Goal: Information Seeking & Learning: Learn about a topic

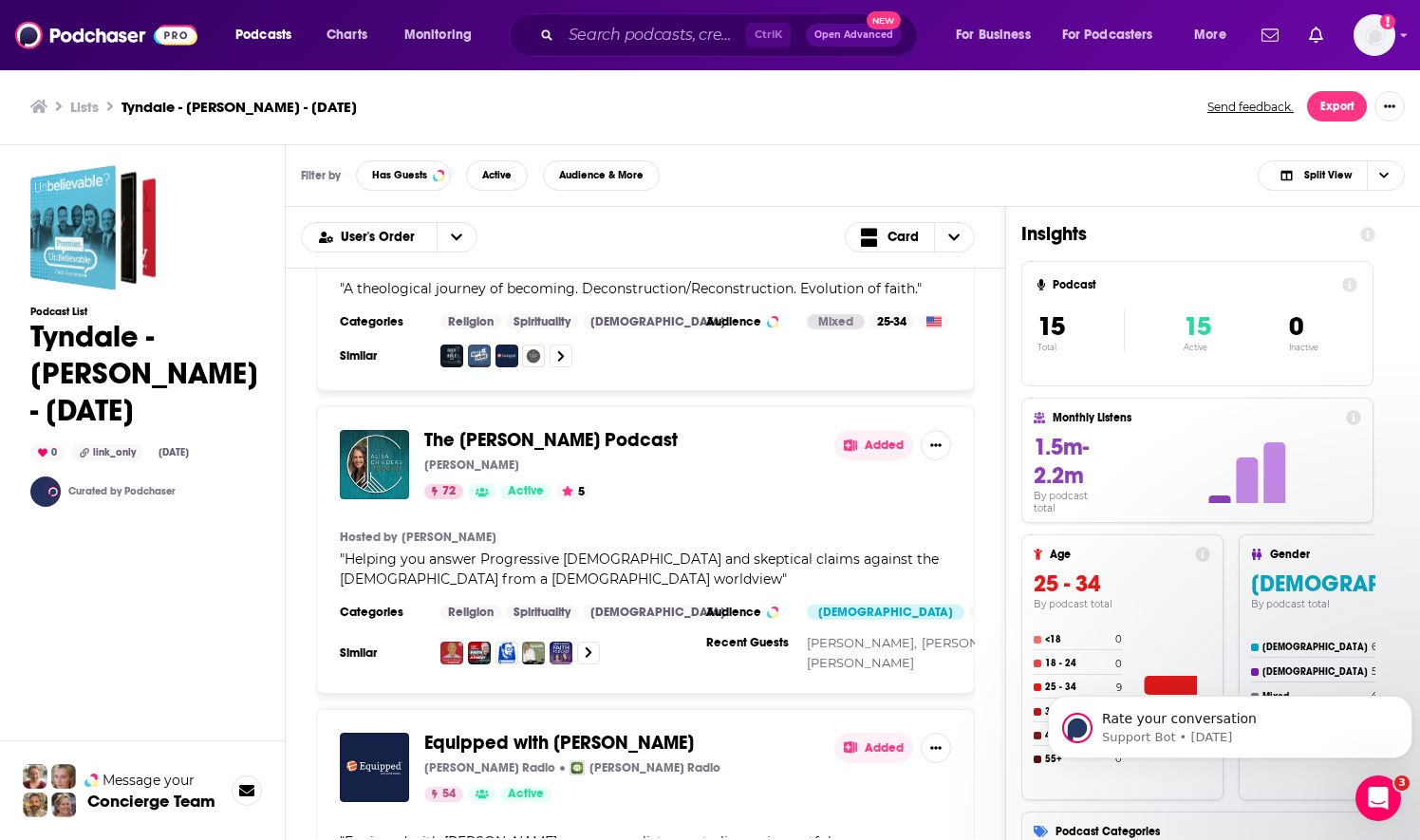
scroll to position [4229, 0]
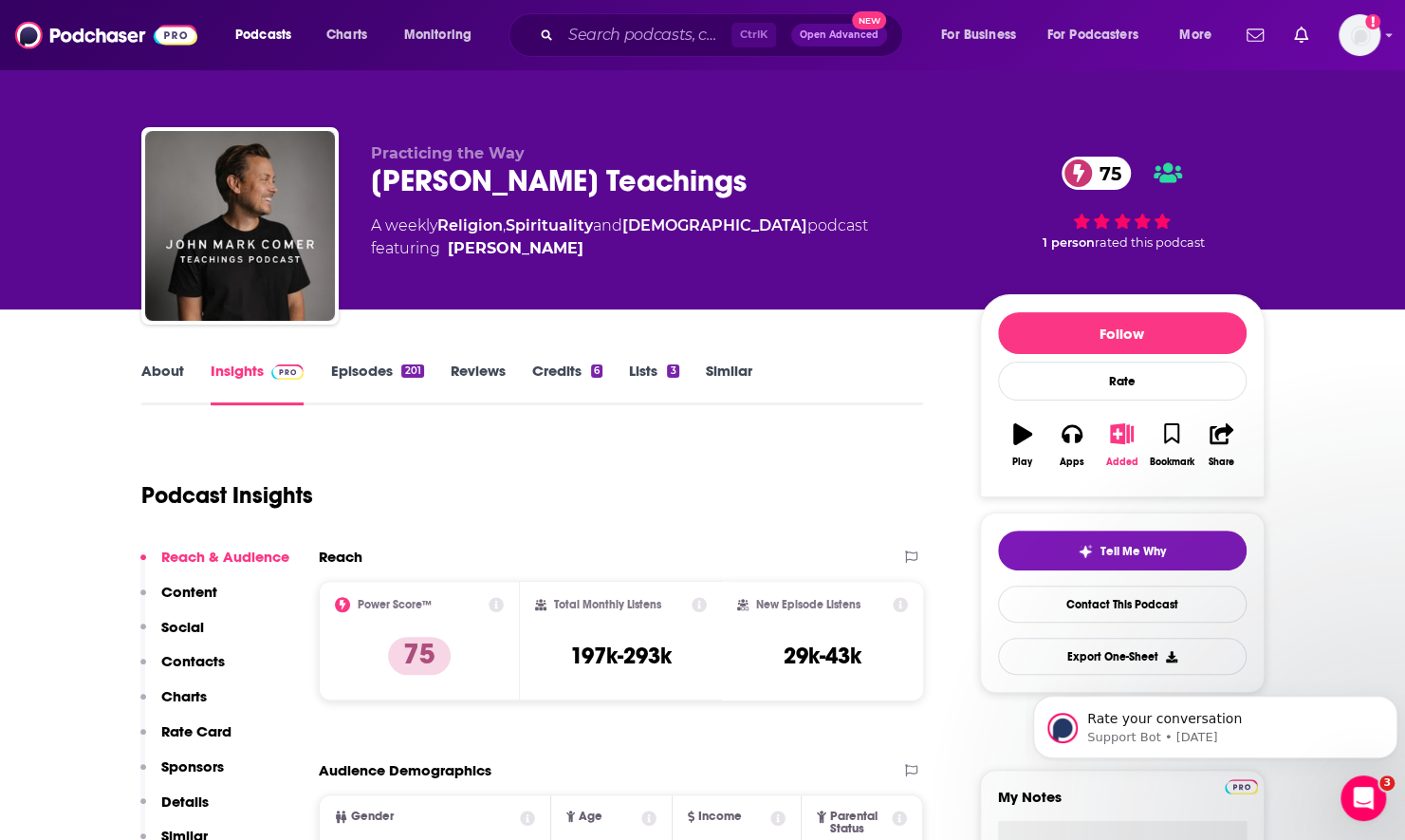
click at [1123, 441] on icon "button" at bounding box center [1122, 434] width 24 height 21
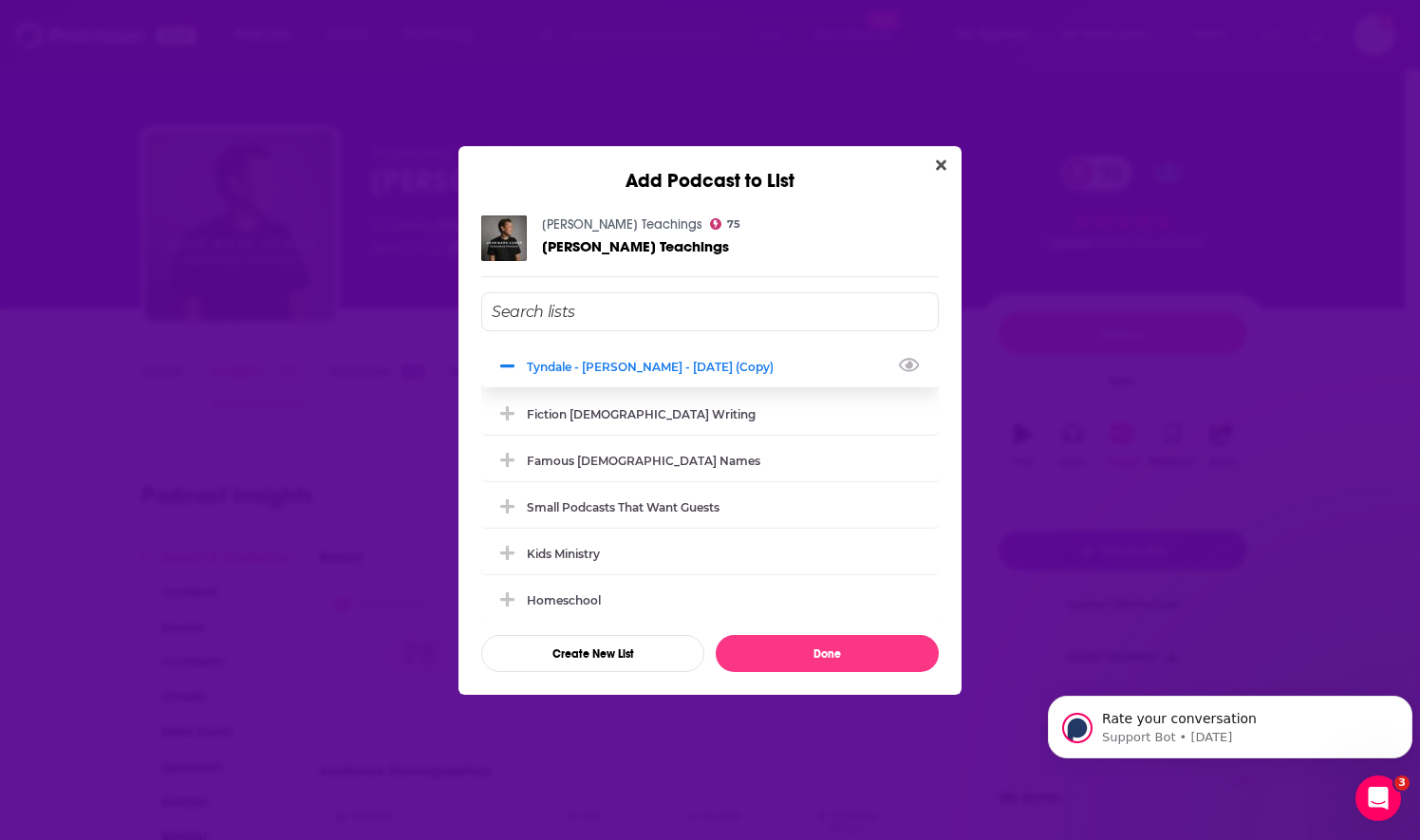
click at [562, 377] on div "Tyndale - Marty Solomon - Sept 29, 2025 (Copy)" at bounding box center [710, 367] width 458 height 42
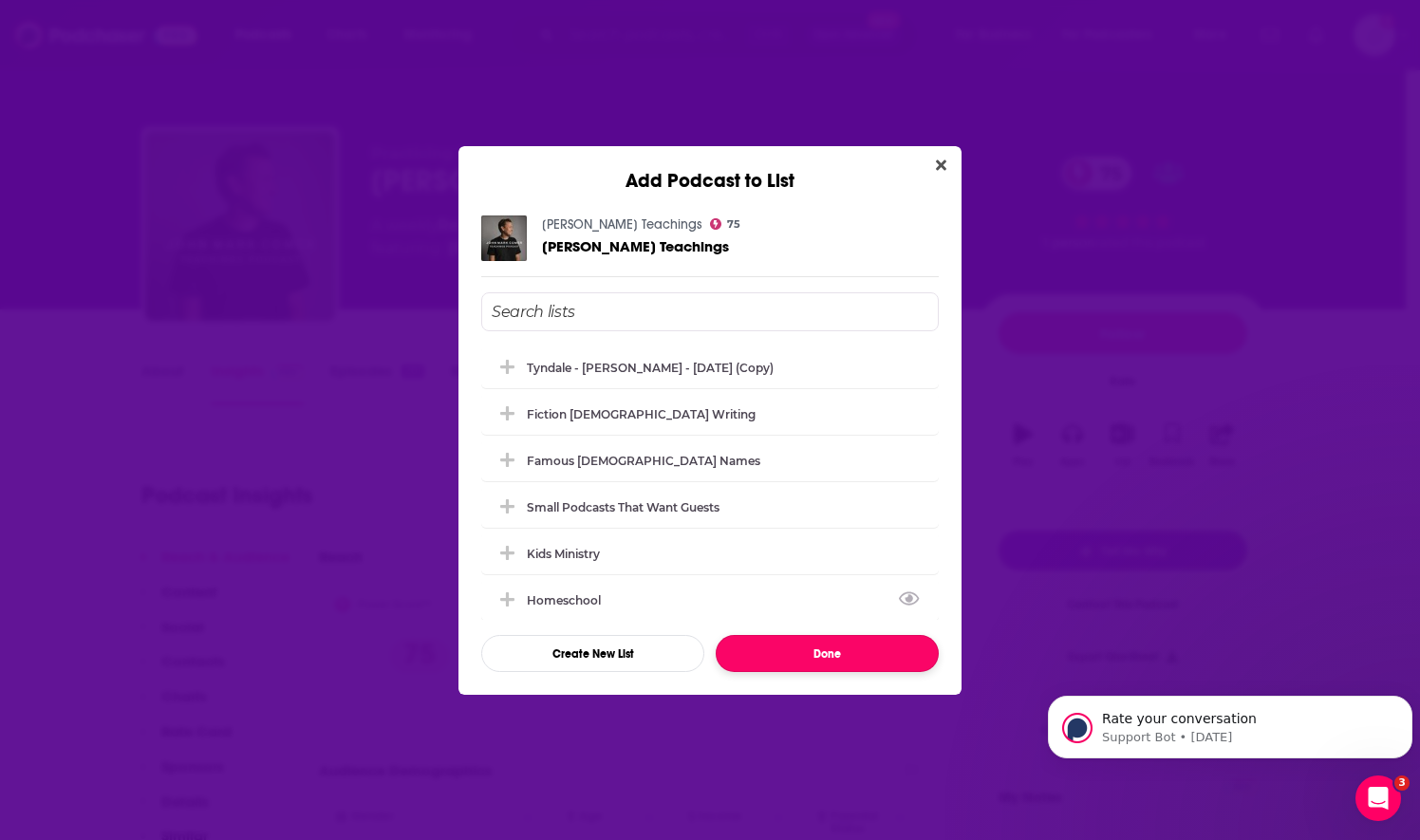
click at [793, 657] on button "Done" at bounding box center [827, 653] width 223 height 37
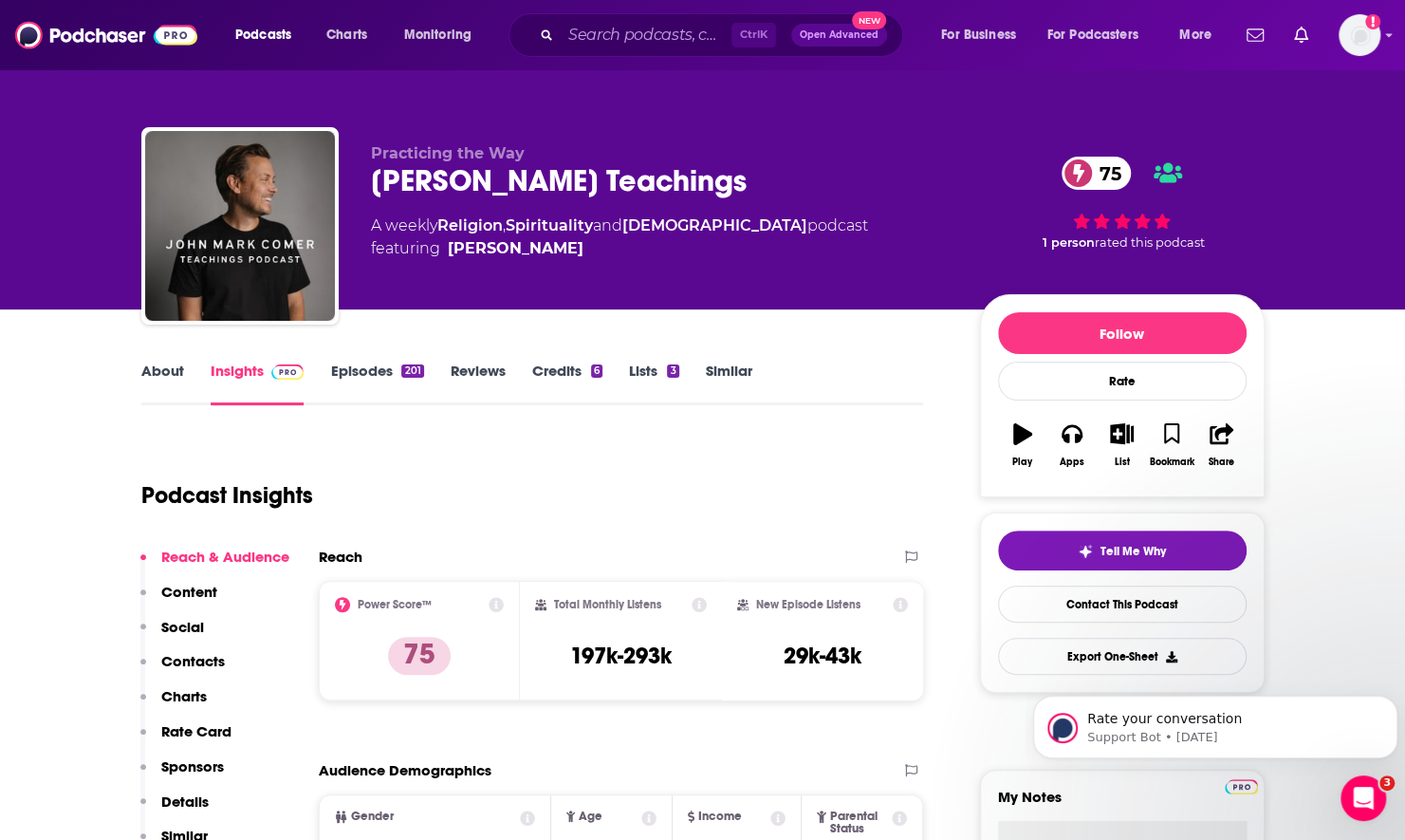
click at [155, 391] on link "About" at bounding box center [163, 383] width 43 height 44
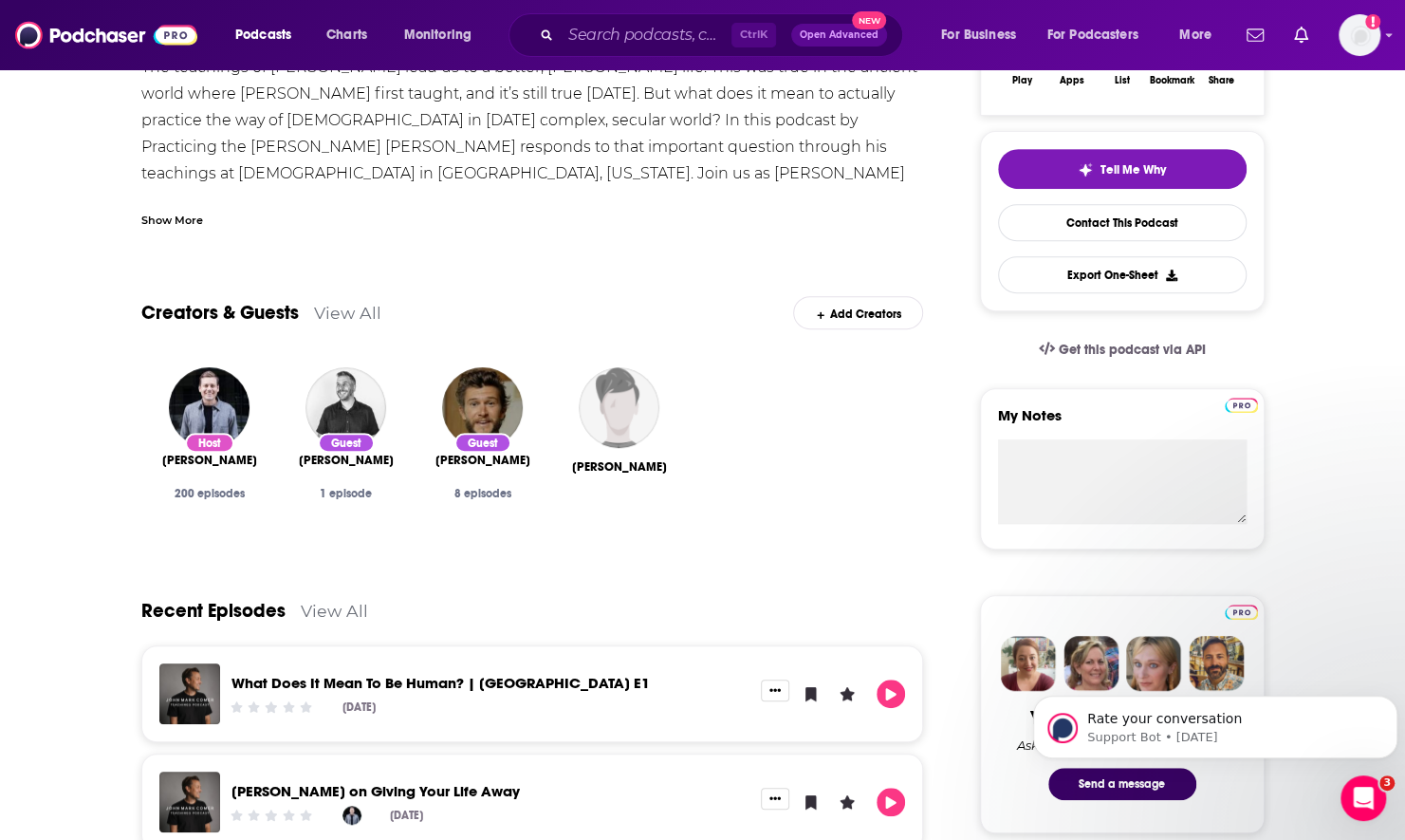
scroll to position [569, 0]
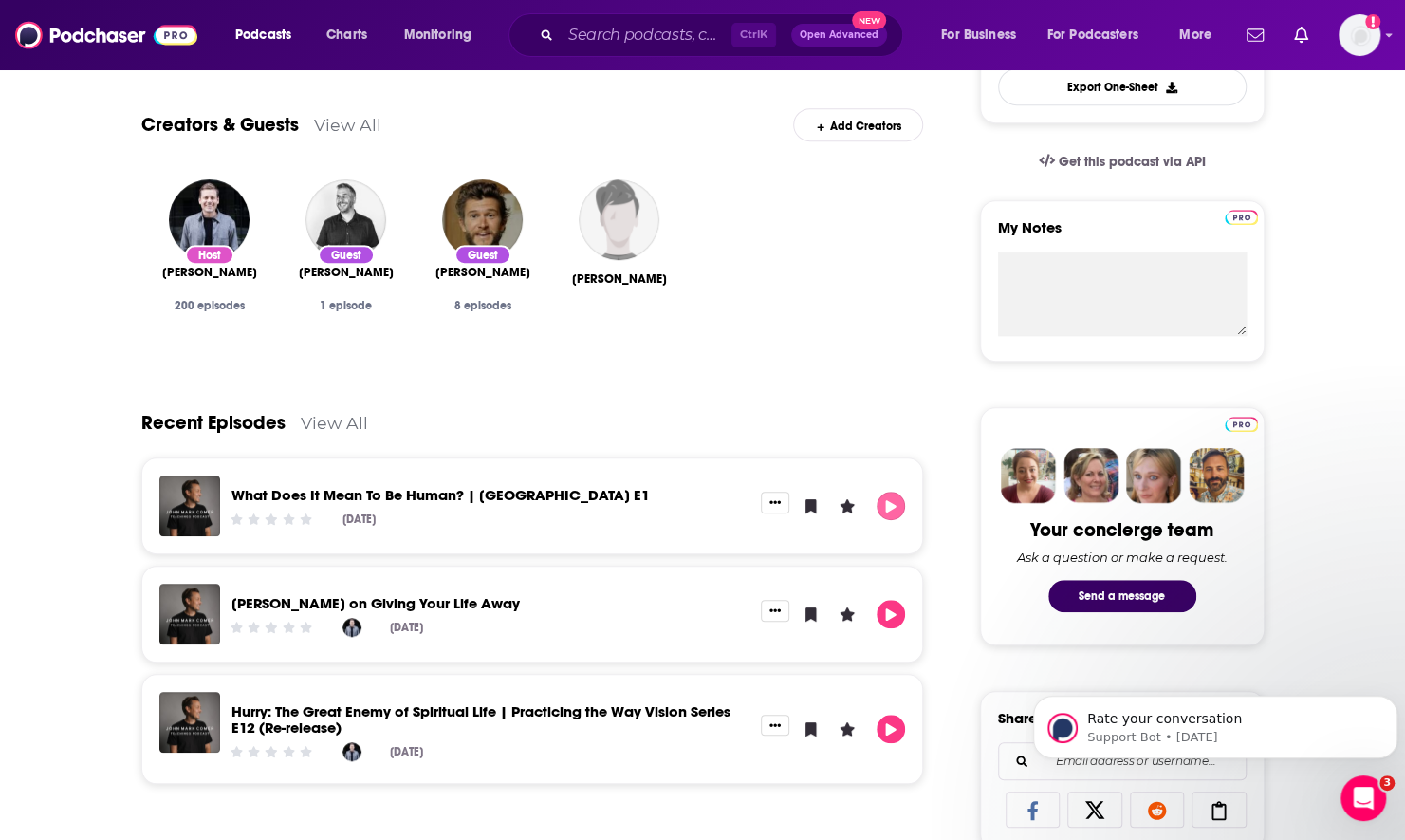
click at [894, 508] on icon "Play" at bounding box center [891, 506] width 15 height 12
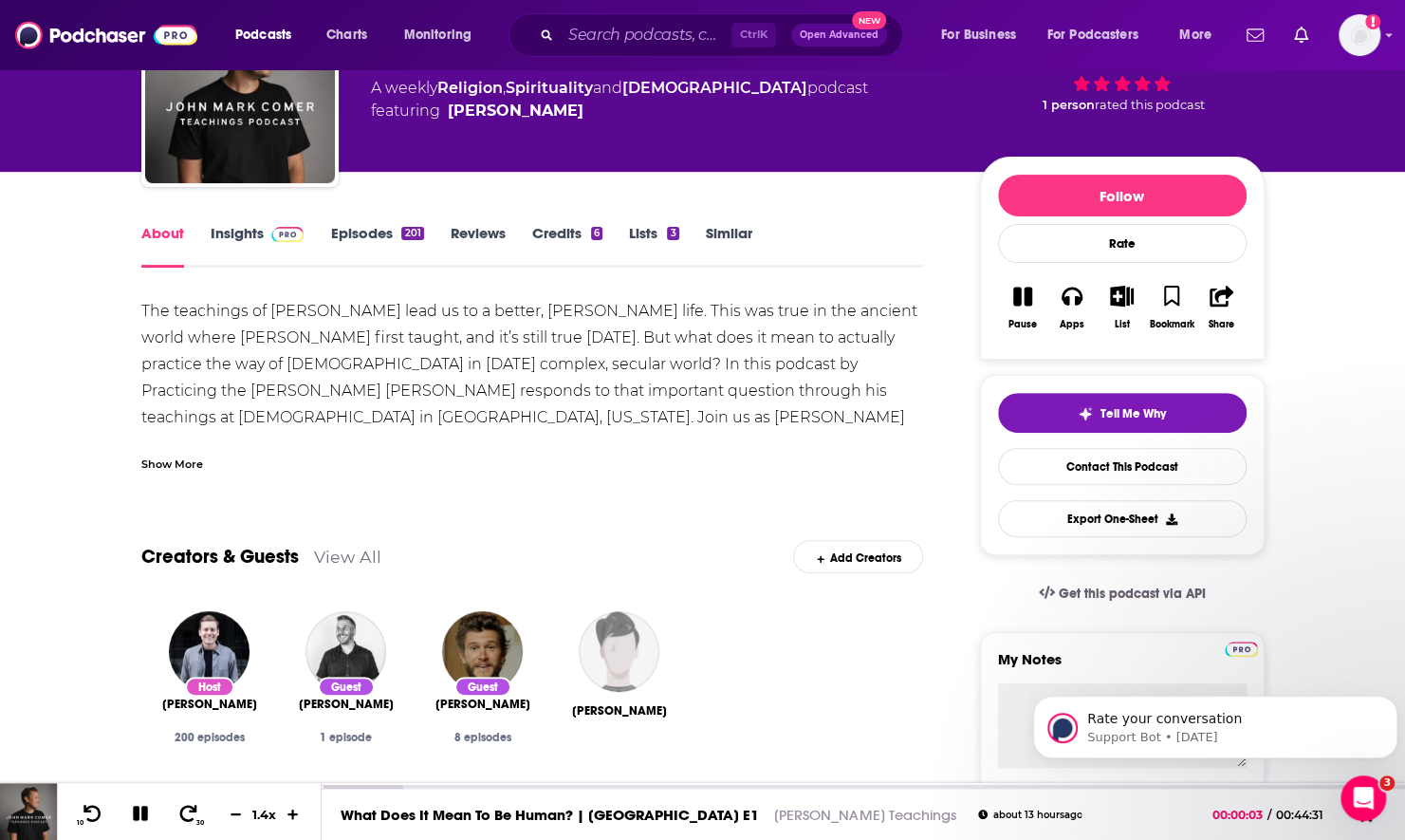
scroll to position [95, 0]
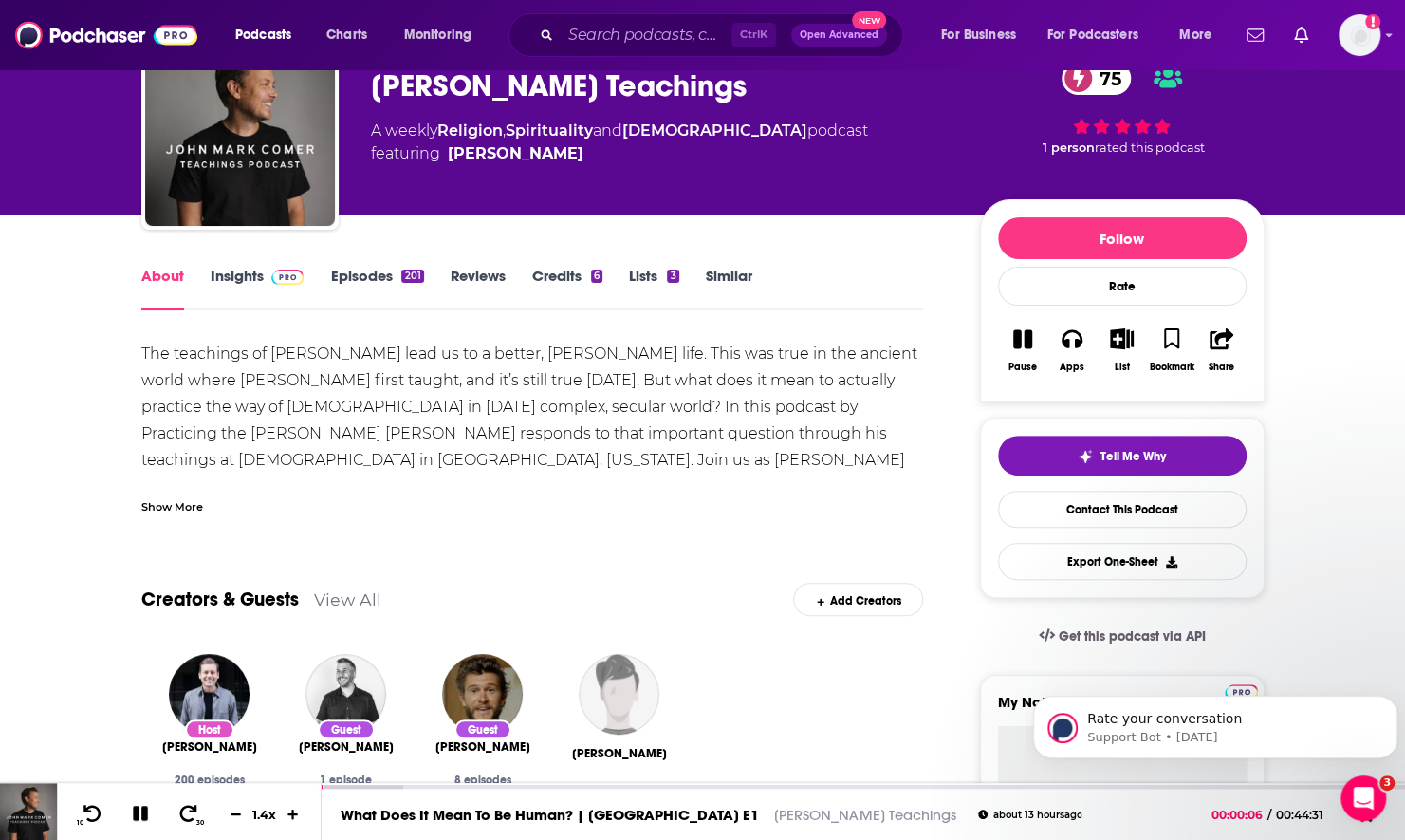
click at [188, 505] on div "Show More" at bounding box center [172, 505] width 61 height 18
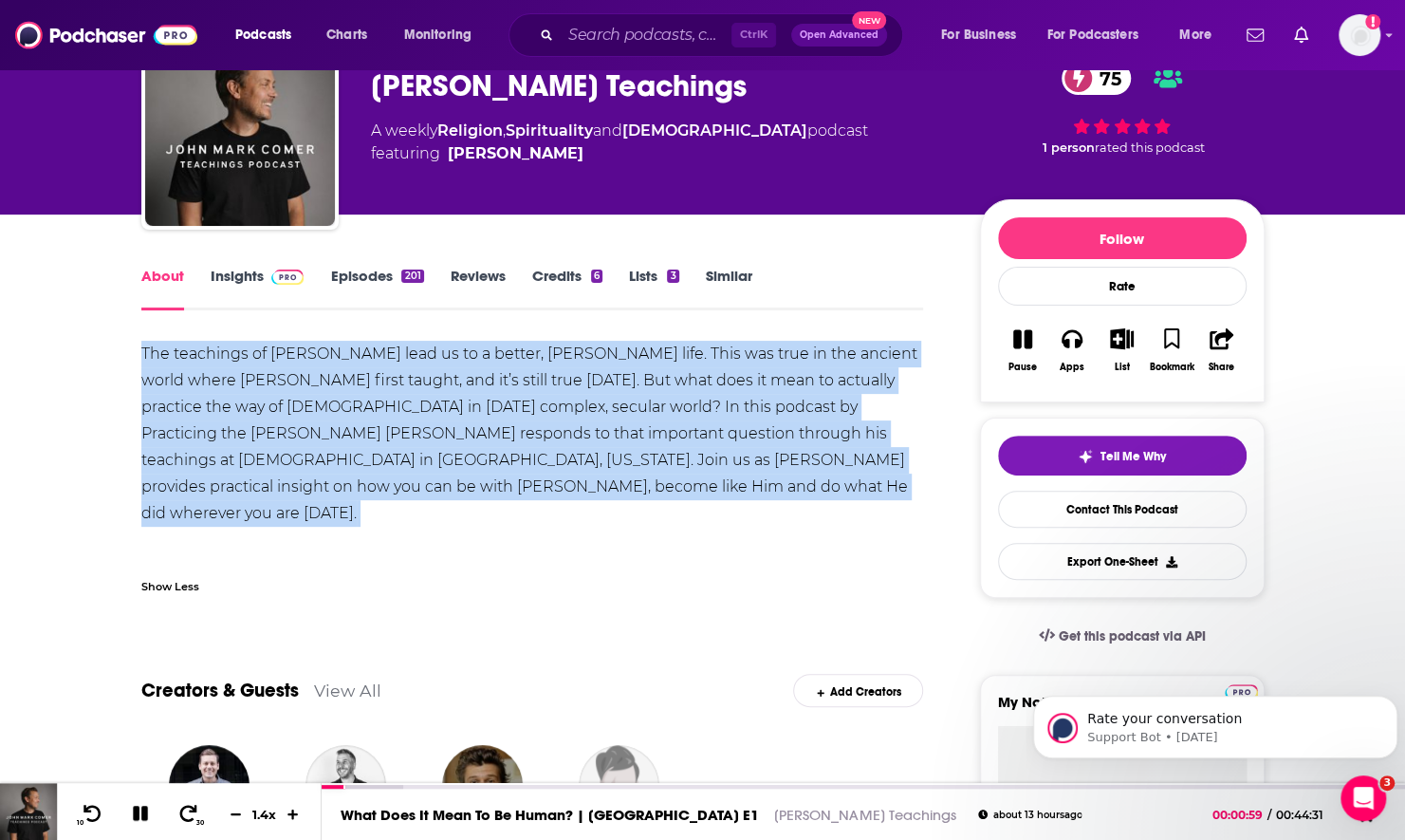
drag, startPoint x: 145, startPoint y: 350, endPoint x: 290, endPoint y: 516, distance: 220.4
click at [290, 516] on div "The teachings of Jesus lead us to a better, fuller life. This was true in the a…" at bounding box center [533, 461] width 782 height 239
click at [693, 516] on div "The teachings of Jesus lead us to a better, fuller life. This was true in the a…" at bounding box center [533, 461] width 782 height 239
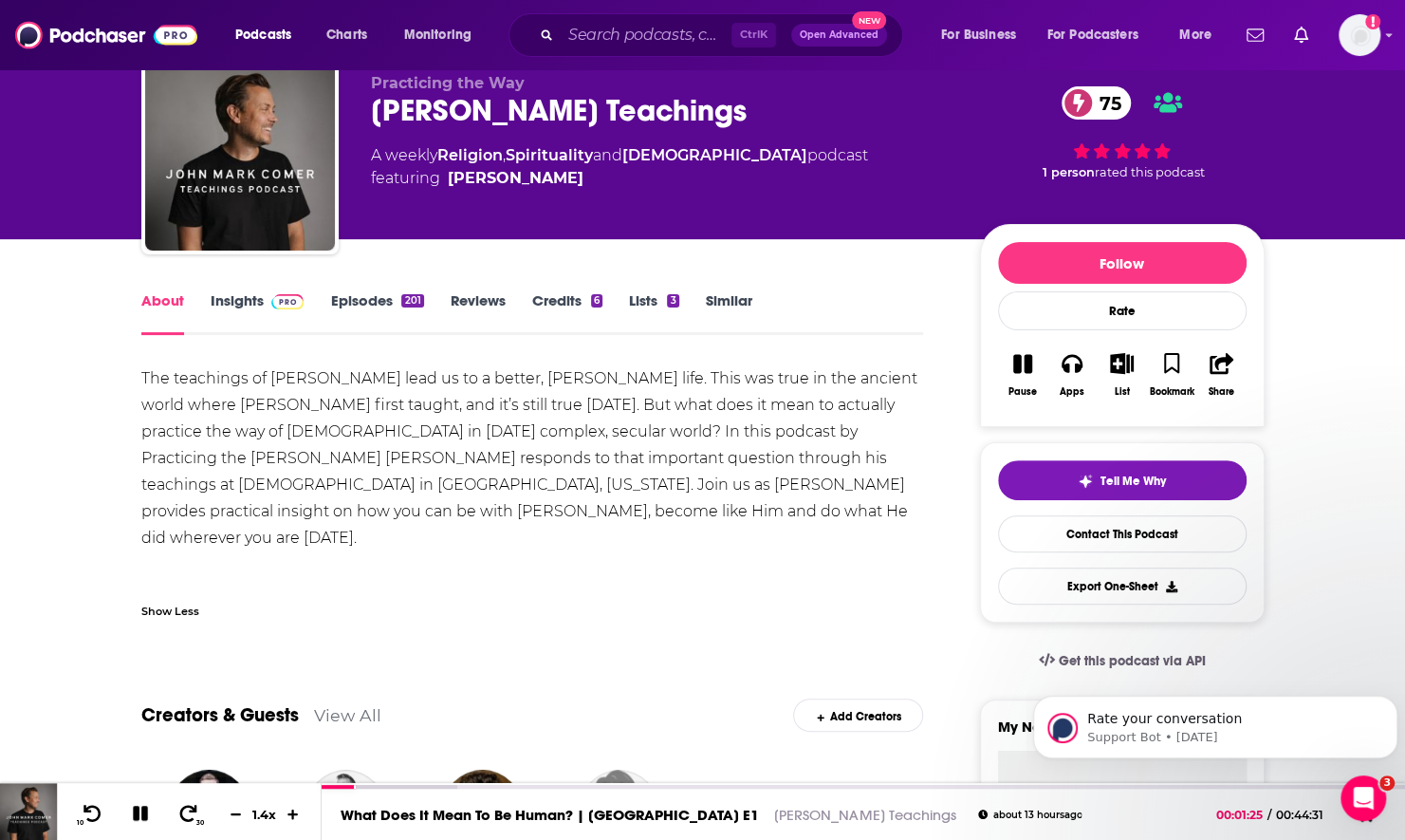
scroll to position [190, 0]
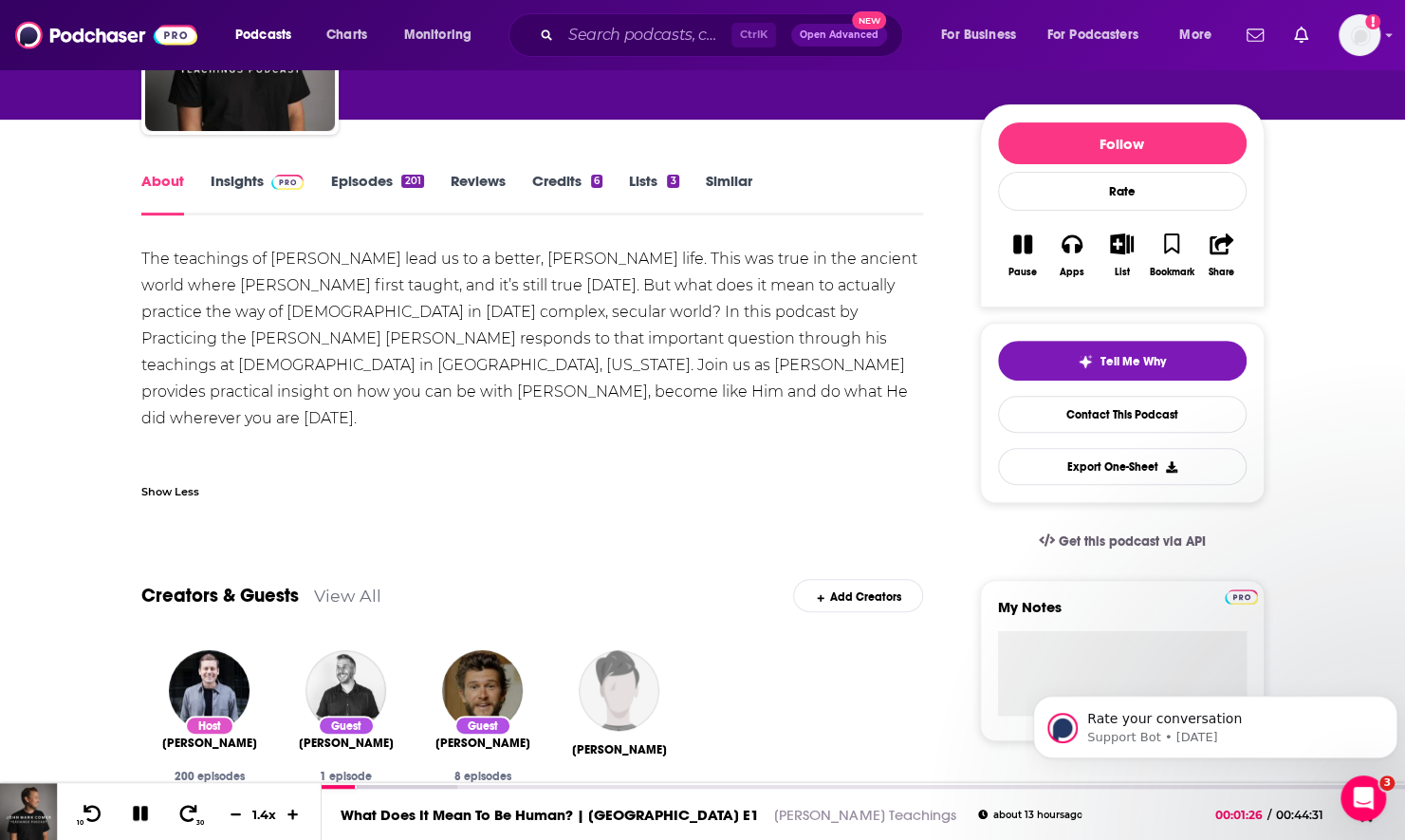
click at [1058, 658] on html "Rate your conversation Support Bot • 2w ago" at bounding box center [1215, 722] width 379 height 133
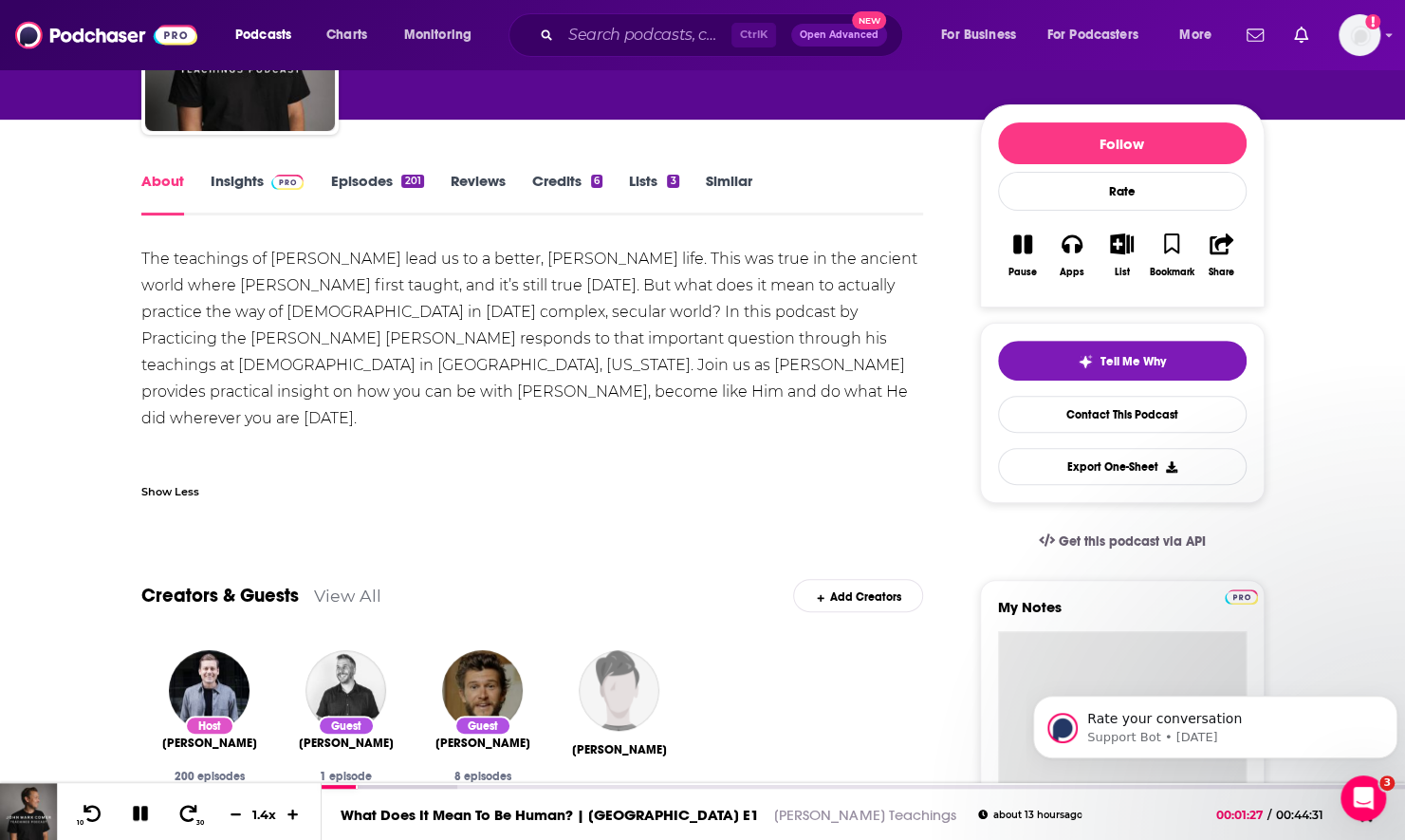
click at [1056, 653] on textarea "My Notes" at bounding box center [1122, 745] width 249 height 228
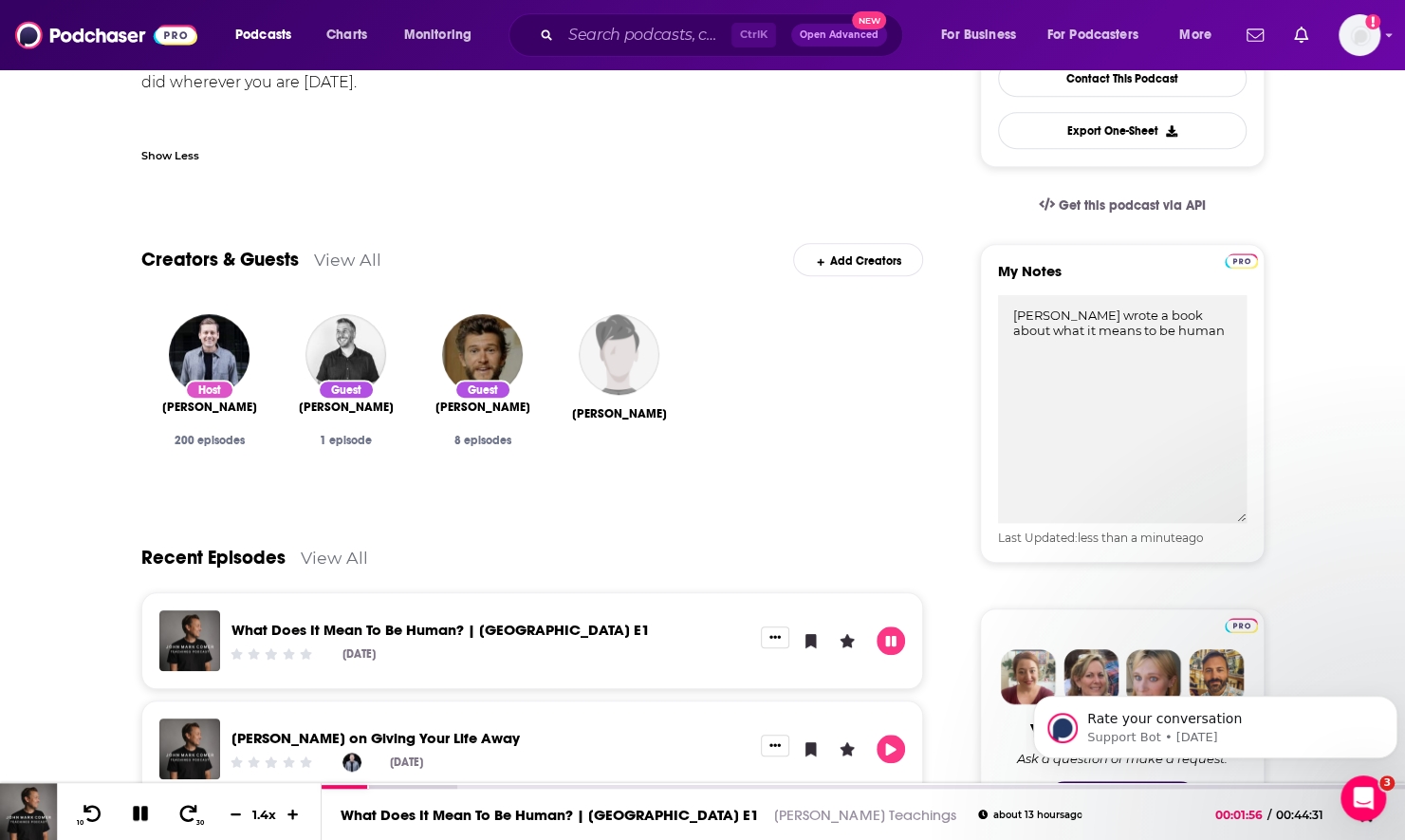
scroll to position [752, 0]
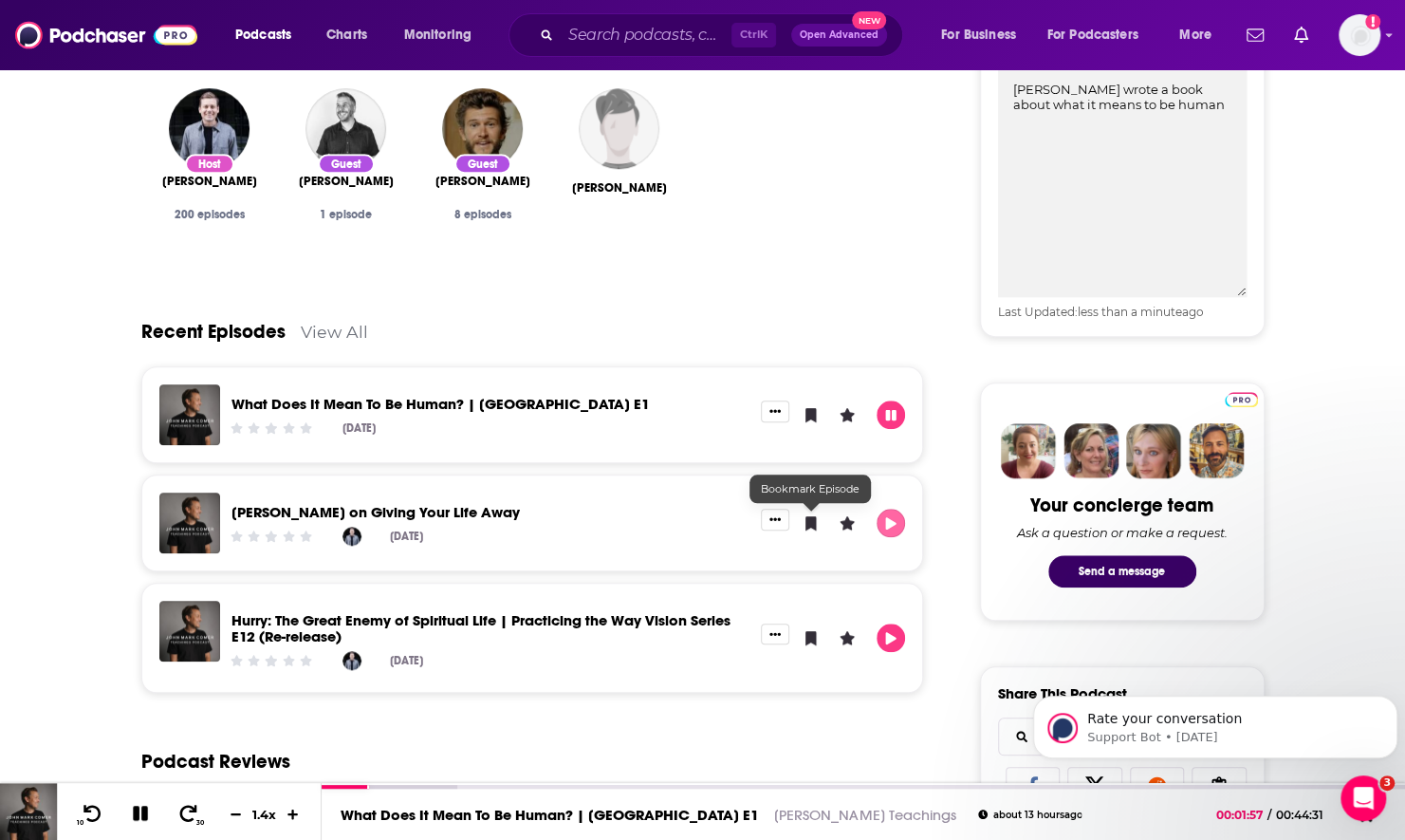
type textarea "John Mark Comer wrote a book about what it means to be human"
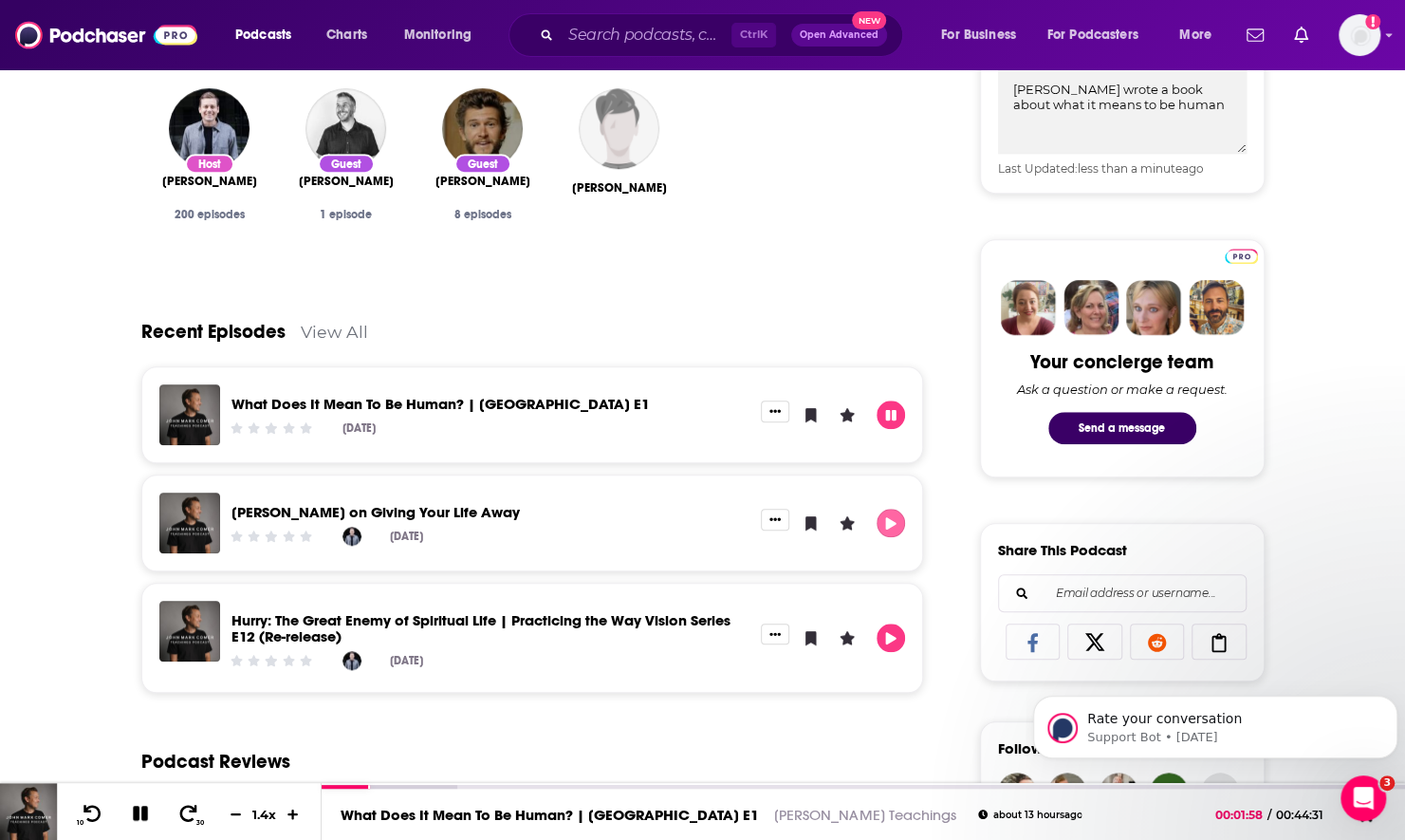
click at [894, 527] on icon "Play" at bounding box center [891, 523] width 15 height 12
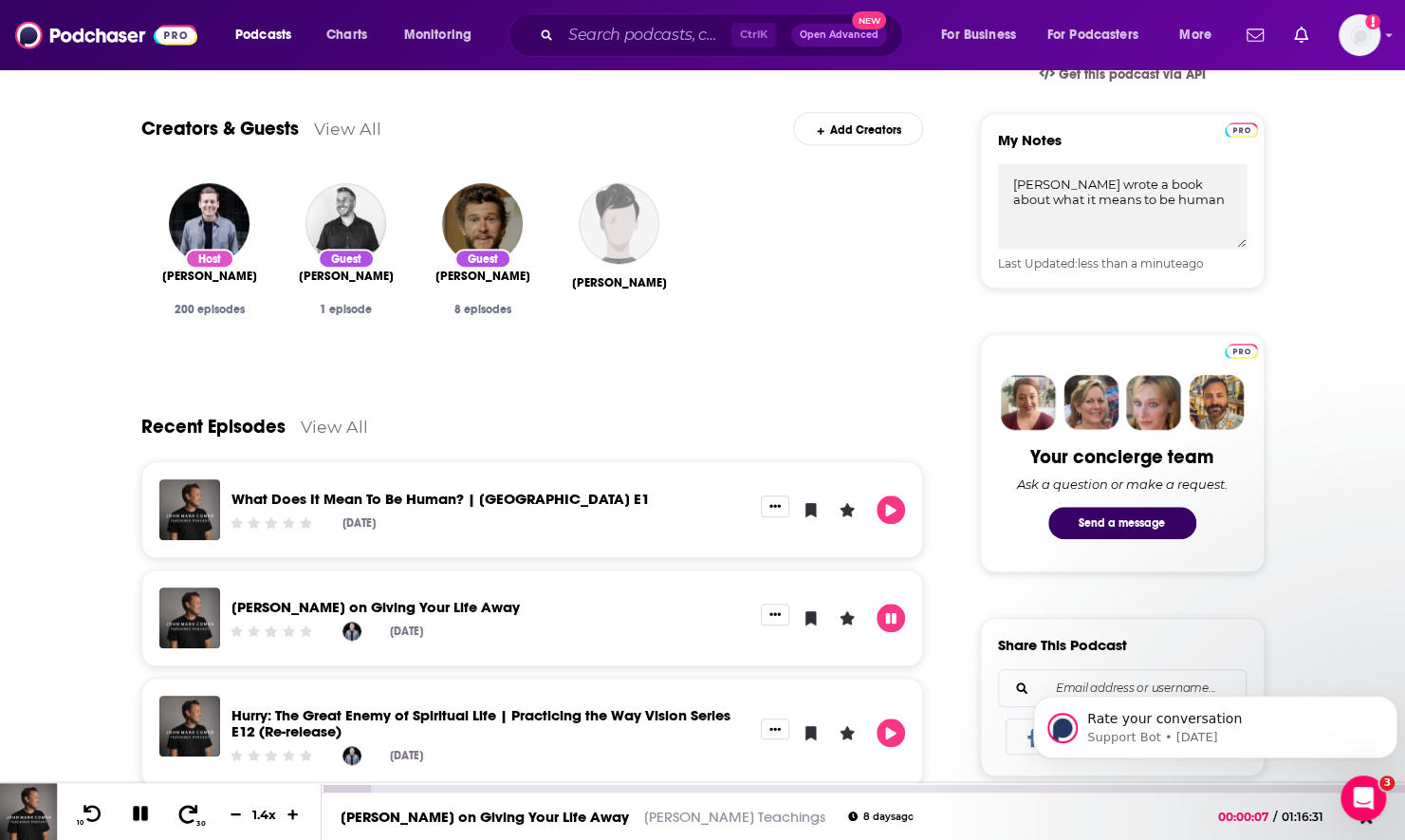
click at [196, 814] on icon at bounding box center [188, 813] width 24 height 19
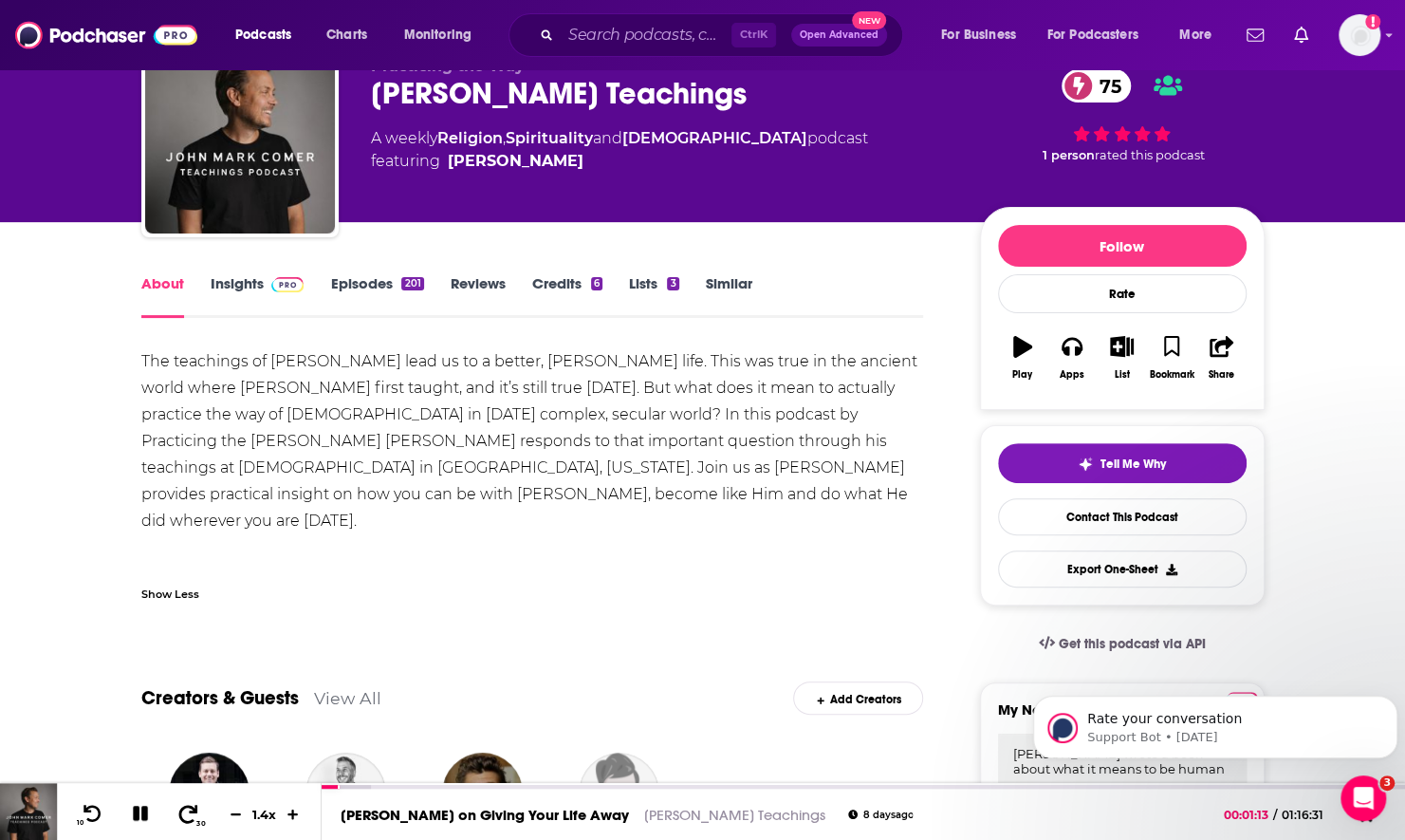
scroll to position [0, 0]
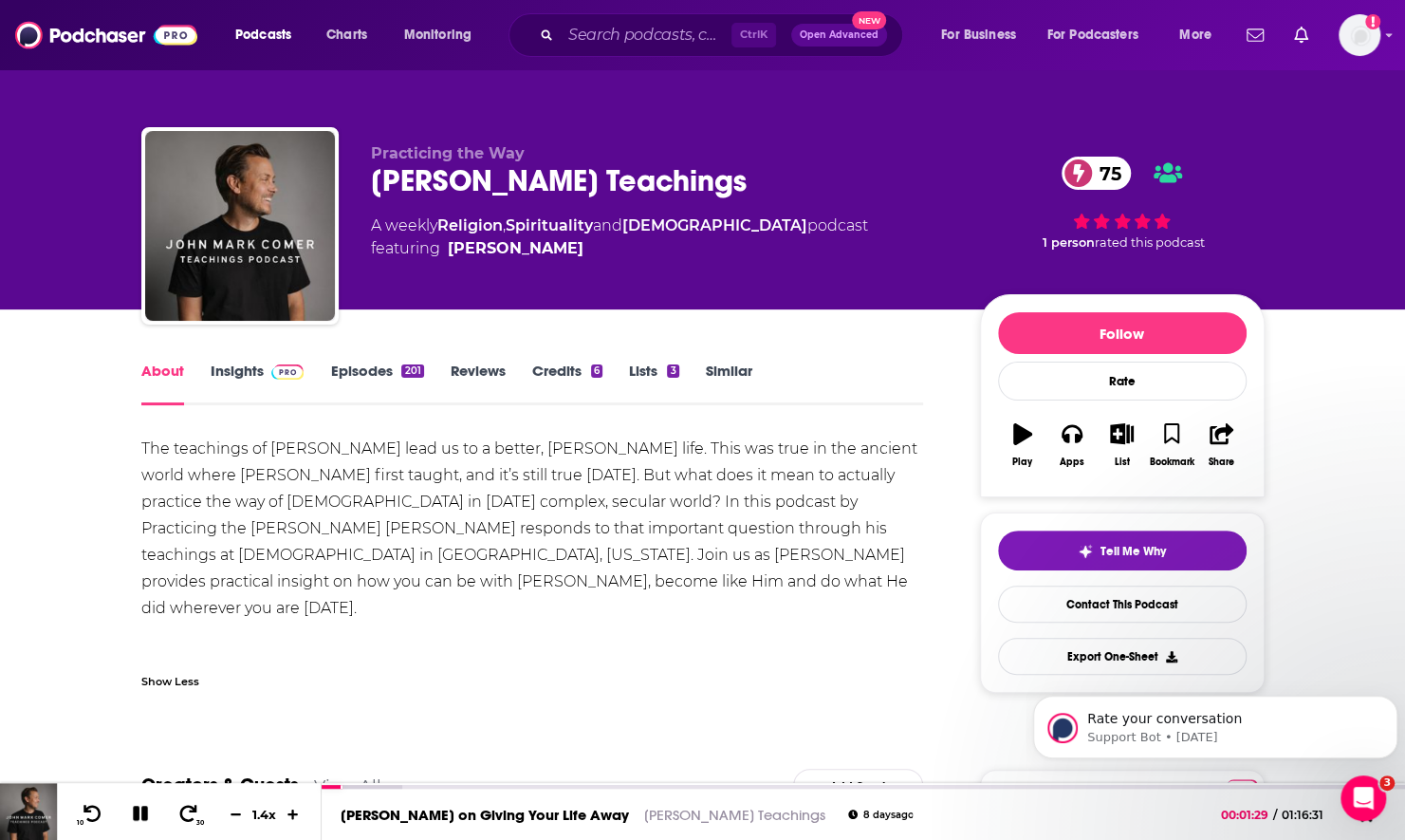
click at [383, 377] on link "Episodes 201" at bounding box center [376, 383] width 93 height 44
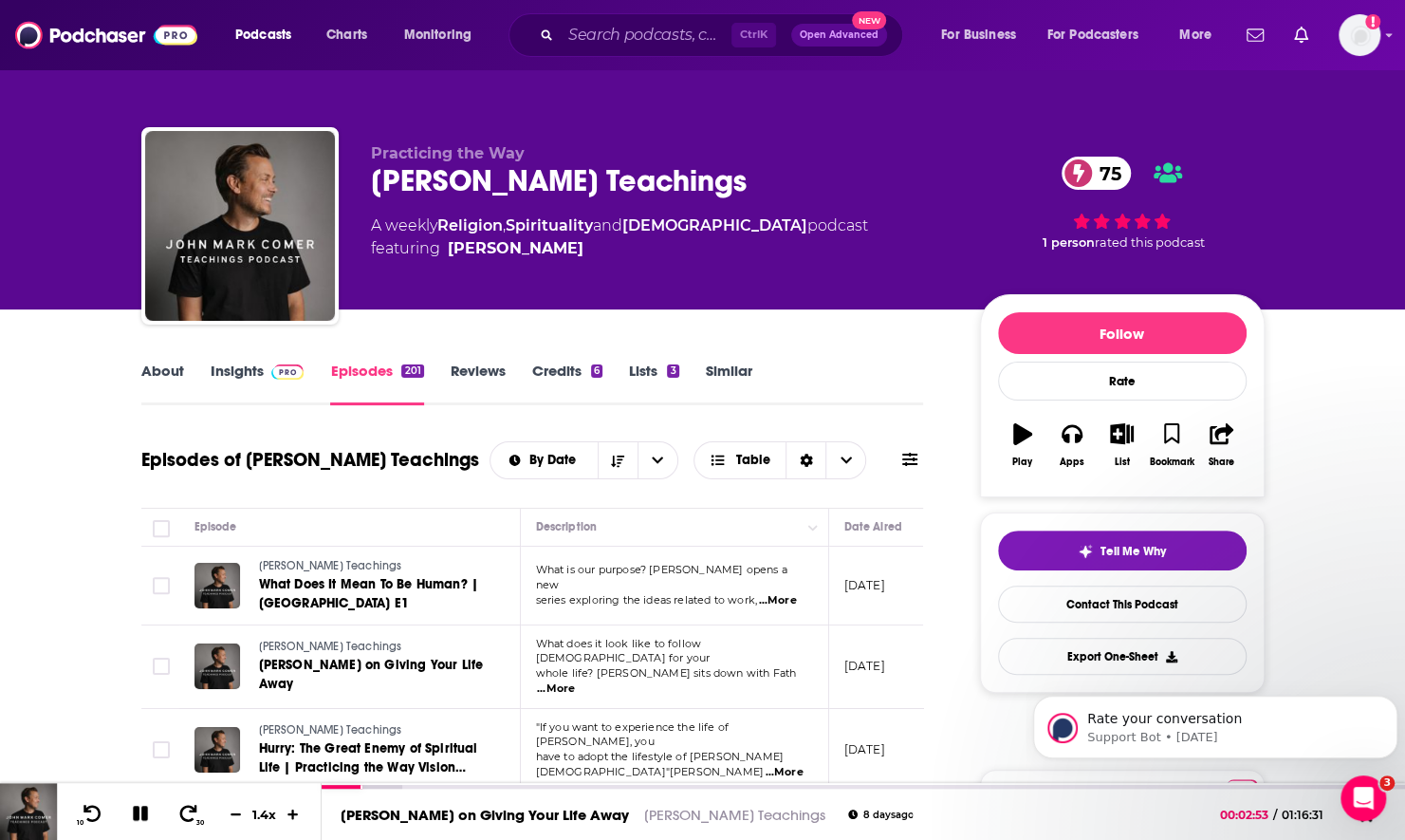
click at [148, 369] on link "About" at bounding box center [163, 383] width 43 height 44
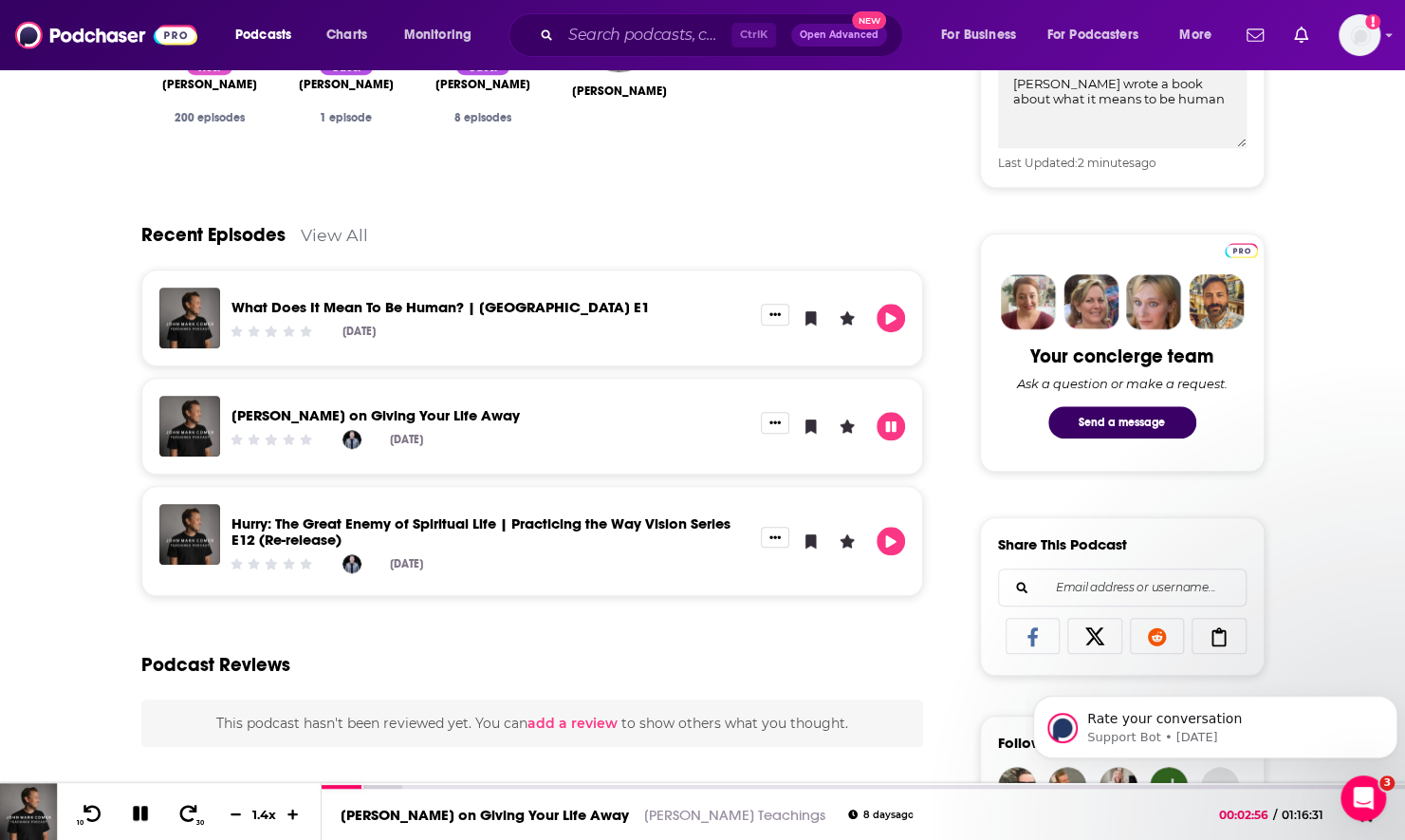
scroll to position [760, 0]
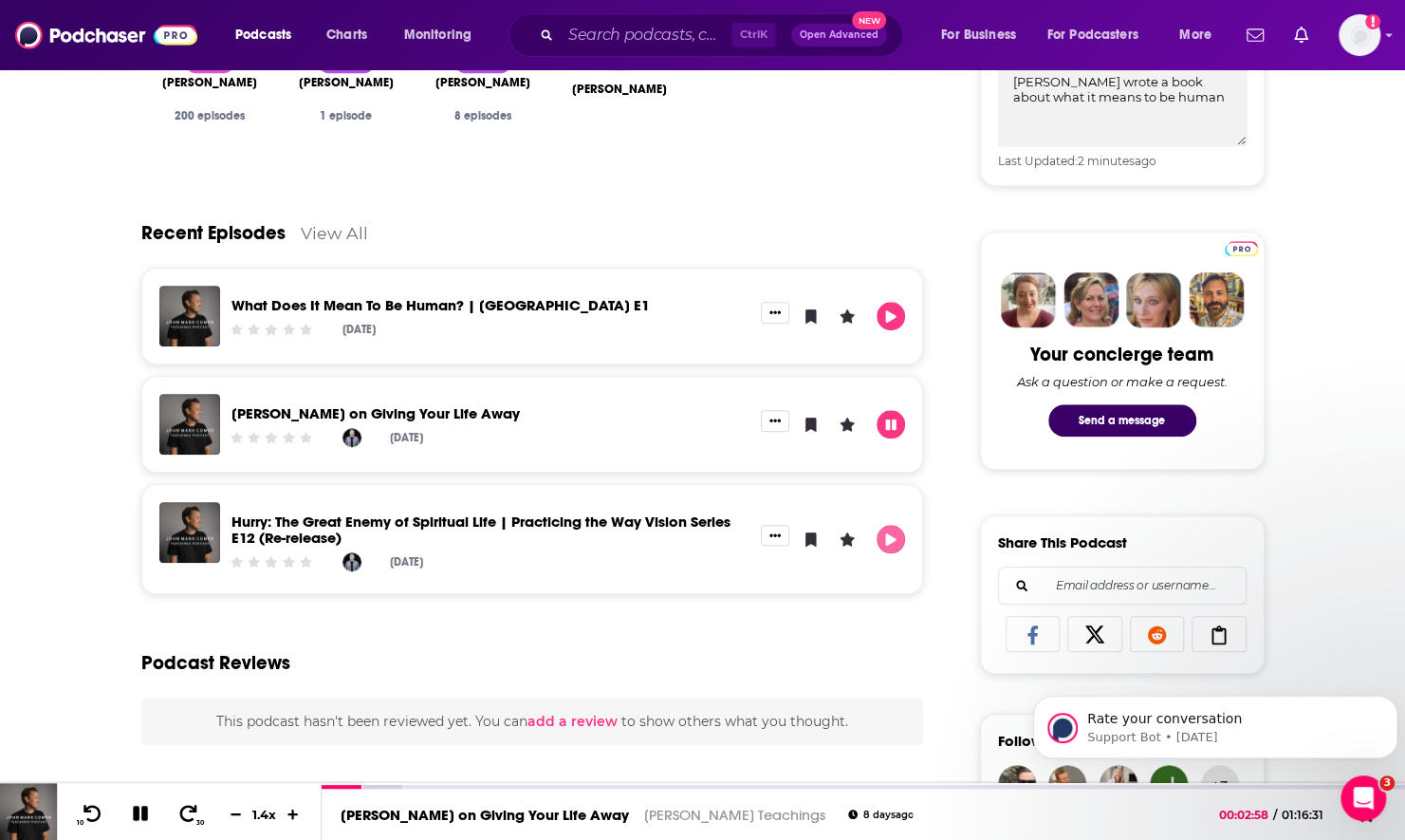
click at [901, 535] on button "Play" at bounding box center [891, 539] width 29 height 29
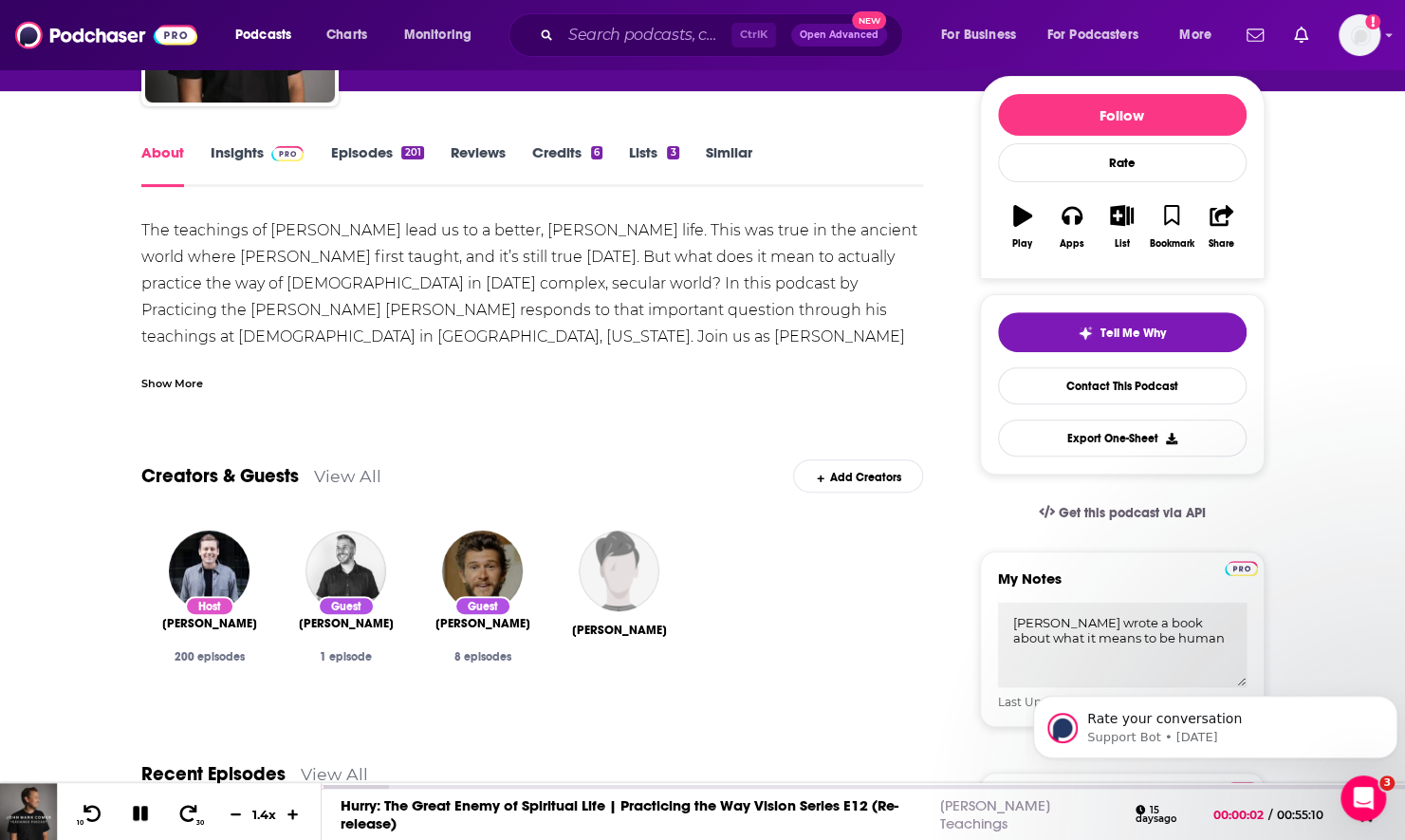
scroll to position [0, 0]
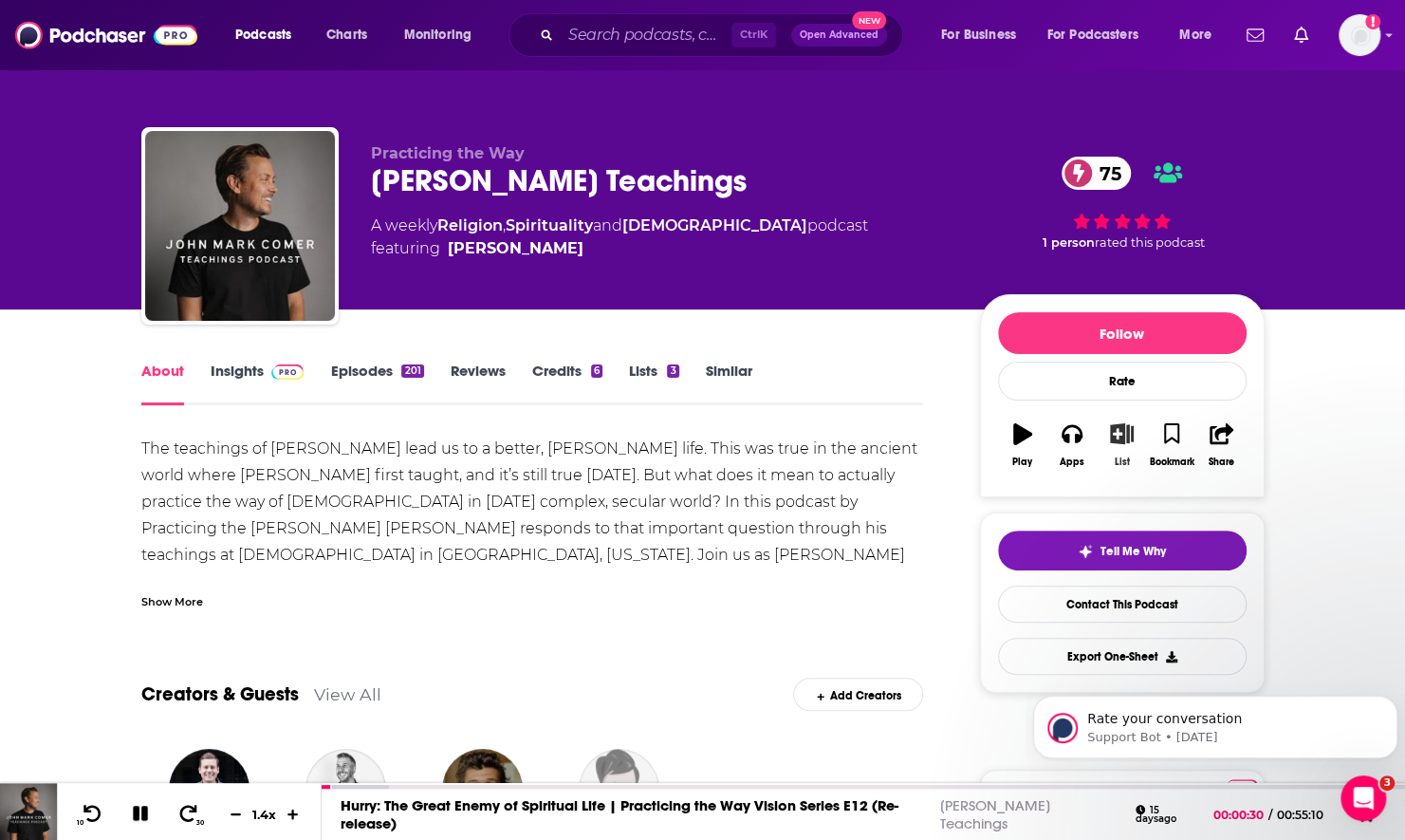
click at [1127, 428] on icon "button" at bounding box center [1122, 434] width 24 height 21
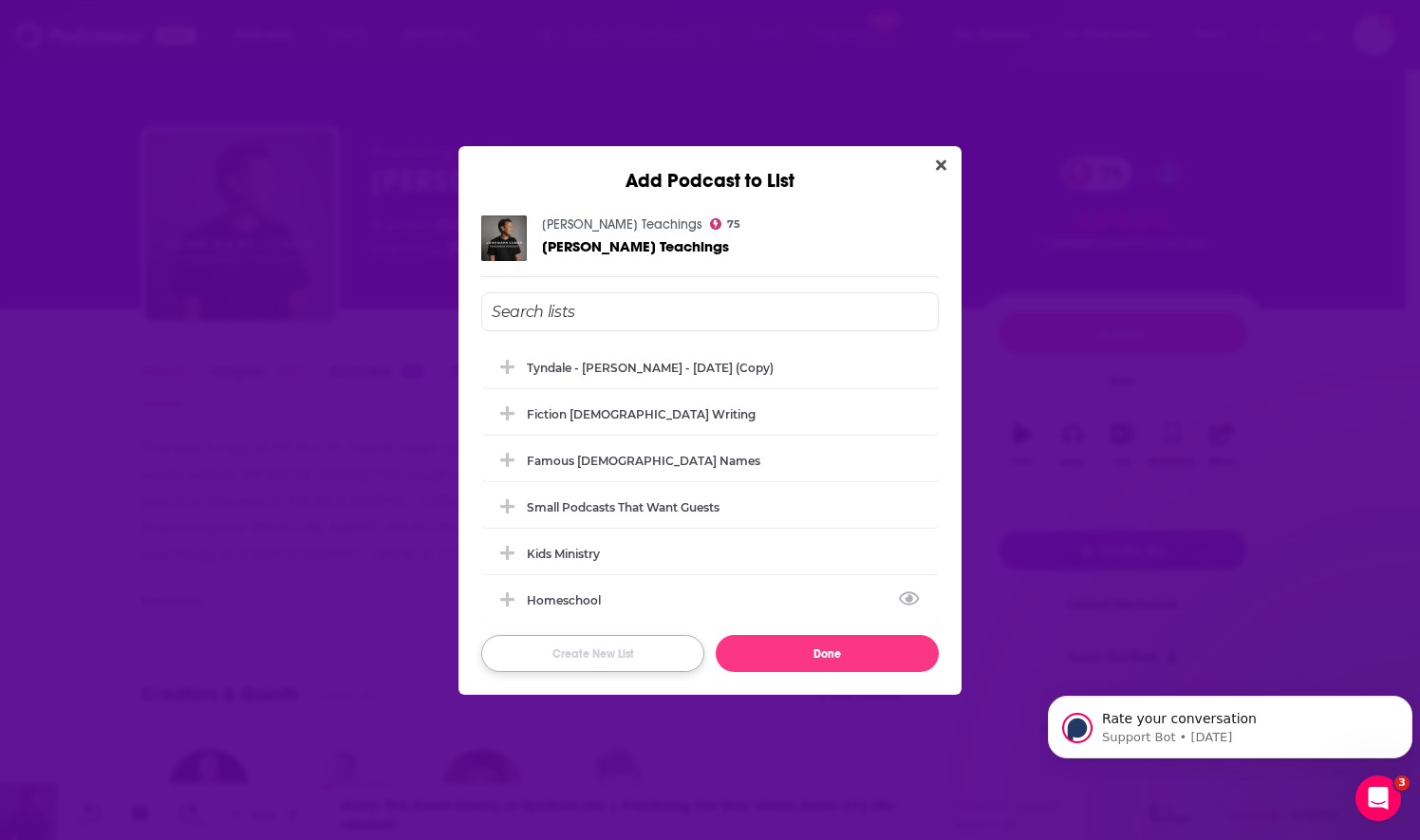
click at [614, 664] on button "Create New List" at bounding box center [592, 653] width 223 height 37
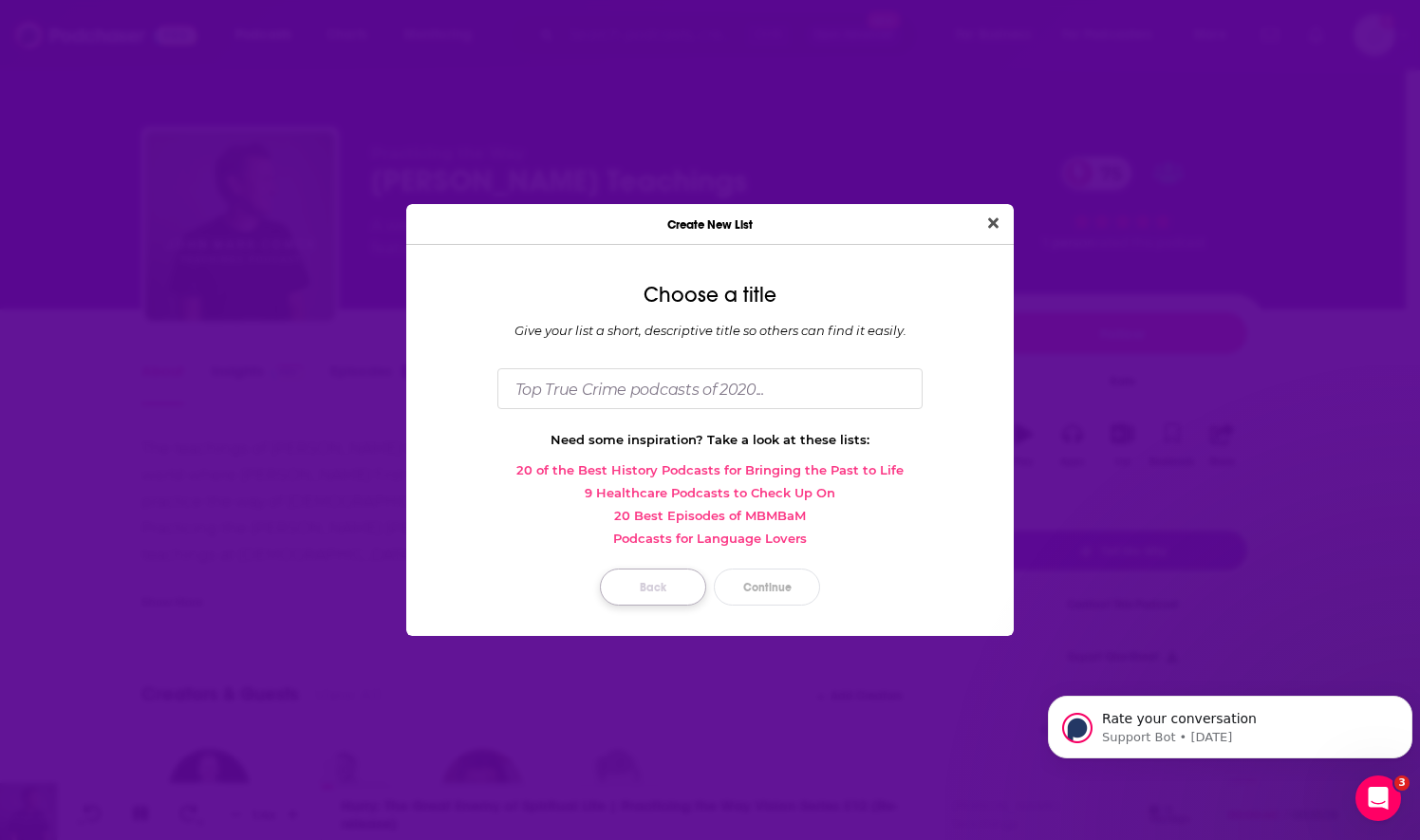
click at [612, 590] on button "Back" at bounding box center [653, 586] width 106 height 37
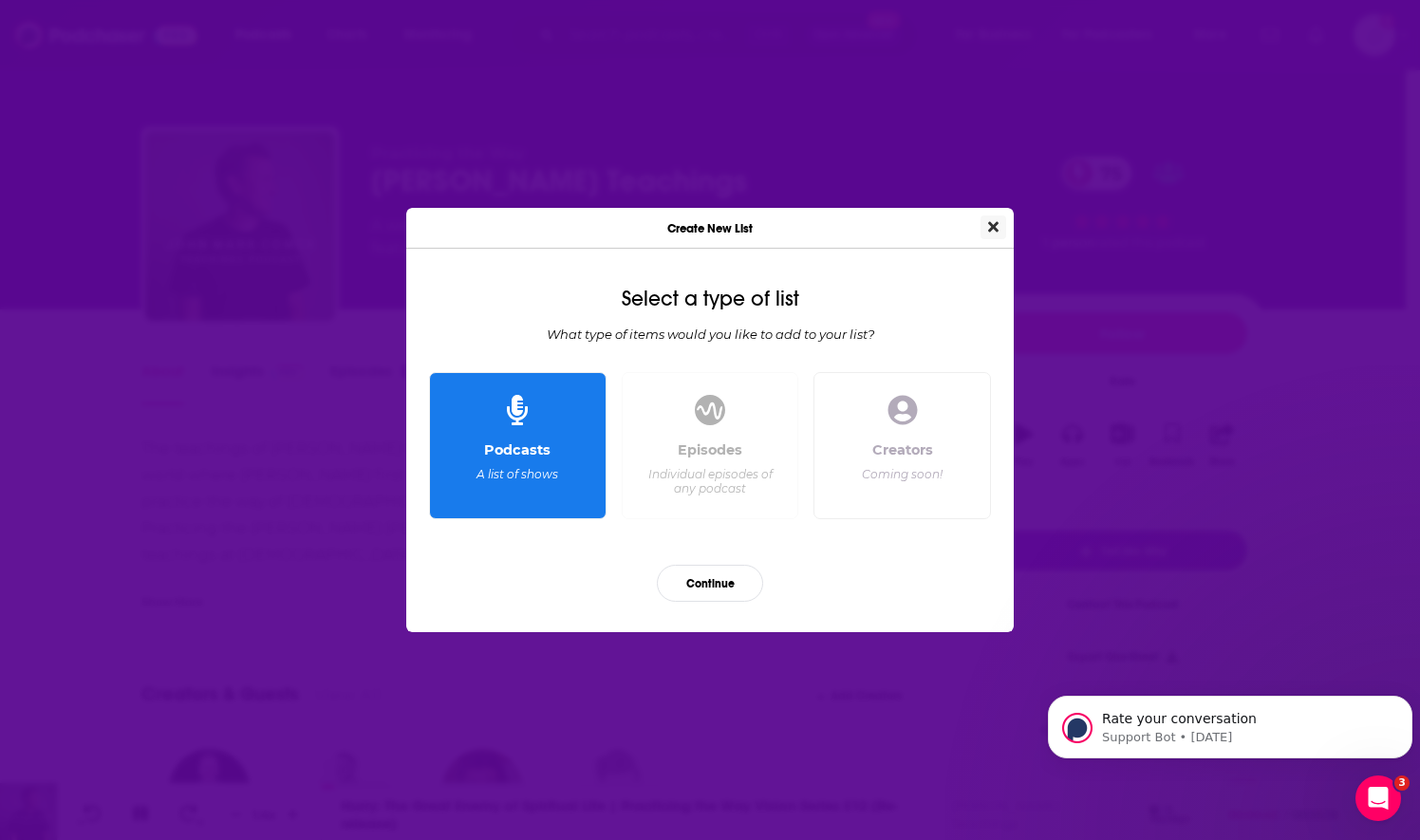
click at [1000, 226] on button "Close" at bounding box center [993, 227] width 26 height 24
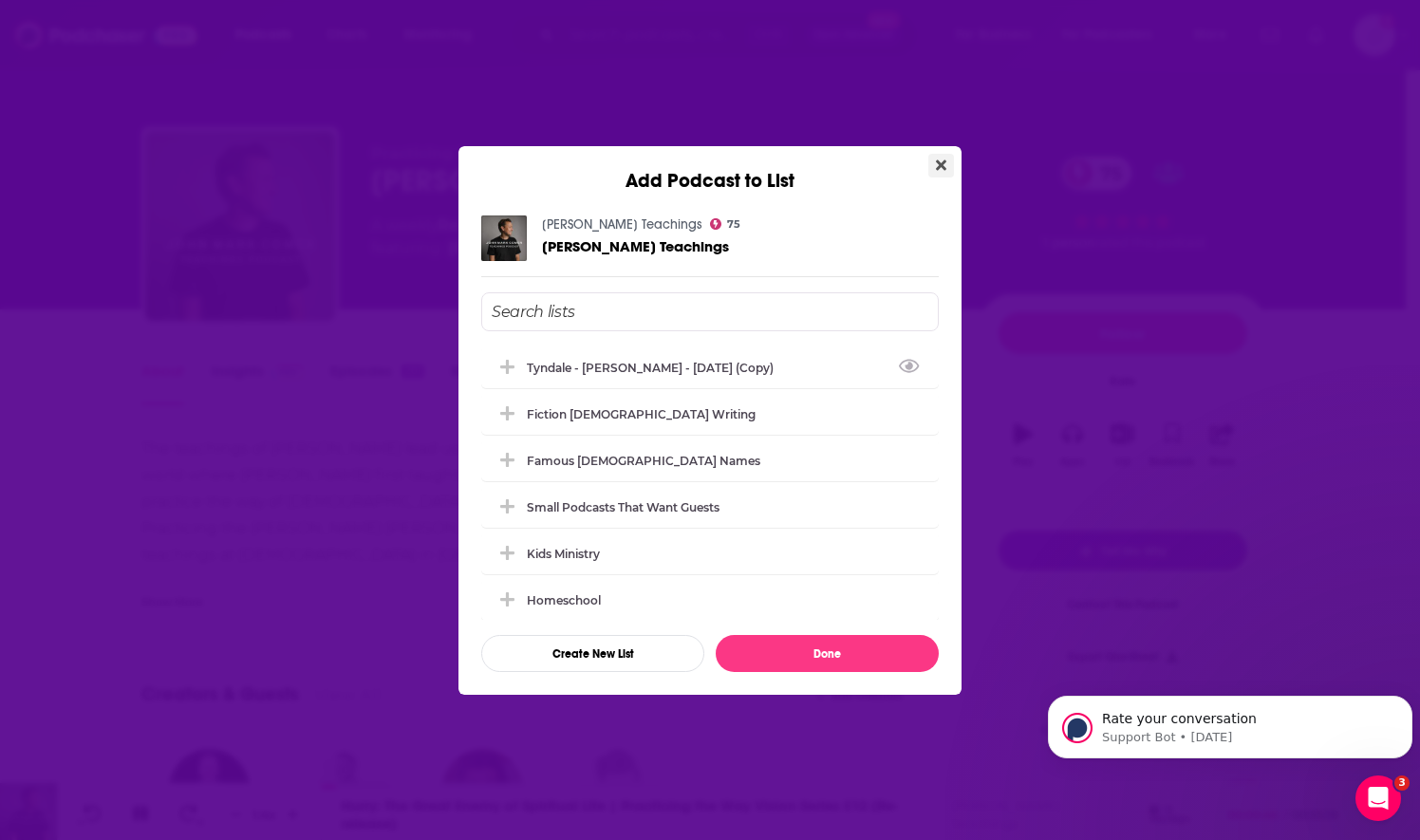
click at [943, 169] on icon "Close" at bounding box center [941, 164] width 11 height 11
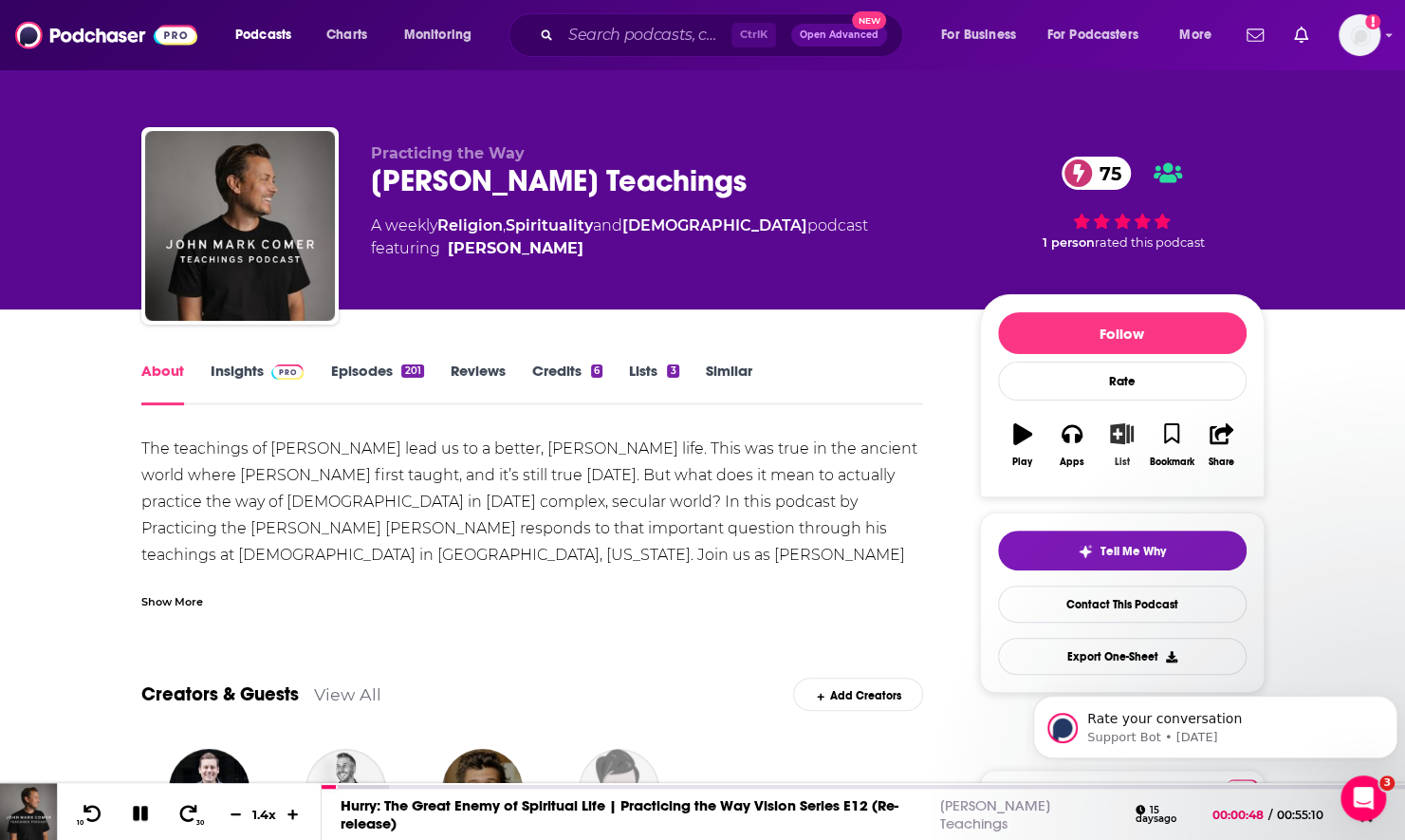
click at [1122, 441] on icon "button" at bounding box center [1122, 434] width 24 height 21
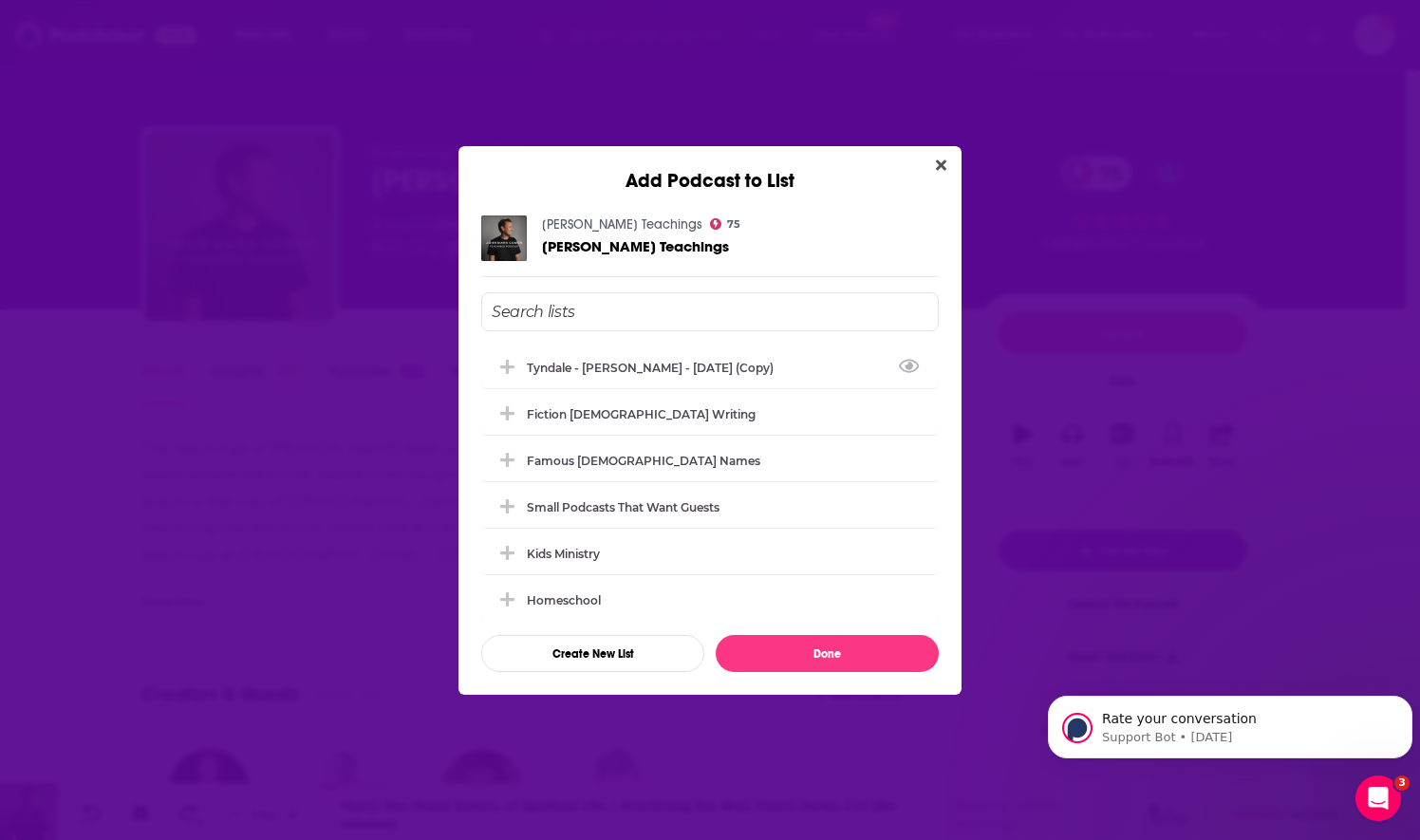
click at [623, 308] on input "Add Podcast To List" at bounding box center [710, 311] width 458 height 39
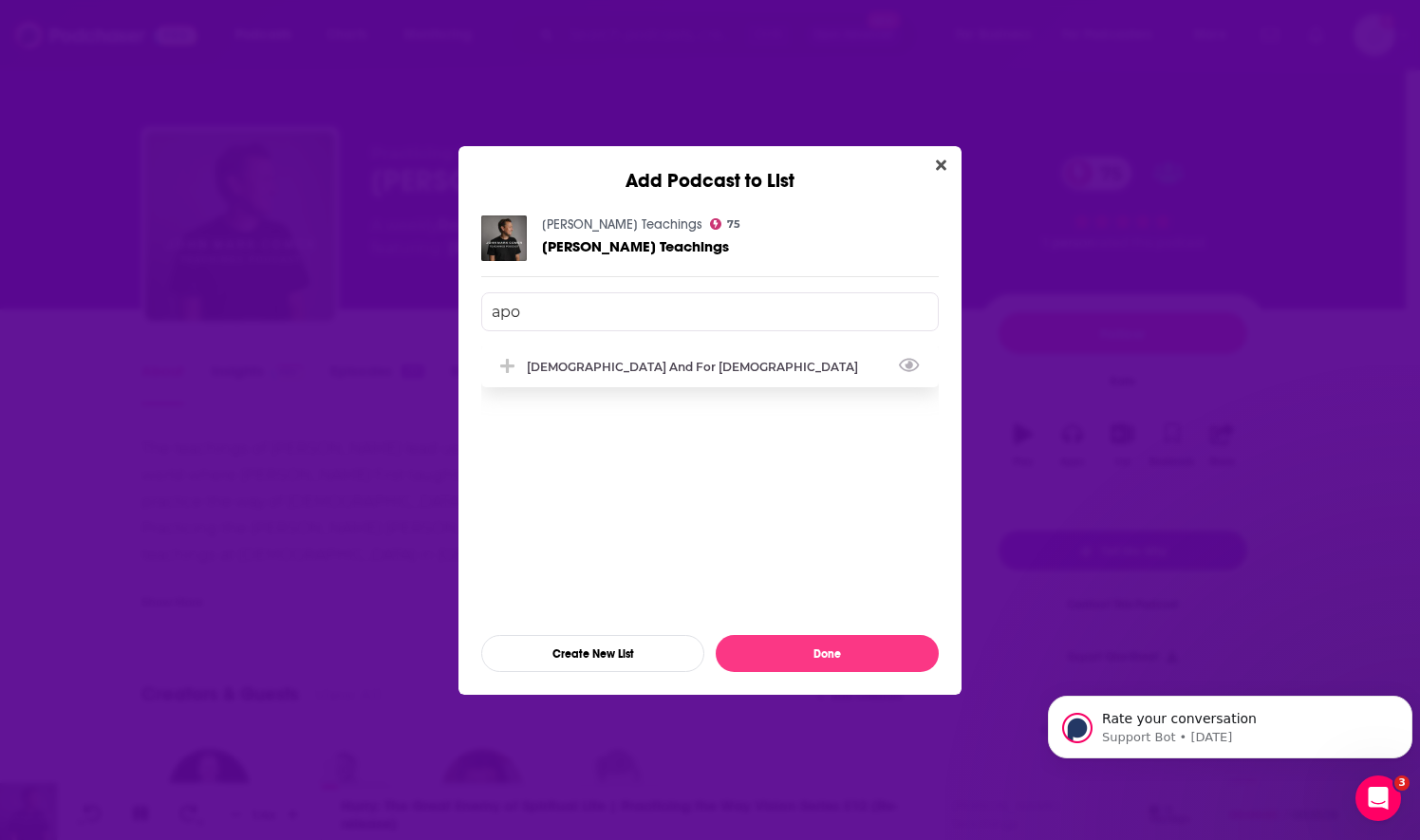
click at [581, 366] on div "Apologetics and For Pastors" at bounding box center [699, 366] width 343 height 14
click at [555, 318] on input "apo" at bounding box center [710, 311] width 458 height 39
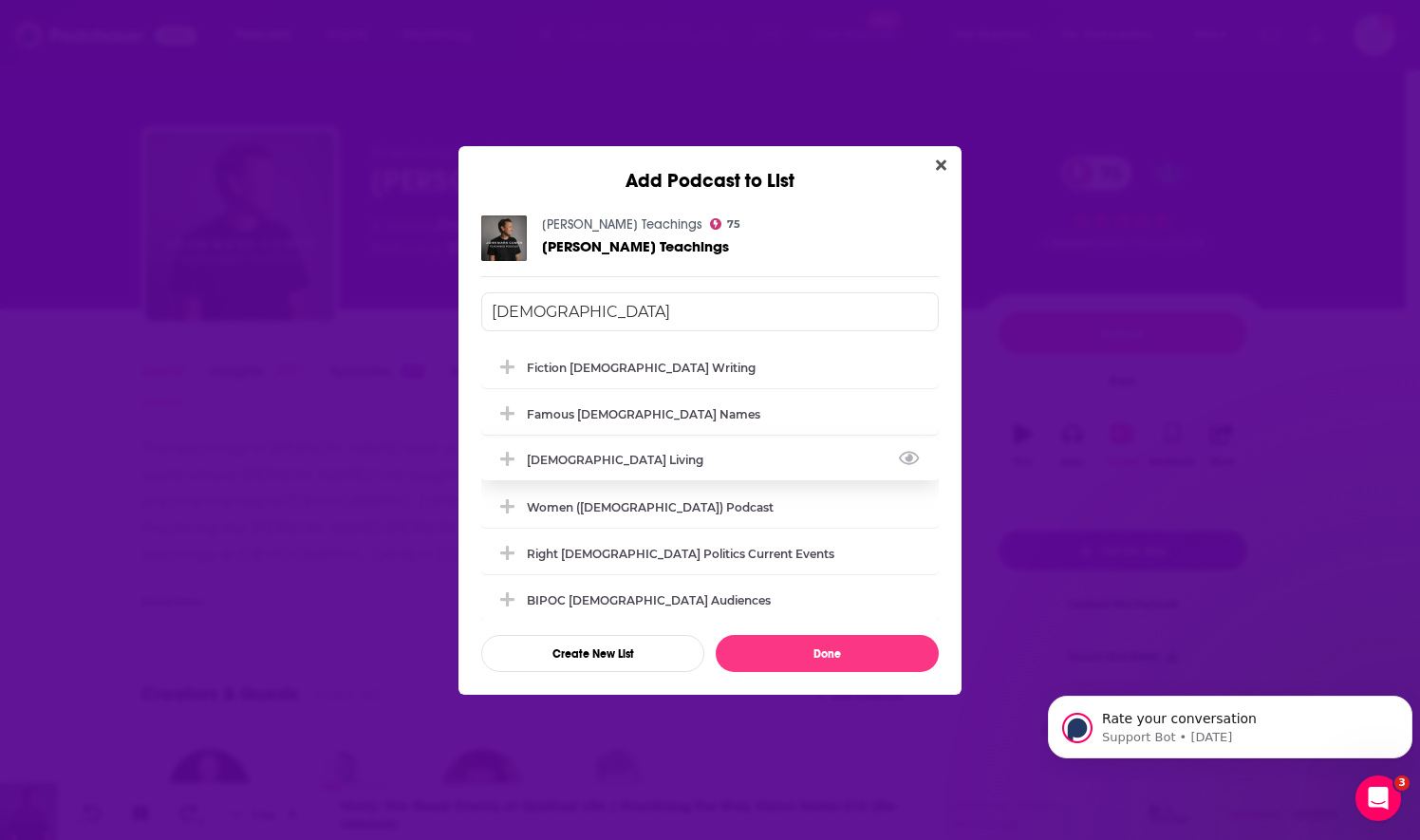
click at [586, 473] on div "[DEMOGRAPHIC_DATA] Living" at bounding box center [710, 460] width 458 height 42
type input "christi"
click at [733, 647] on button "Done" at bounding box center [827, 653] width 223 height 37
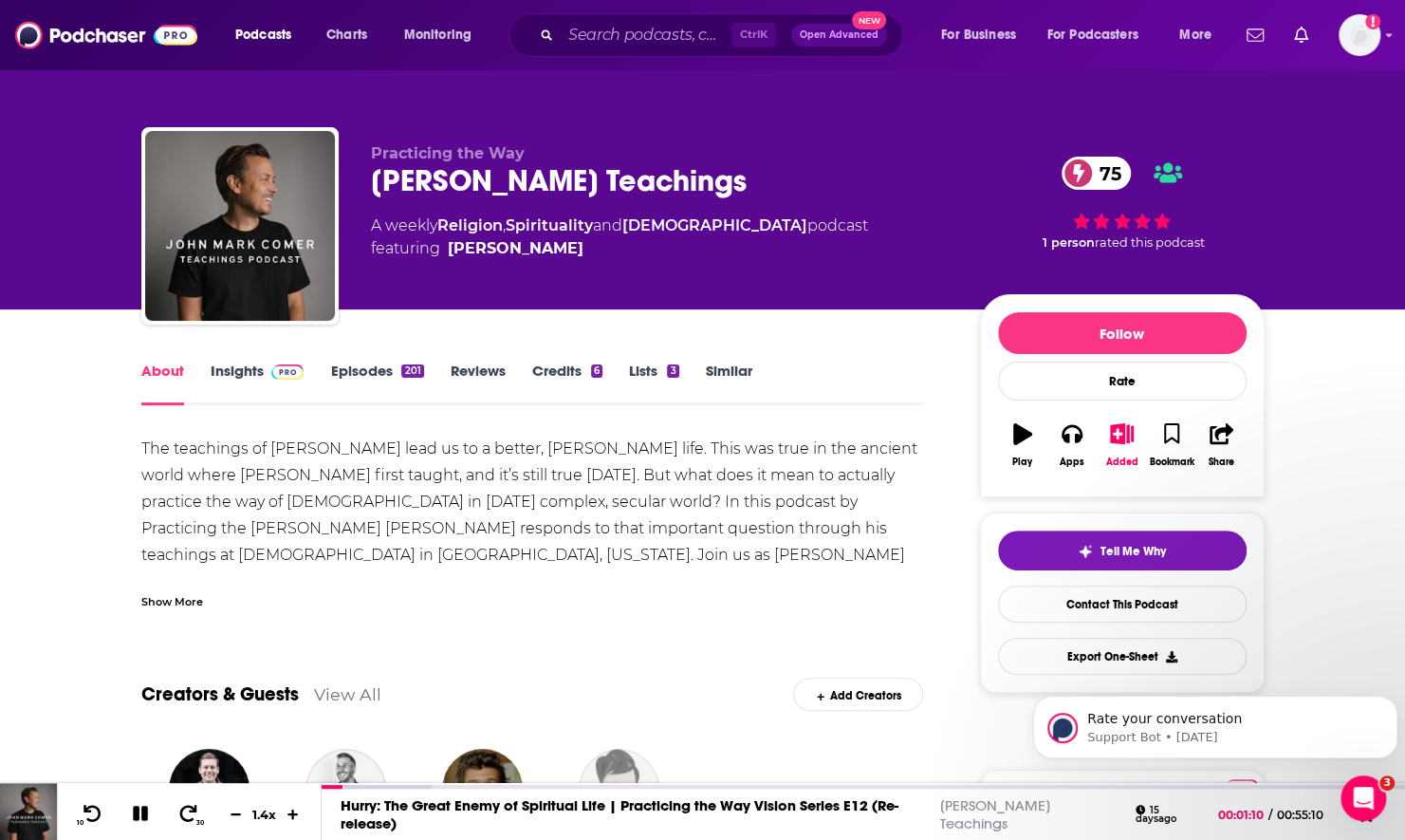
click at [365, 360] on div "About Insights Episodes 201 Reviews Credits 6 Lists 3 Similar" at bounding box center [533, 381] width 782 height 47
click at [370, 370] on link "Episodes 201" at bounding box center [376, 383] width 93 height 44
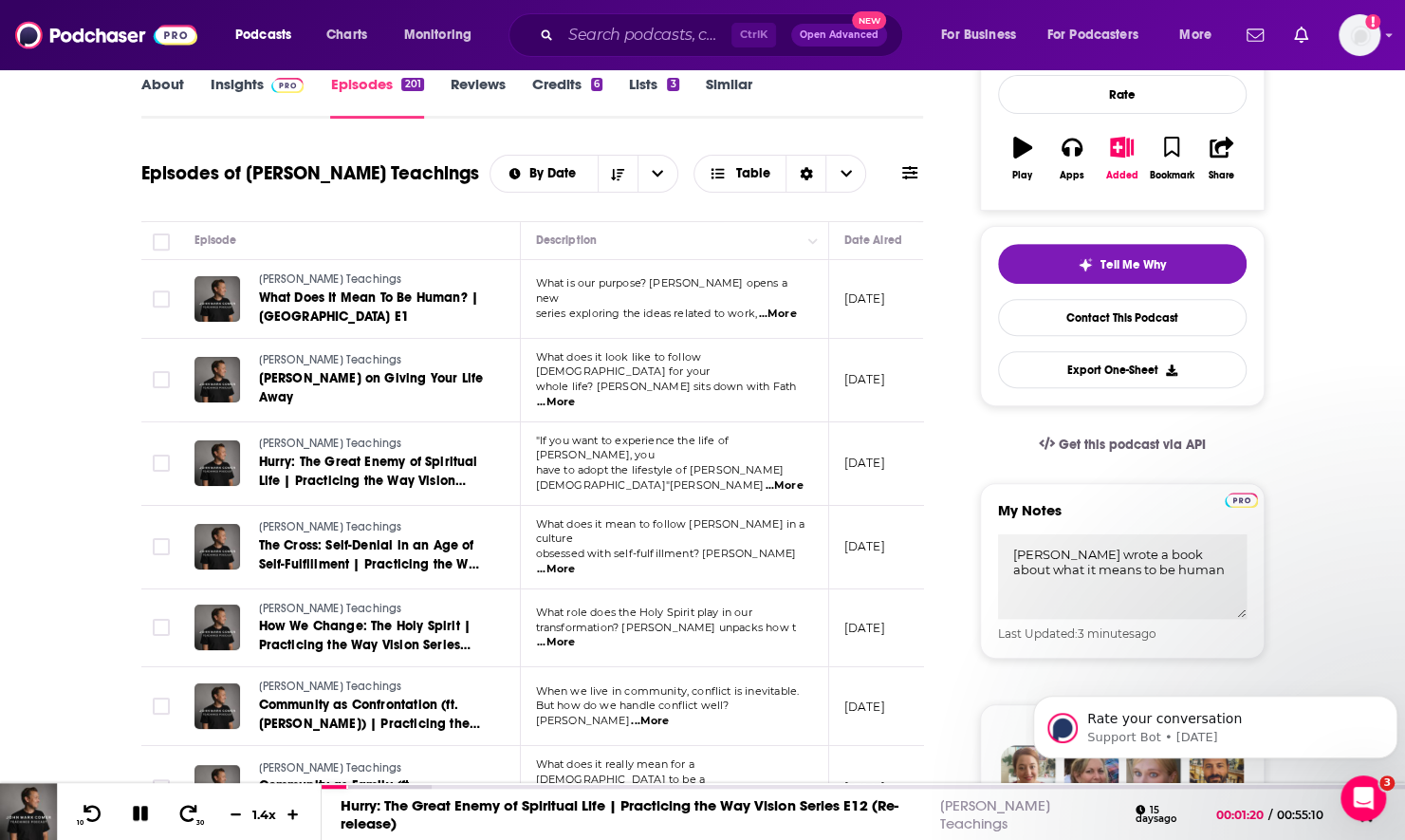
scroll to position [379, 0]
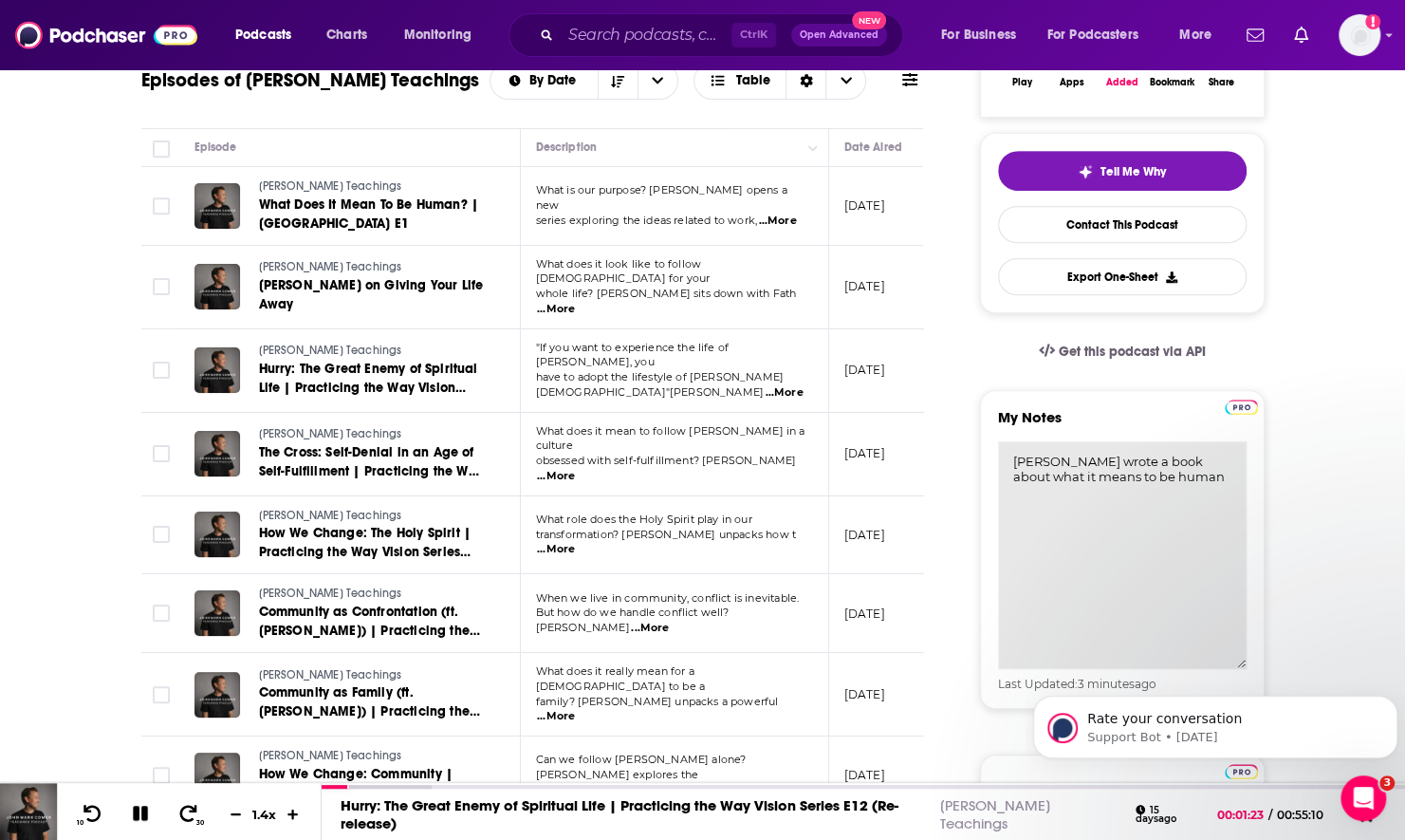
click at [1228, 477] on textarea "John Mark Comer wrote a book about what it means to be human" at bounding box center [1122, 556] width 249 height 228
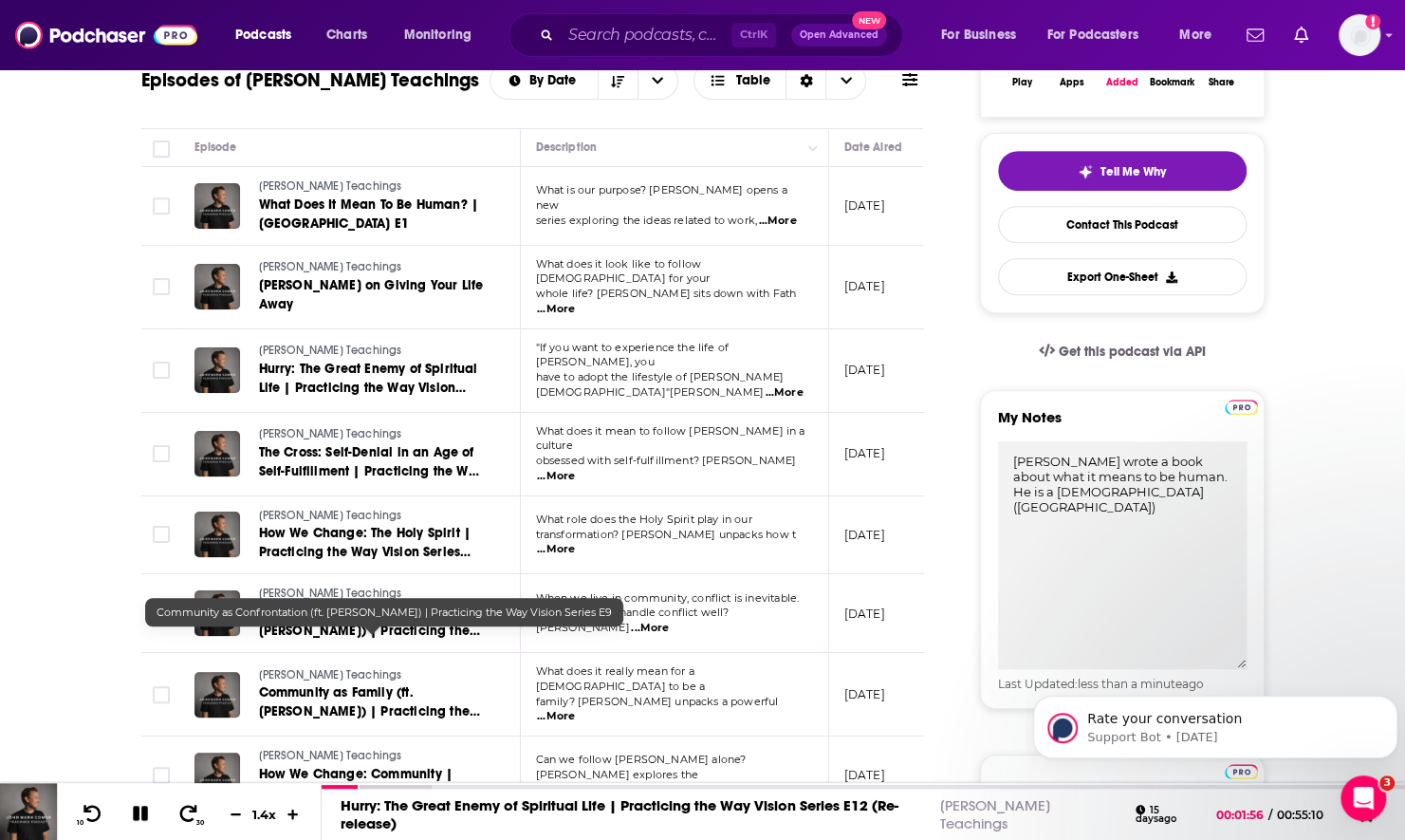
type textarea "John Mark Comer wrote a book about what it means to be human. He is a pastor (P…"
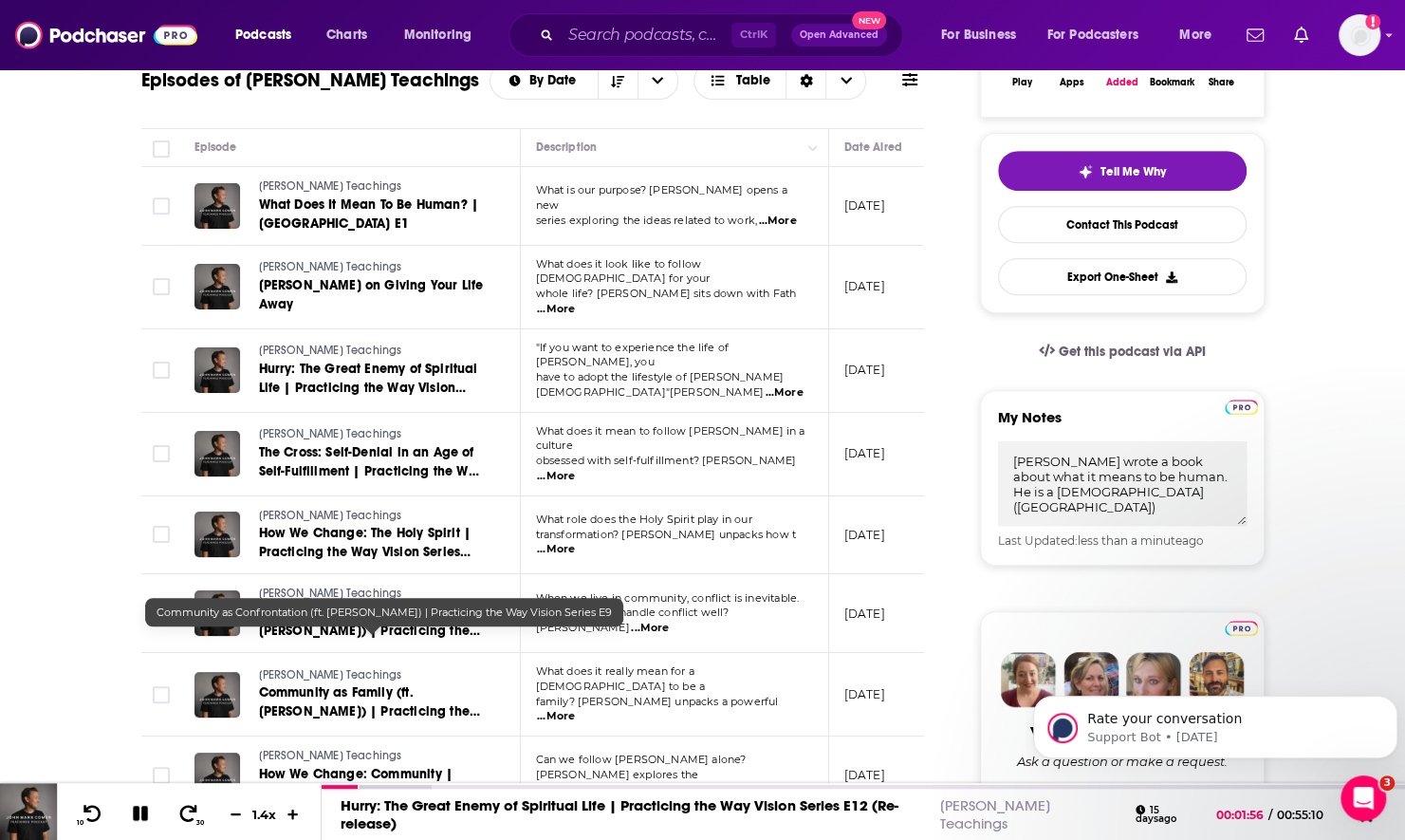
click at [301, 641] on link "Community as Confrontation (ft. Alex Rettman) | Practicing the Way Vision Serie…" at bounding box center [373, 622] width 228 height 38
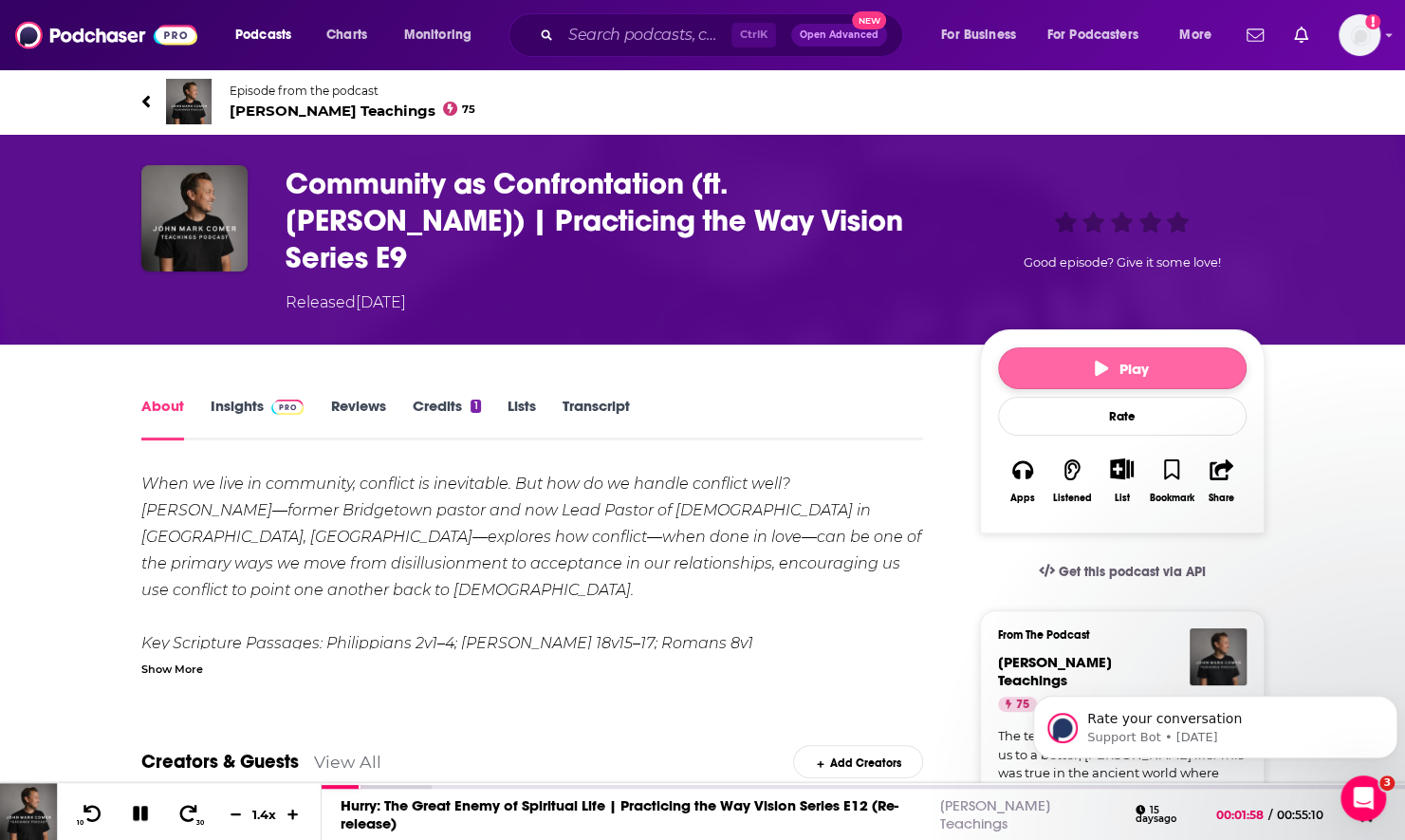
click at [1100, 360] on icon "button" at bounding box center [1101, 368] width 13 height 15
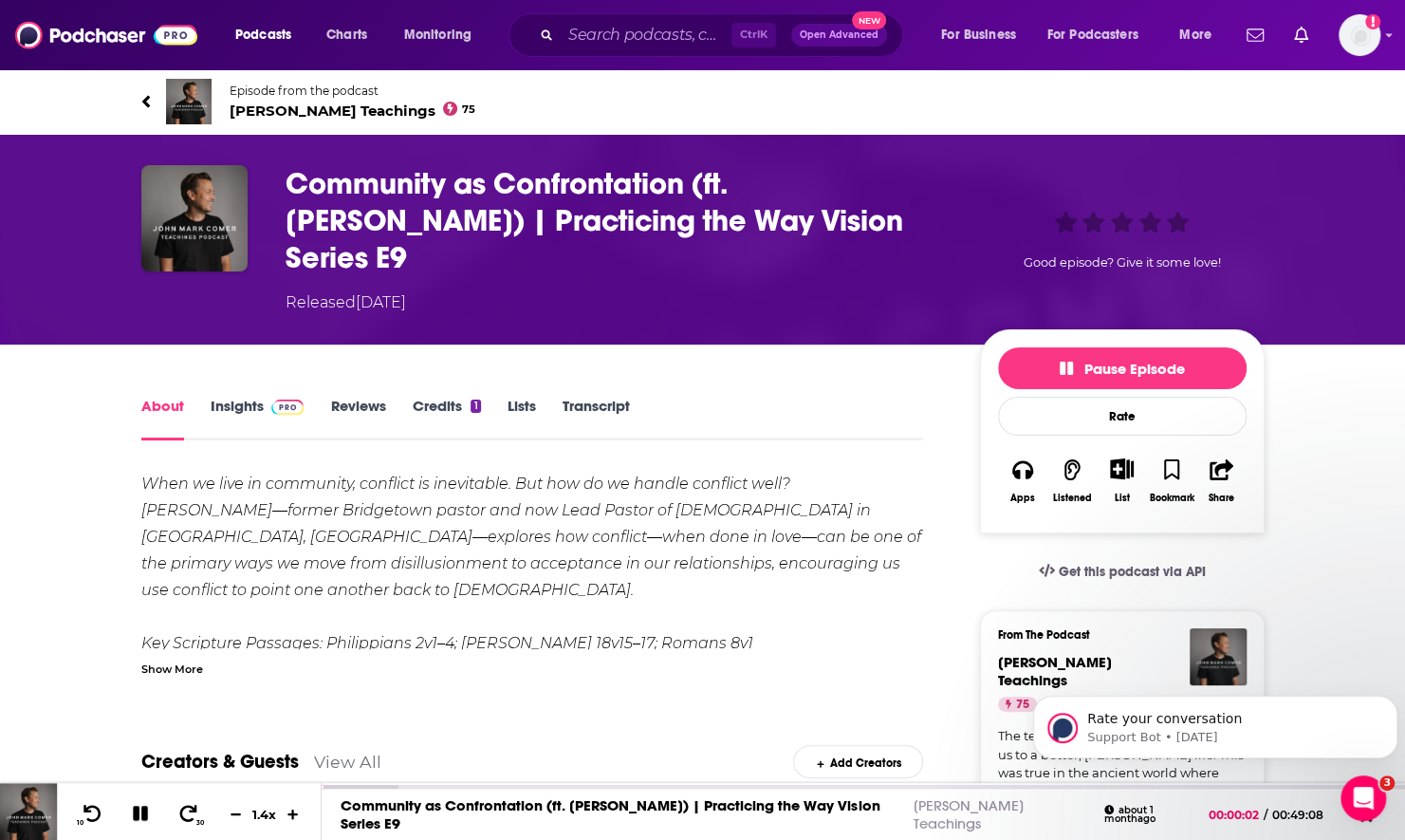
click at [342, 102] on span "John Mark Comer Teachings 75" at bounding box center [353, 110] width 247 height 18
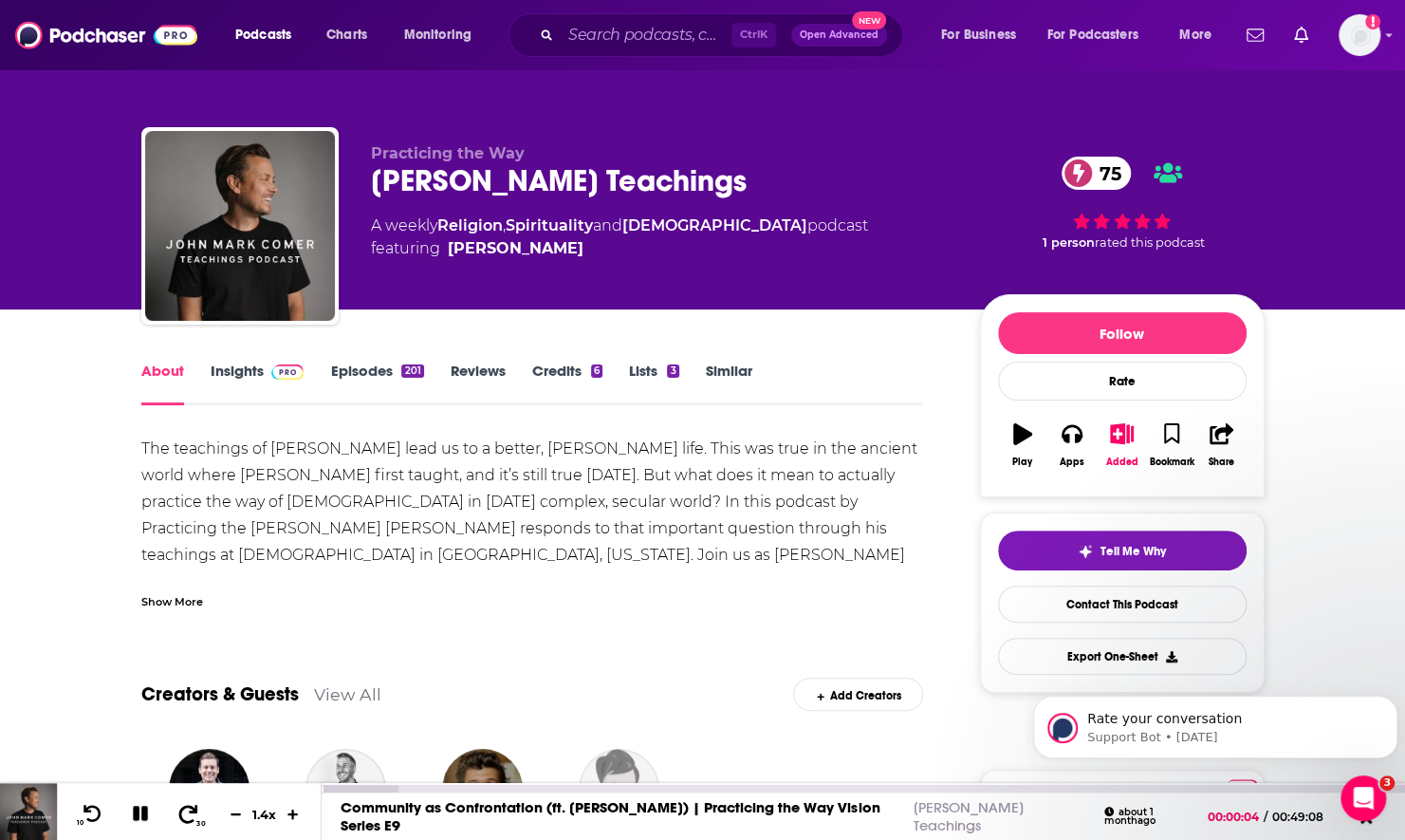
click at [192, 814] on icon at bounding box center [188, 813] width 24 height 19
click at [258, 385] on link "Insights" at bounding box center [258, 383] width 94 height 44
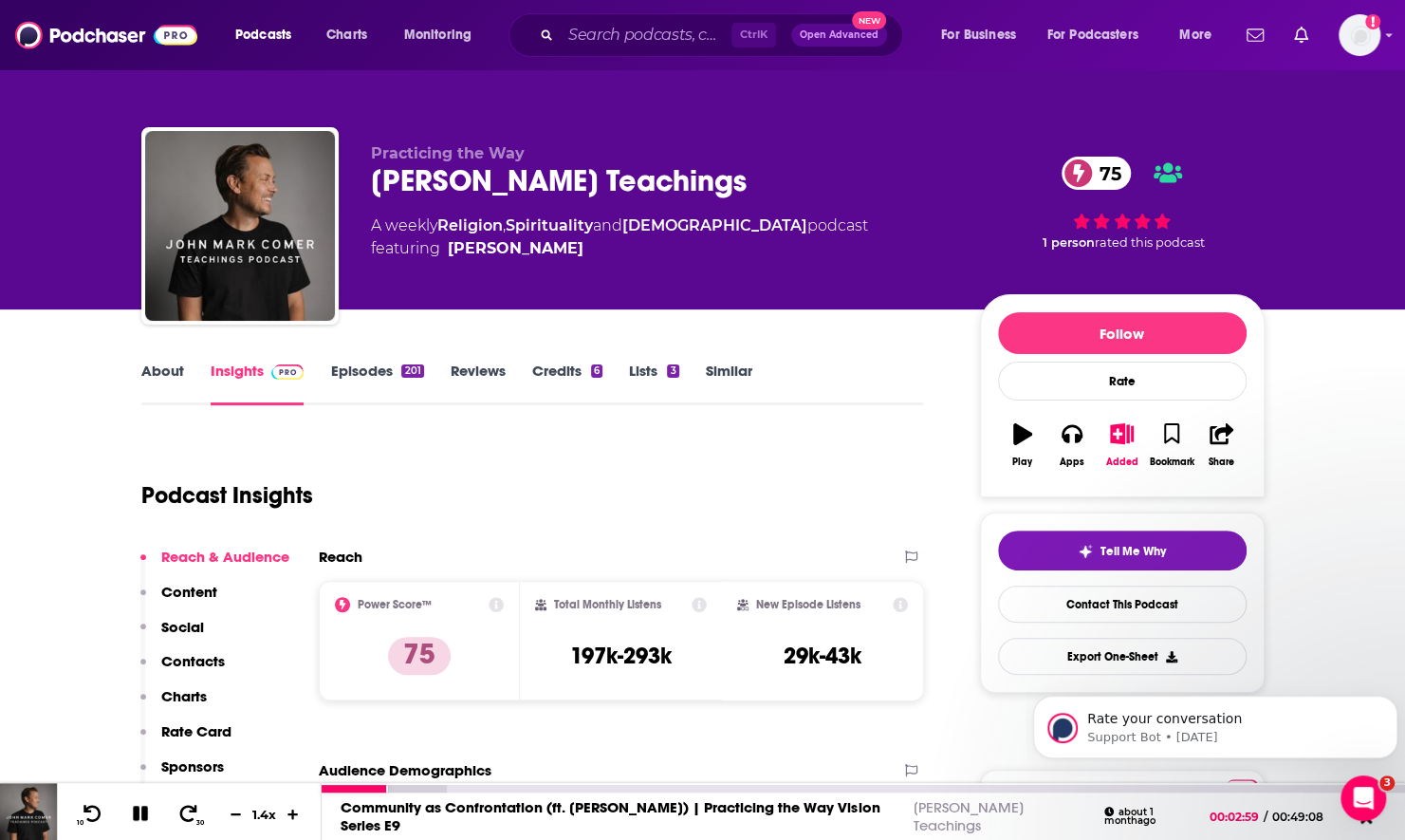
click at [136, 821] on icon at bounding box center [141, 813] width 15 height 15
click at [150, 376] on link "About" at bounding box center [163, 383] width 43 height 44
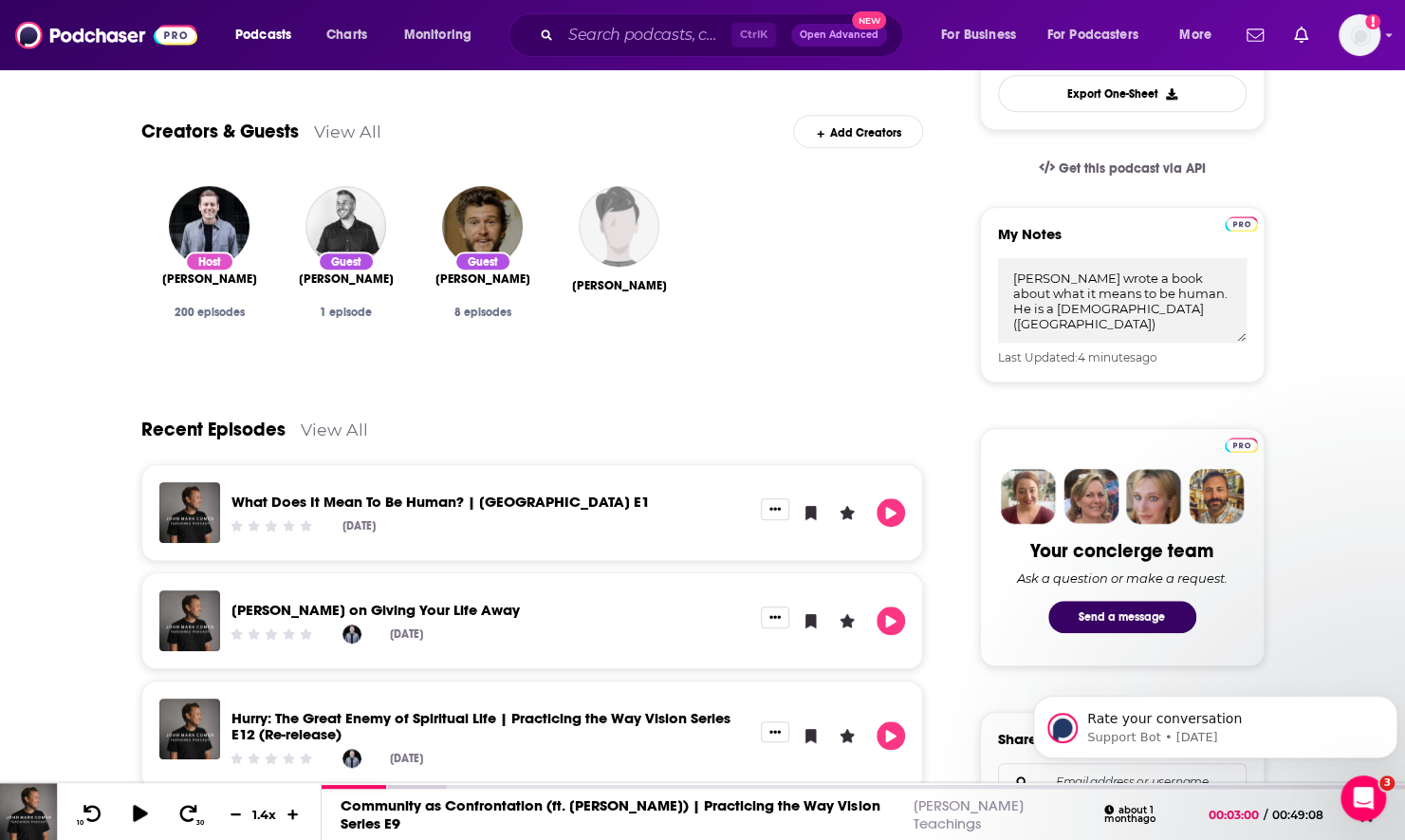
scroll to position [569, 0]
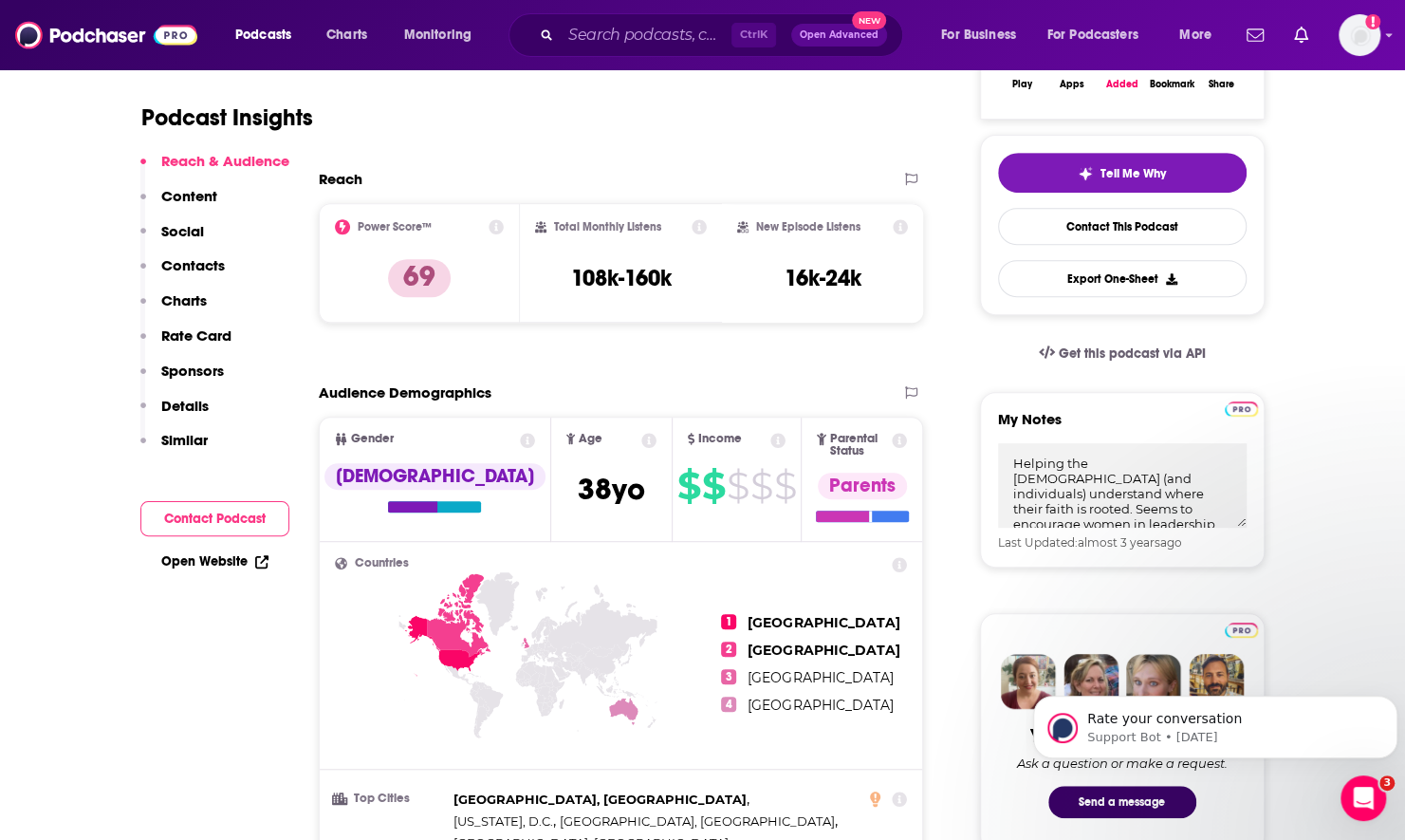
scroll to position [379, 0]
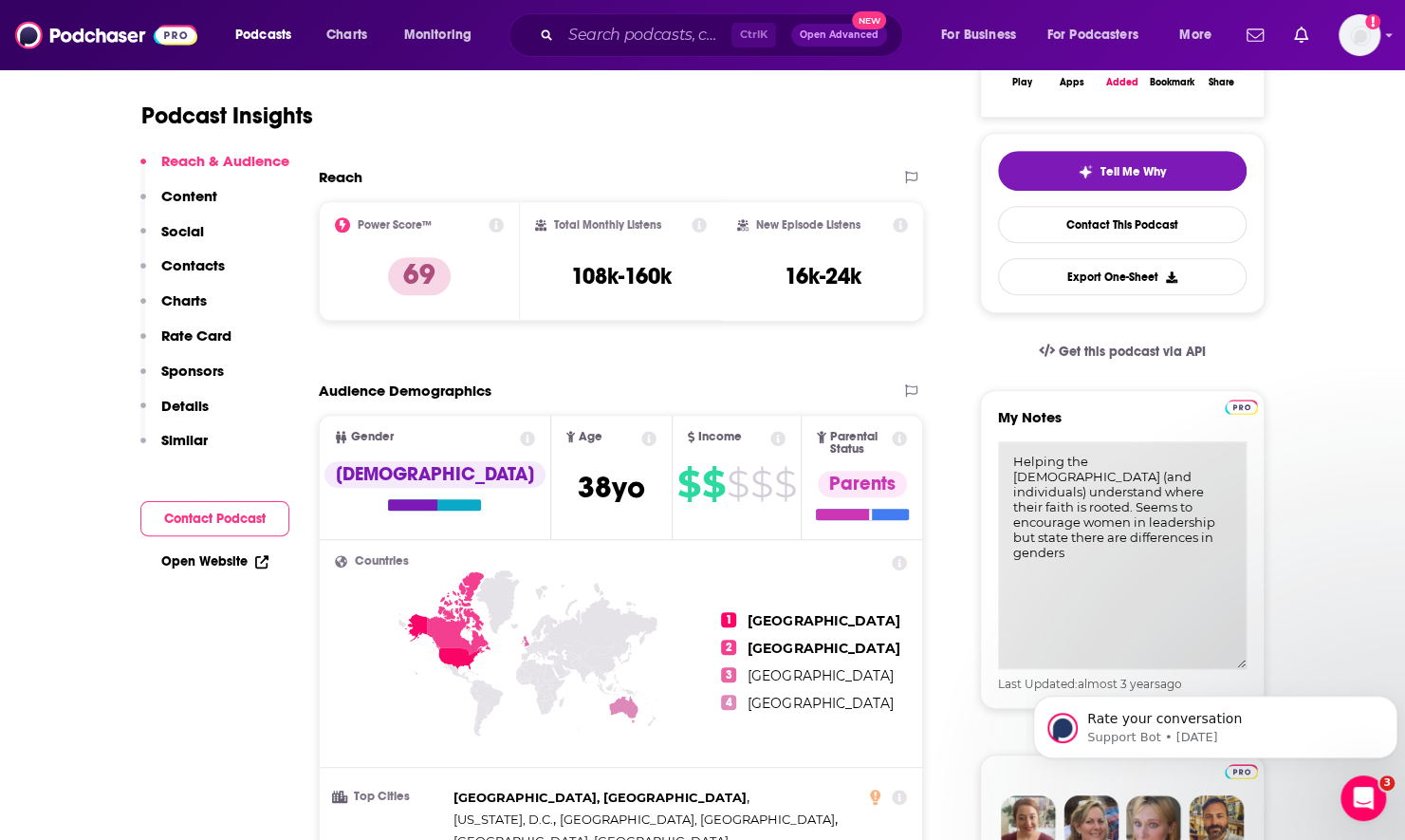
drag, startPoint x: 1023, startPoint y: 488, endPoint x: 1181, endPoint y: 520, distance: 161.2
click at [1181, 520] on textarea "Helping the Church (and individuals) understand where their faith is rooted. Se…" at bounding box center [1122, 556] width 249 height 228
click at [1141, 545] on textarea "Helping the Church (and individuals) understand where their faith is rooted. Se…" at bounding box center [1122, 556] width 249 height 228
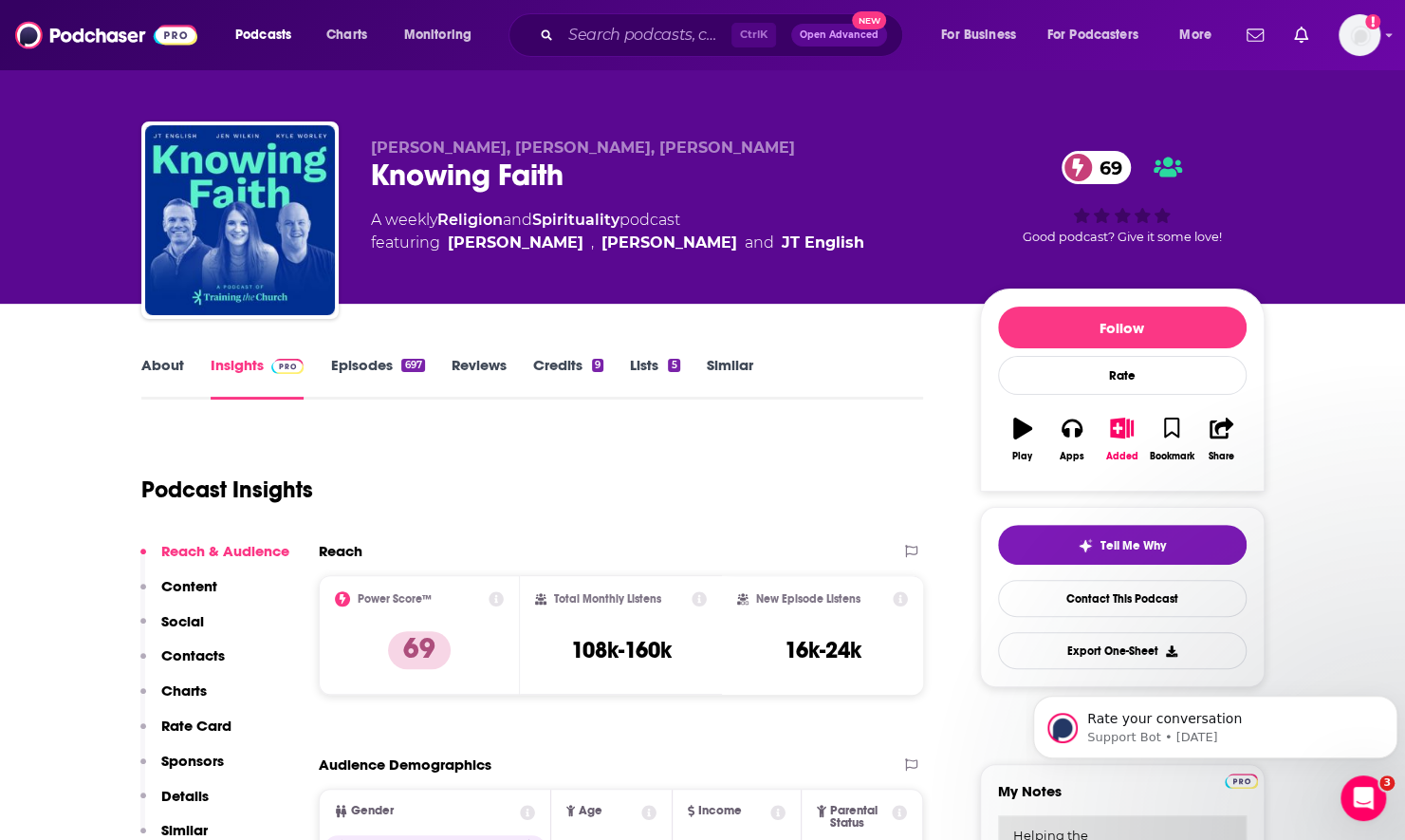
scroll to position [0, 0]
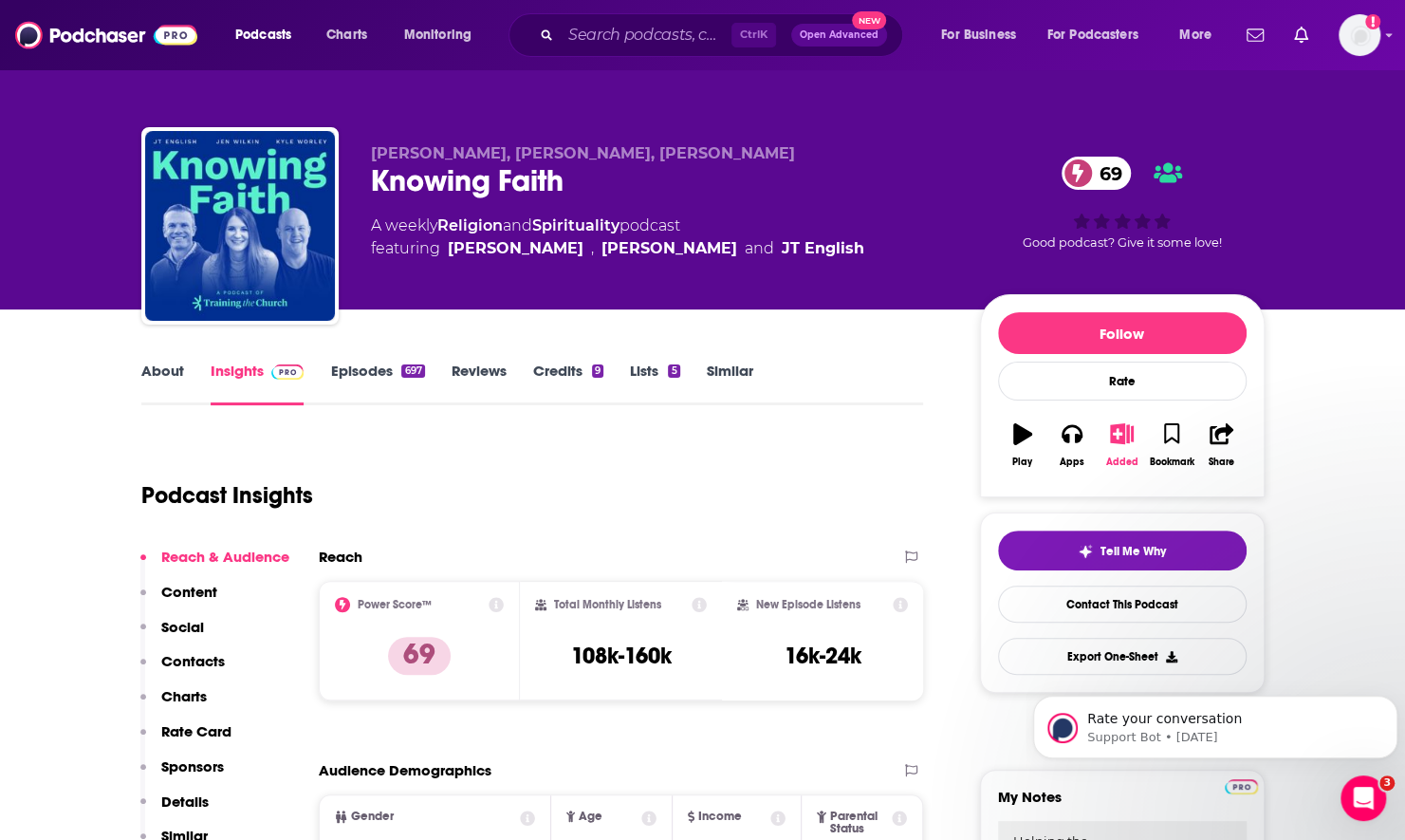
click at [1121, 438] on icon "button" at bounding box center [1122, 434] width 24 height 21
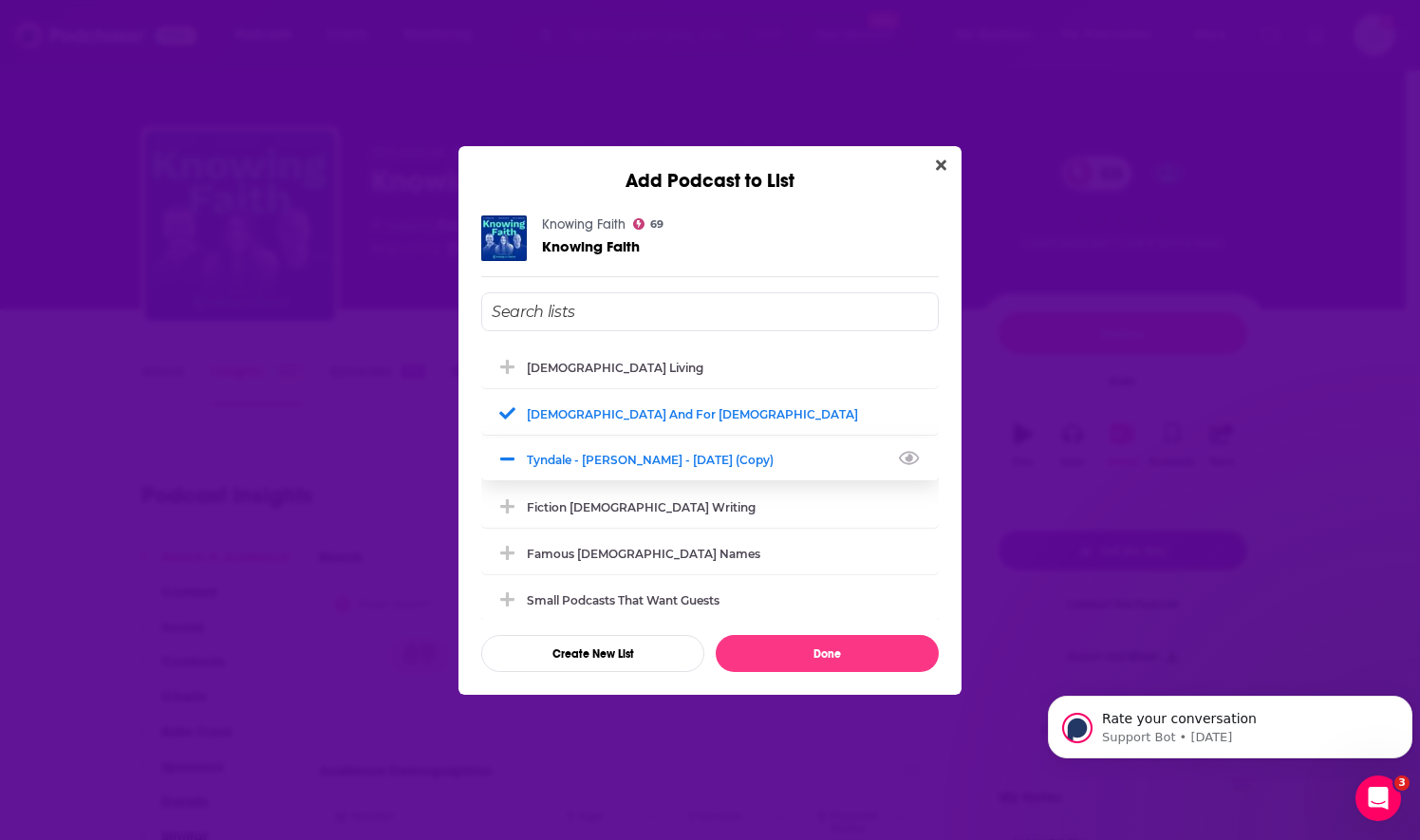
click at [611, 464] on div "Tyndale - Marty Solomon - Sept 29, 2025 (Copy)" at bounding box center [655, 460] width 258 height 14
click at [814, 655] on button "Done" at bounding box center [827, 653] width 223 height 37
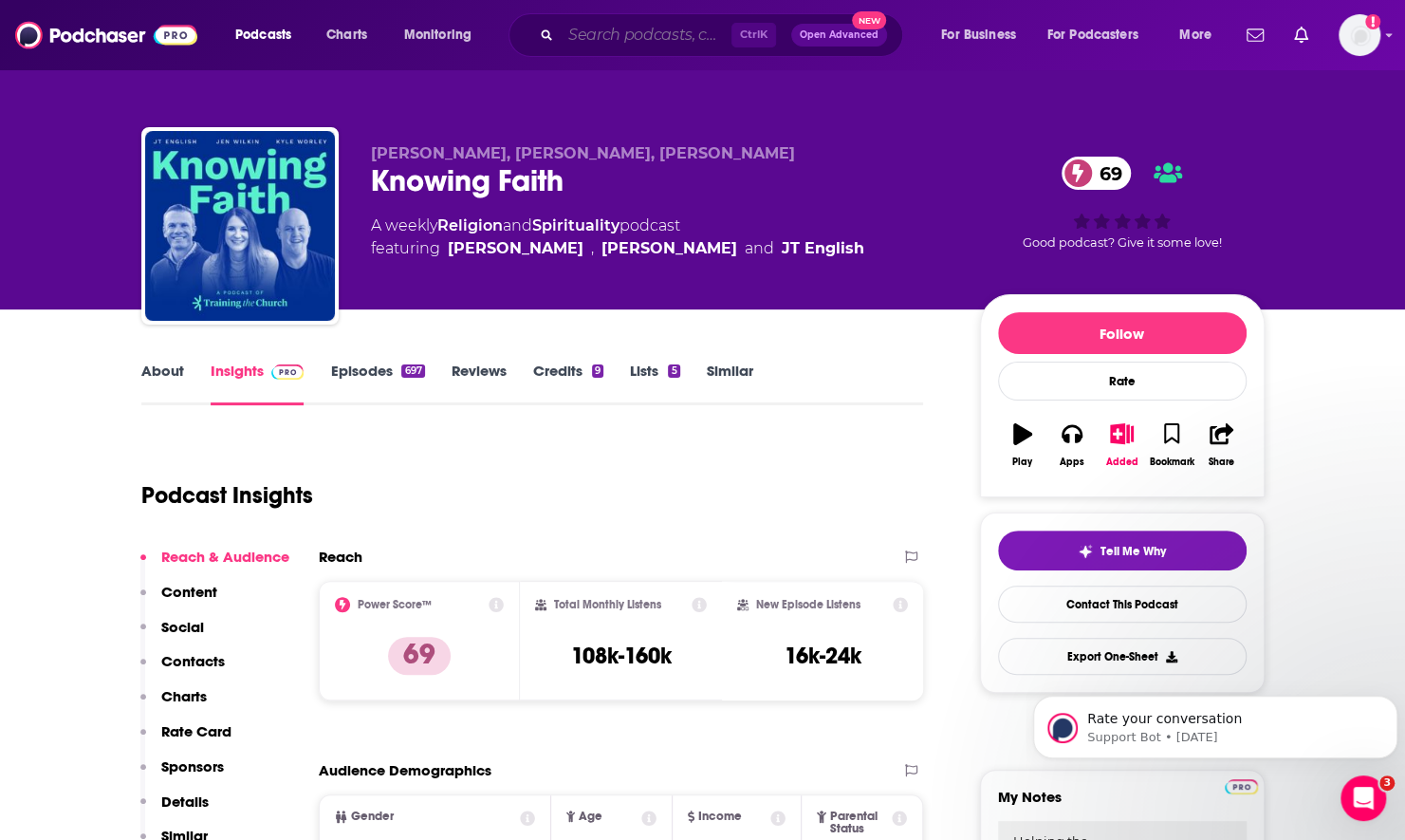
click at [594, 42] on input "Search podcasts, credits, & more..." at bounding box center [646, 35] width 170 height 31
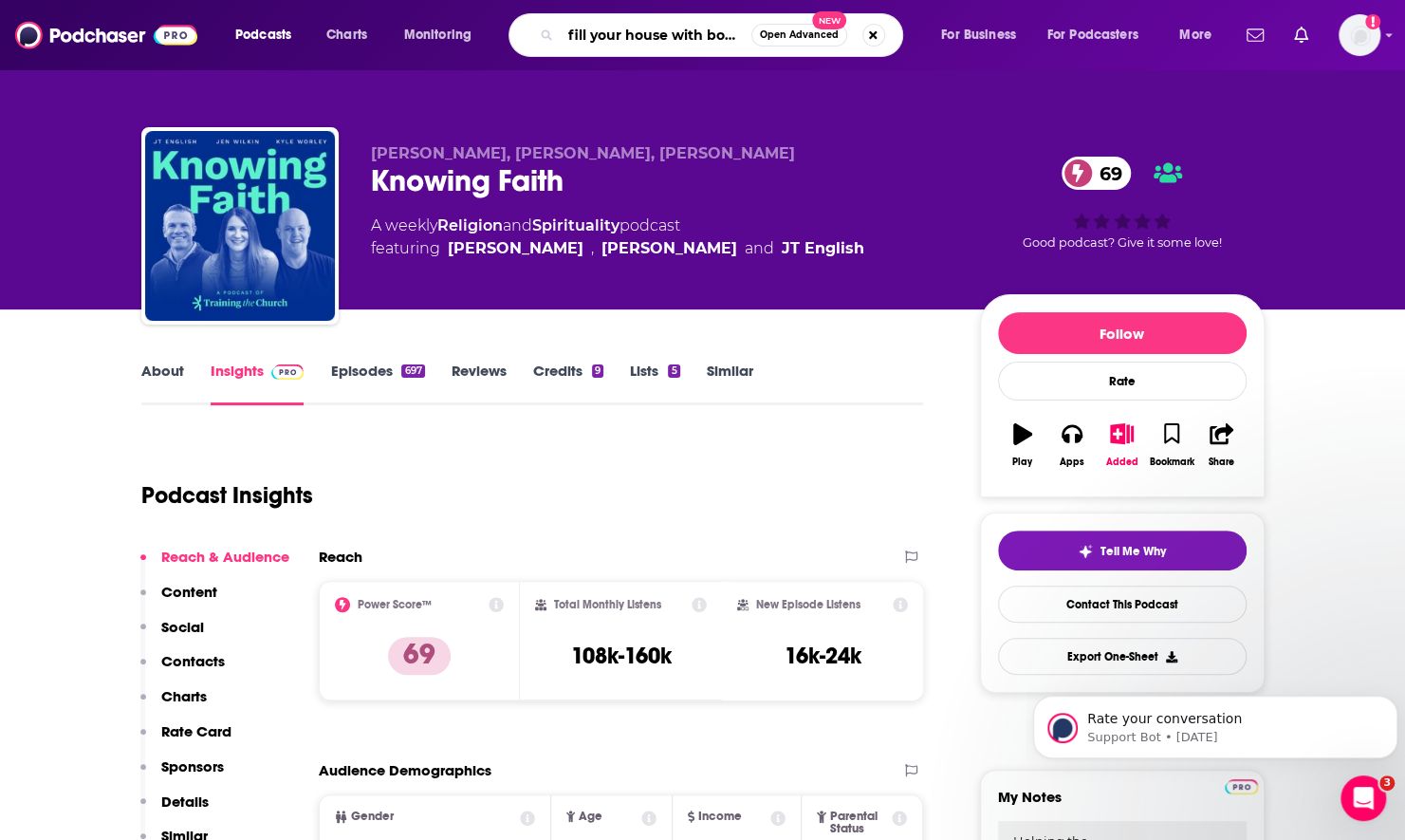
type input "fill your house with books"
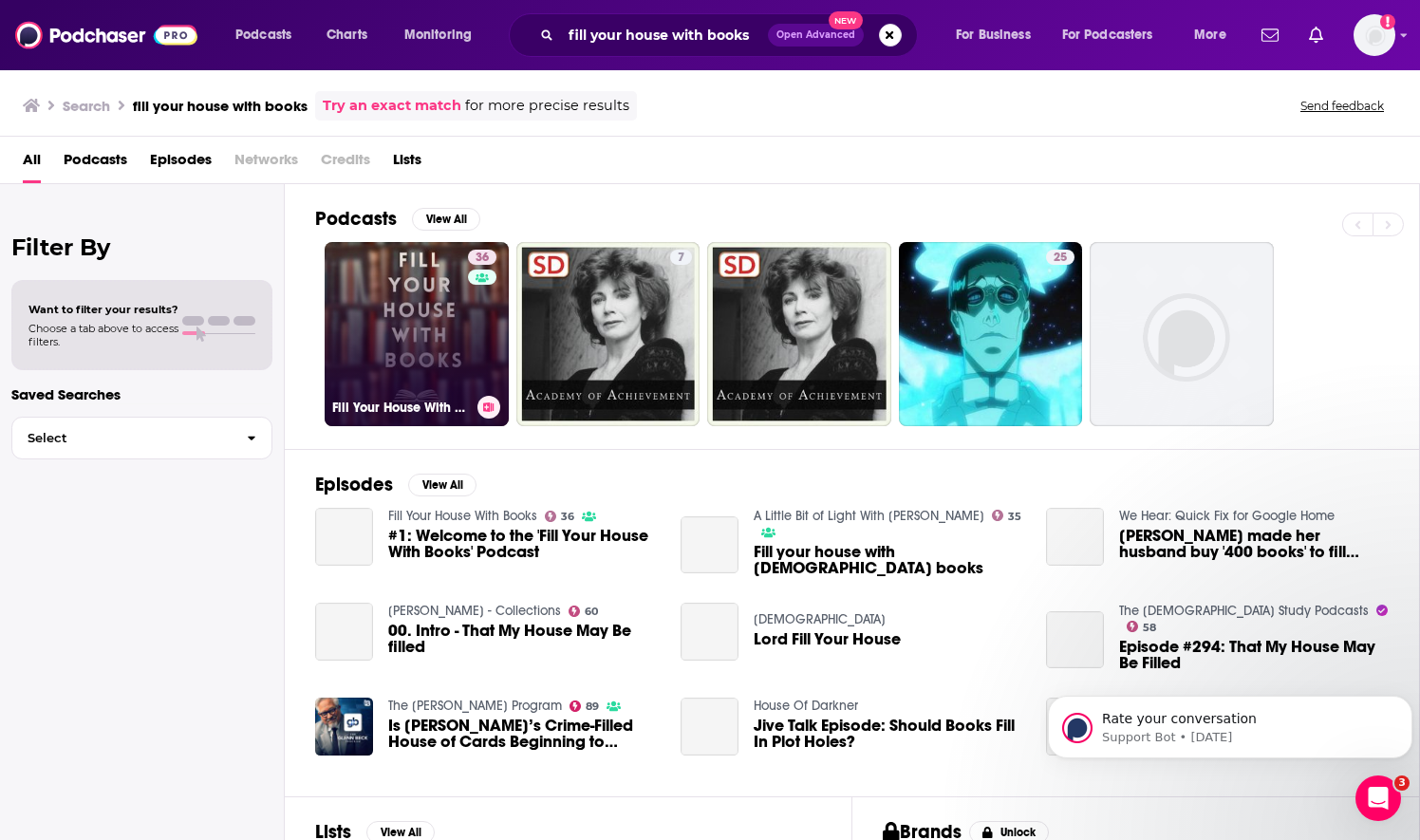
click at [454, 338] on link "36 Fill Your House With Books" at bounding box center [417, 334] width 184 height 184
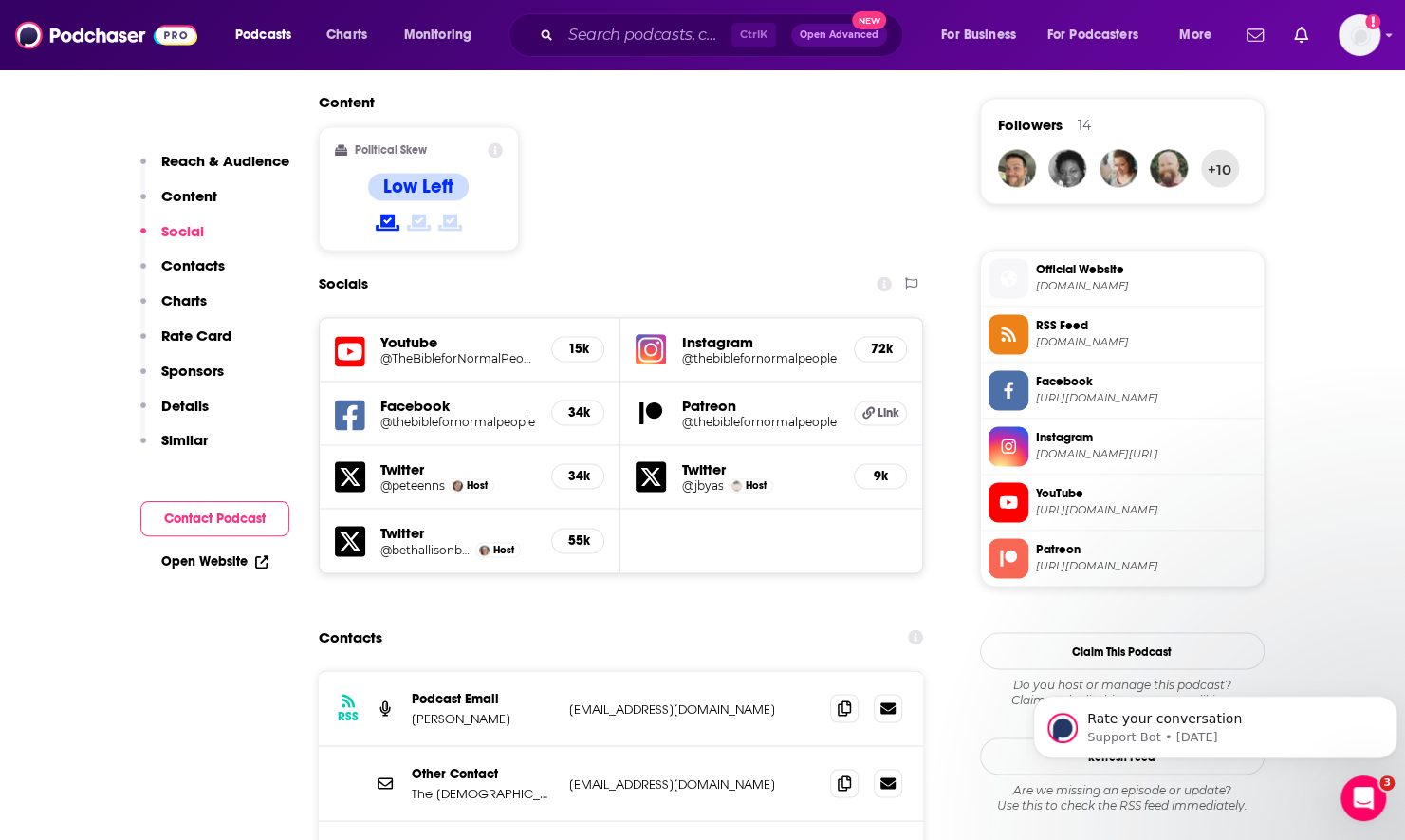
scroll to position [419, 0]
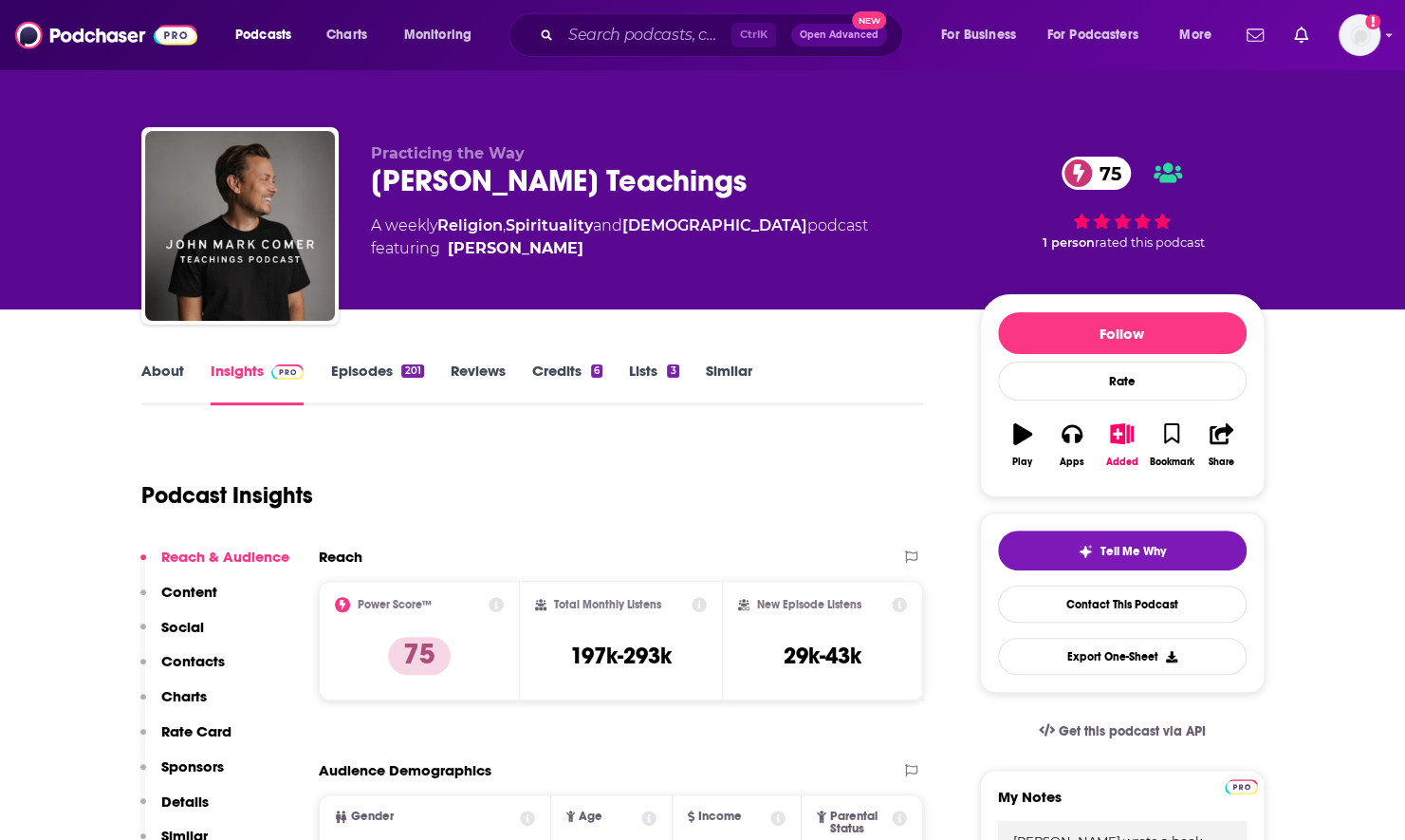
click at [160, 365] on link "About" at bounding box center [163, 383] width 43 height 44
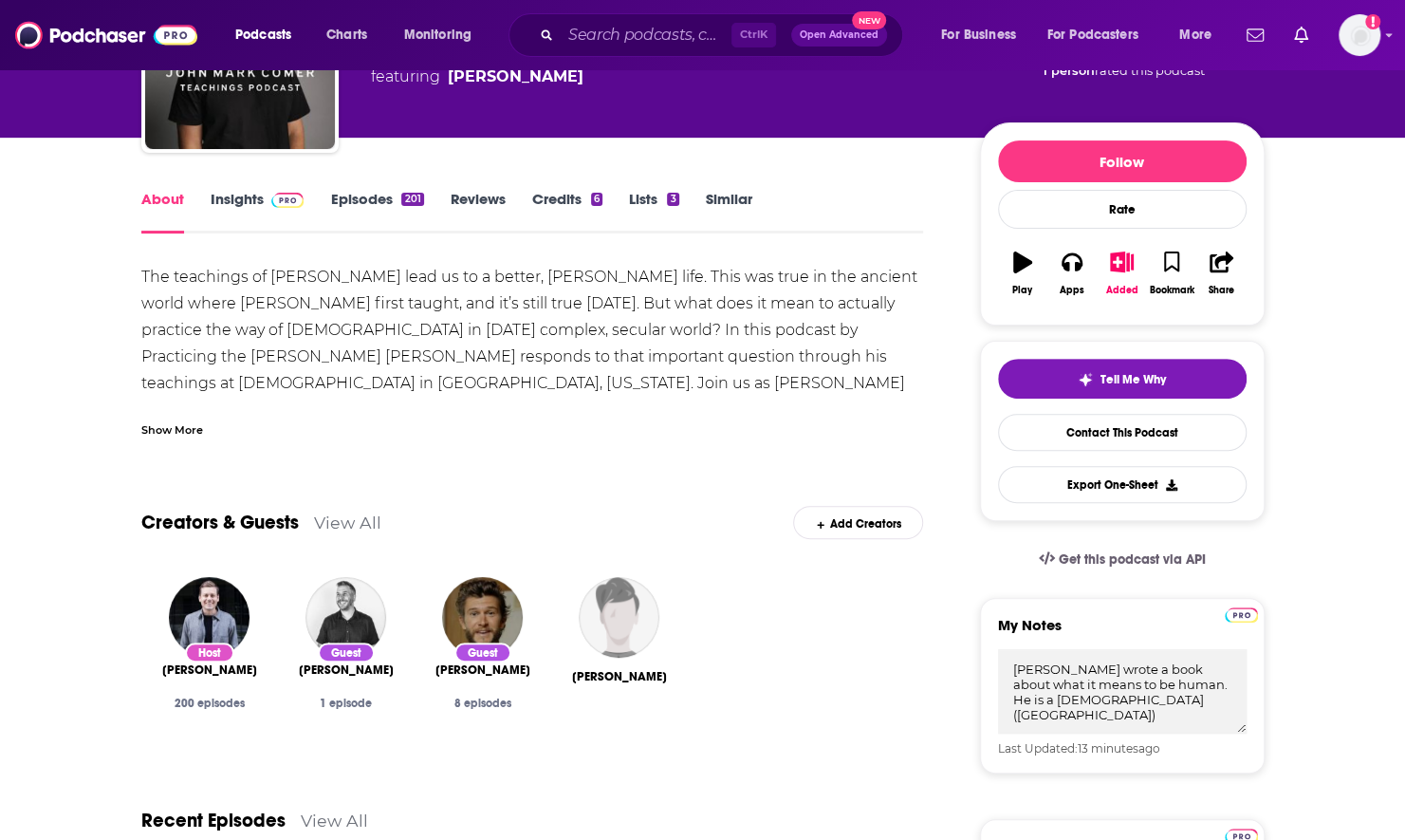
scroll to position [190, 0]
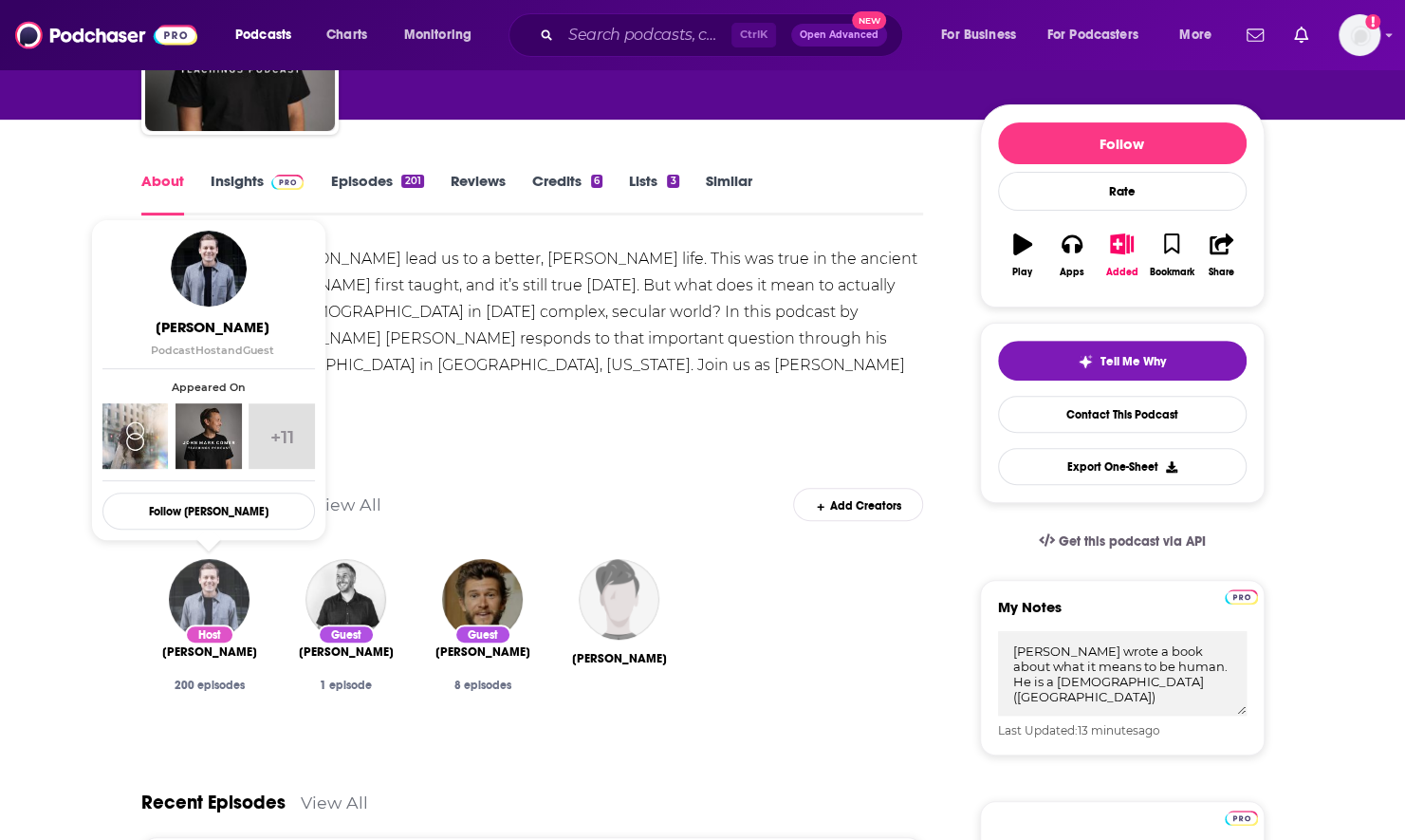
click at [226, 602] on img "John Mark Comer" at bounding box center [209, 600] width 80 height 80
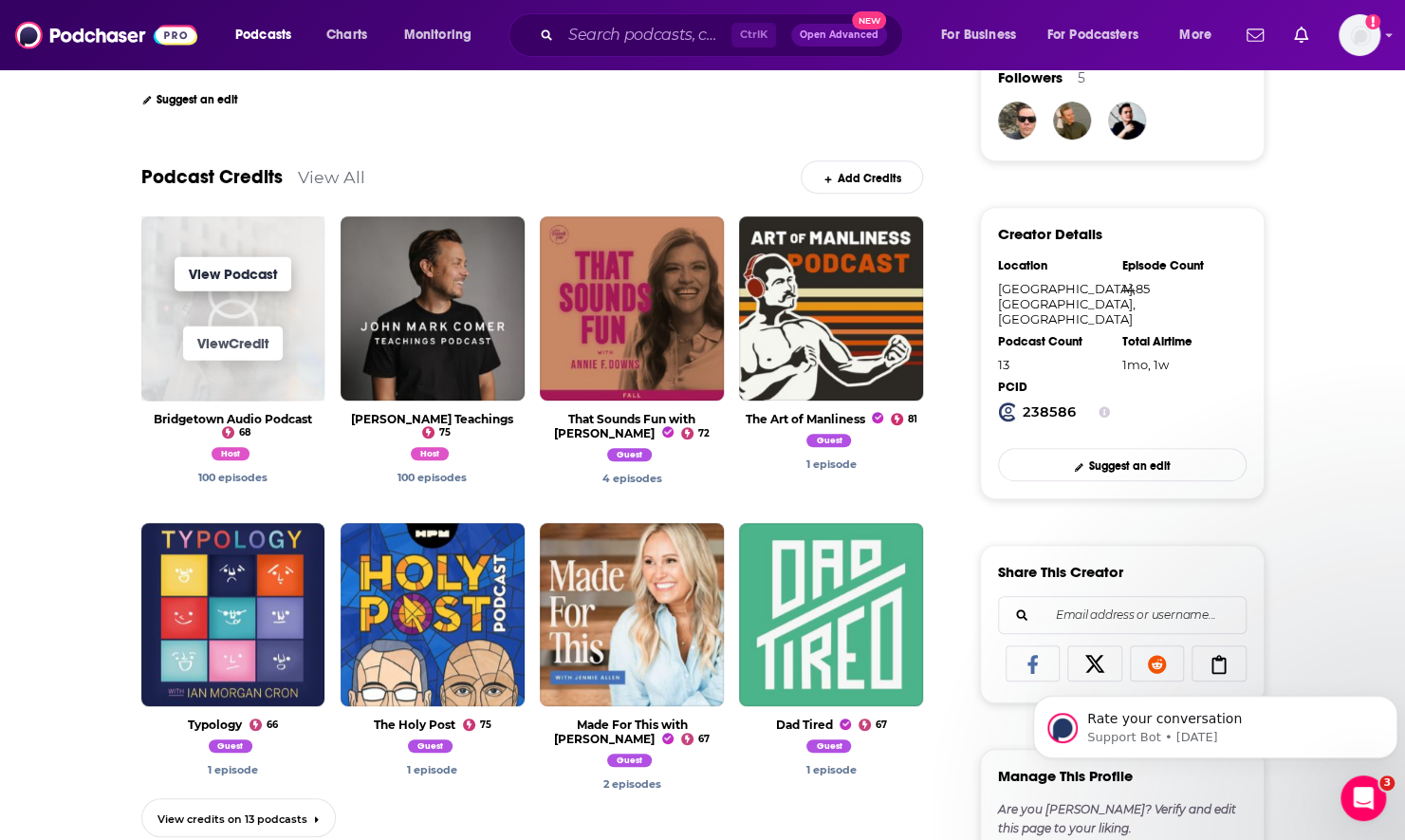
click at [230, 274] on link "View Podcast" at bounding box center [233, 274] width 117 height 34
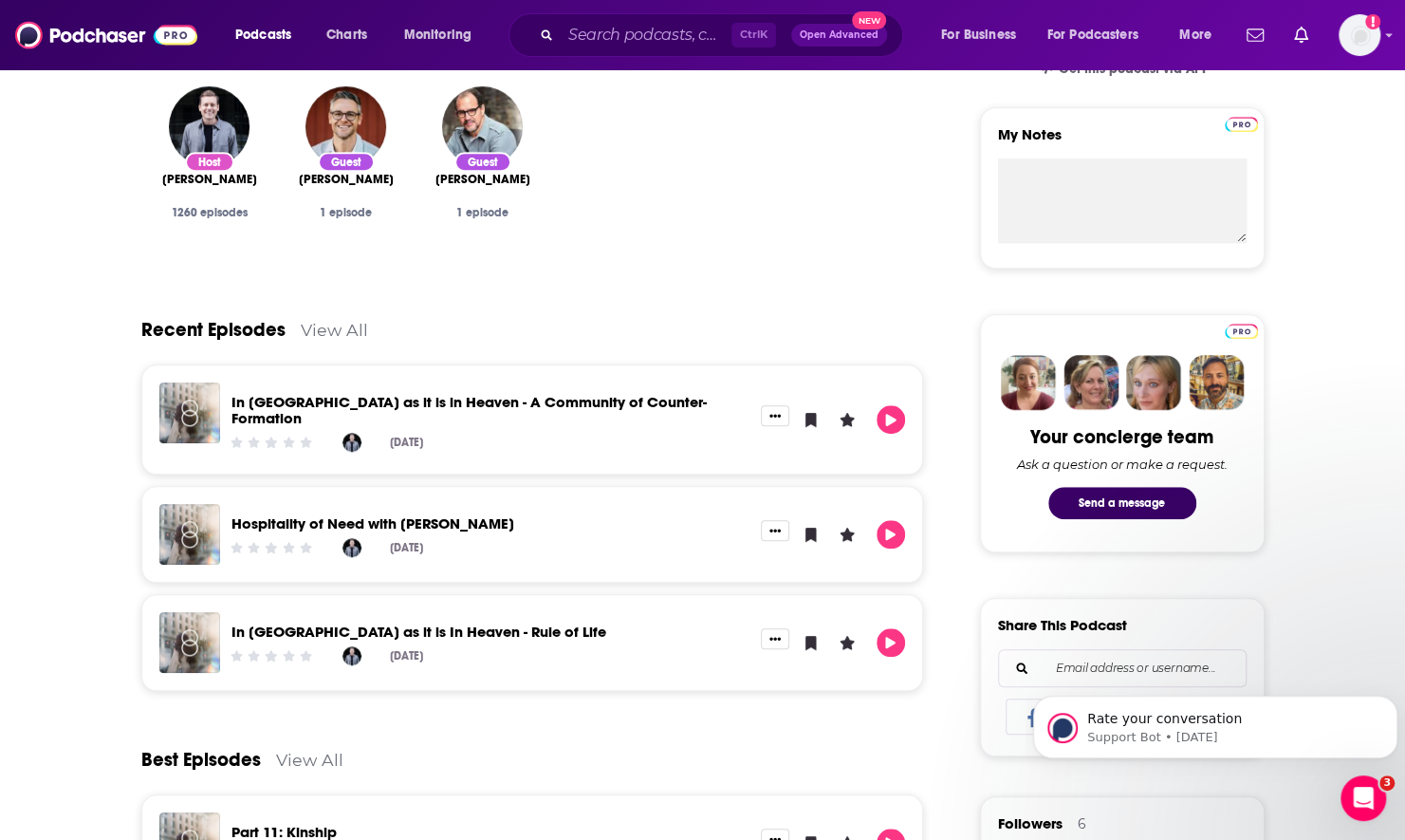
scroll to position [664, 0]
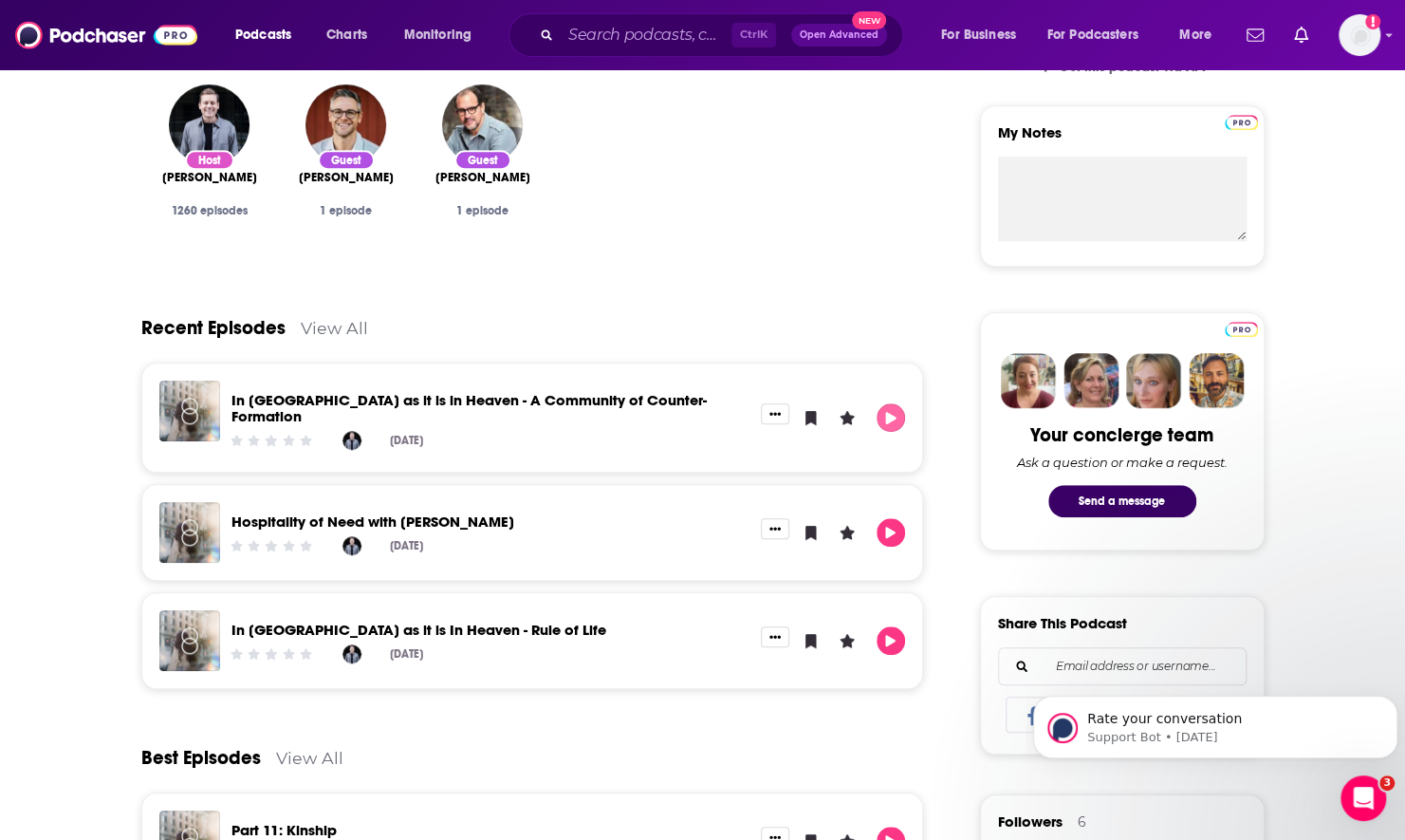
click at [888, 414] on icon "Play" at bounding box center [891, 418] width 11 height 12
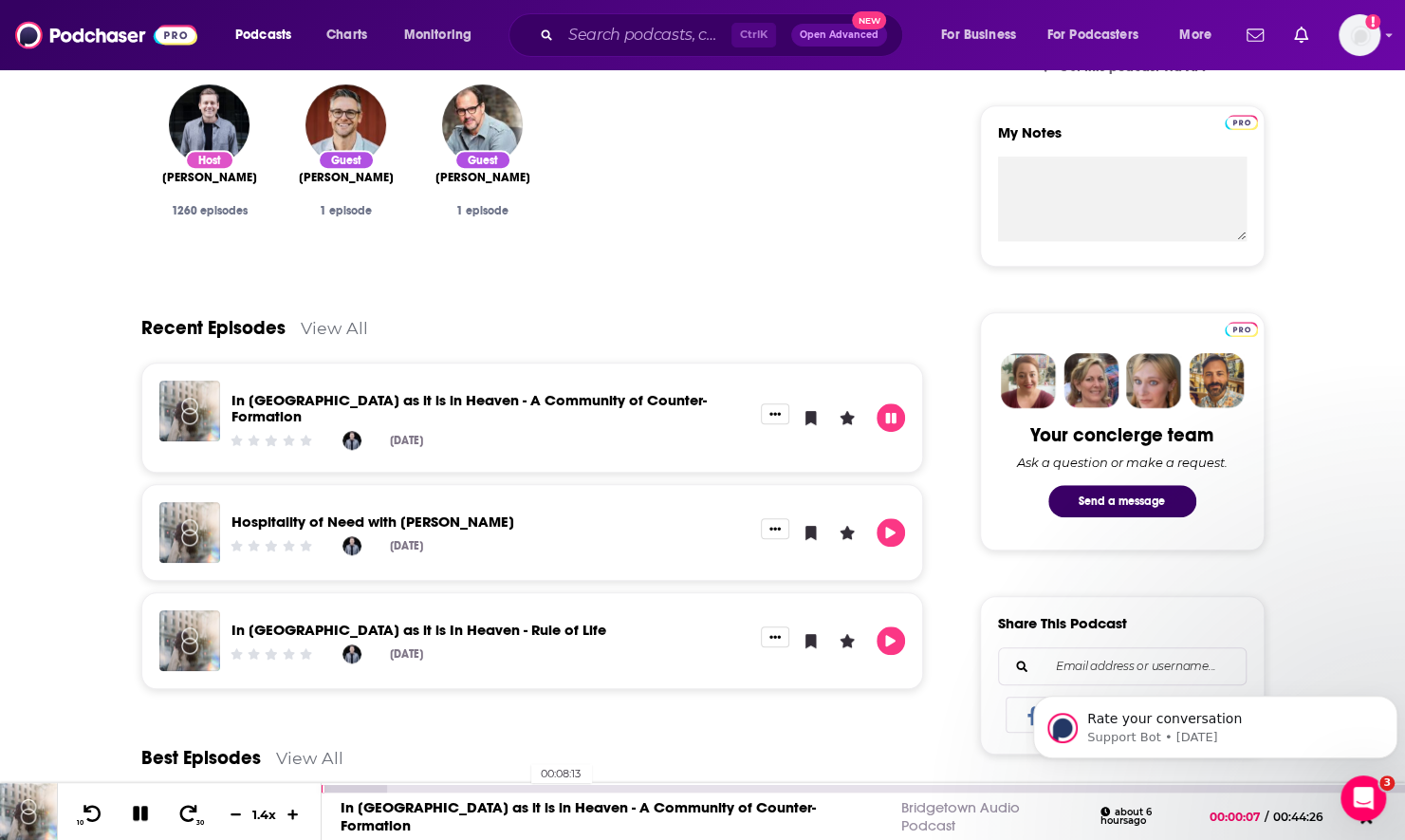
click at [521, 787] on div "00:08:13" at bounding box center [863, 788] width 1083 height 8
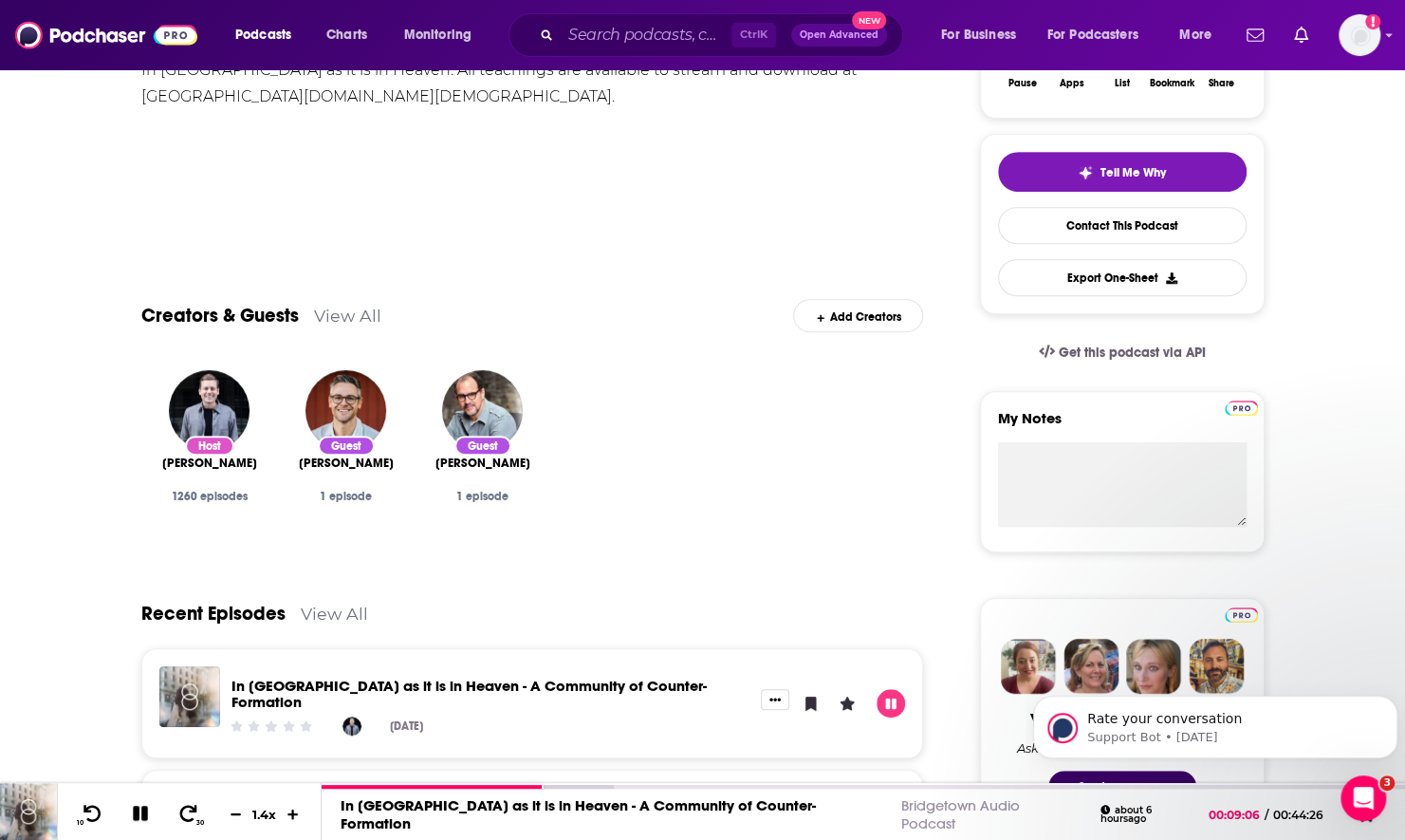
scroll to position [379, 0]
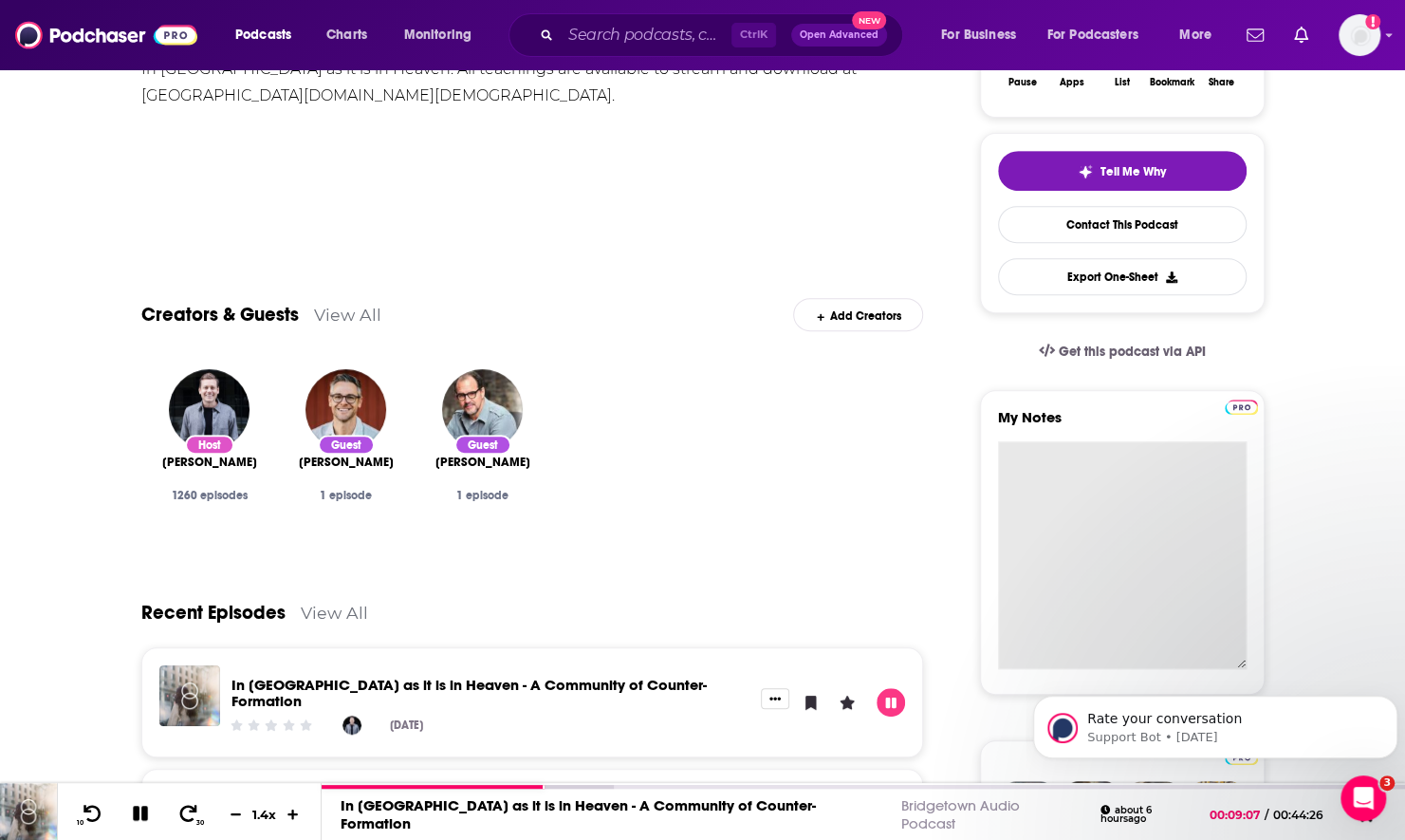
click at [1127, 464] on textarea "My Notes" at bounding box center [1122, 556] width 249 height 228
type textarea "s"
type textarea "Sermons"
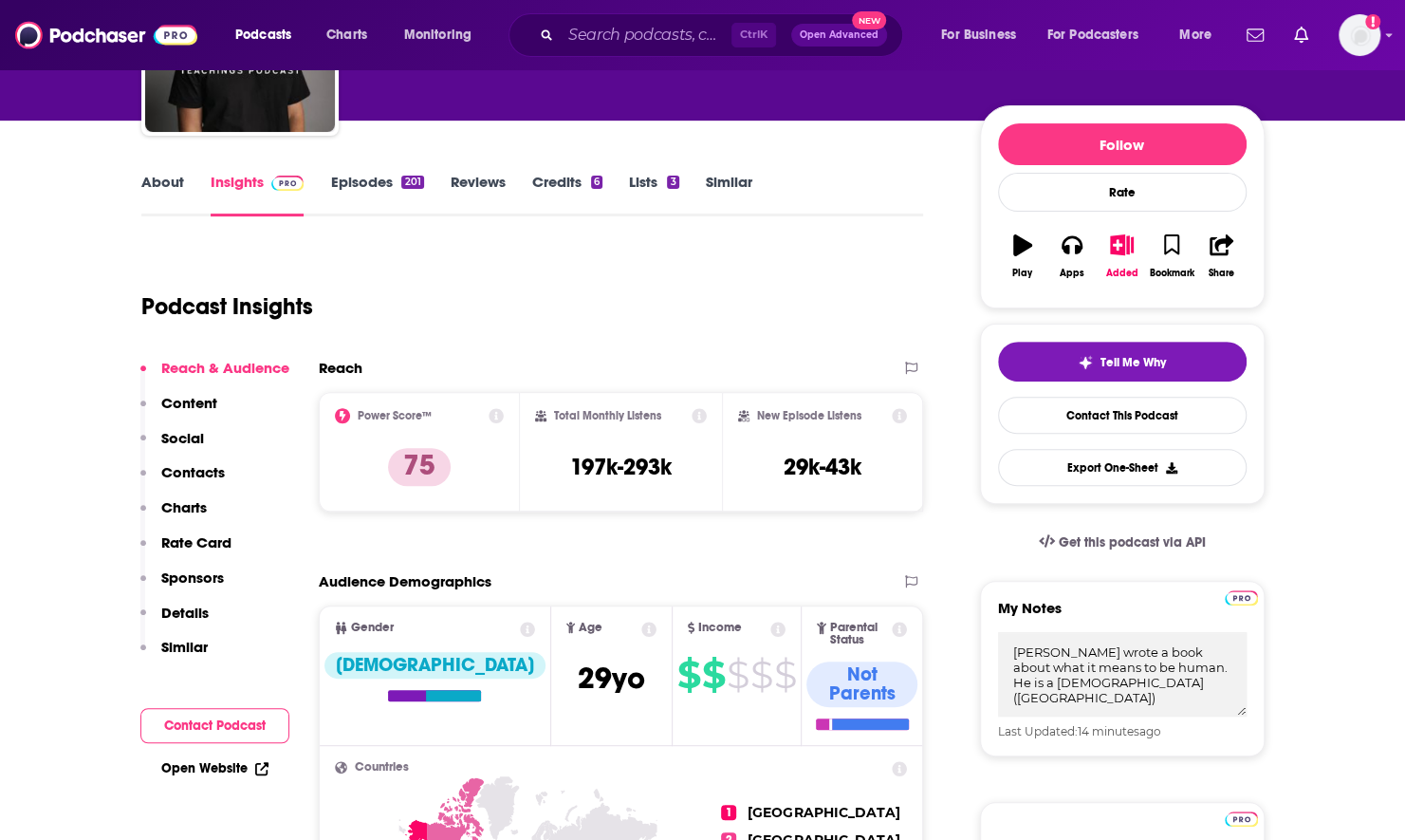
scroll to position [190, 0]
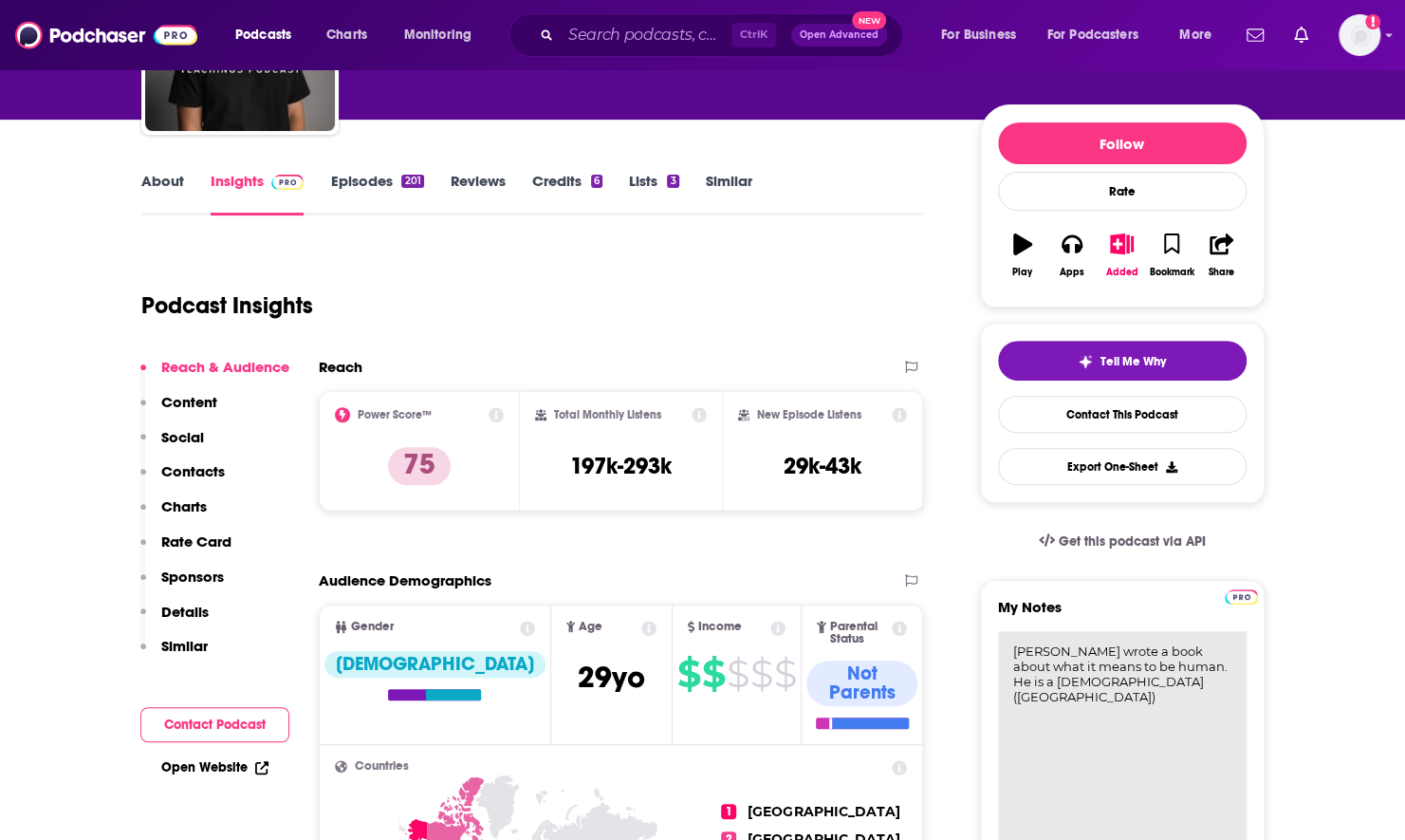
click at [1167, 695] on textarea "[PERSON_NAME] wrote a book about what it means to be human. He is a [DEMOGRAPHI…" at bounding box center [1122, 745] width 249 height 228
click at [1162, 677] on textarea "[PERSON_NAME] wrote a book about what it means to be human. He is a [DEMOGRAPHI…" at bounding box center [1122, 745] width 249 height 228
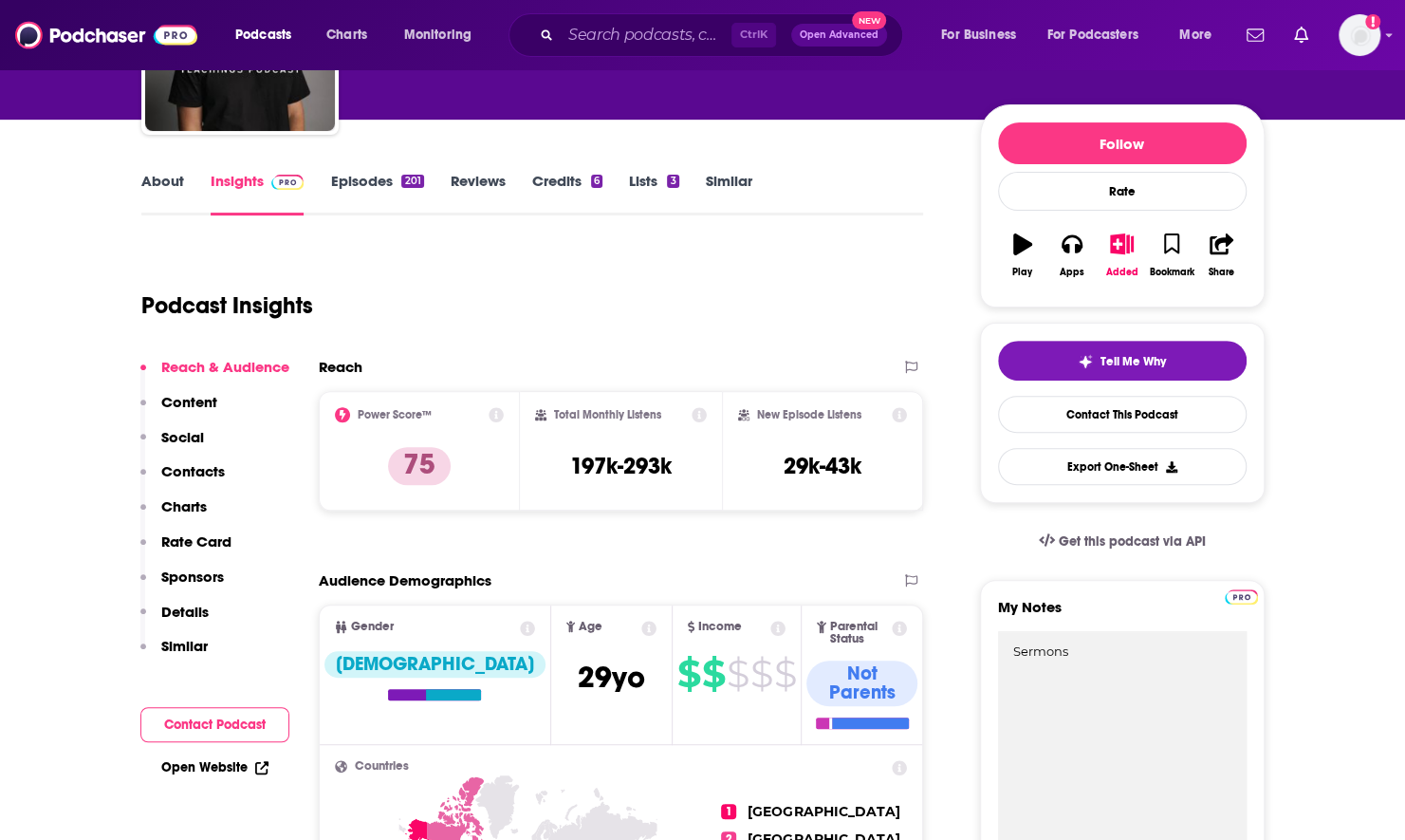
type textarea "Sermons"
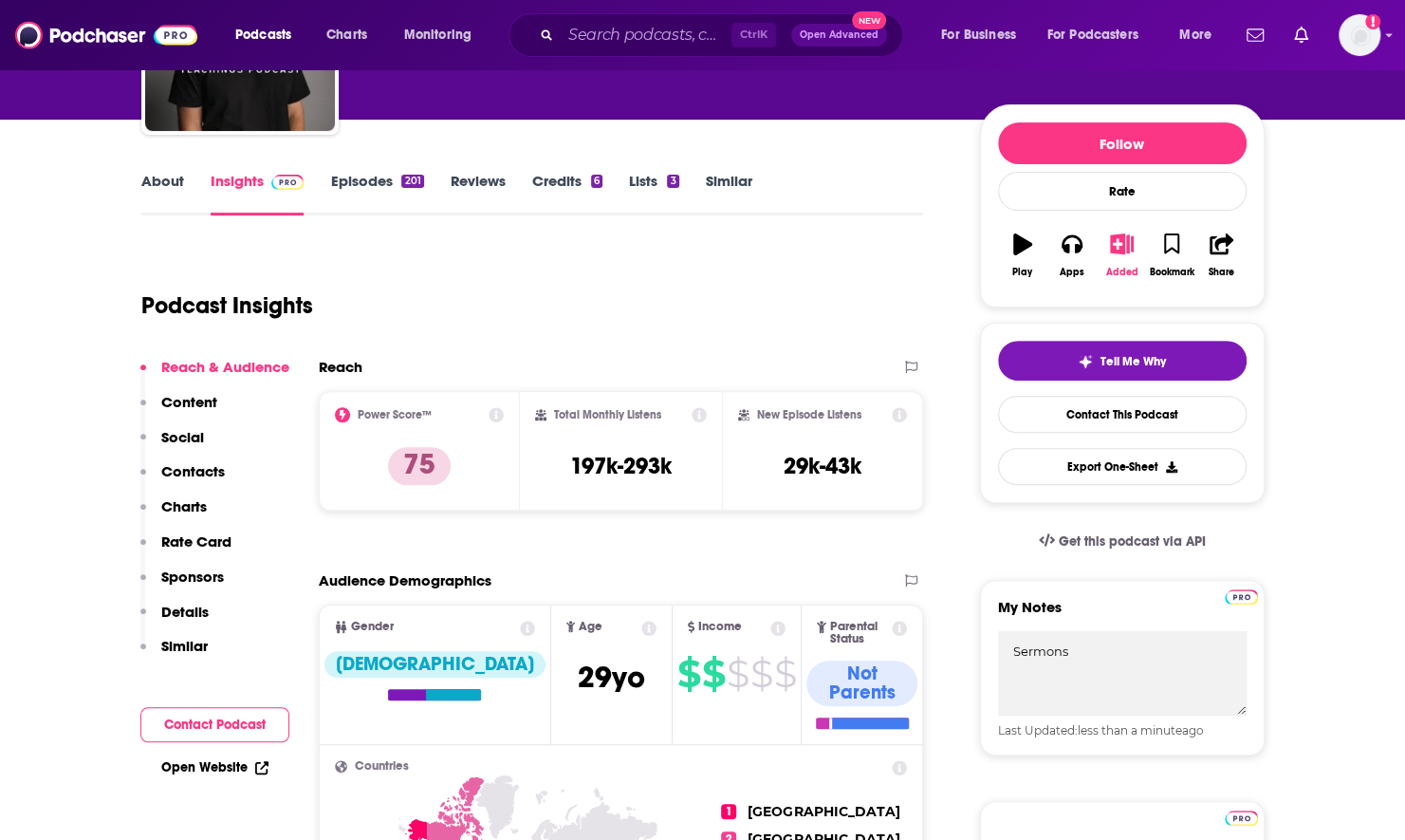
click at [1129, 245] on icon "button" at bounding box center [1122, 244] width 24 height 21
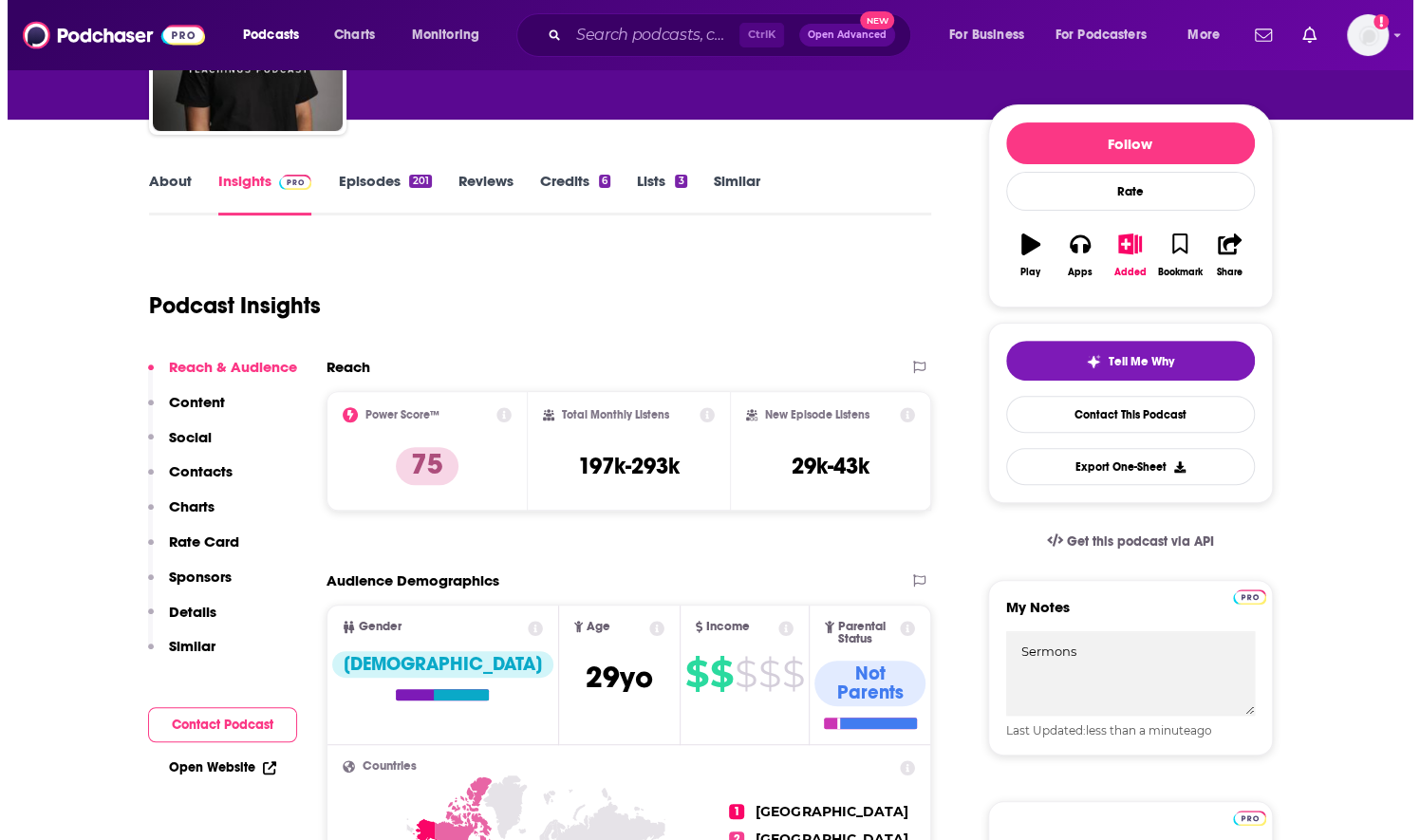
scroll to position [0, 0]
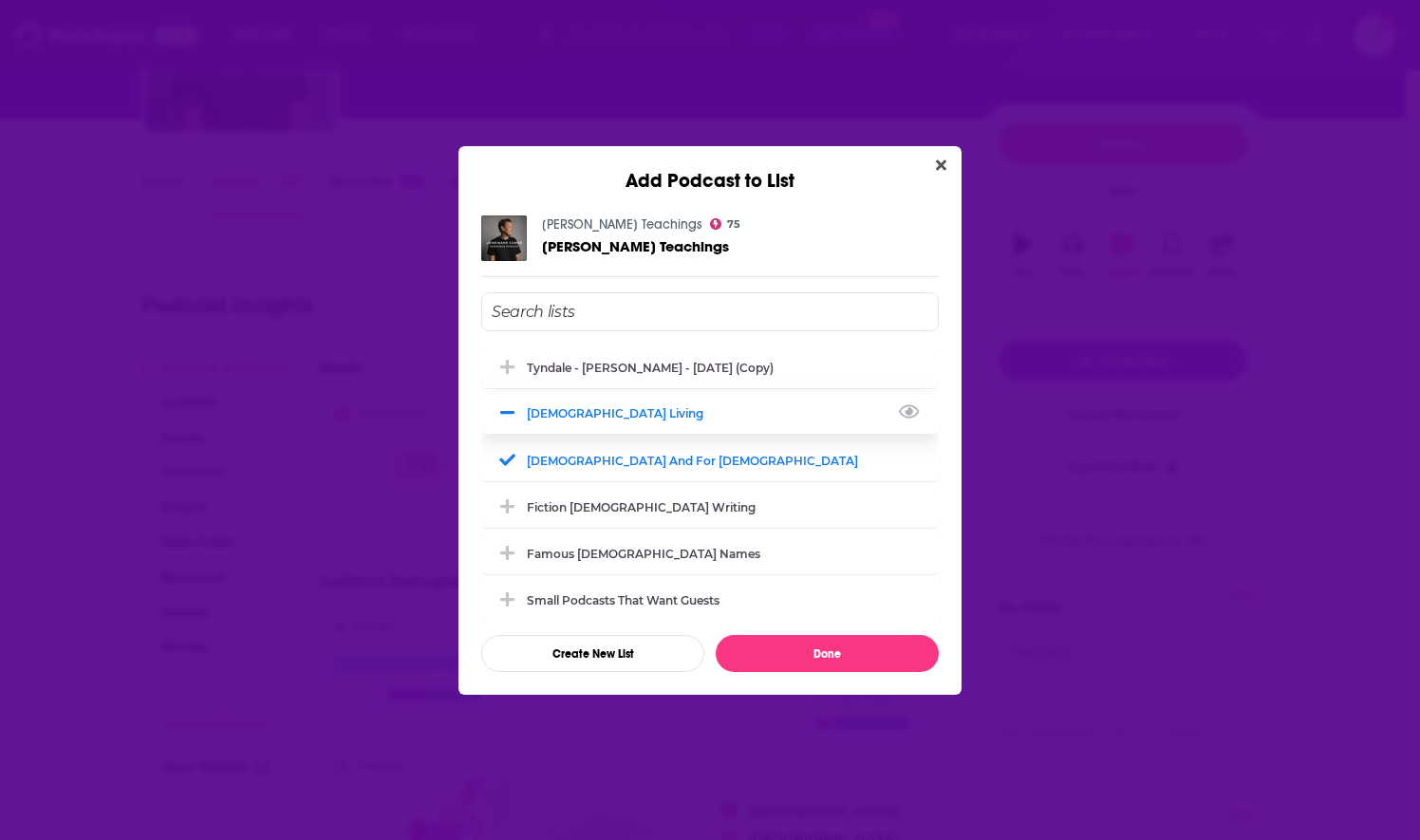
click at [517, 415] on button "Add Podcast To List" at bounding box center [510, 413] width 34 height 20
click at [505, 454] on icon "Add Podcast To List" at bounding box center [507, 460] width 14 height 17
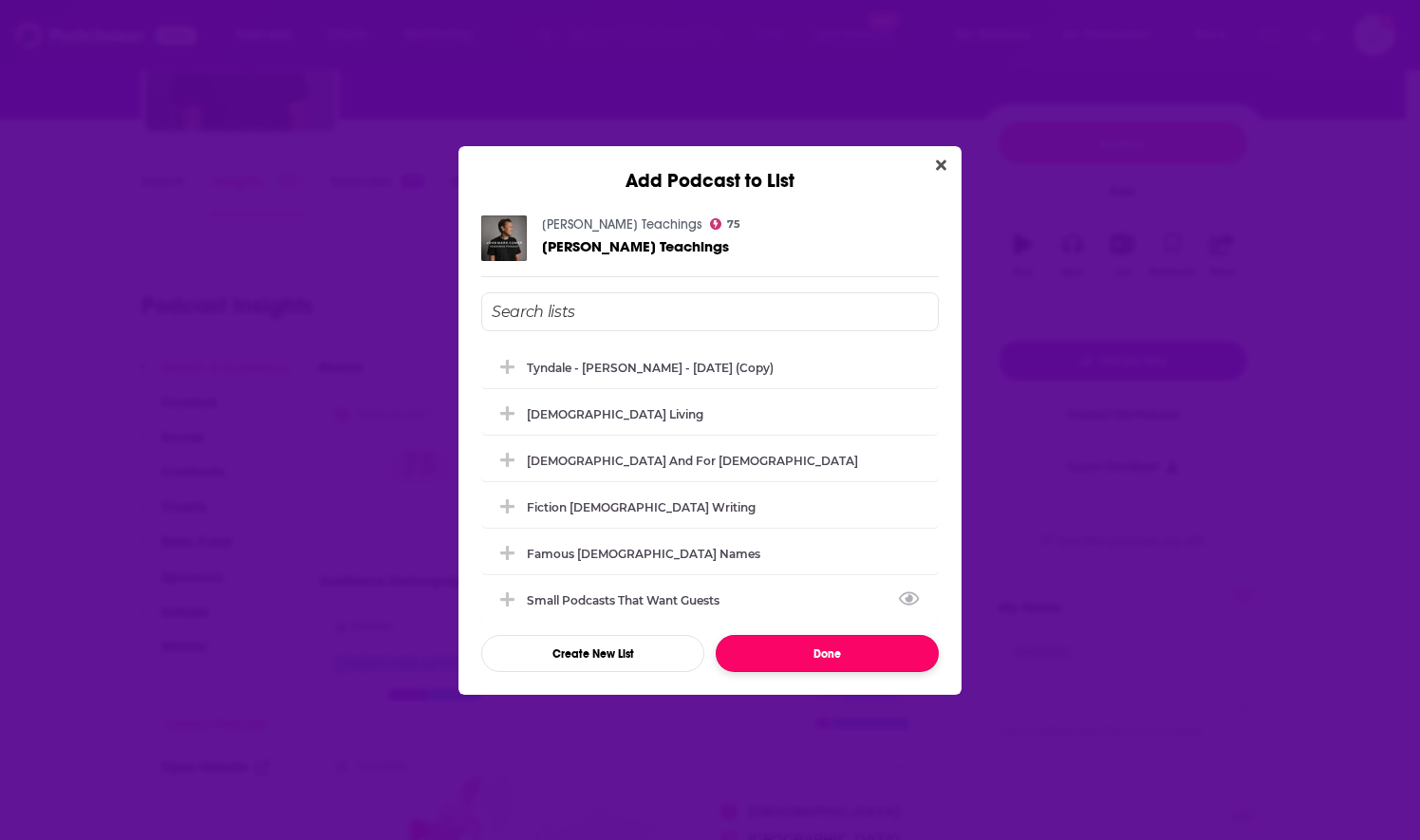
click at [801, 645] on button "Done" at bounding box center [827, 653] width 223 height 37
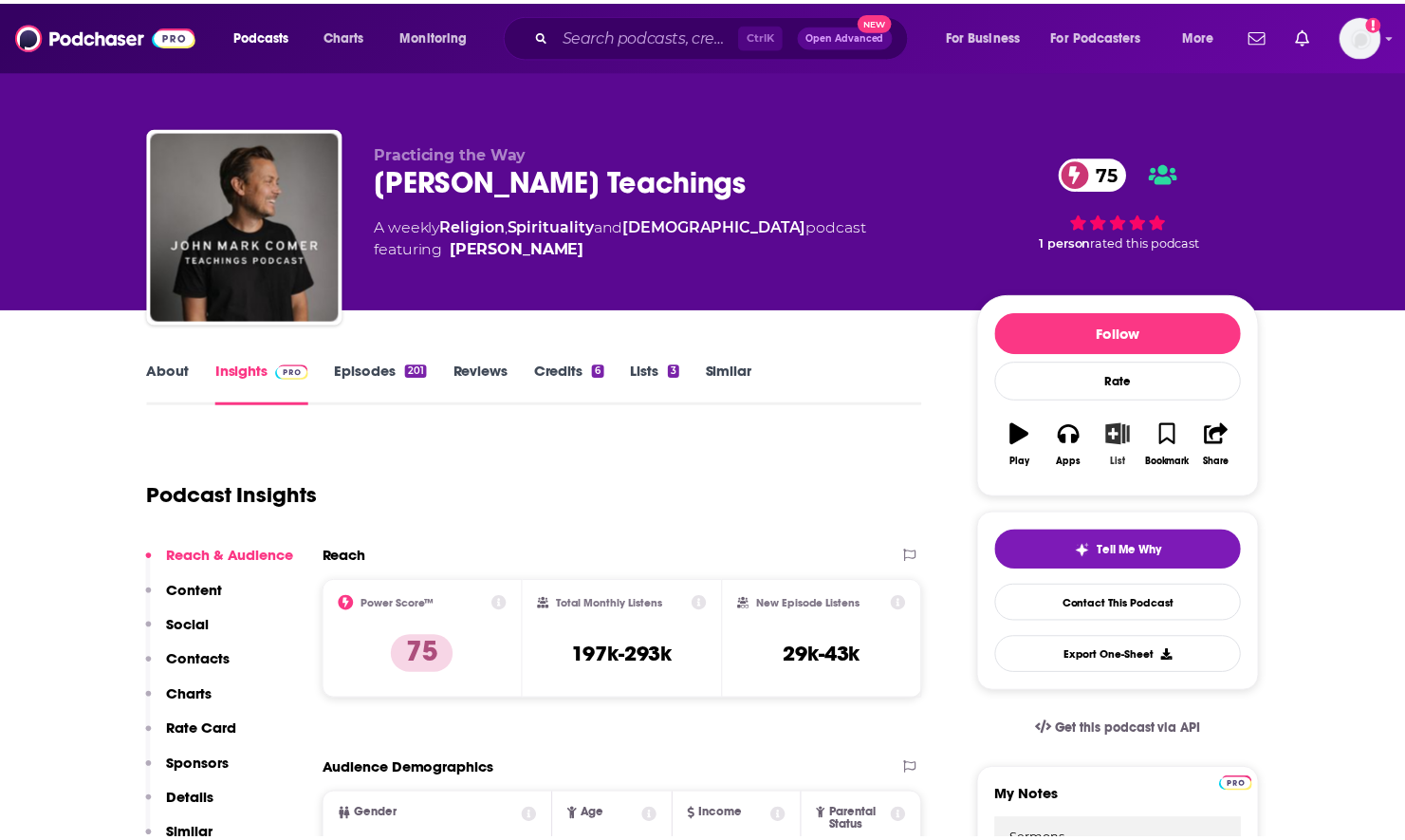
scroll to position [190, 0]
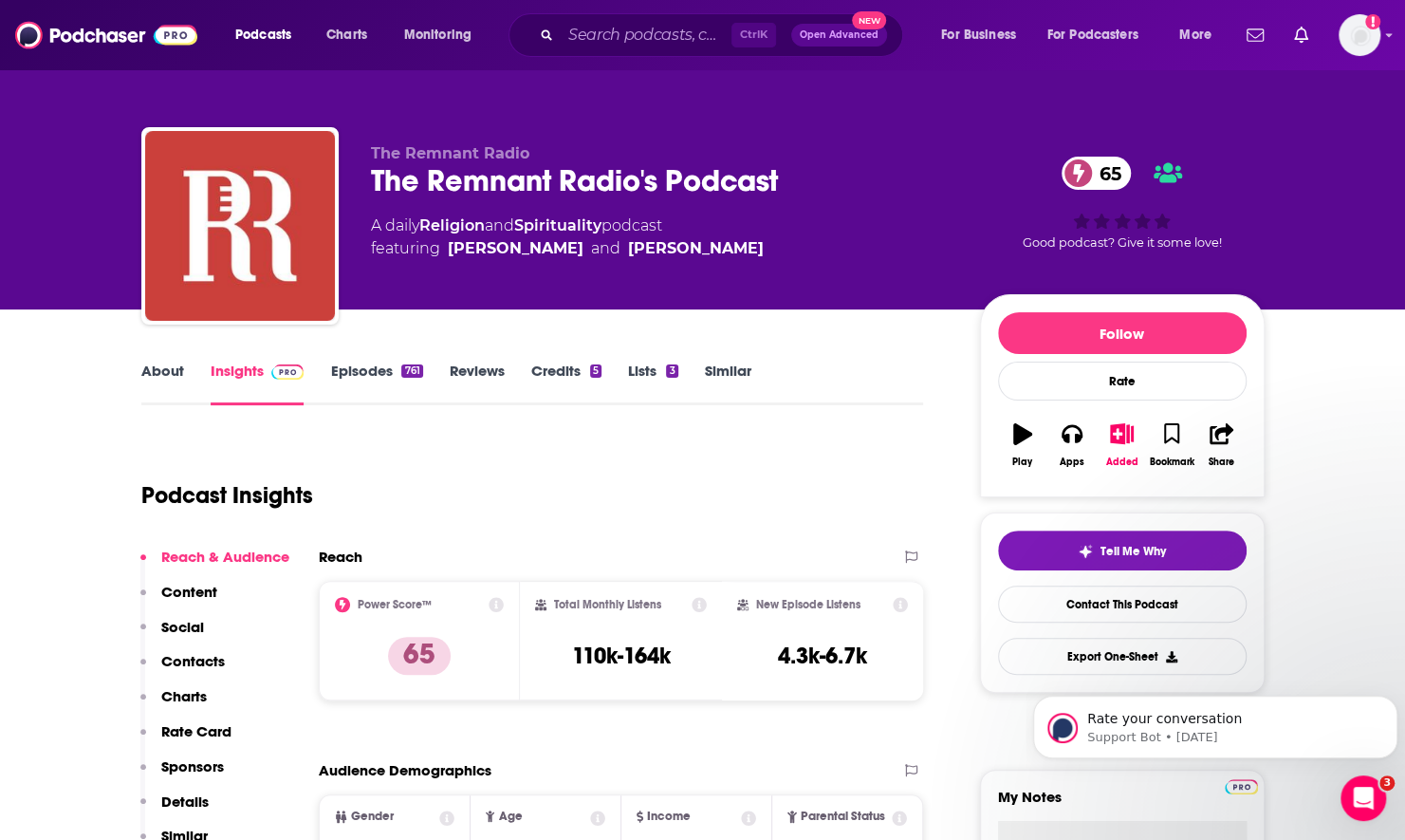
click at [178, 379] on link "About" at bounding box center [163, 383] width 43 height 44
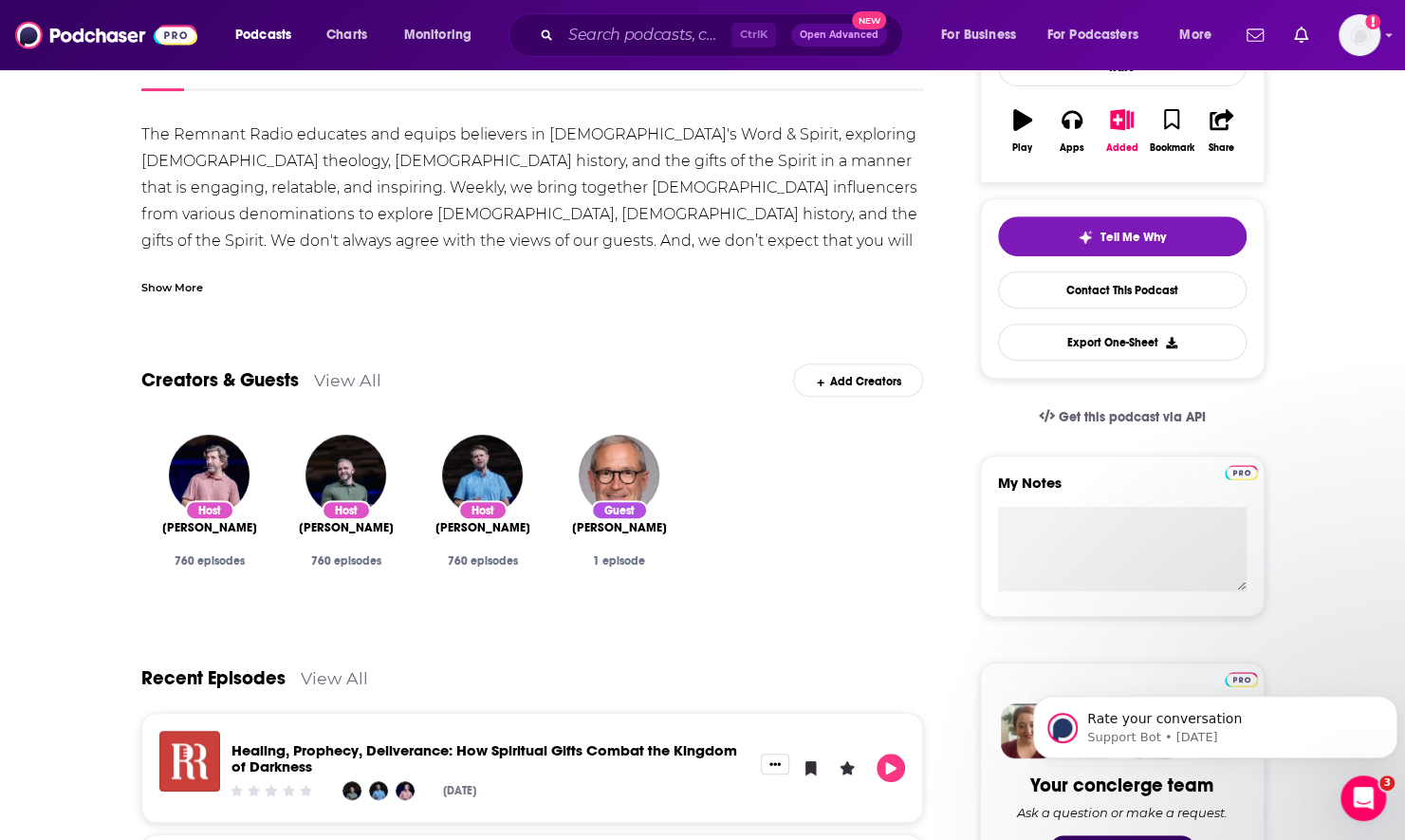
scroll to position [284, 0]
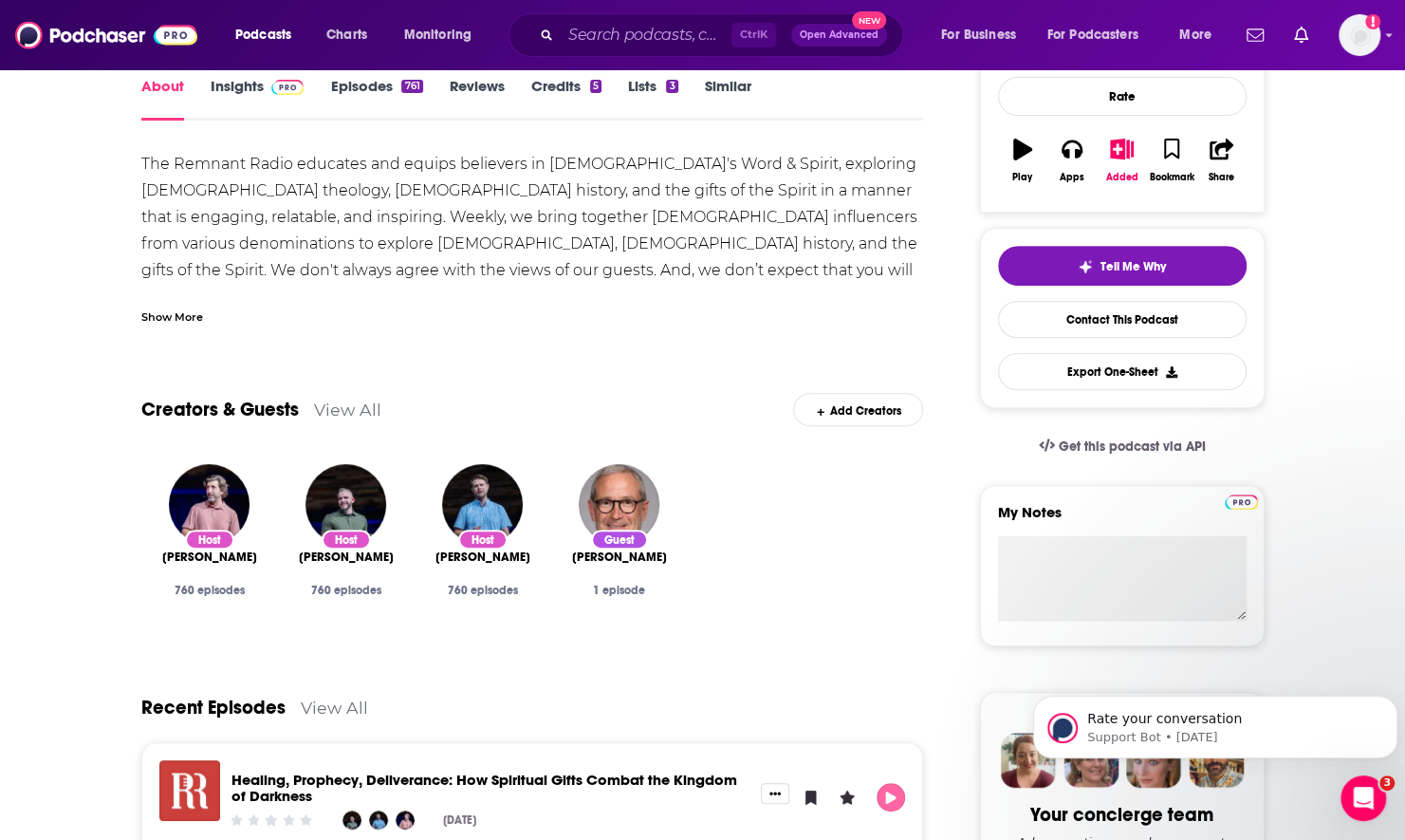
click at [902, 801] on button "Play" at bounding box center [891, 797] width 29 height 29
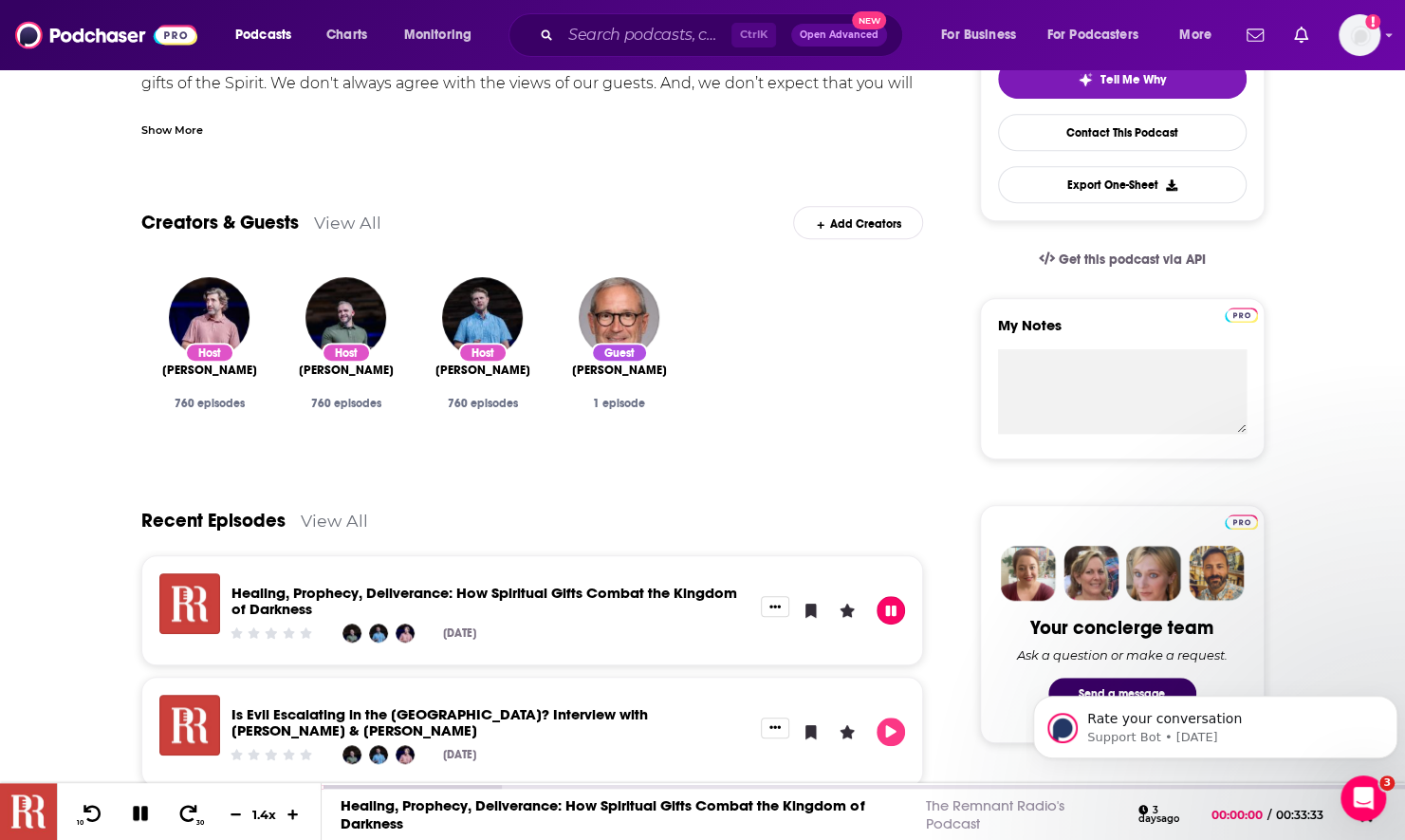
scroll to position [474, 0]
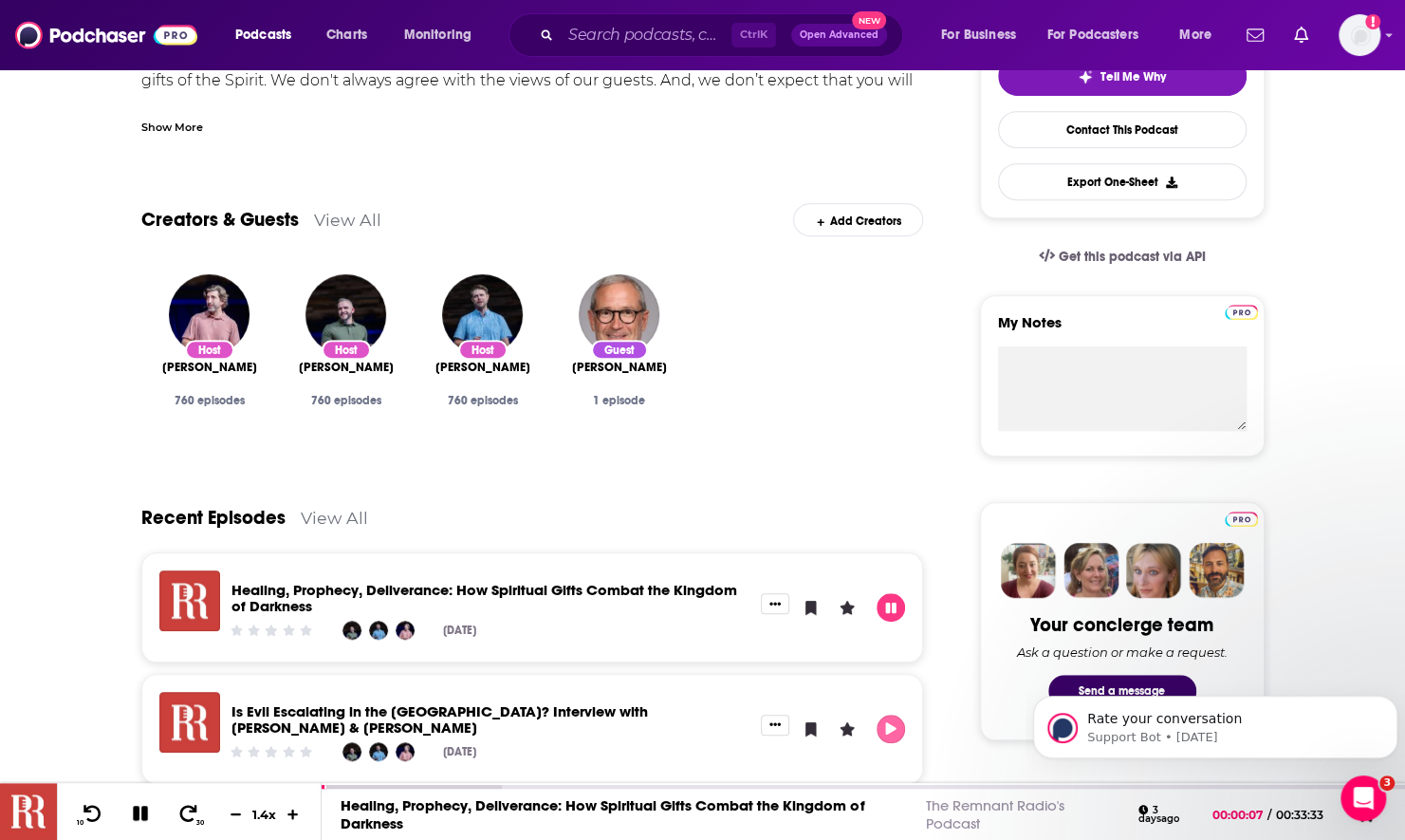
click at [897, 723] on icon "Play" at bounding box center [891, 728] width 15 height 12
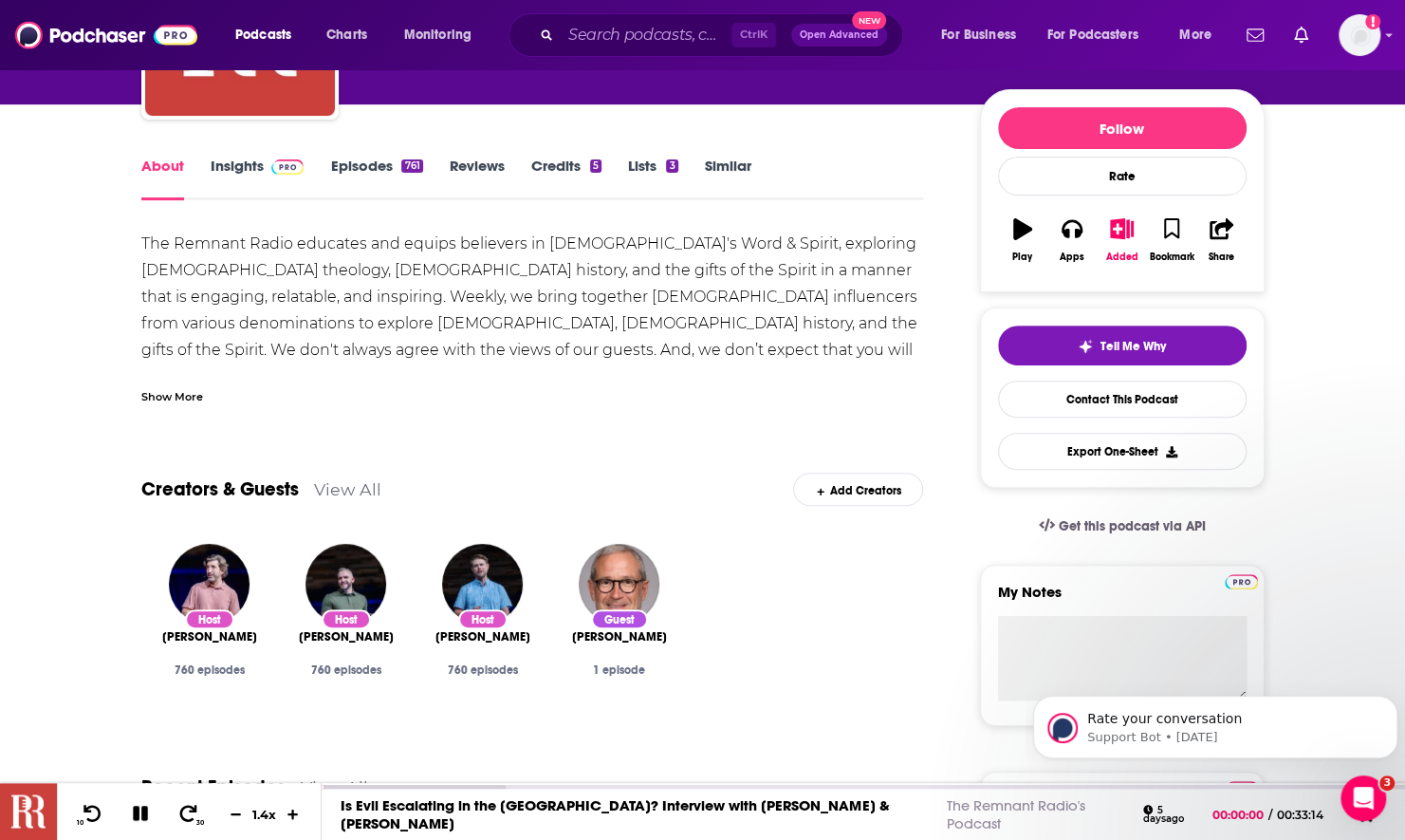
scroll to position [95, 0]
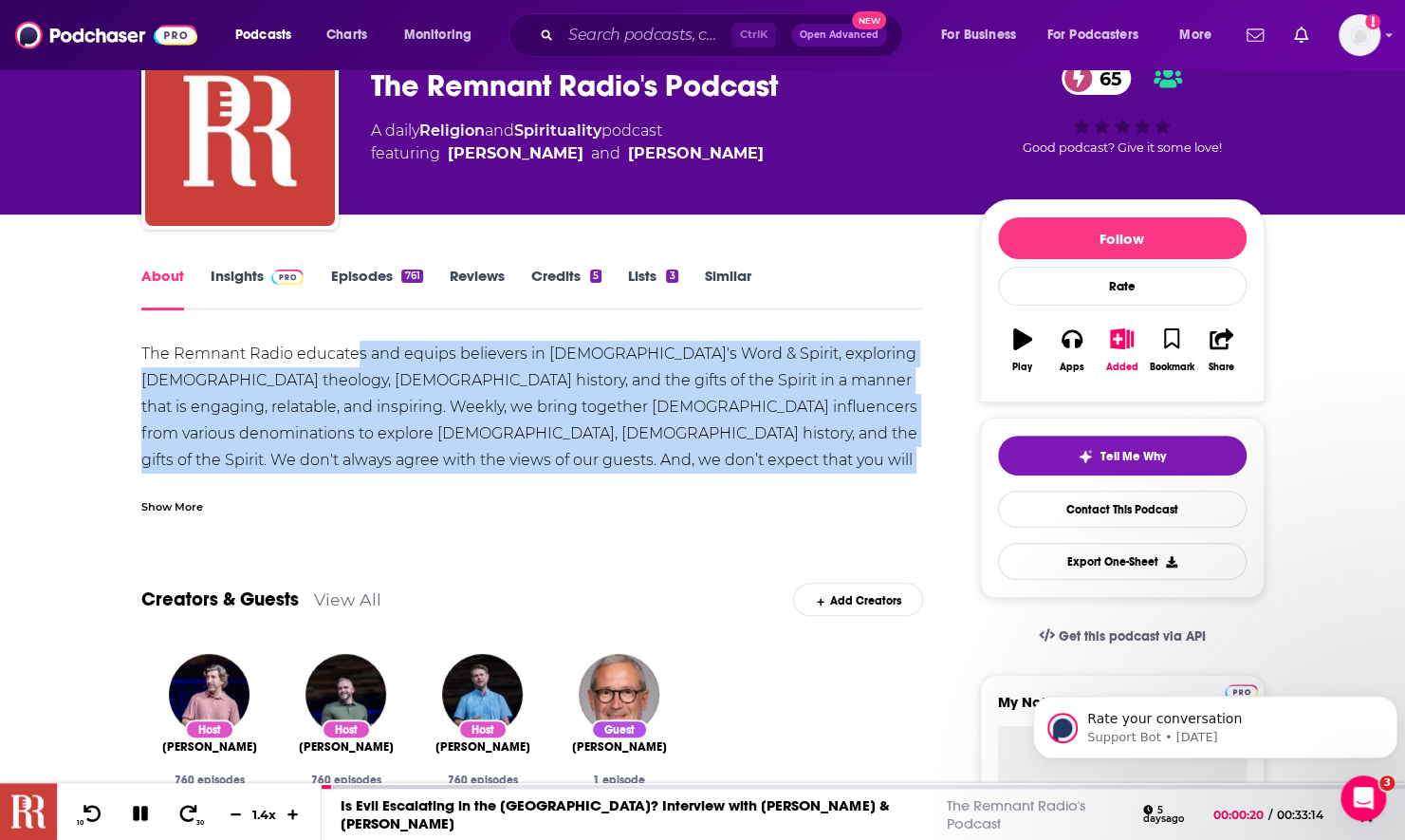
drag, startPoint x: 359, startPoint y: 357, endPoint x: 709, endPoint y: 448, distance: 361.6
click at [709, 448] on div "The Remnant Radio educates and equips believers in God's Word & Spirit, explori…" at bounding box center [533, 527] width 782 height 372
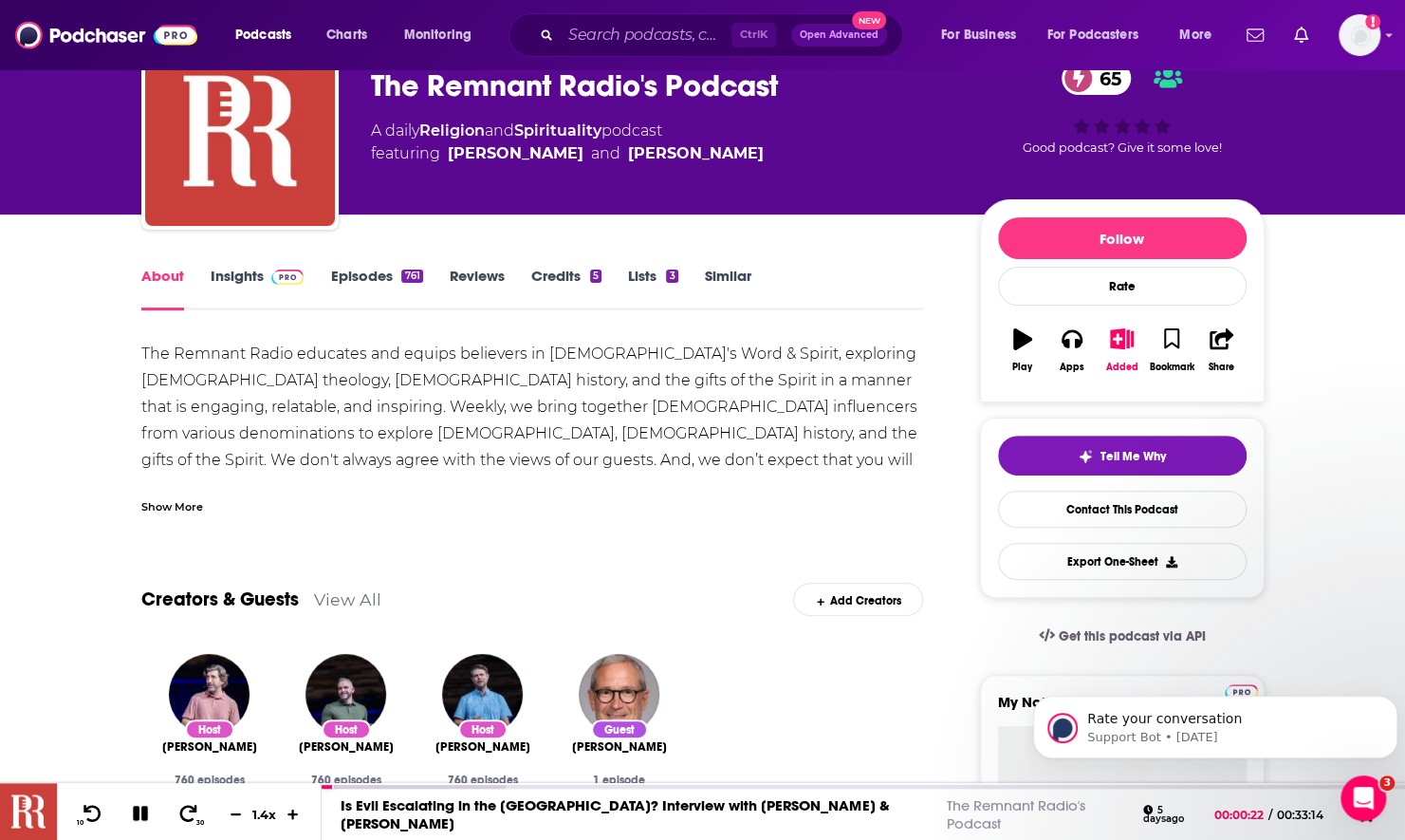
click at [186, 511] on div "Show More" at bounding box center [172, 505] width 61 height 18
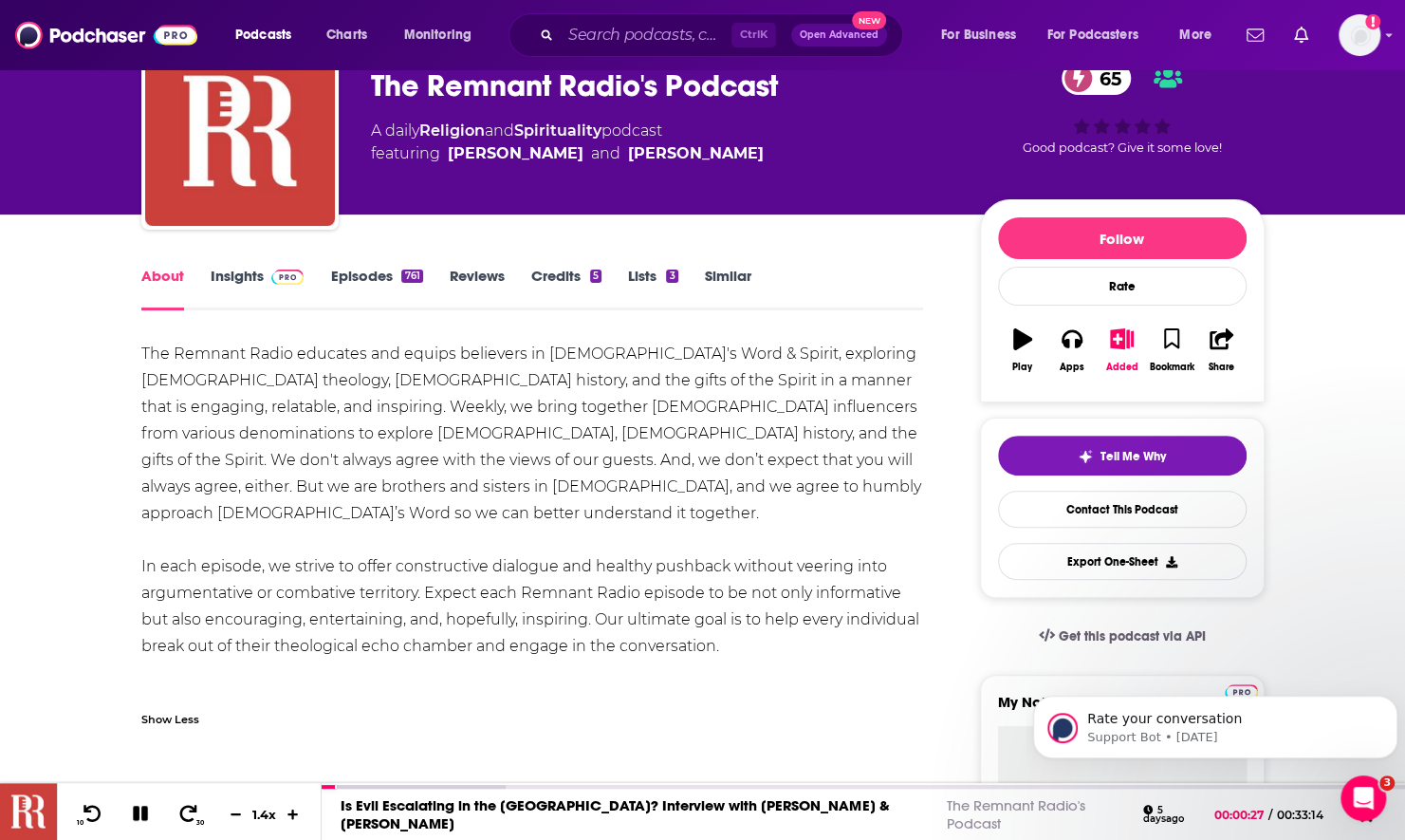
click at [241, 535] on div "The Remnant Radio educates and equips believers in God's Word & Spirit, explori…" at bounding box center [533, 527] width 782 height 372
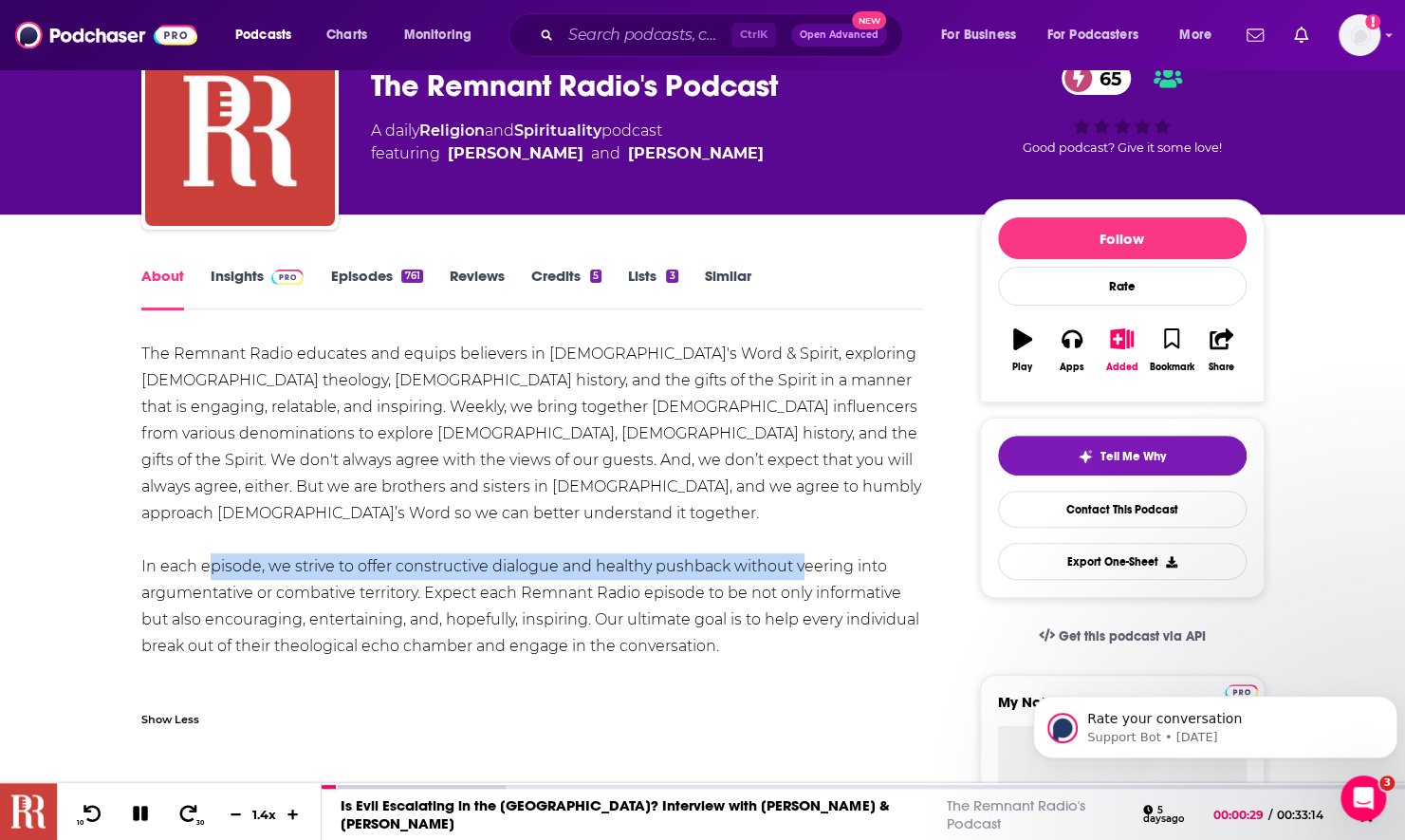
drag, startPoint x: 241, startPoint y: 535, endPoint x: 787, endPoint y: 551, distance: 546.2
click at [787, 551] on div "The Remnant Radio educates and equips believers in God's Word & Spirit, explori…" at bounding box center [533, 527] width 782 height 372
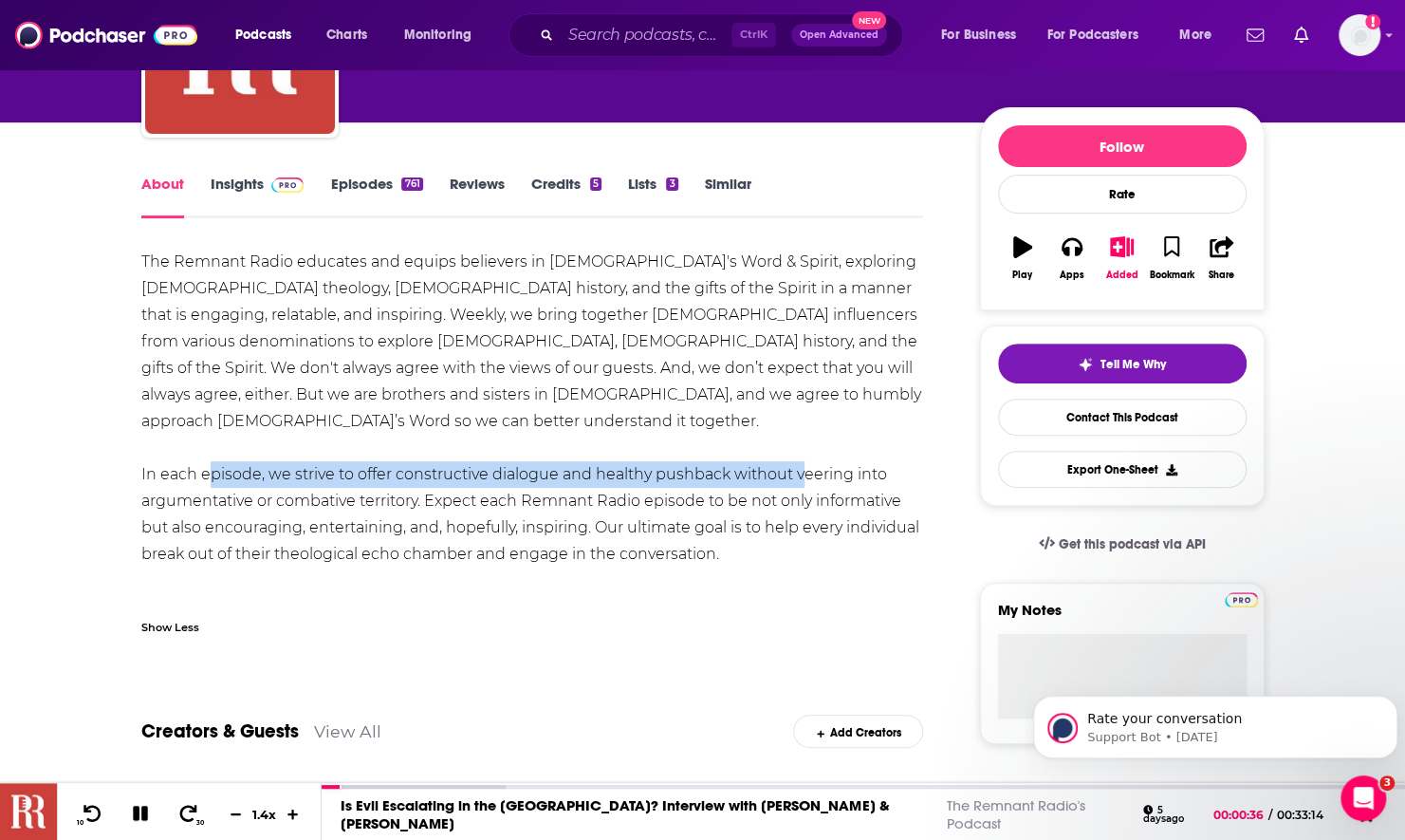
scroll to position [0, 0]
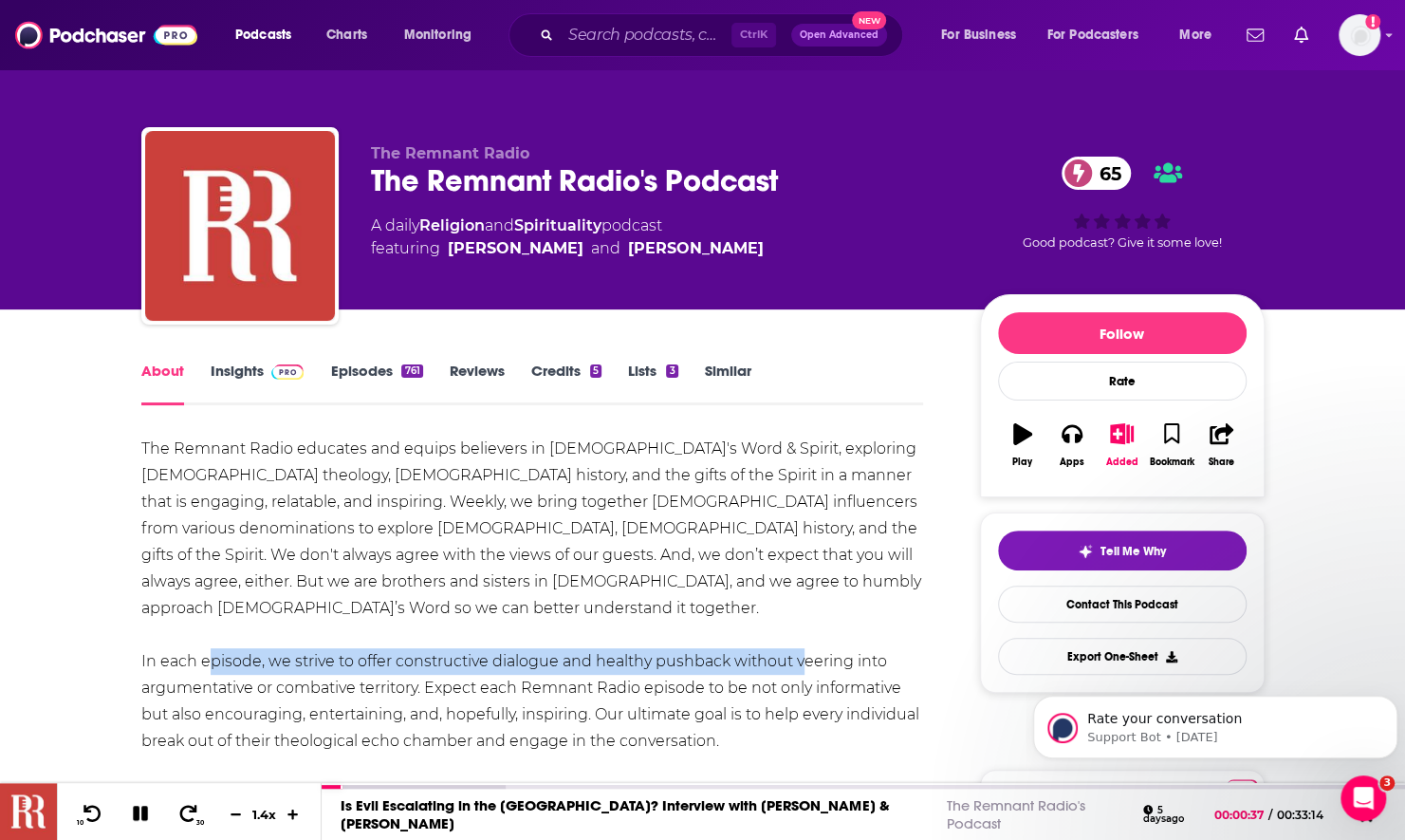
click at [240, 372] on link "Insights" at bounding box center [258, 383] width 94 height 44
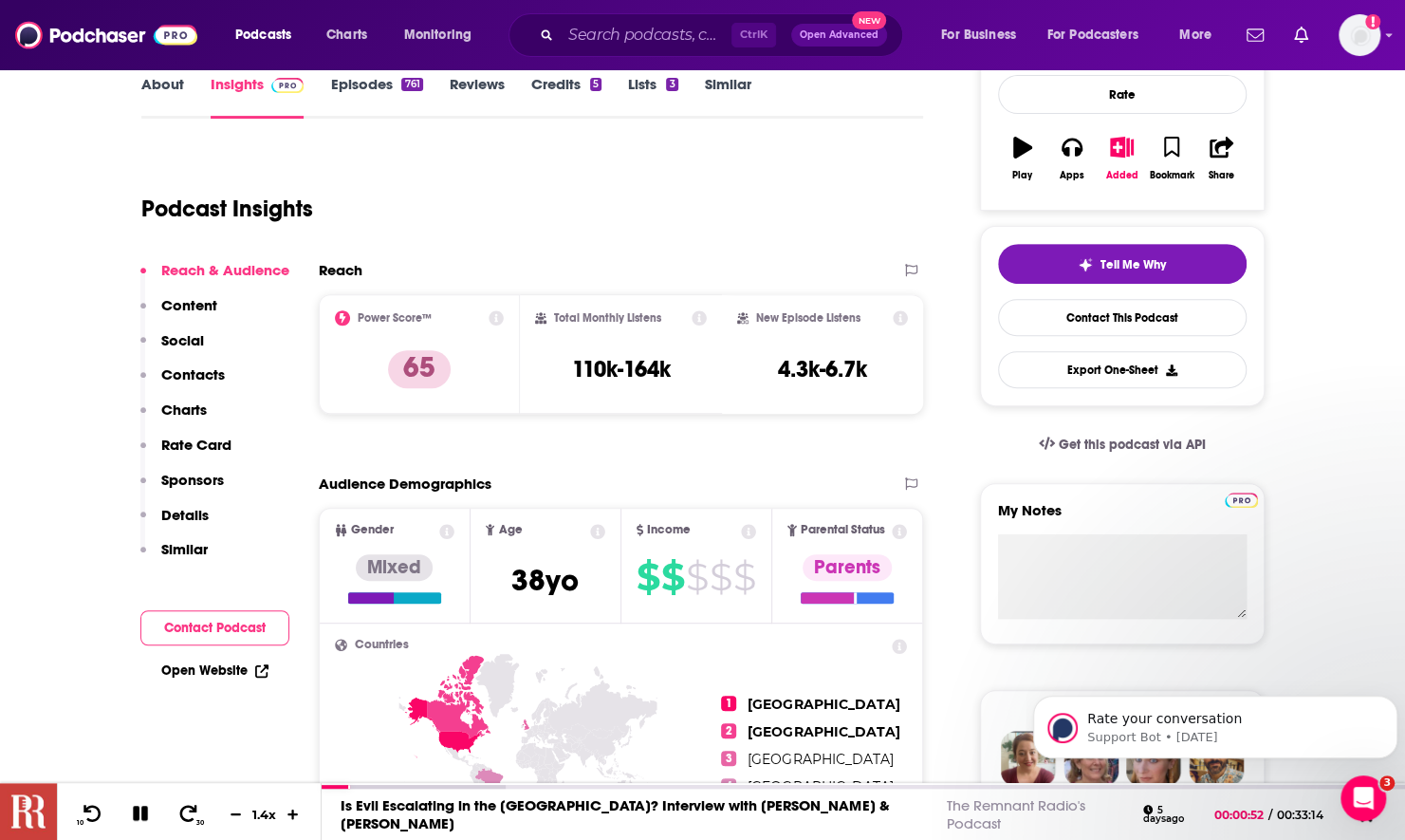
scroll to position [284, 0]
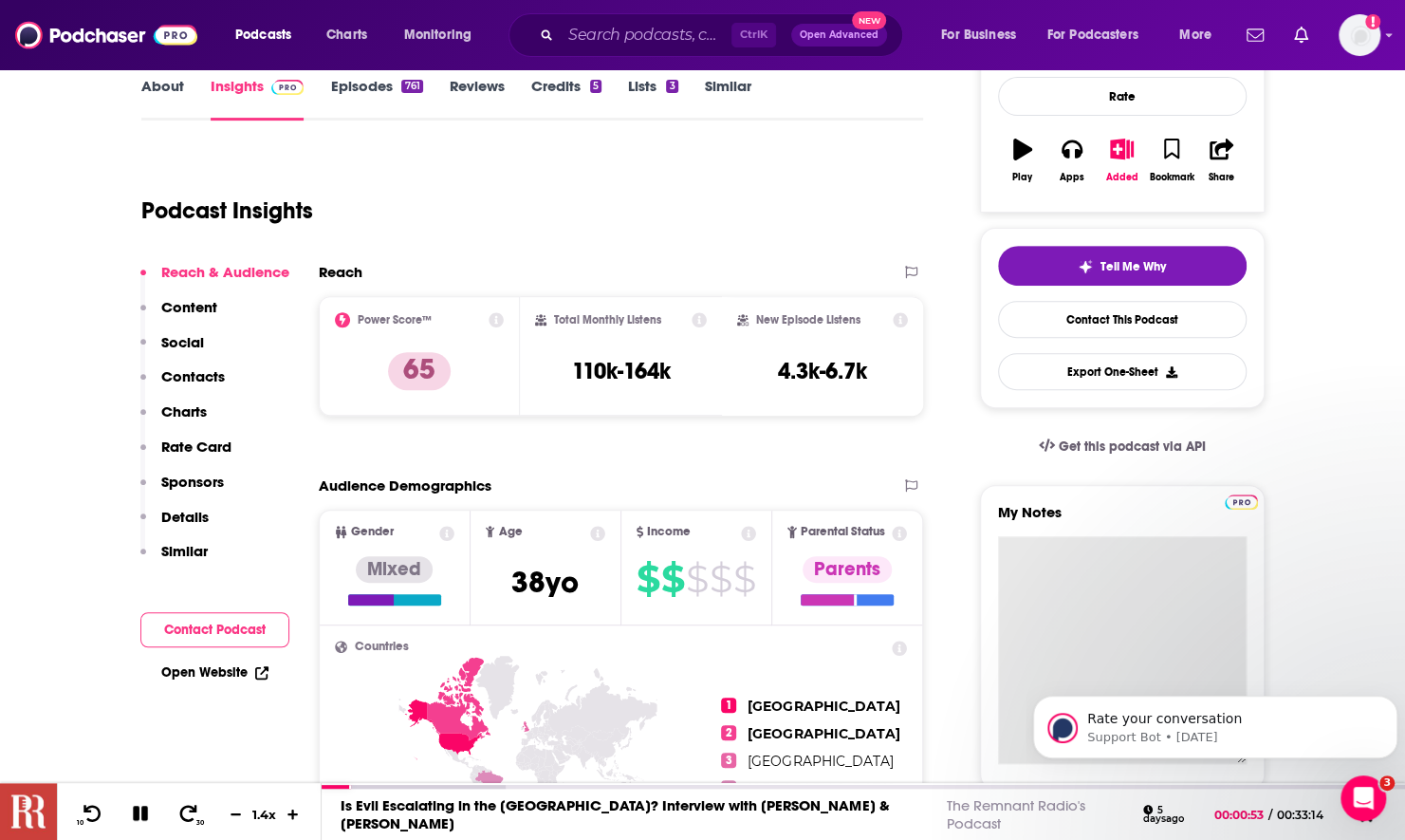
click at [1068, 579] on textarea "My Notes" at bounding box center [1122, 650] width 249 height 228
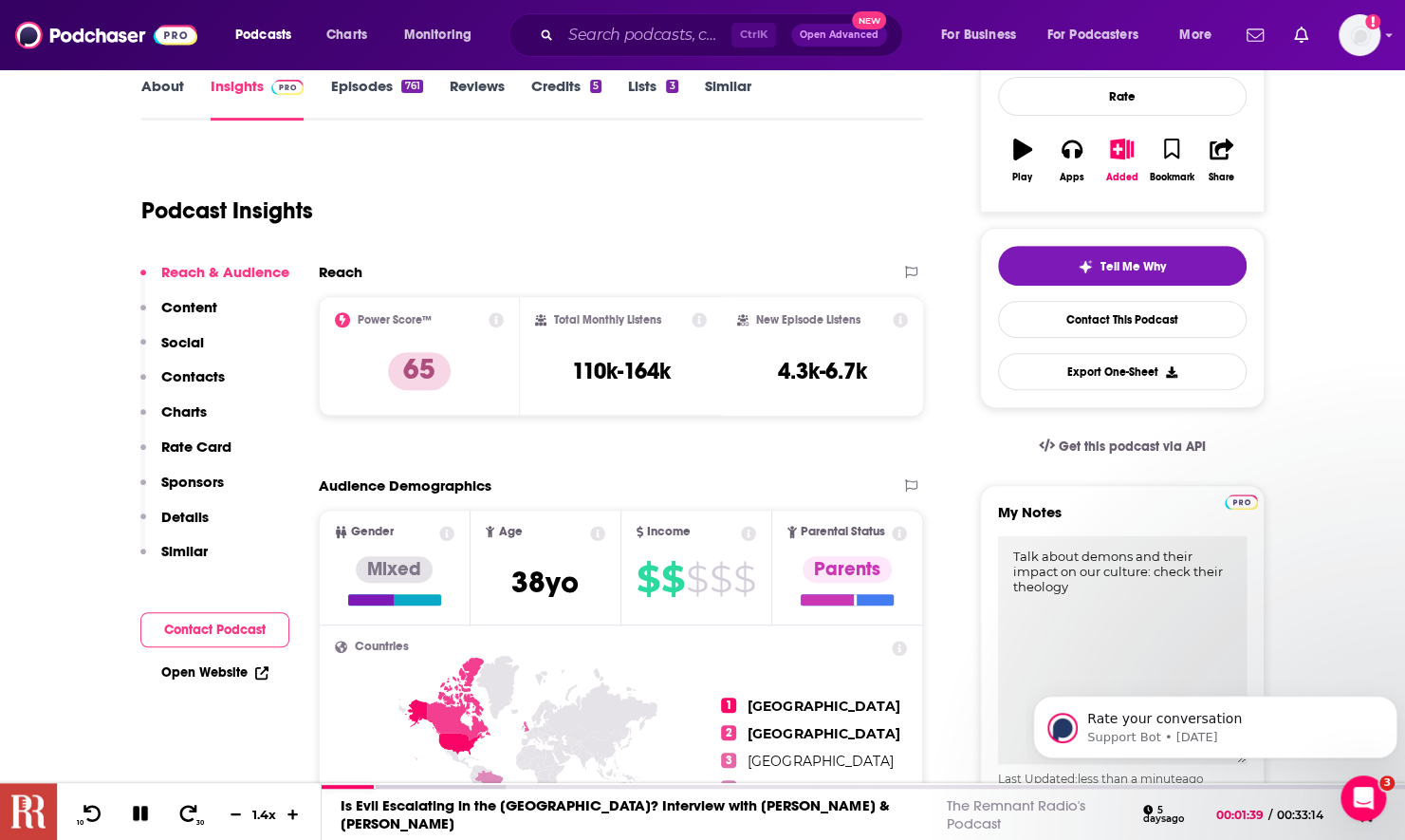
type textarea "Talk about demons and their impact on our culture: check their theology"
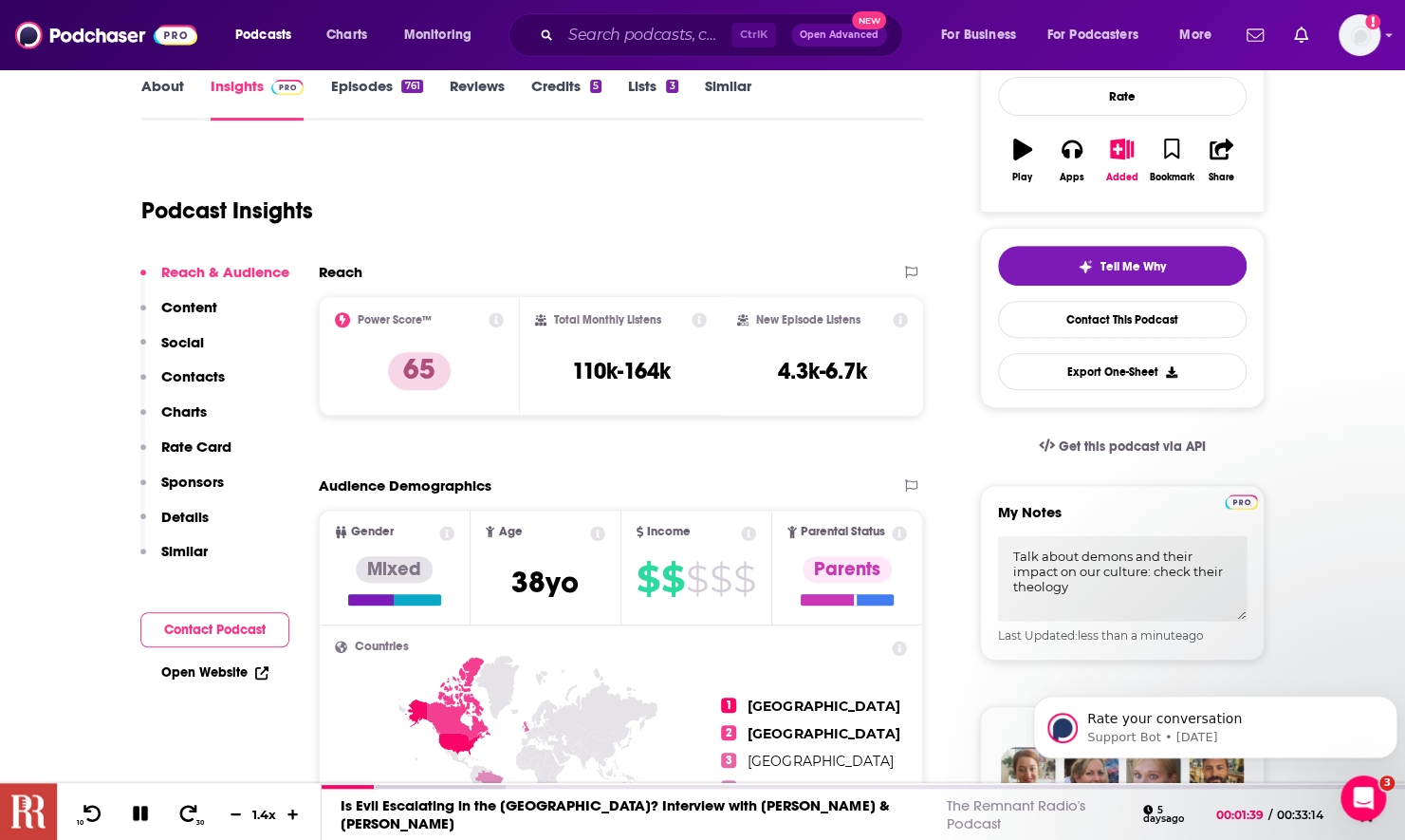
click at [364, 102] on link "Episodes 761" at bounding box center [376, 99] width 92 height 44
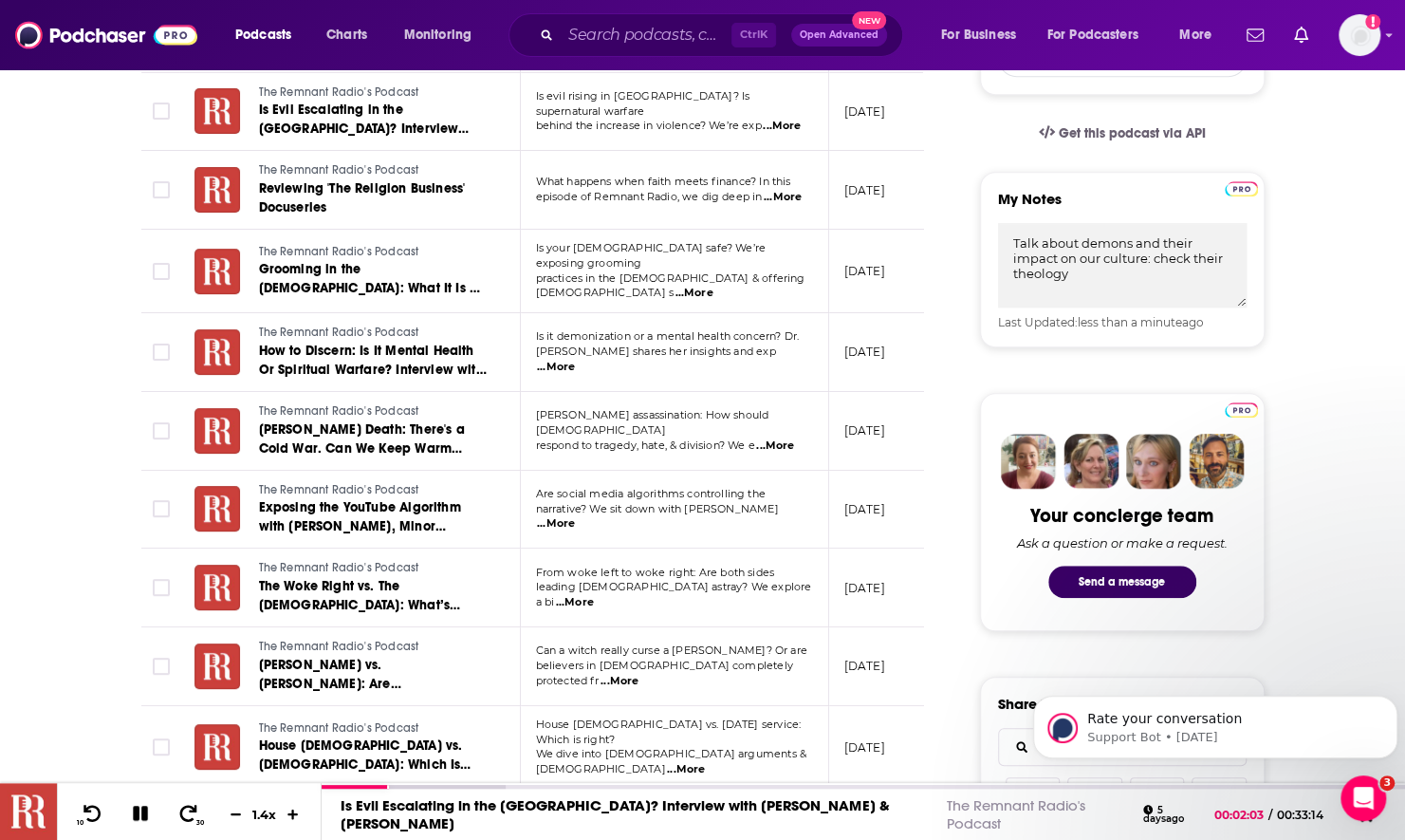
scroll to position [664, 0]
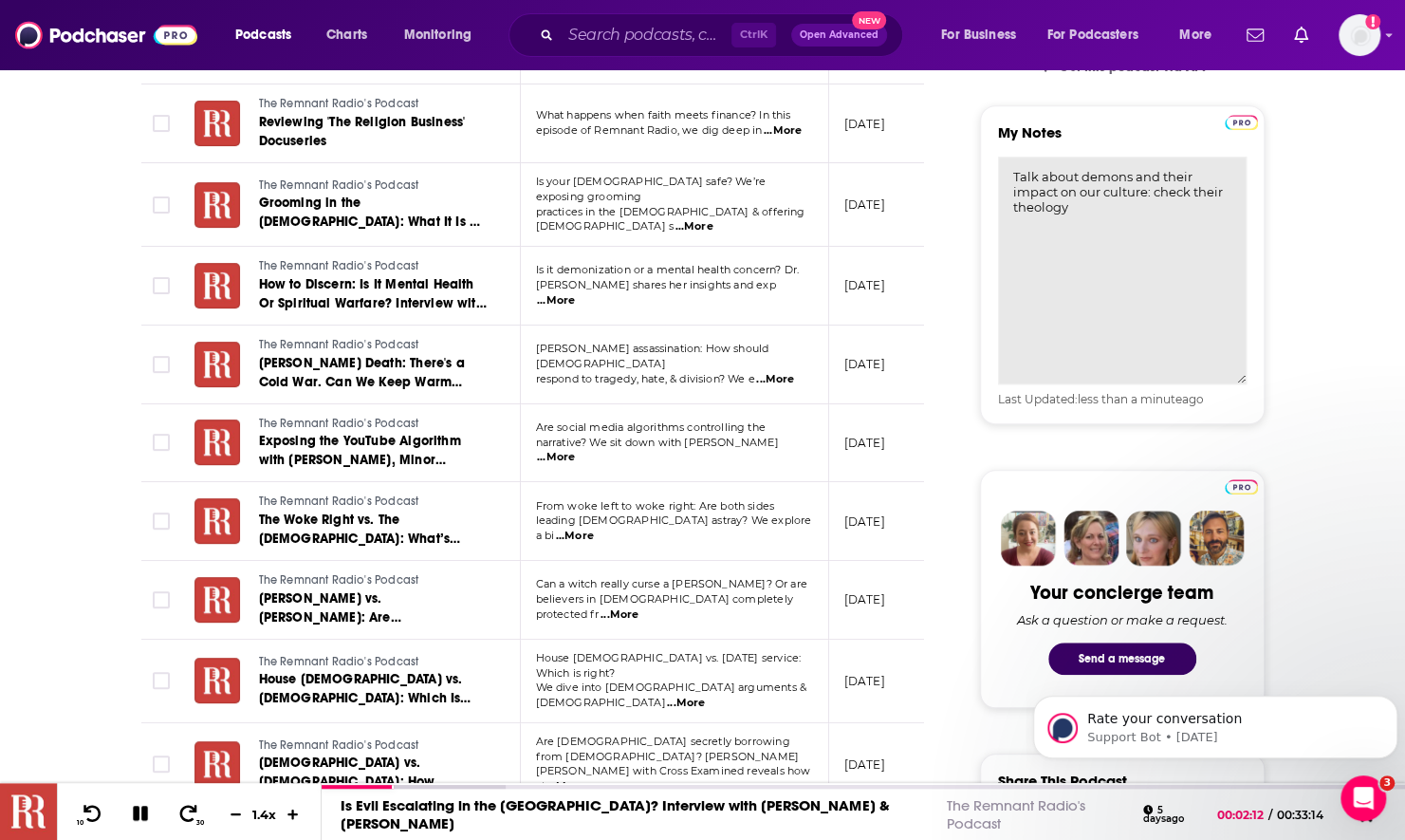
click at [1188, 223] on textarea "Talk about demons and their impact on our culture: check their theology" at bounding box center [1122, 270] width 249 height 228
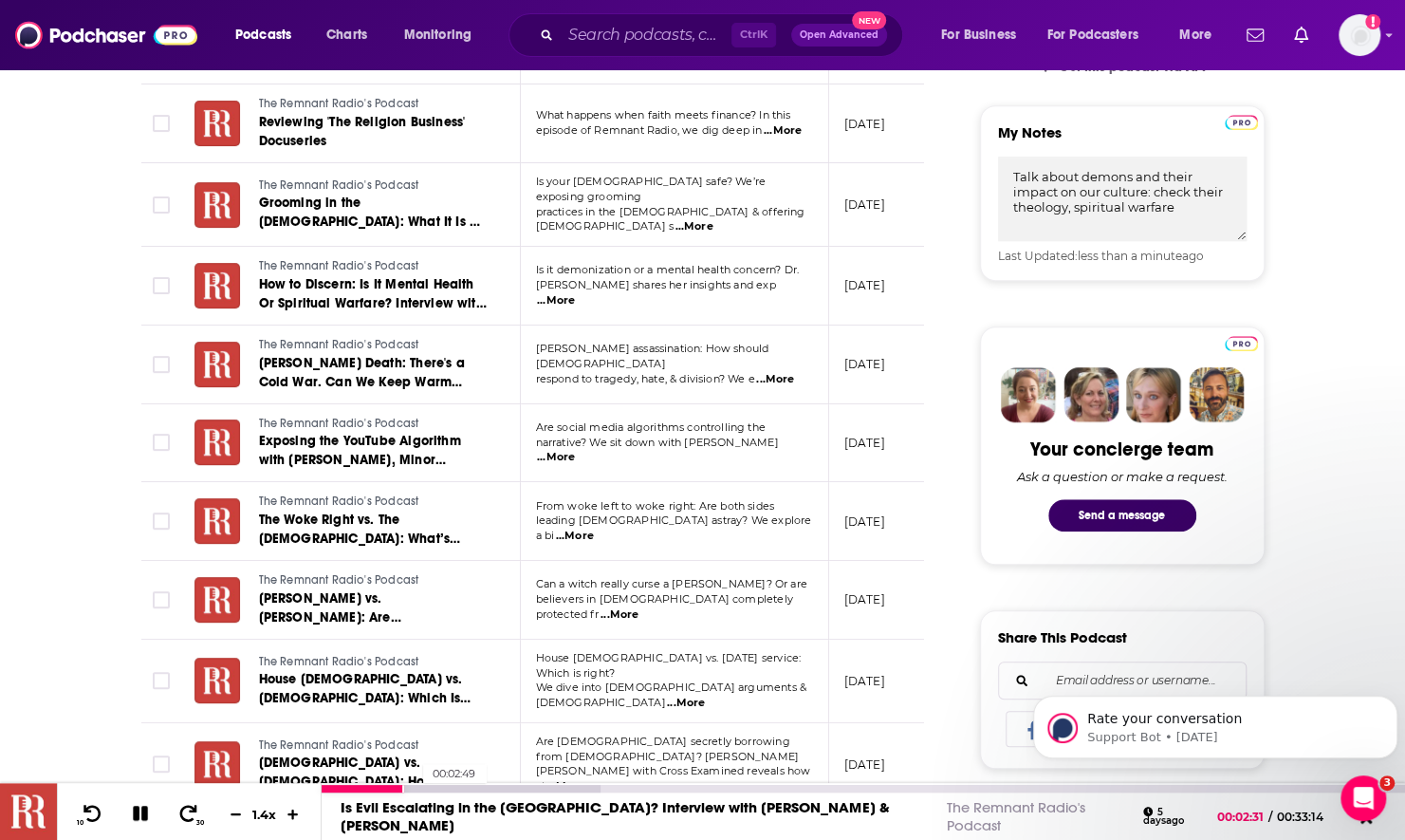
click at [414, 787] on div at bounding box center [461, 788] width 278 height 8
click at [441, 785] on div at bounding box center [461, 788] width 278 height 8
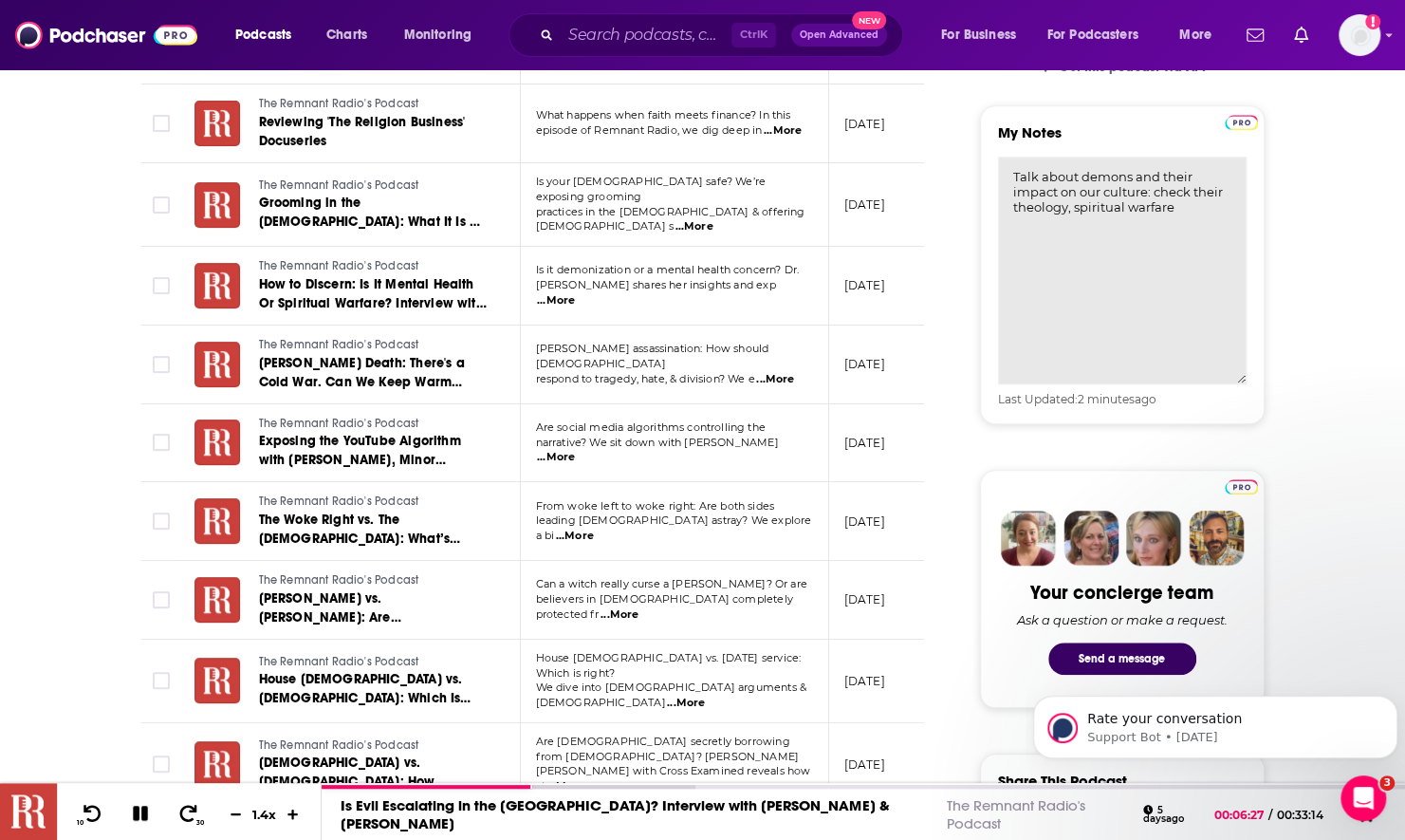
drag, startPoint x: 1163, startPoint y: 176, endPoint x: 1146, endPoint y: 192, distance: 23.3
click at [1146, 192] on textarea "Talk about demons and their impact on our culture: check their theology, spirit…" at bounding box center [1122, 270] width 249 height 228
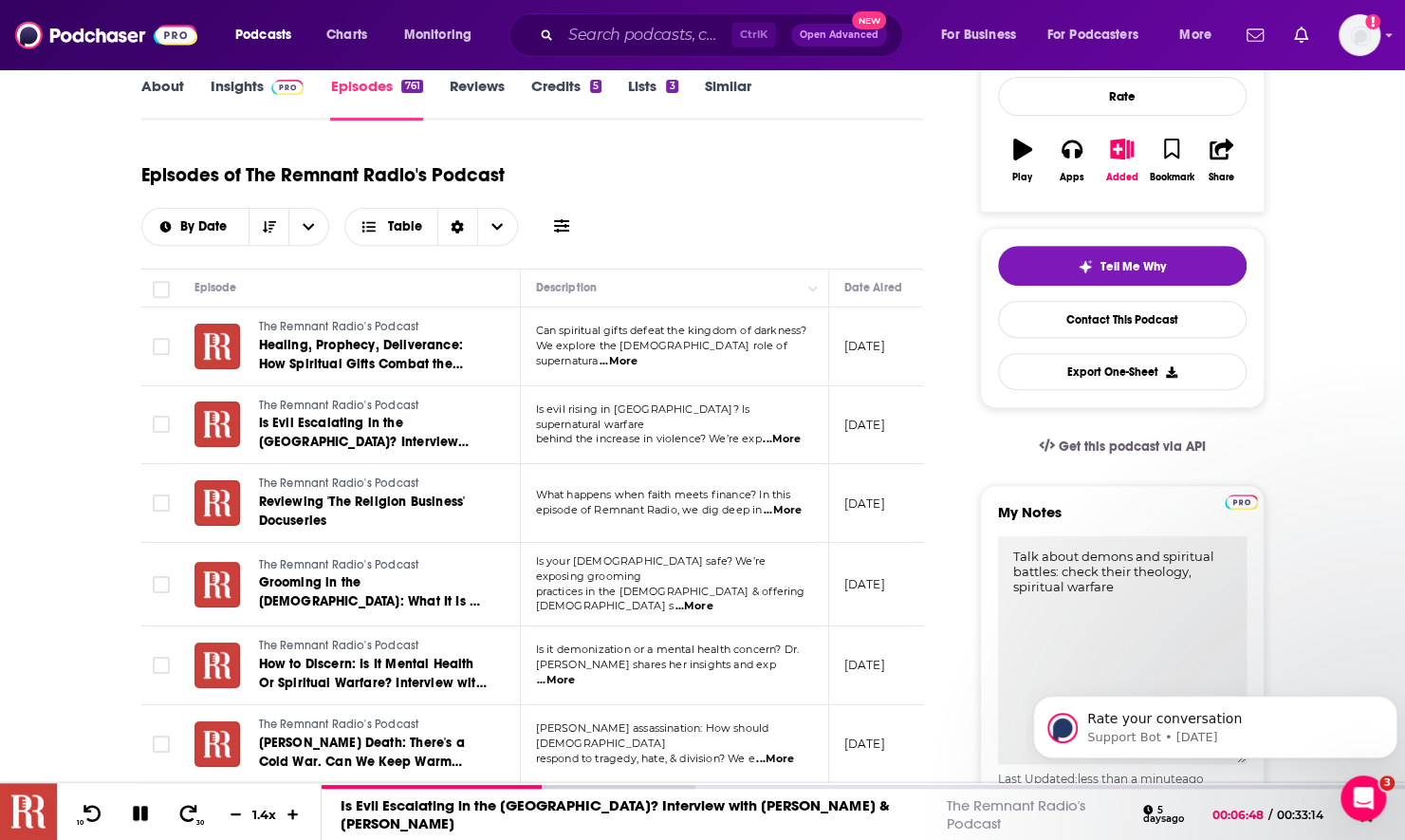
scroll to position [474, 0]
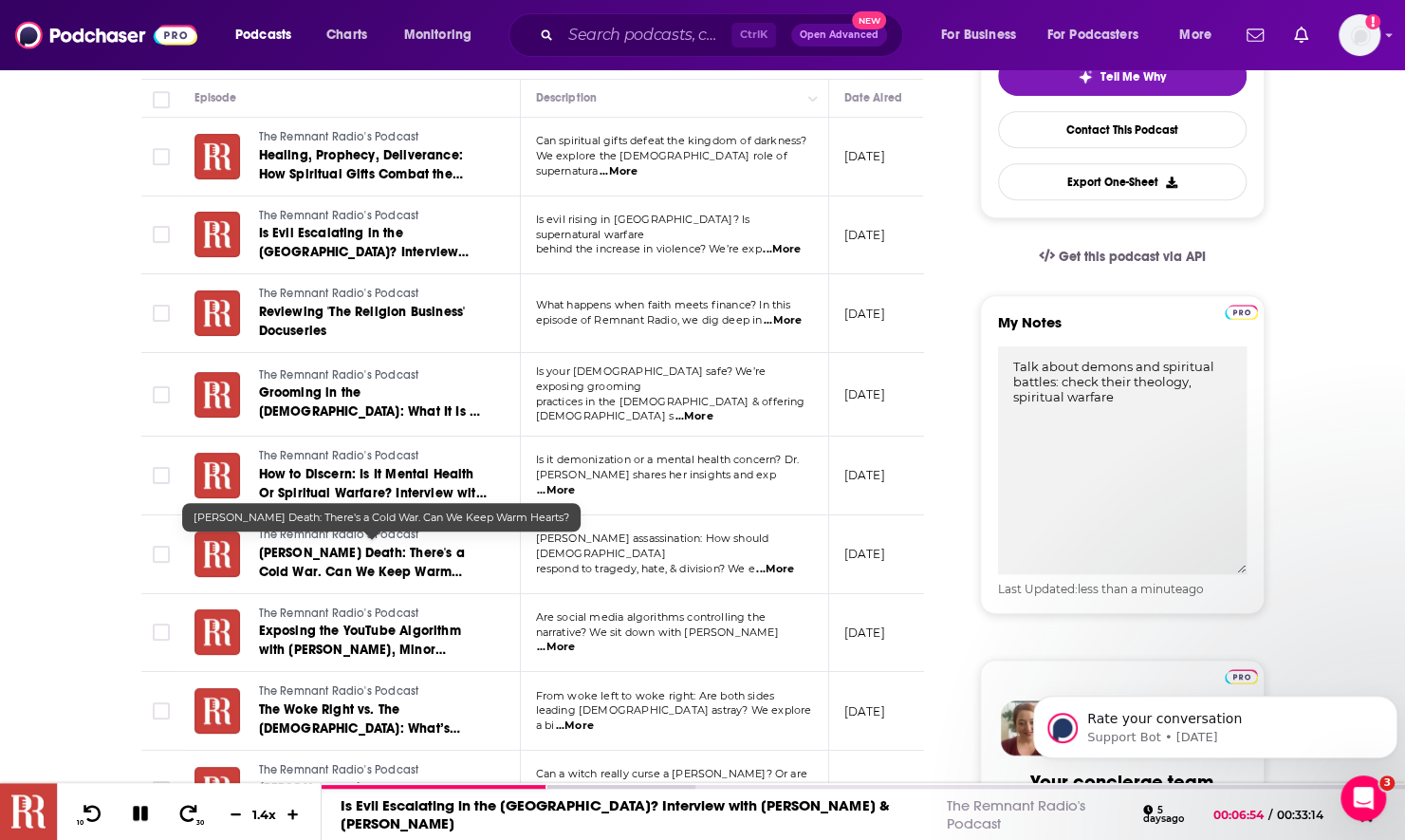
type textarea "Talk about demons and spiritual battles: check their theology, spiritual warfare"
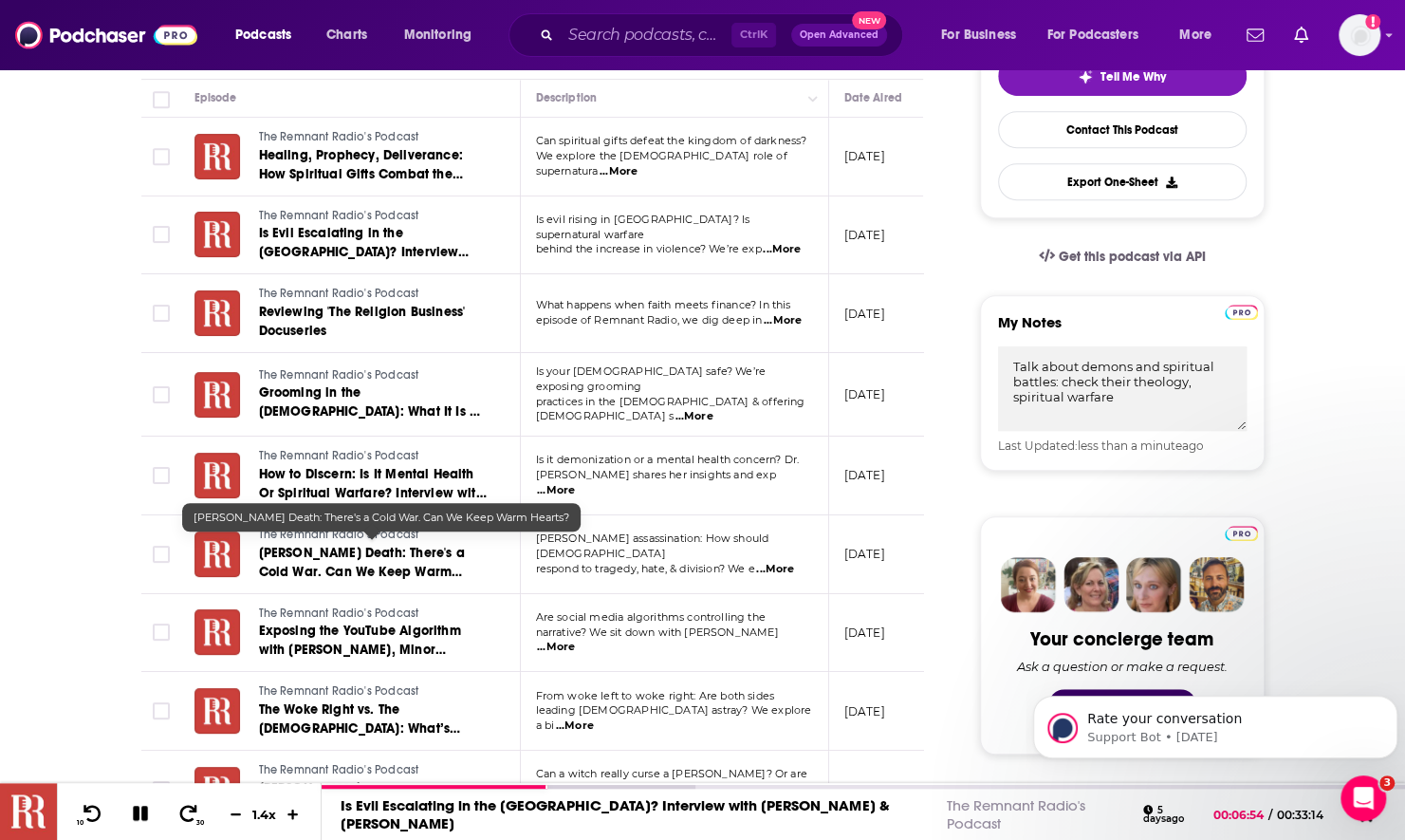
click at [366, 551] on span "Charlie Kirk's Death: There's a Cold War. Can We Keep Warm Hearts?" at bounding box center [361, 572] width 206 height 54
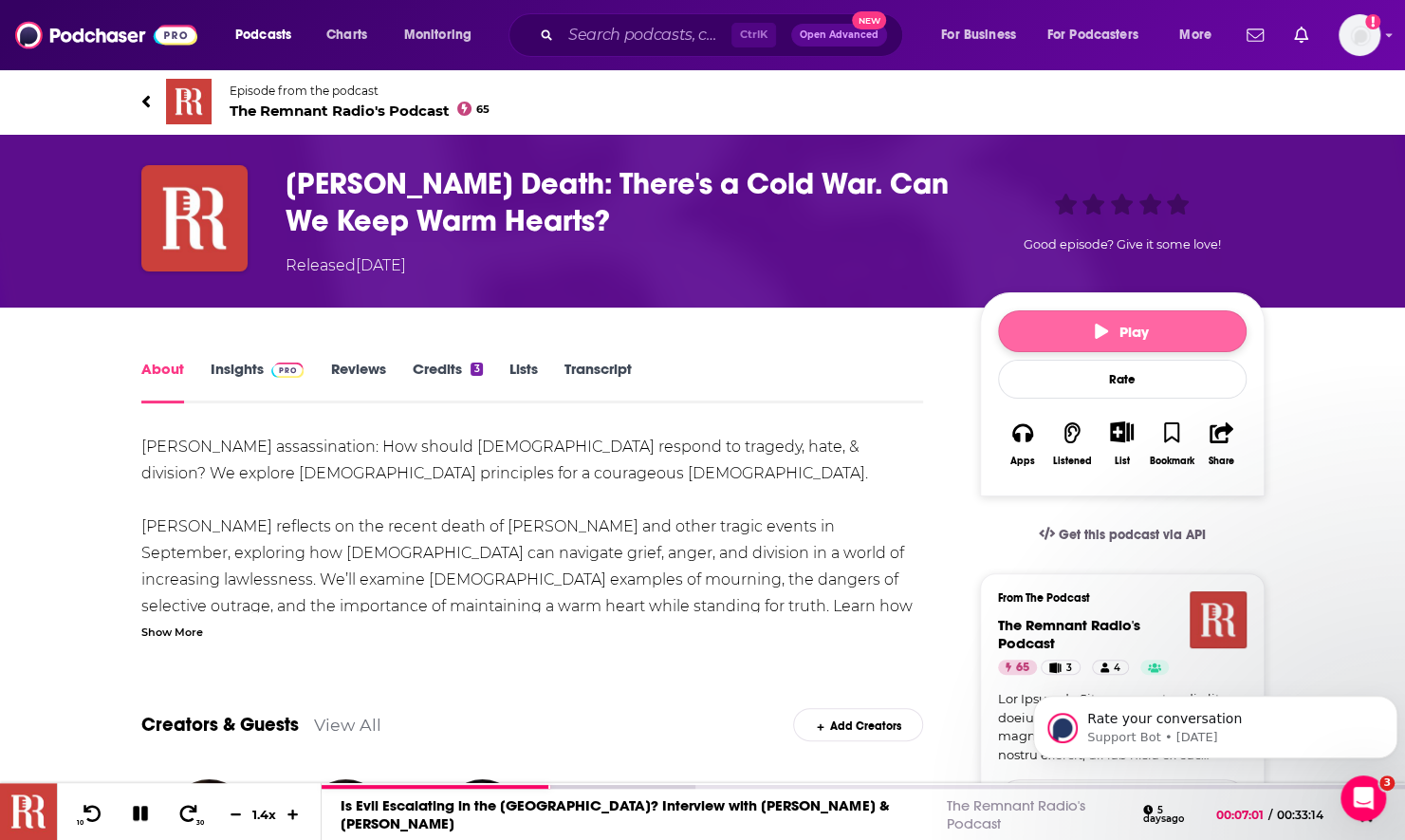
click at [1032, 327] on button "Play" at bounding box center [1122, 331] width 249 height 42
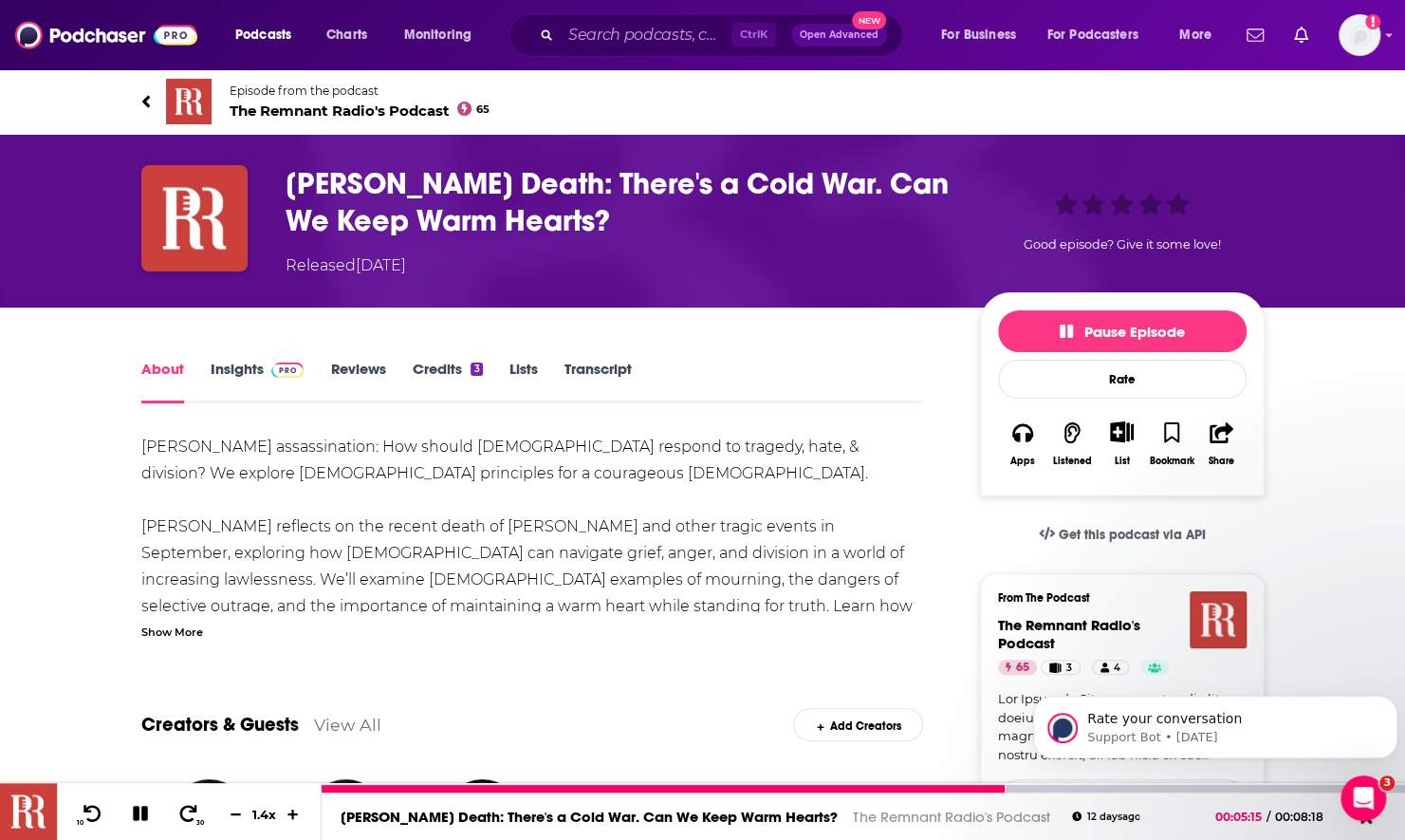
click at [149, 818] on icon at bounding box center [141, 813] width 25 height 21
click at [149, 818] on icon at bounding box center [140, 813] width 24 height 19
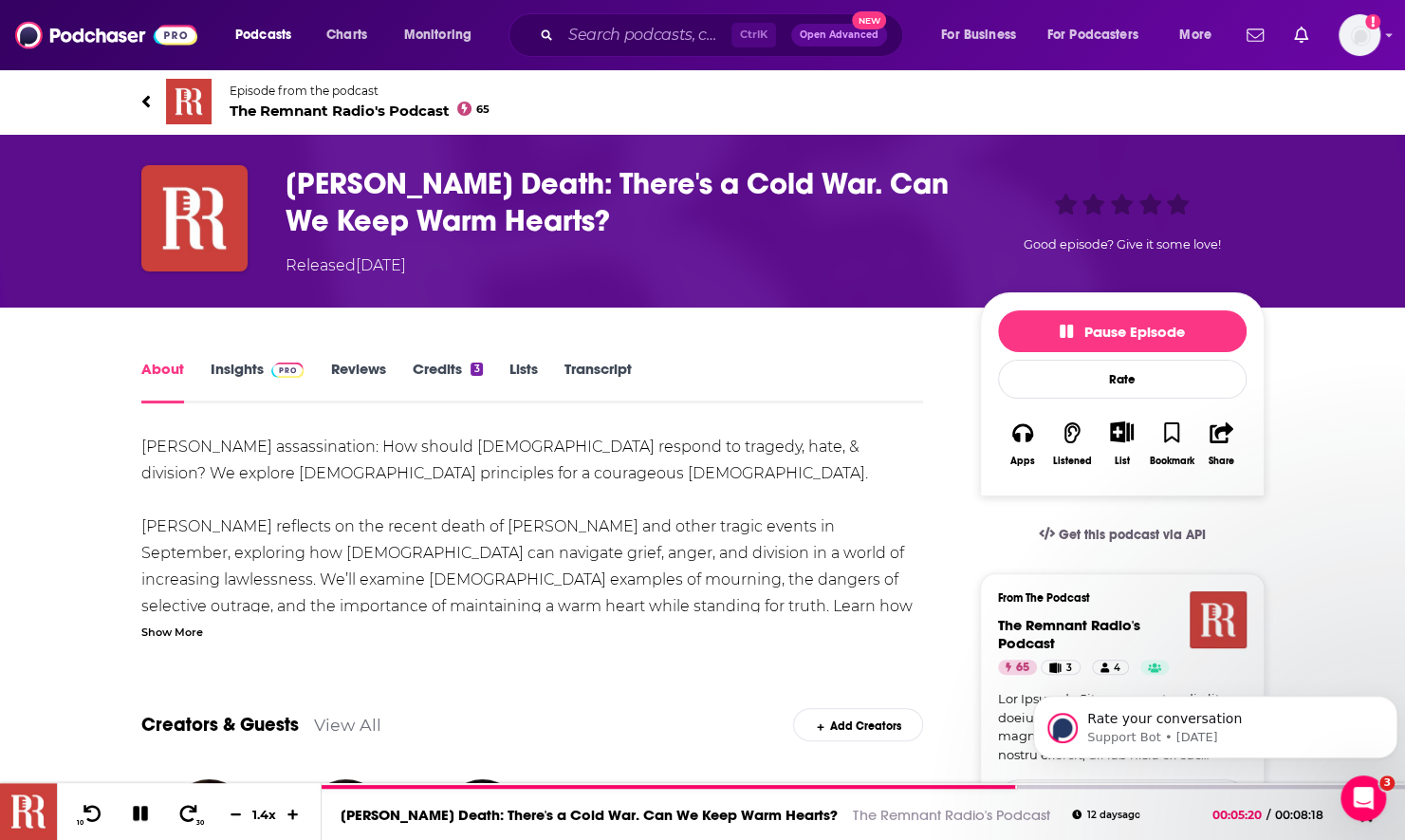
click at [152, 108] on link "Episode from the podcast The Remnant Radio's Podcast 65" at bounding box center [703, 102] width 1123 height 46
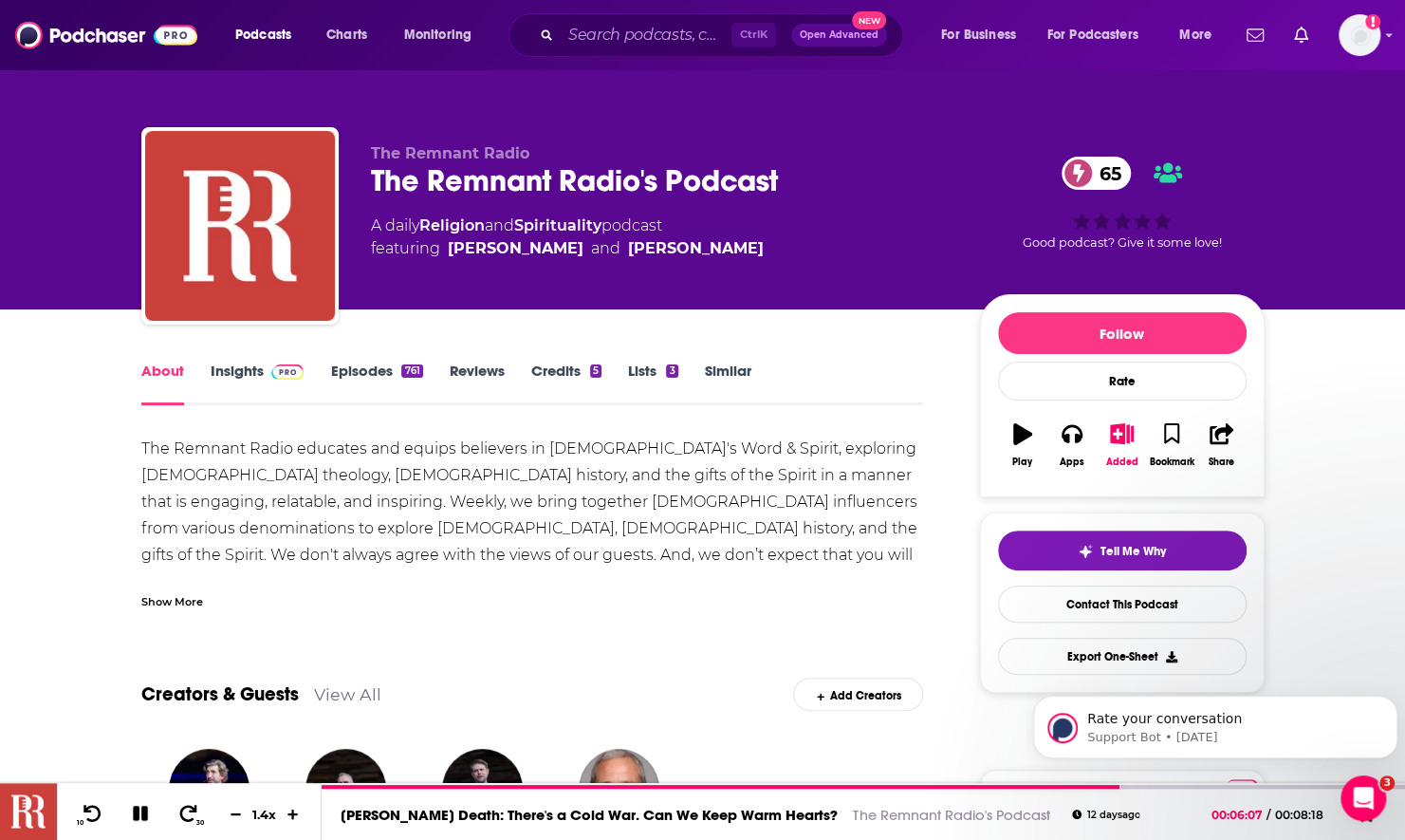
click at [350, 369] on link "Episodes 761" at bounding box center [376, 383] width 92 height 44
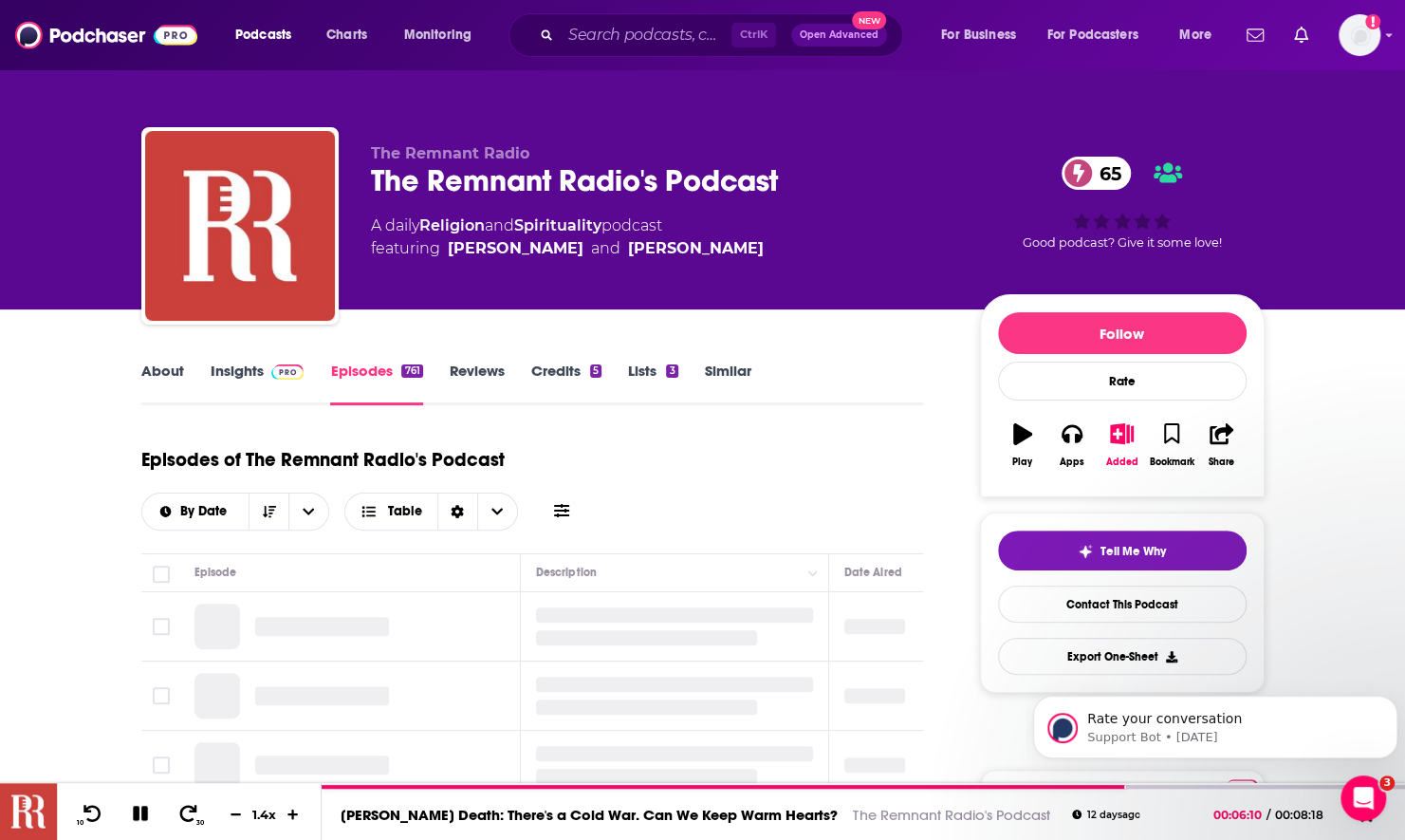
click at [170, 374] on link "About" at bounding box center [163, 383] width 43 height 44
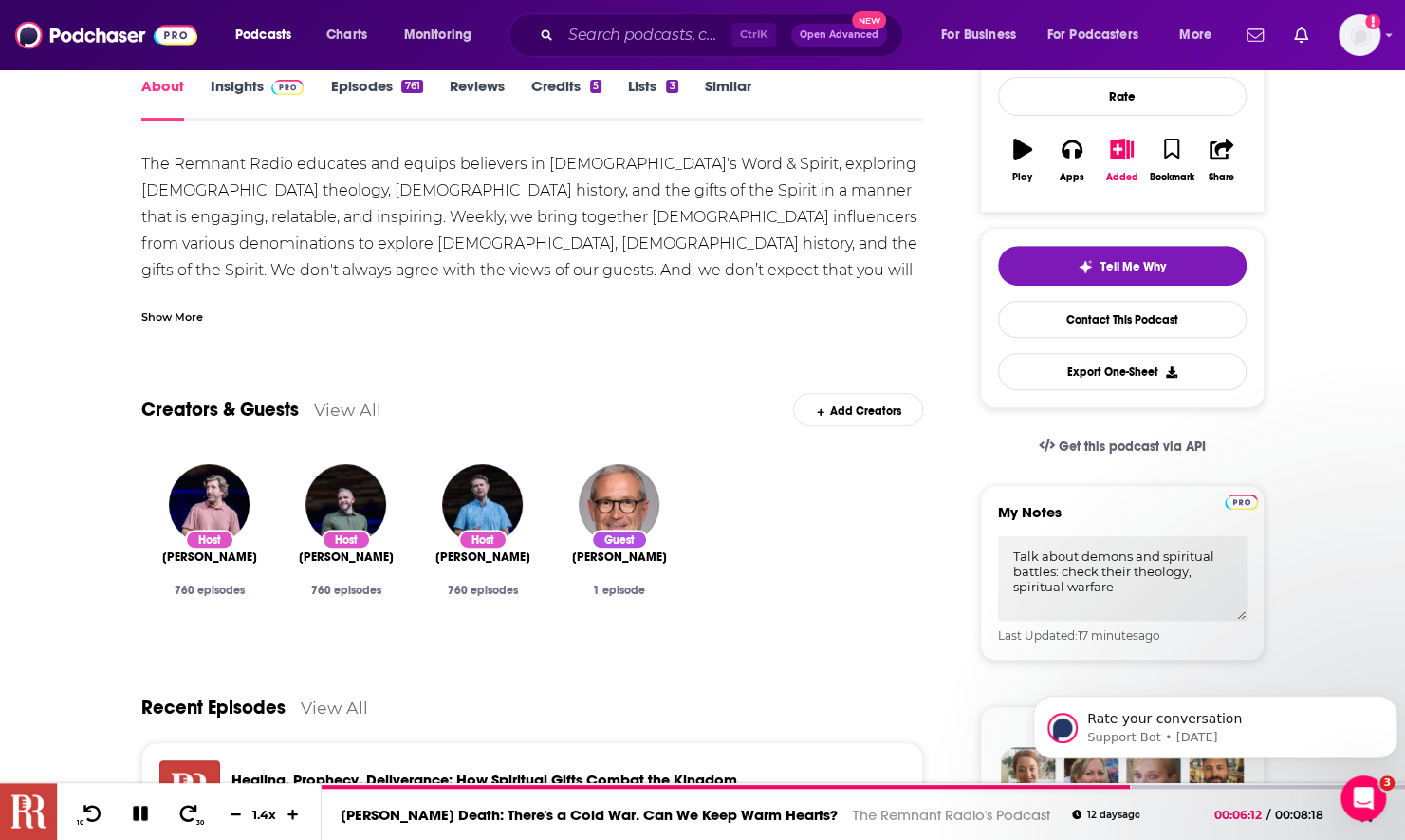
scroll to position [664, 0]
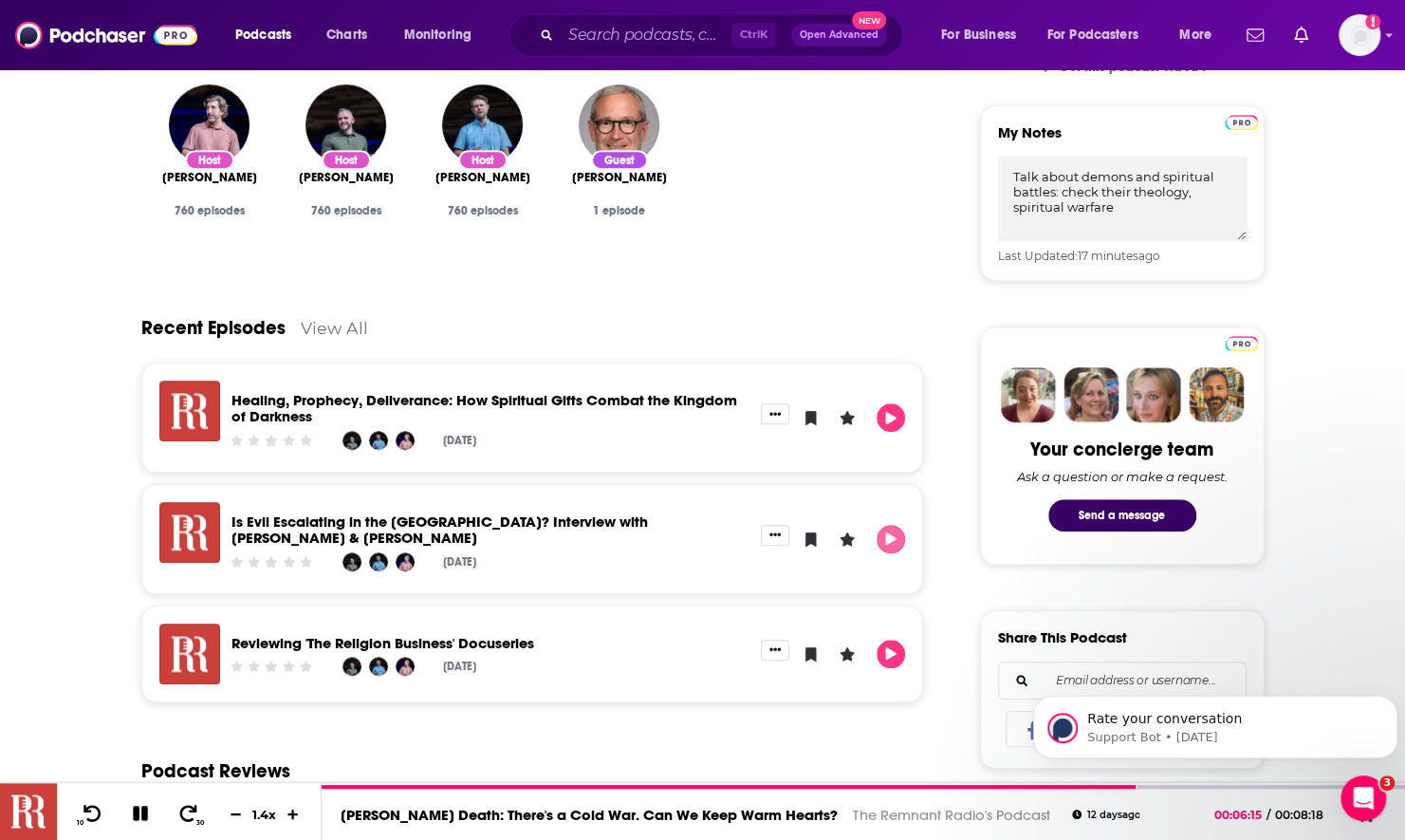
click at [887, 533] on icon "Play" at bounding box center [891, 538] width 11 height 12
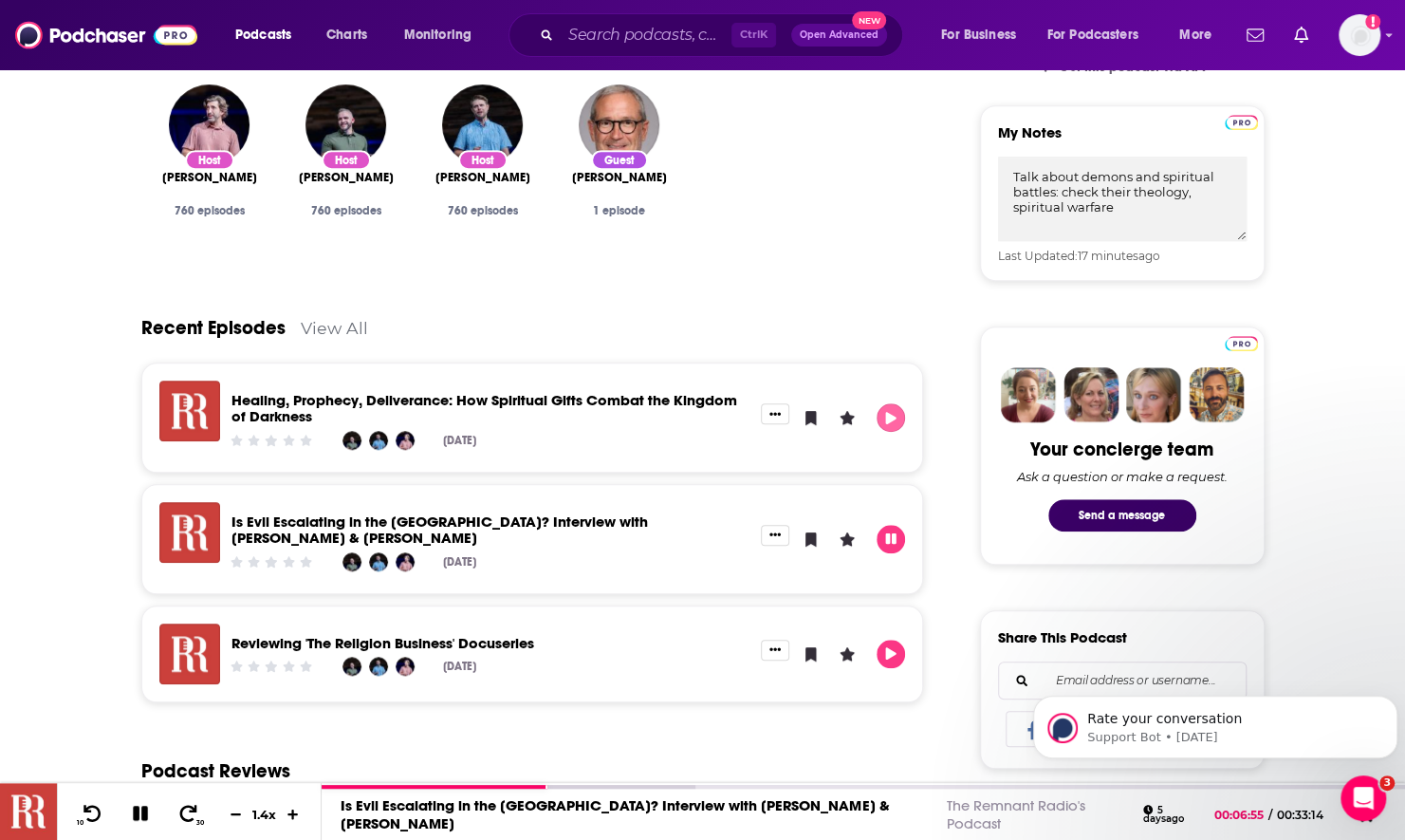
click at [888, 418] on icon "Play" at bounding box center [891, 418] width 11 height 12
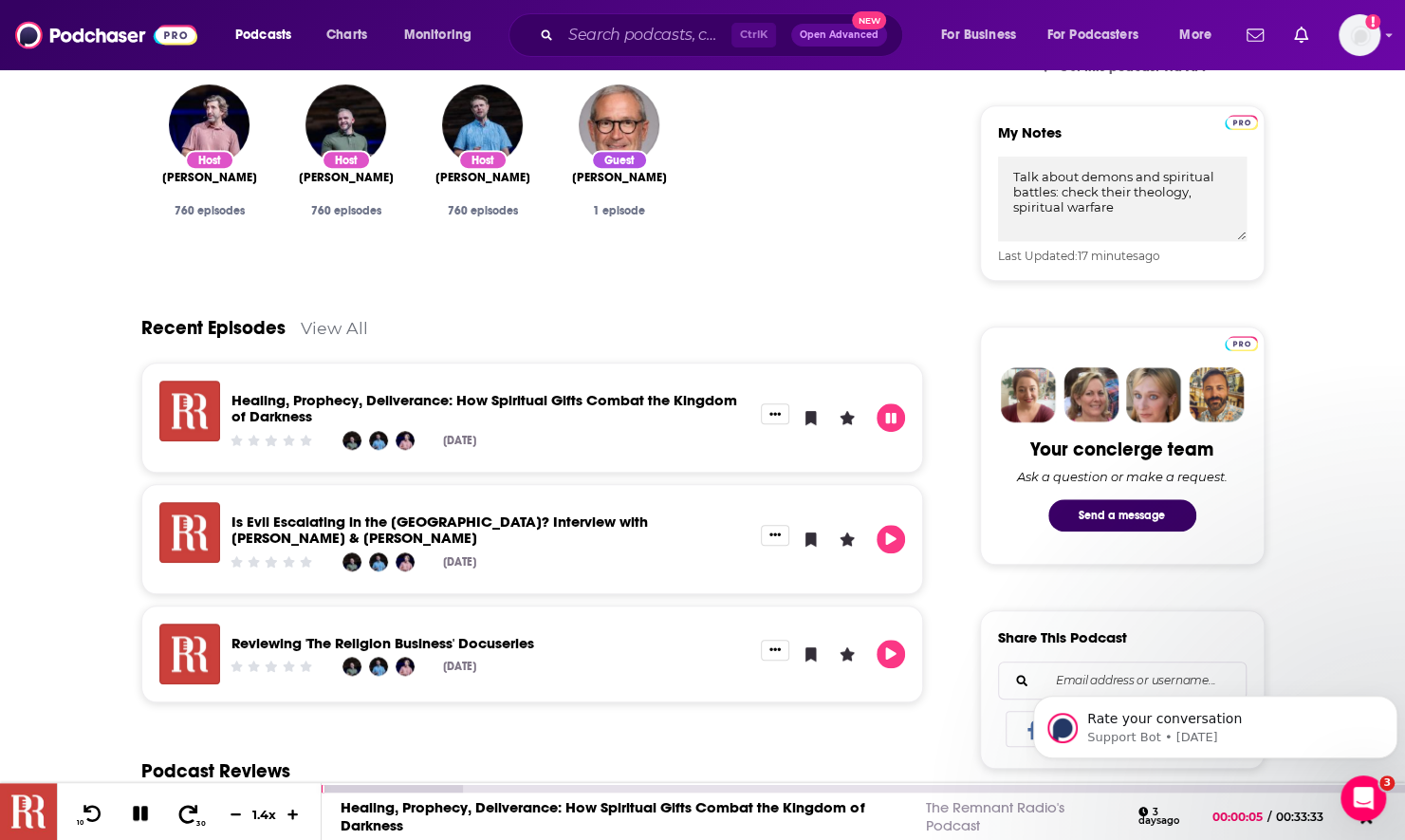
click at [188, 815] on icon at bounding box center [188, 813] width 24 height 19
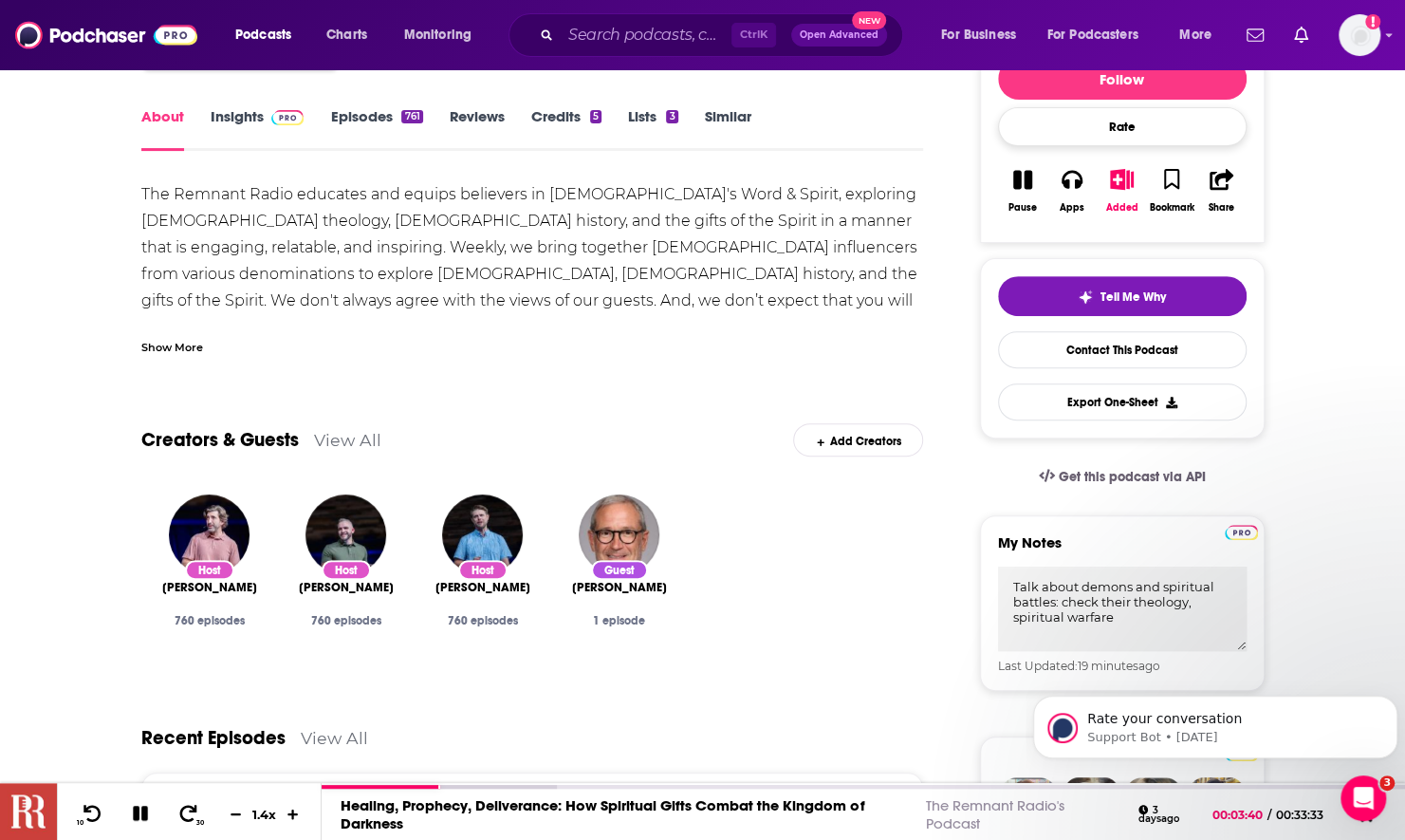
scroll to position [284, 0]
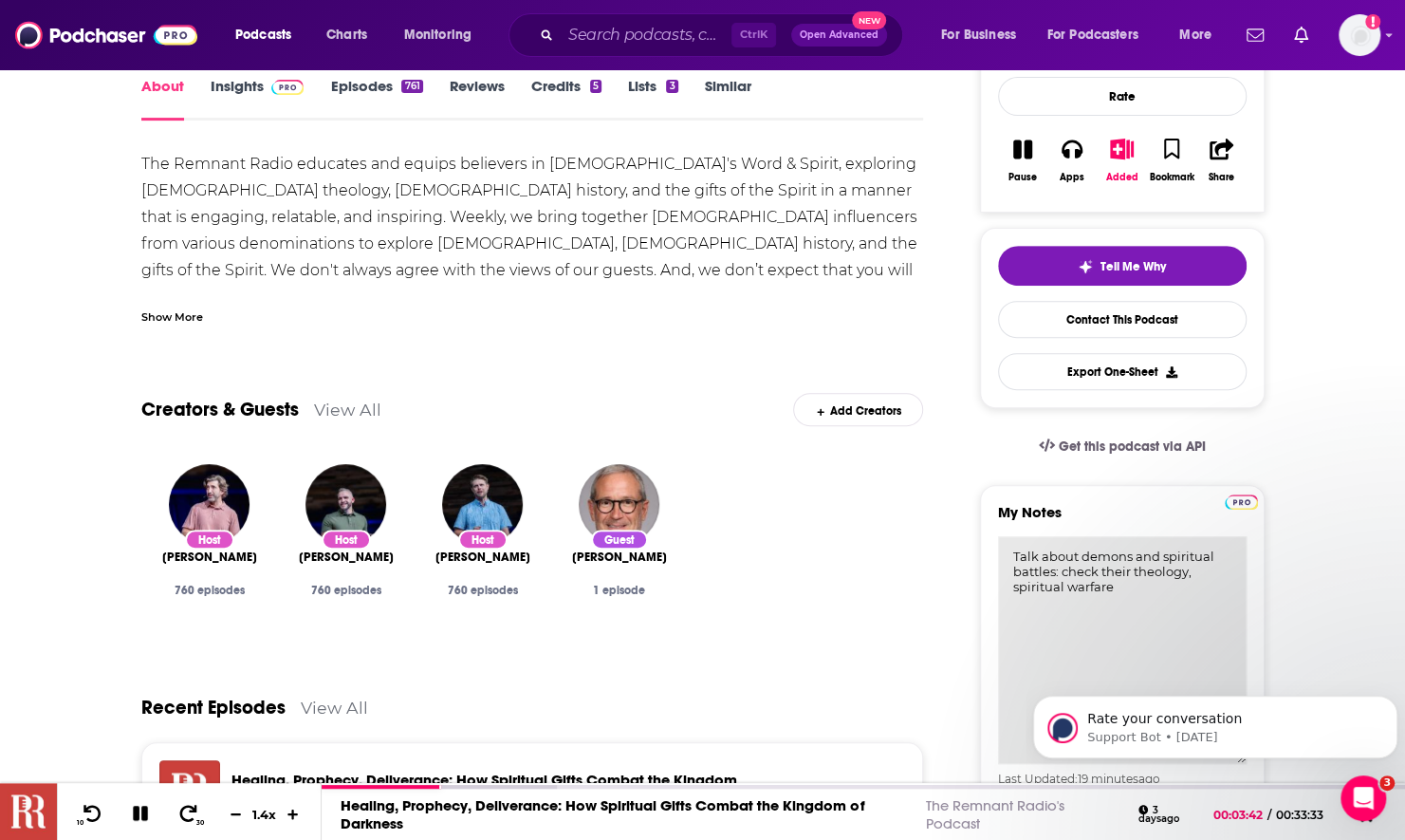
click at [1122, 582] on textarea "Talk about demons and spiritual battles: check their theology, spiritual warfare" at bounding box center [1122, 650] width 249 height 228
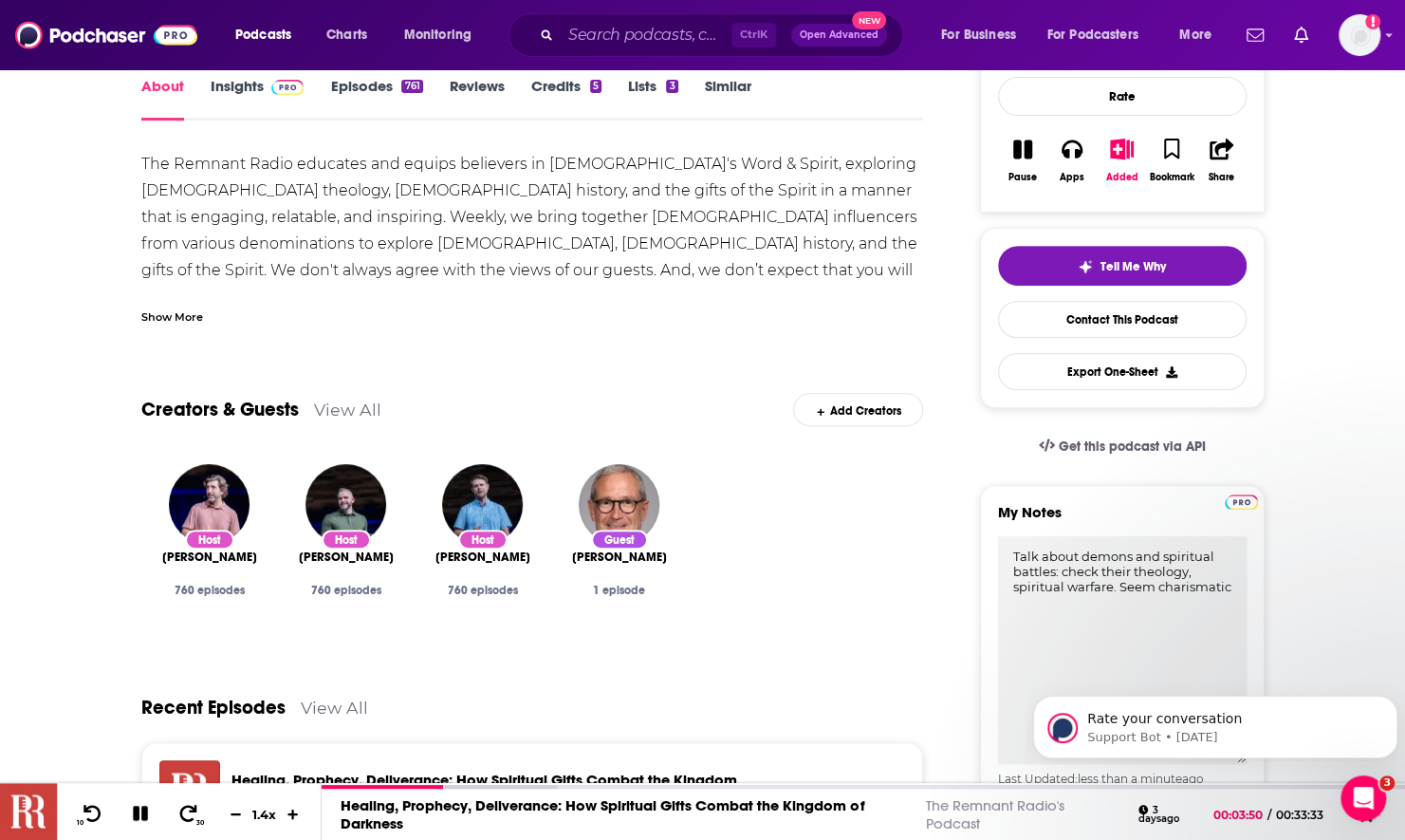
scroll to position [0, 0]
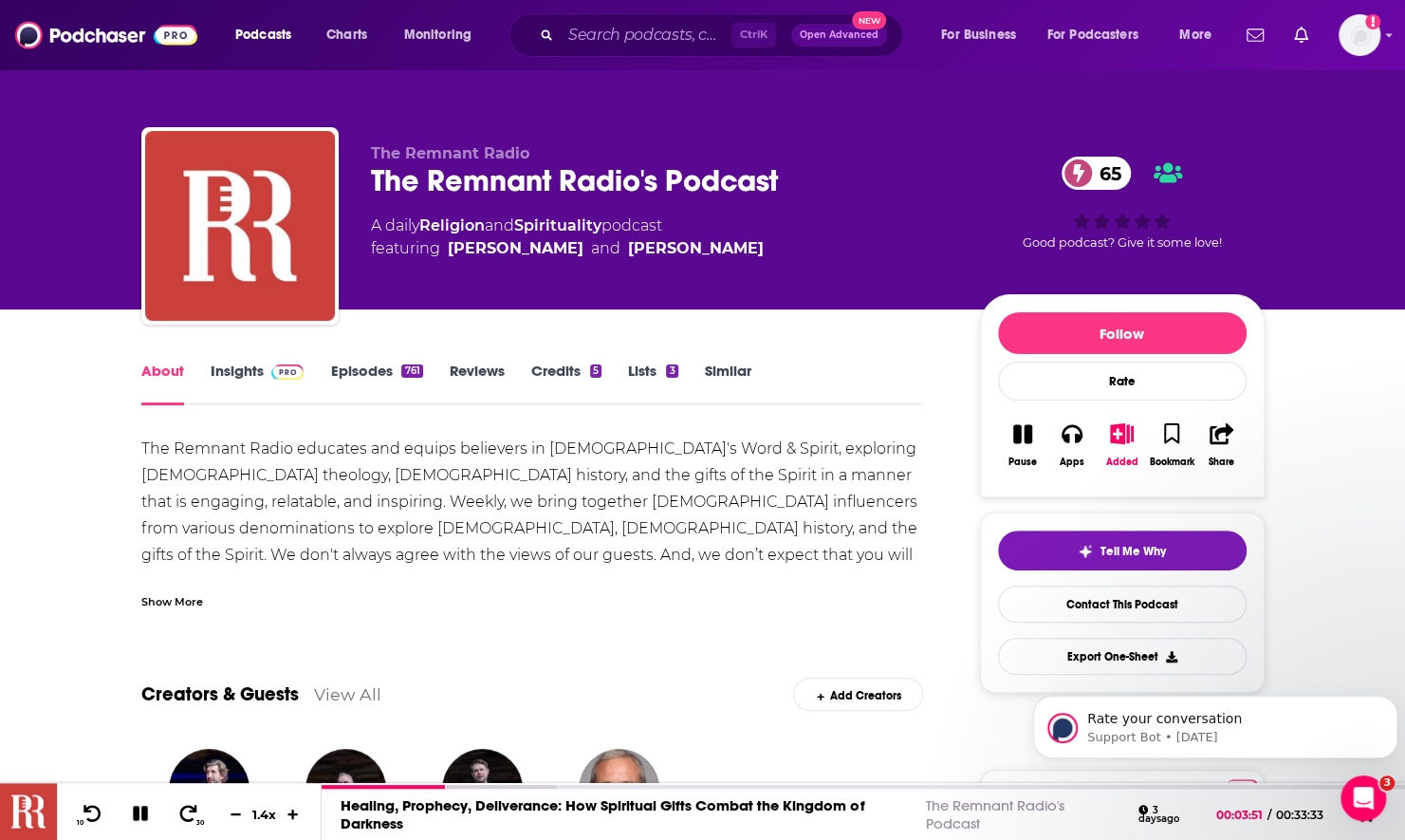
type textarea "Talk about demons and spiritual battles: check their theology, spiritual warfar…"
click at [258, 379] on link "Insights" at bounding box center [258, 383] width 94 height 44
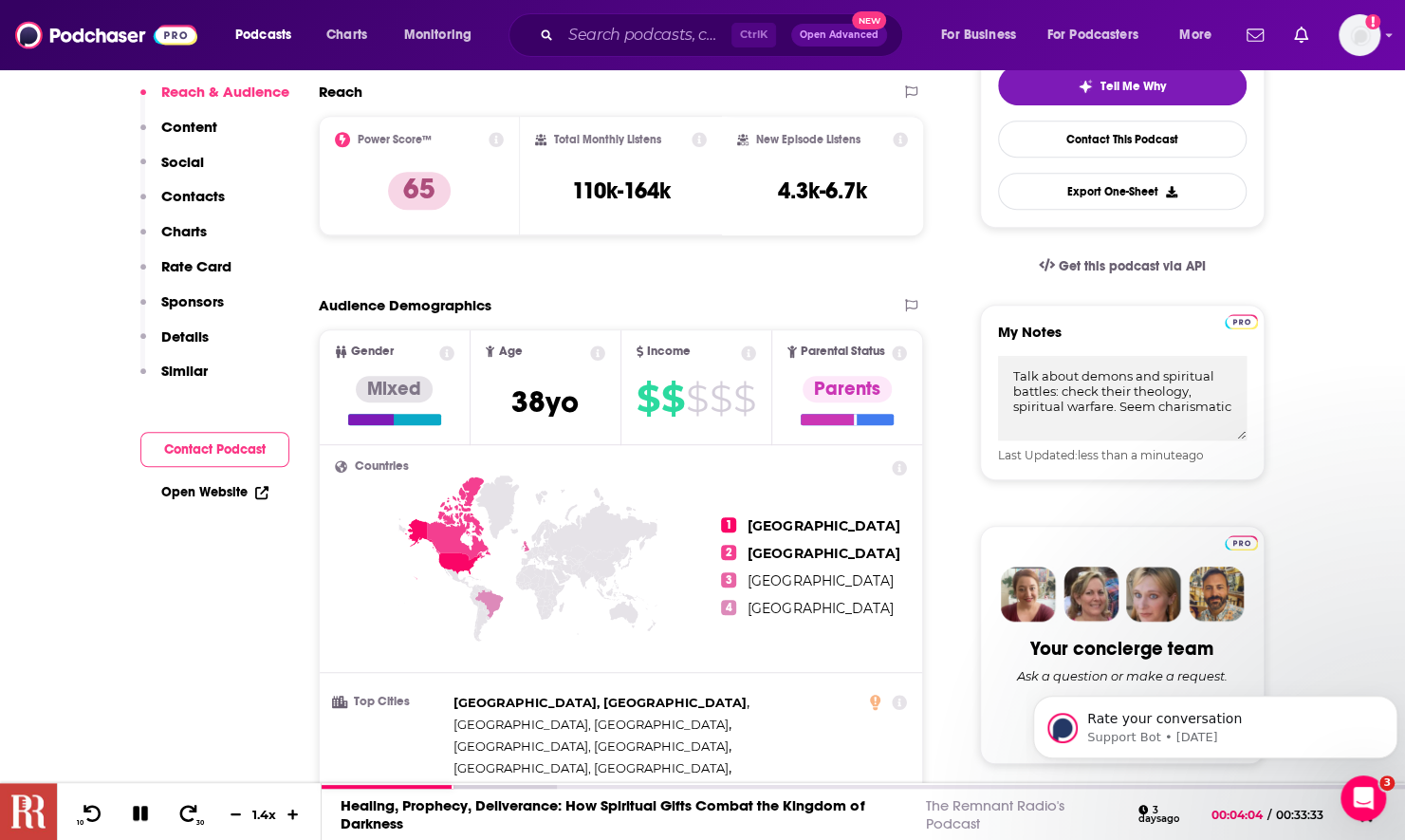
scroll to position [474, 0]
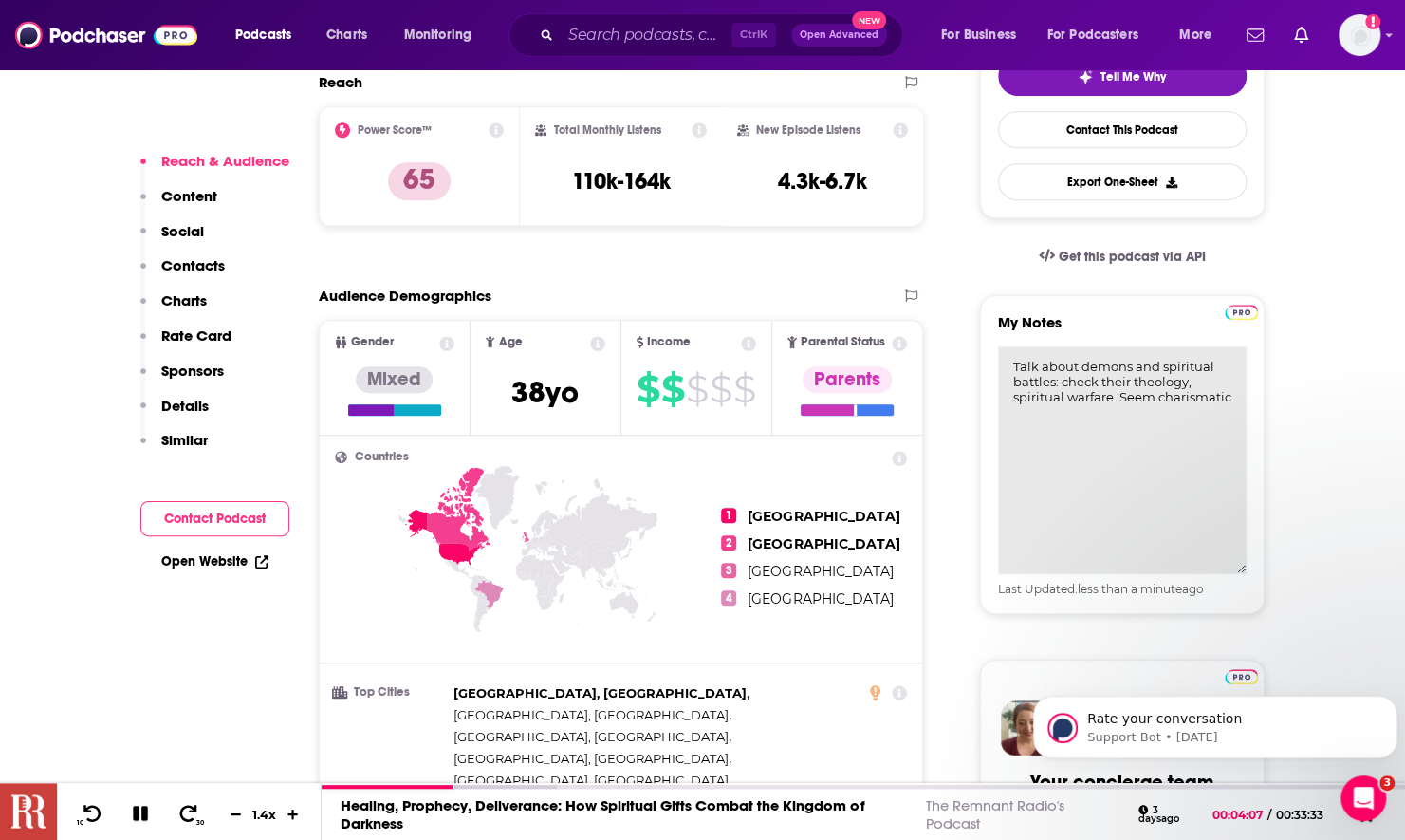
click at [1240, 395] on textarea "Talk about demons and spiritual battles: check their theology, spiritual warfar…" at bounding box center [1122, 461] width 249 height 228
click at [1054, 379] on textarea "Talk about demons and spiritual battles: check their theology, spiritual warfar…" at bounding box center [1122, 461] width 249 height 228
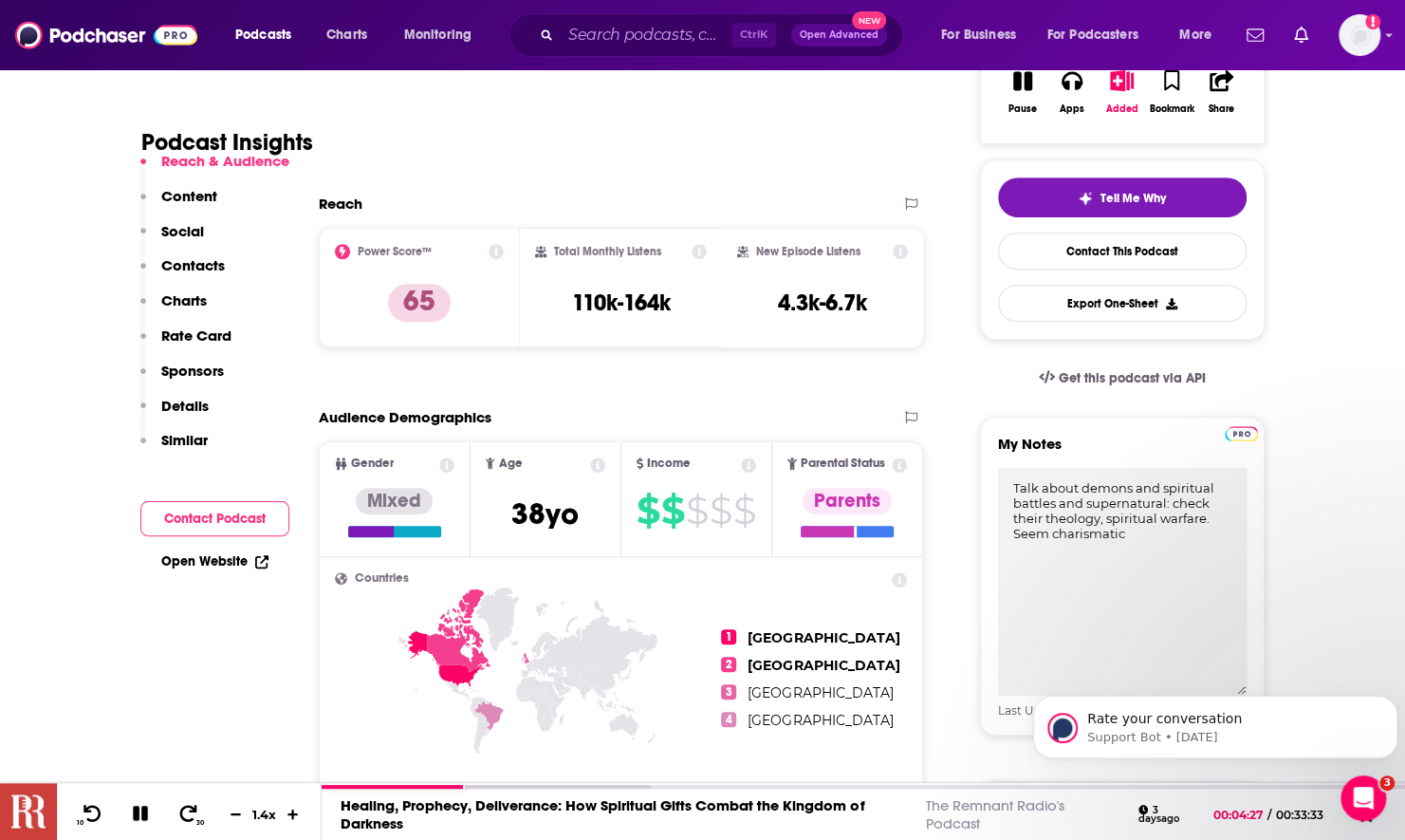
scroll to position [0, 0]
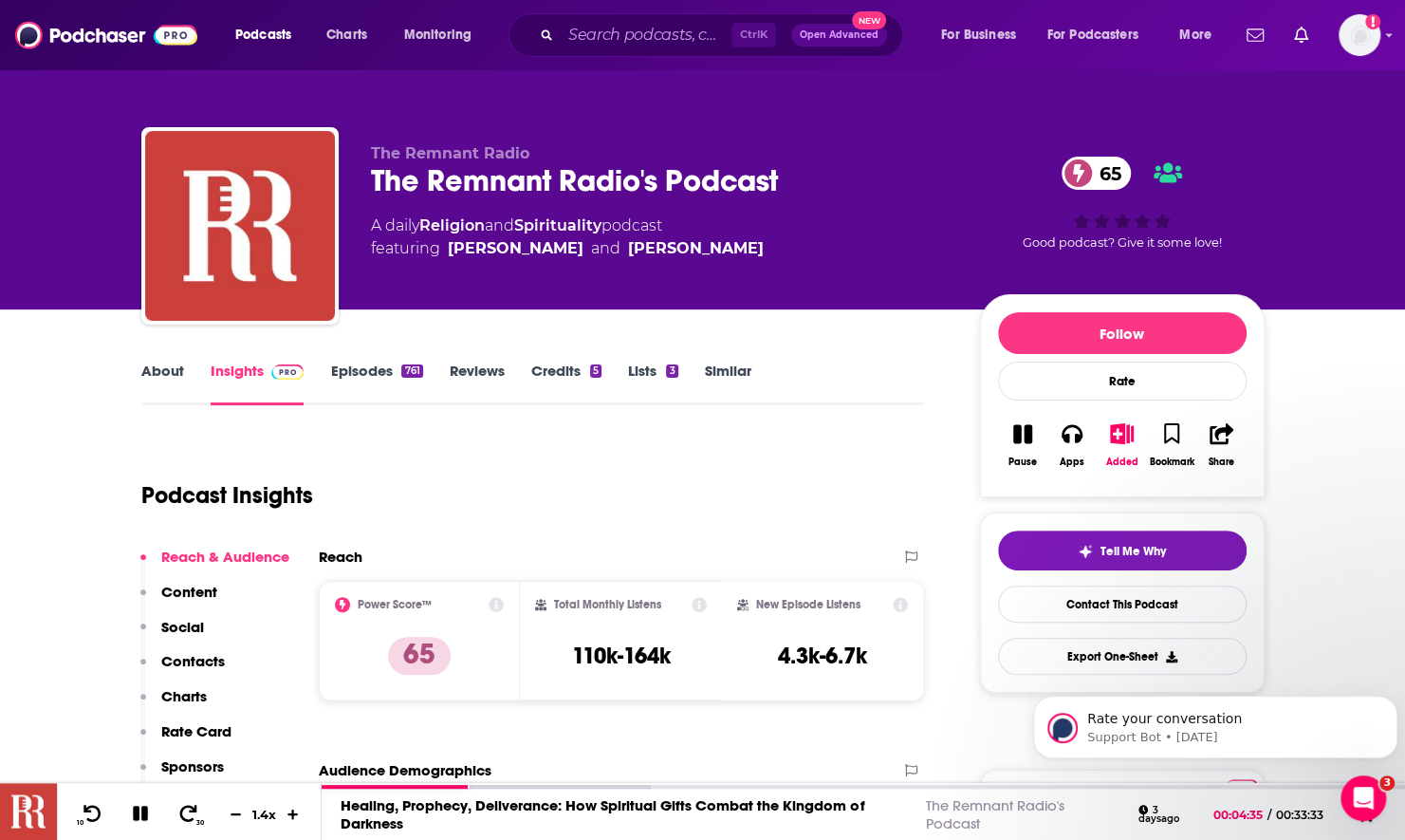
type textarea "Talk about demons and spiritual battles and supernatural: check their theology,…"
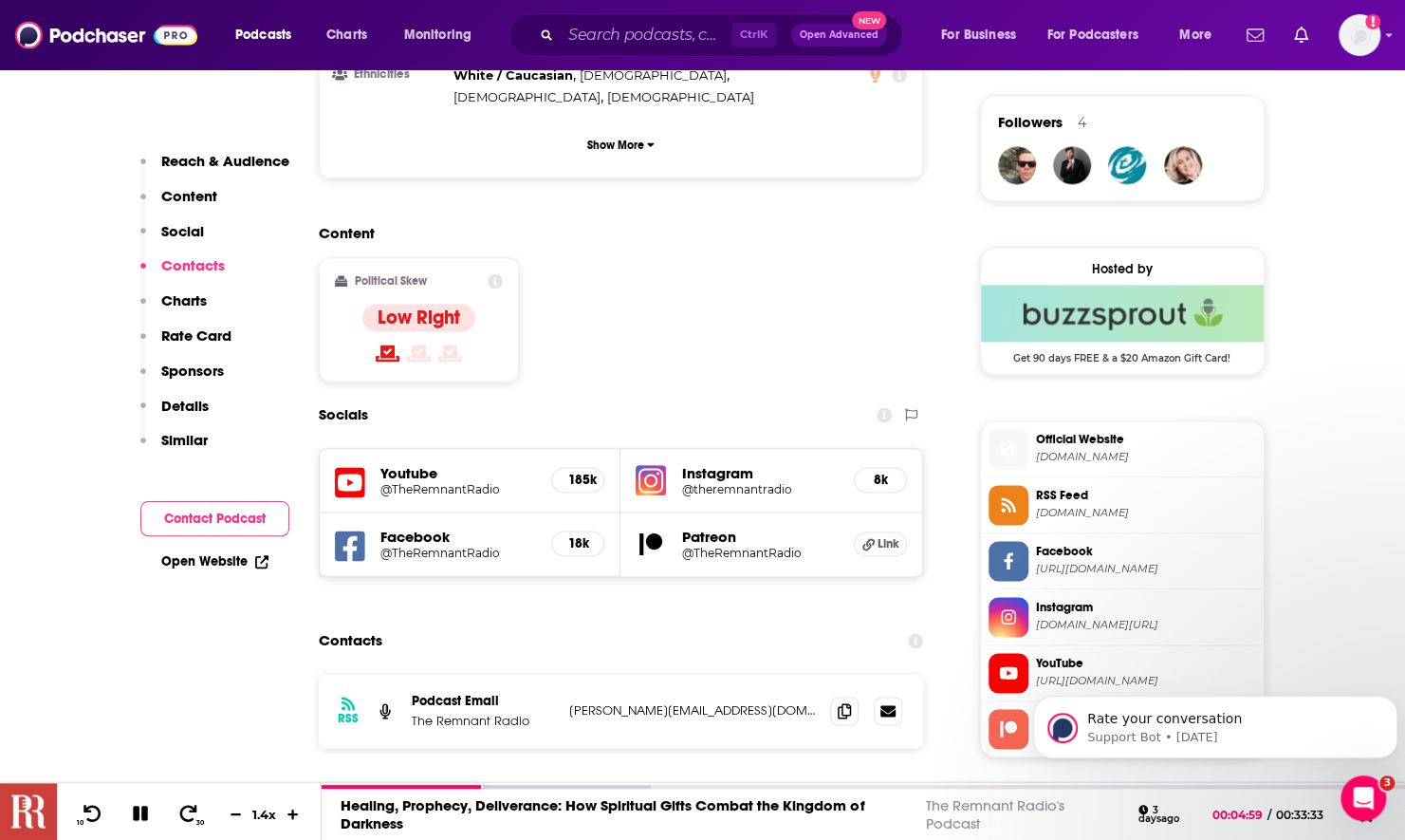
scroll to position [1613, 0]
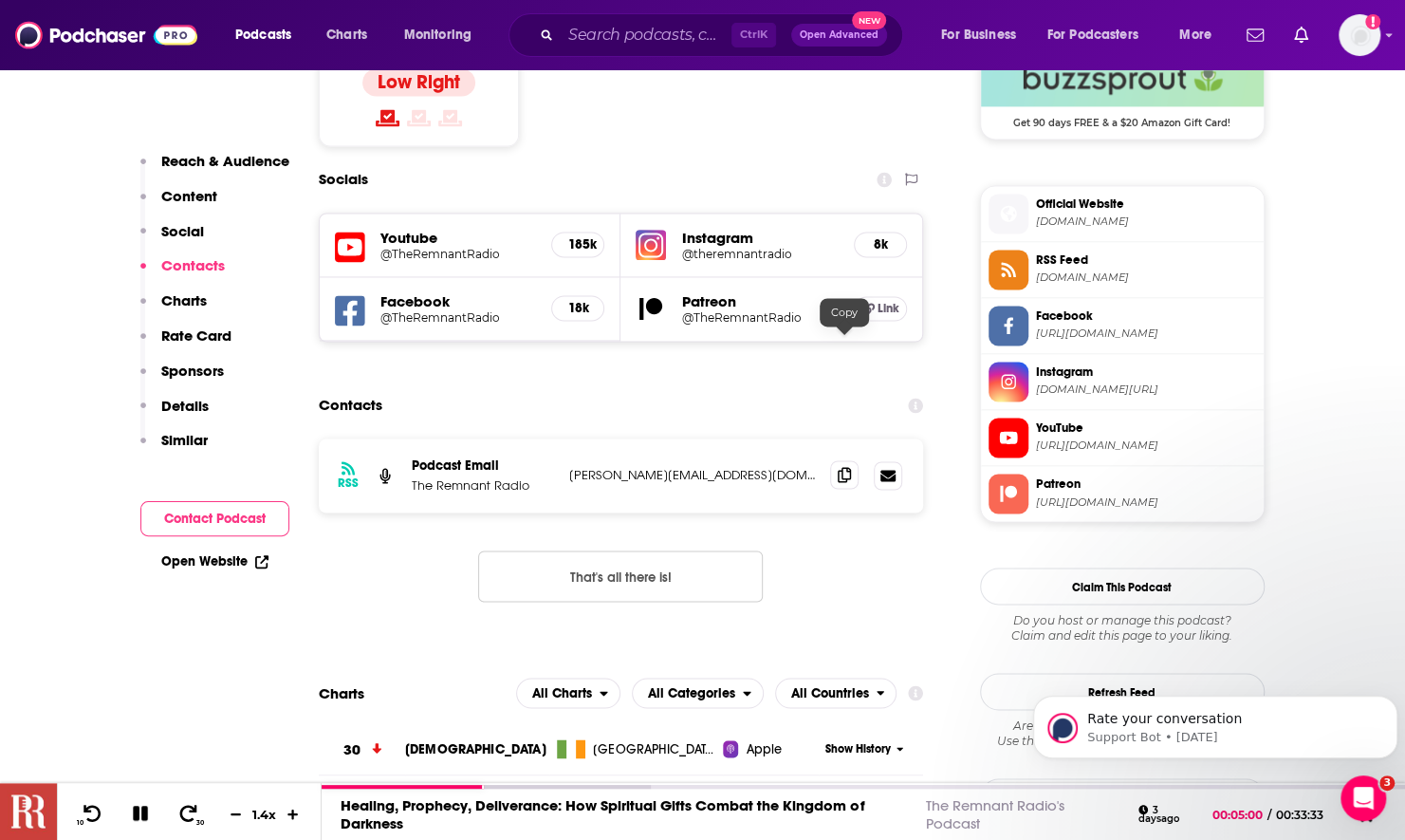
click at [843, 466] on icon at bounding box center [845, 474] width 13 height 15
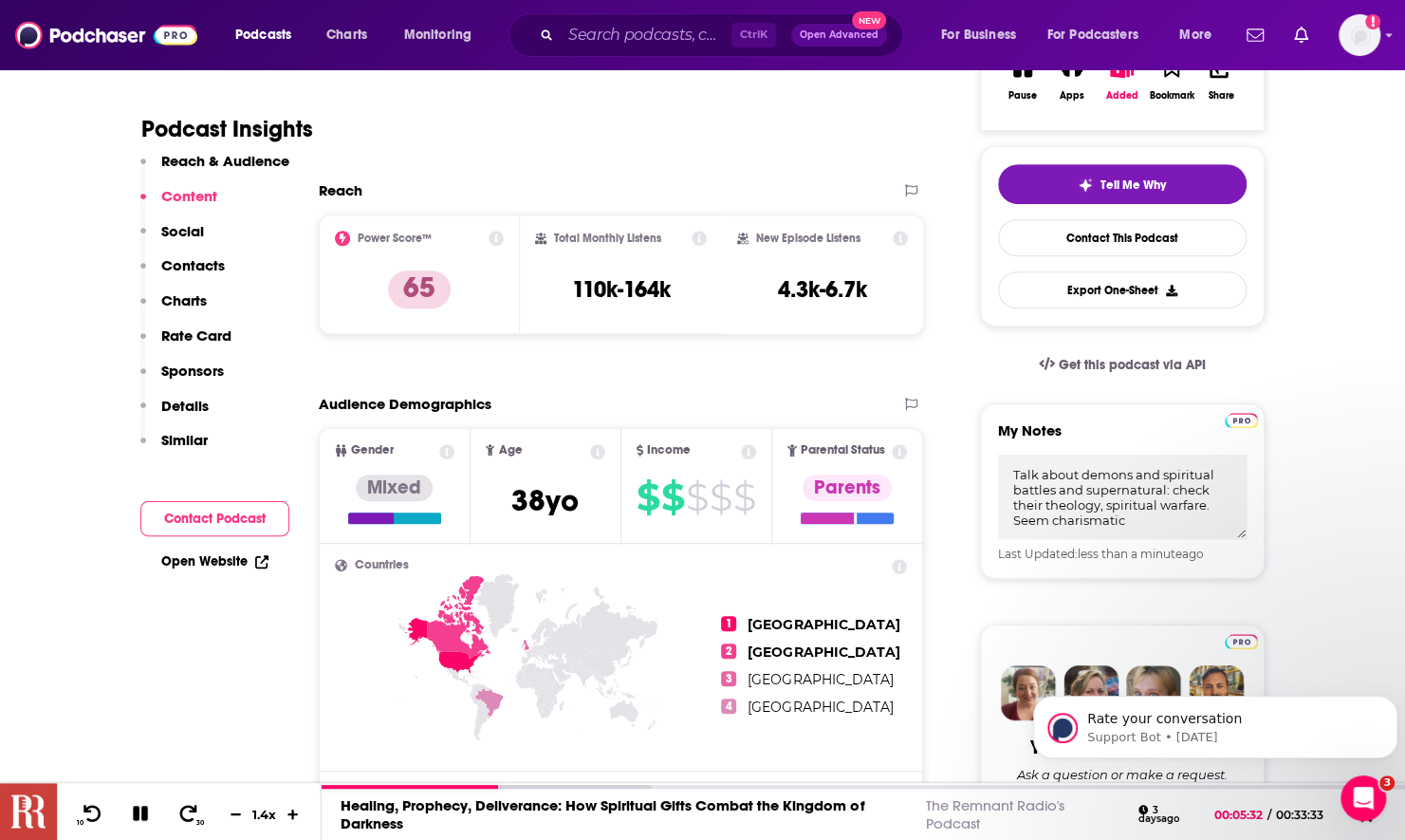
scroll to position [0, 0]
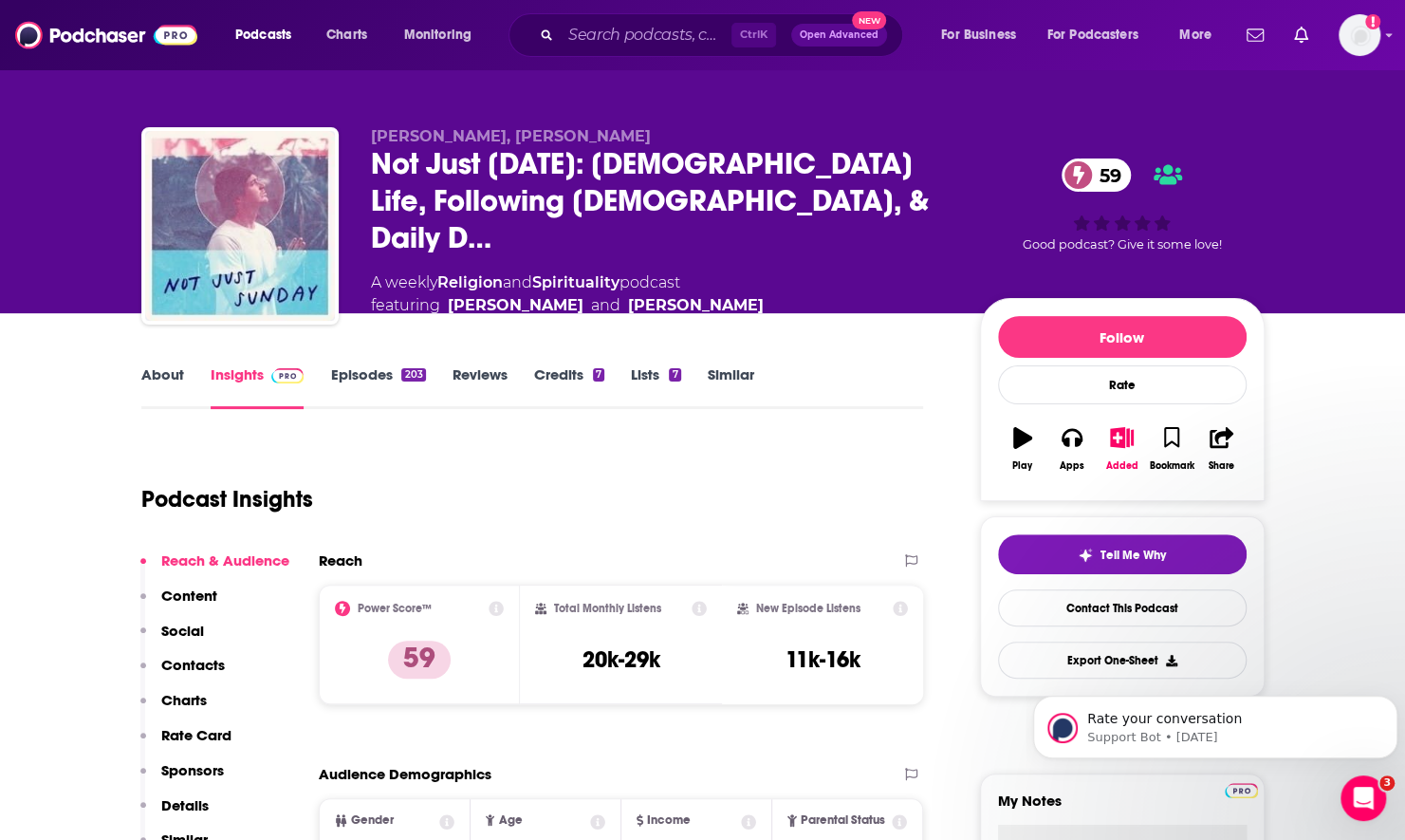
click at [163, 377] on link "About" at bounding box center [163, 387] width 43 height 44
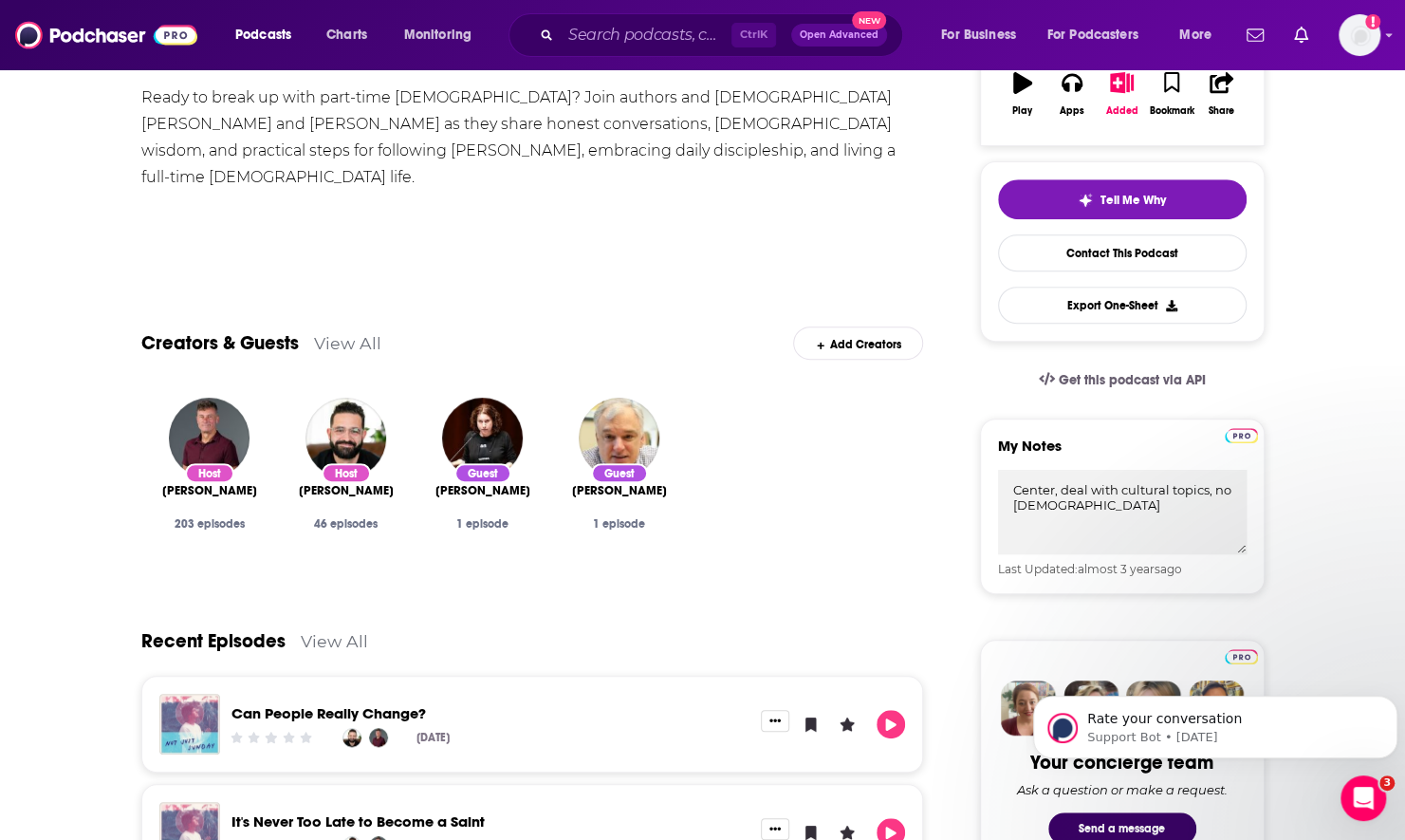
scroll to position [474, 0]
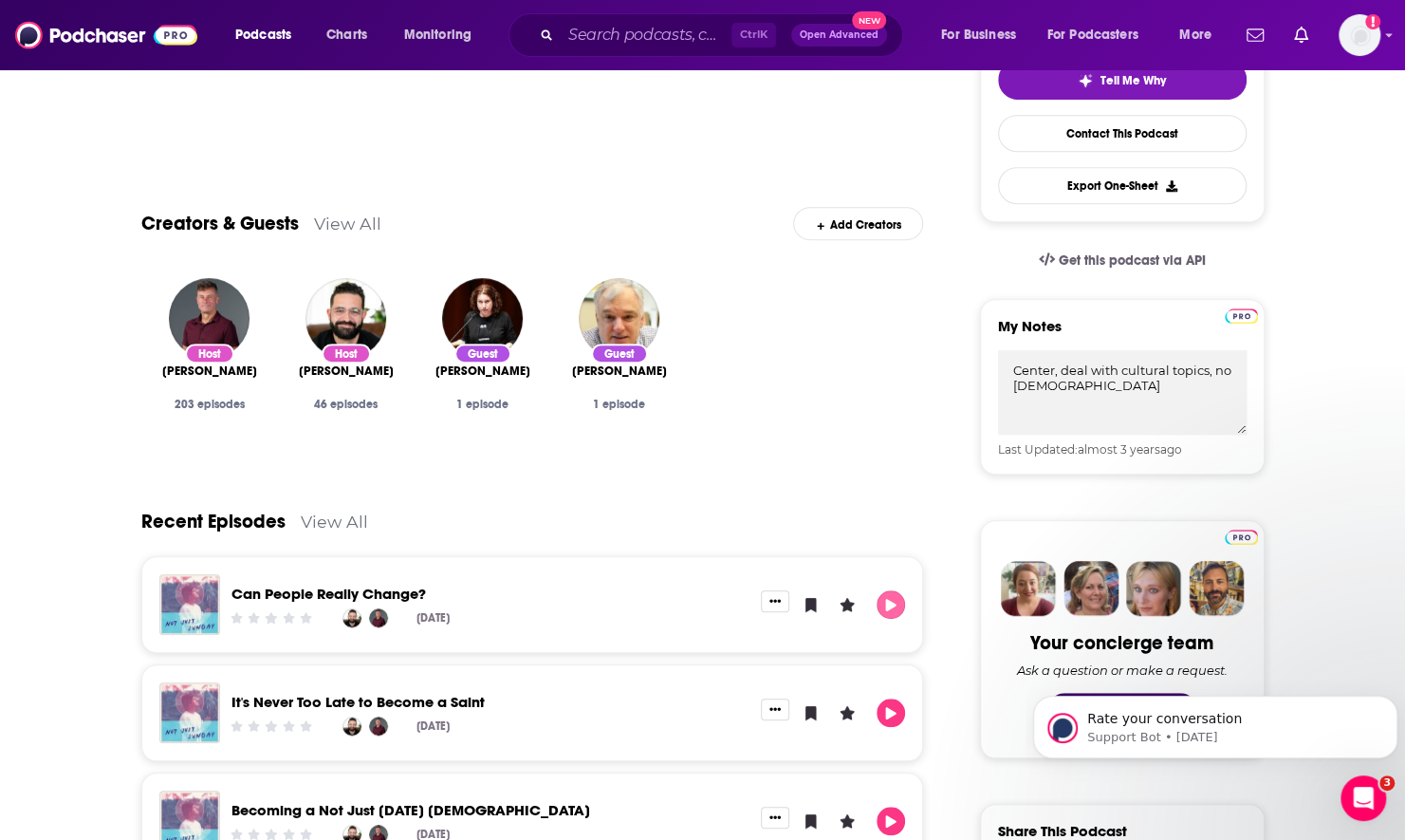
click at [897, 605] on icon "Play" at bounding box center [891, 604] width 15 height 12
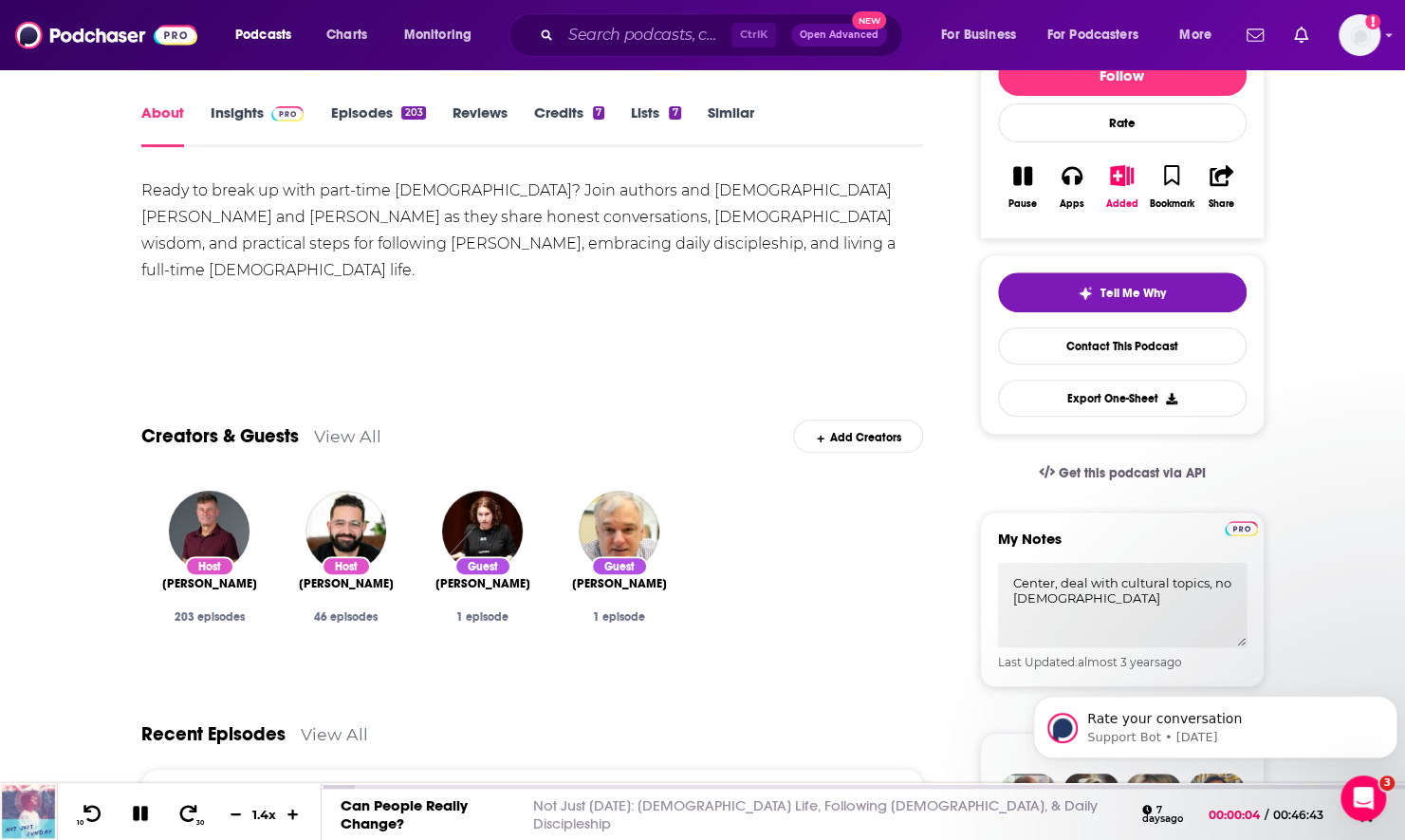
scroll to position [190, 0]
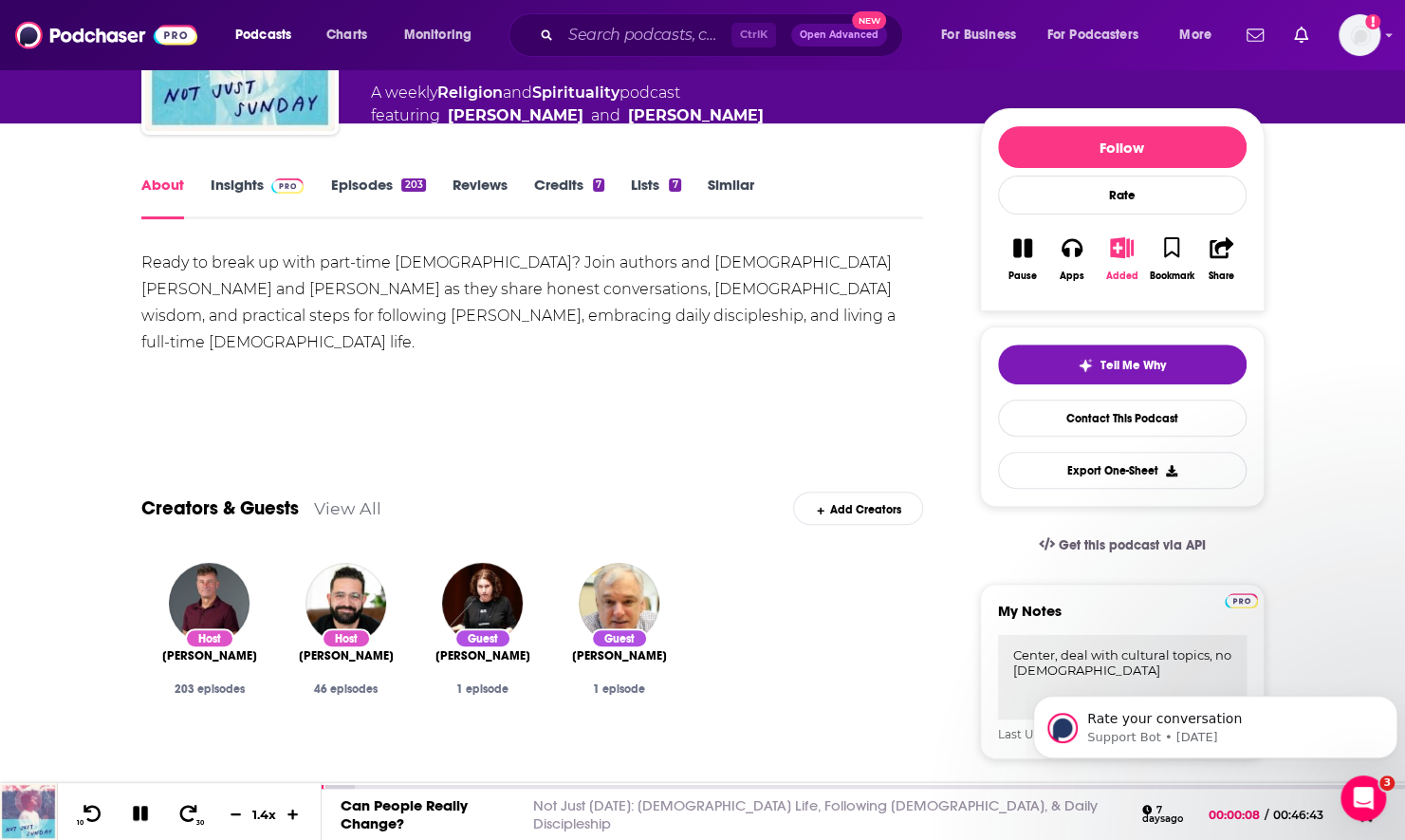
click at [1122, 255] on button "Added" at bounding box center [1122, 259] width 50 height 68
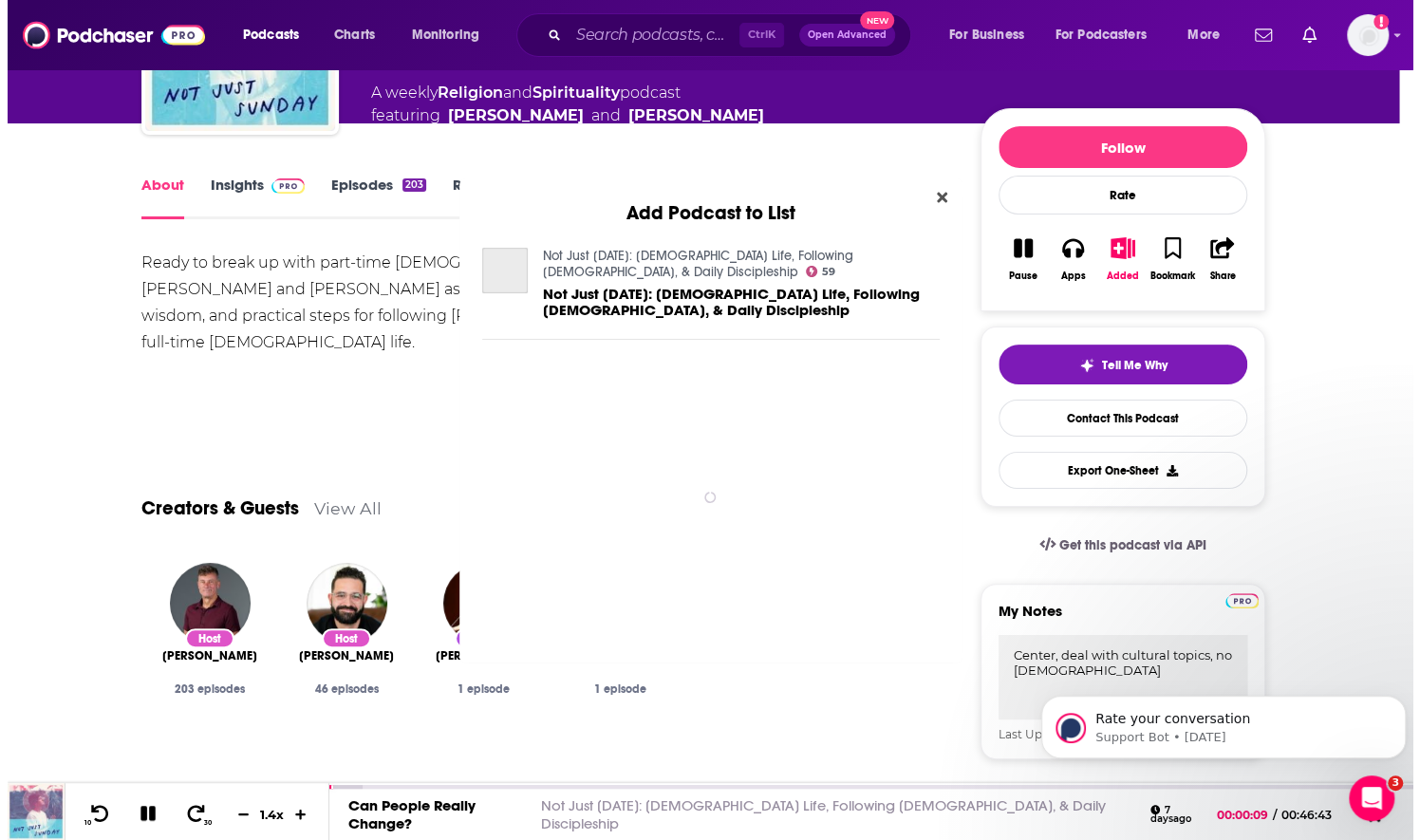
scroll to position [0, 0]
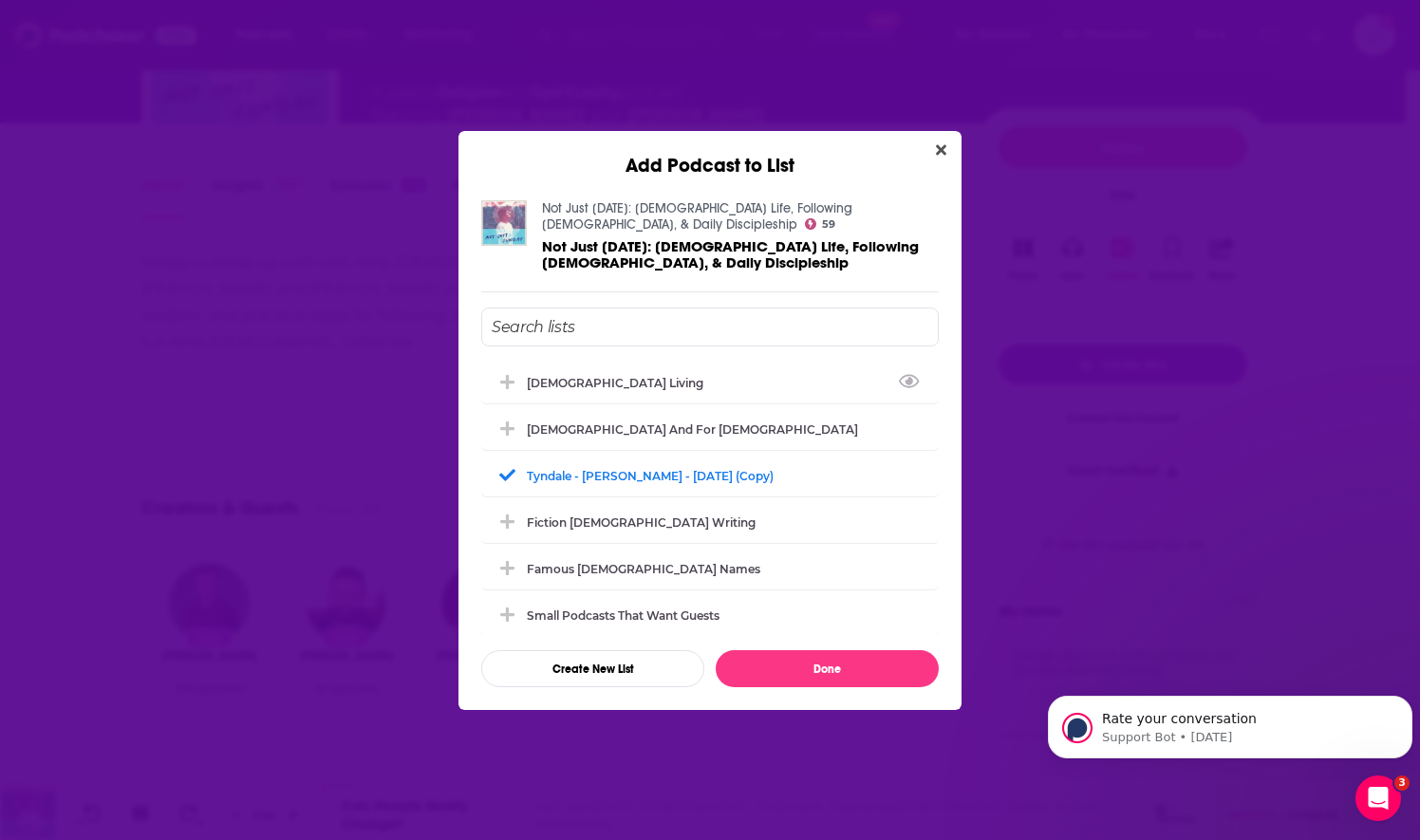
click at [697, 333] on input "Add Podcast To List" at bounding box center [710, 327] width 458 height 39
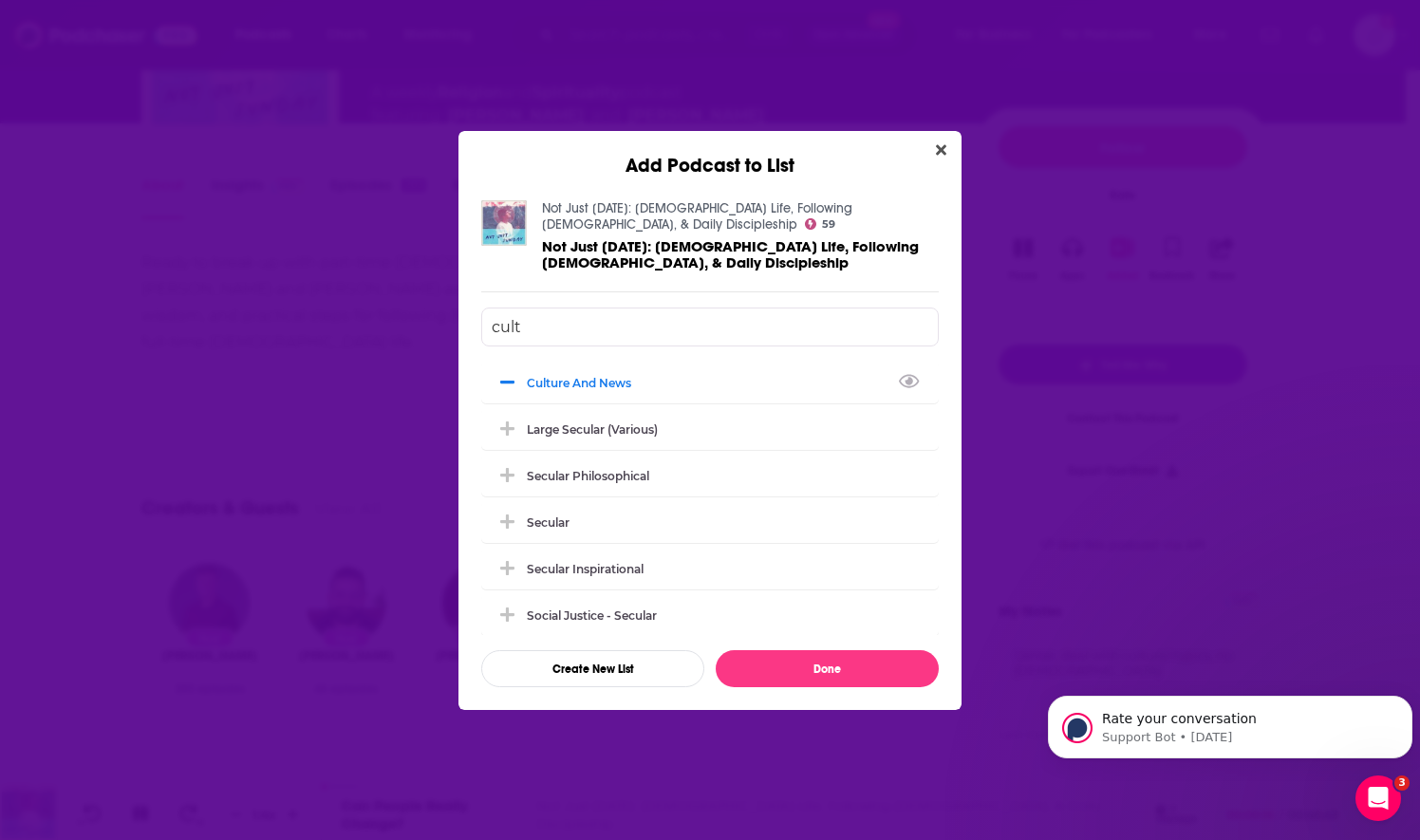
type input "cultu"
click at [650, 327] on input "cultu" at bounding box center [710, 327] width 458 height 39
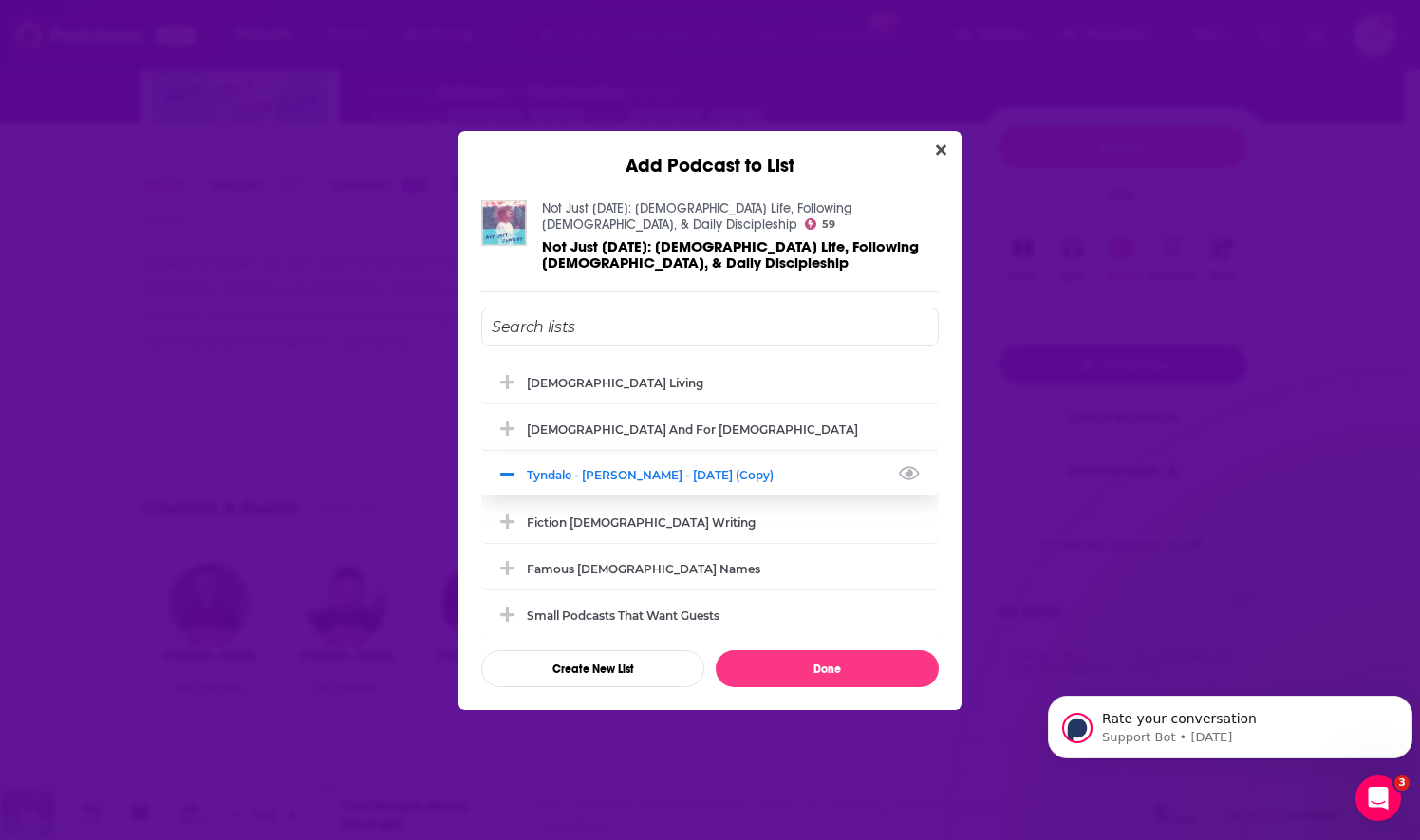
click at [509, 469] on icon "Add Podcast To List" at bounding box center [507, 474] width 14 height 17
click at [797, 652] on button "Done" at bounding box center [827, 669] width 223 height 37
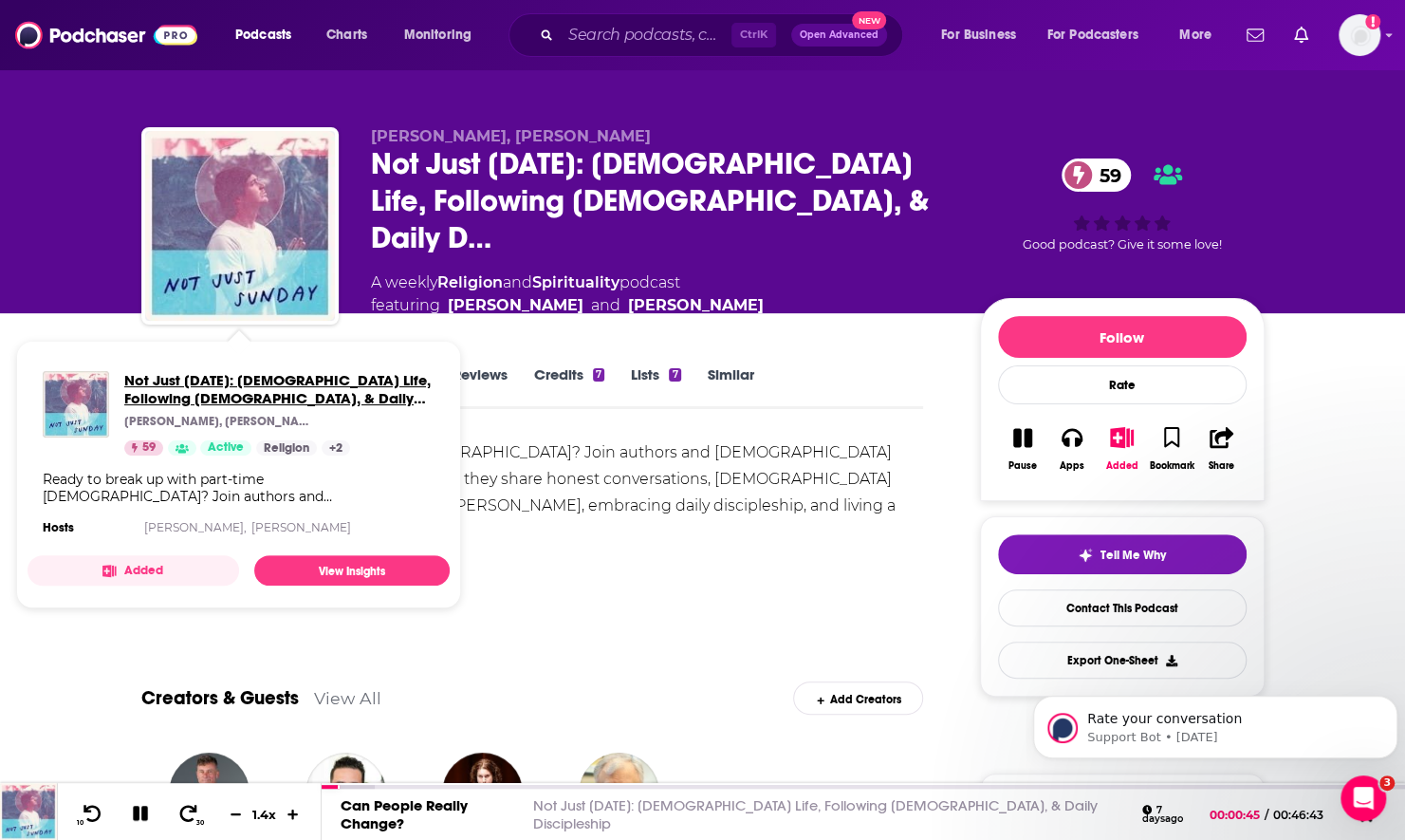
click at [234, 371] on span "Not Just Sunday: Christian Life, Following Jesus, & Daily Discipleship" at bounding box center [280, 389] width 310 height 36
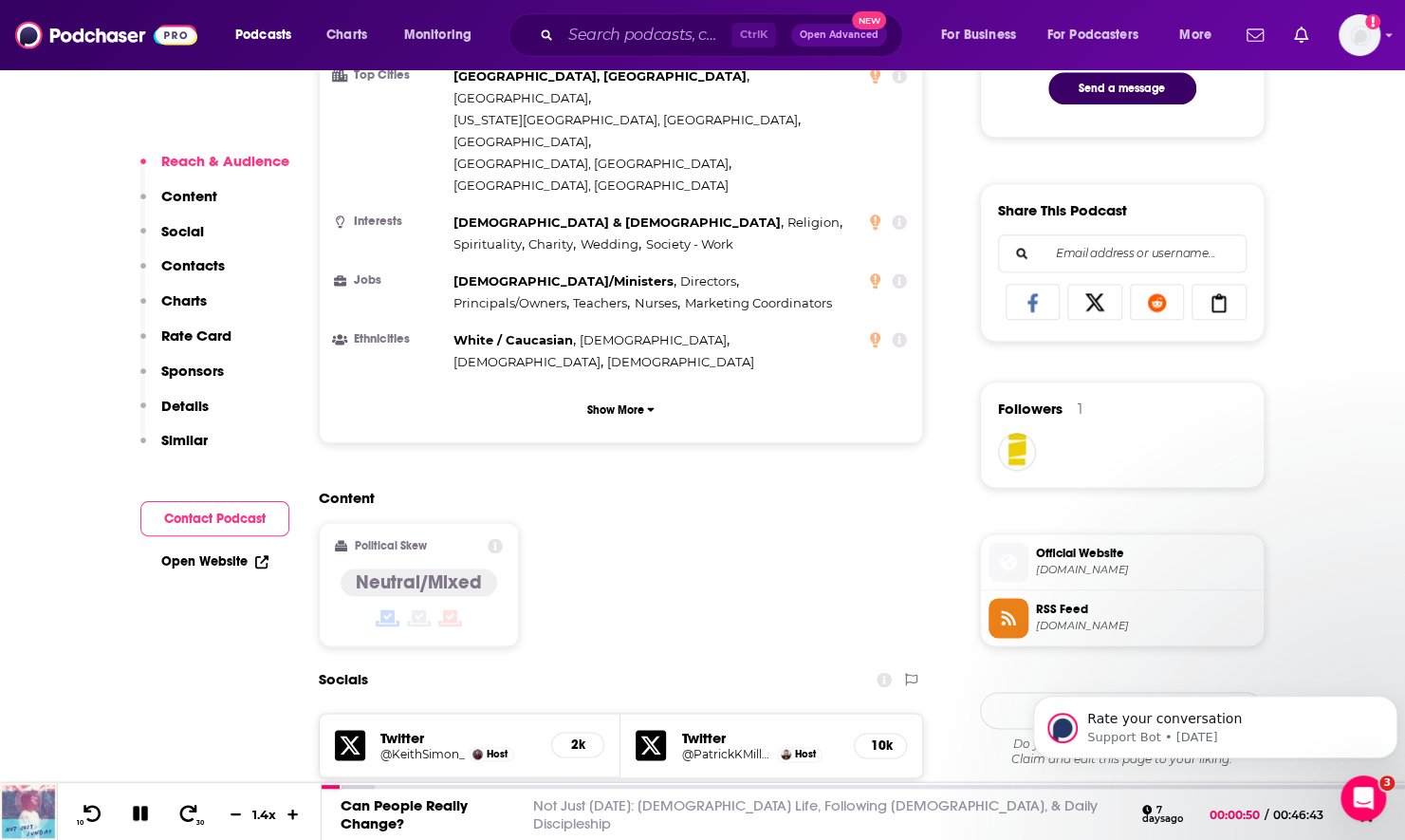
scroll to position [1328, 0]
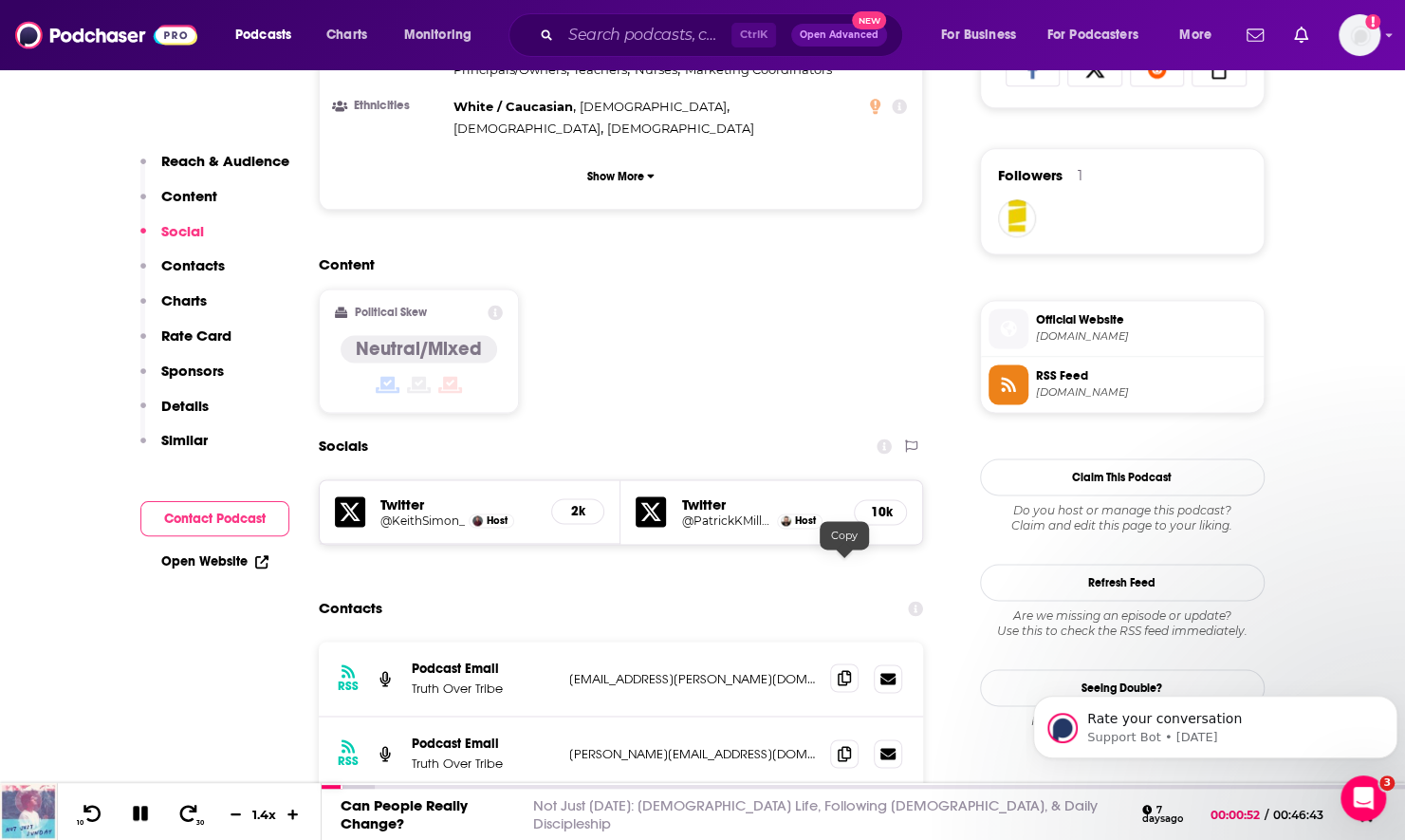
click at [849, 670] on icon at bounding box center [845, 677] width 13 height 15
click at [848, 738] on span at bounding box center [845, 753] width 29 height 29
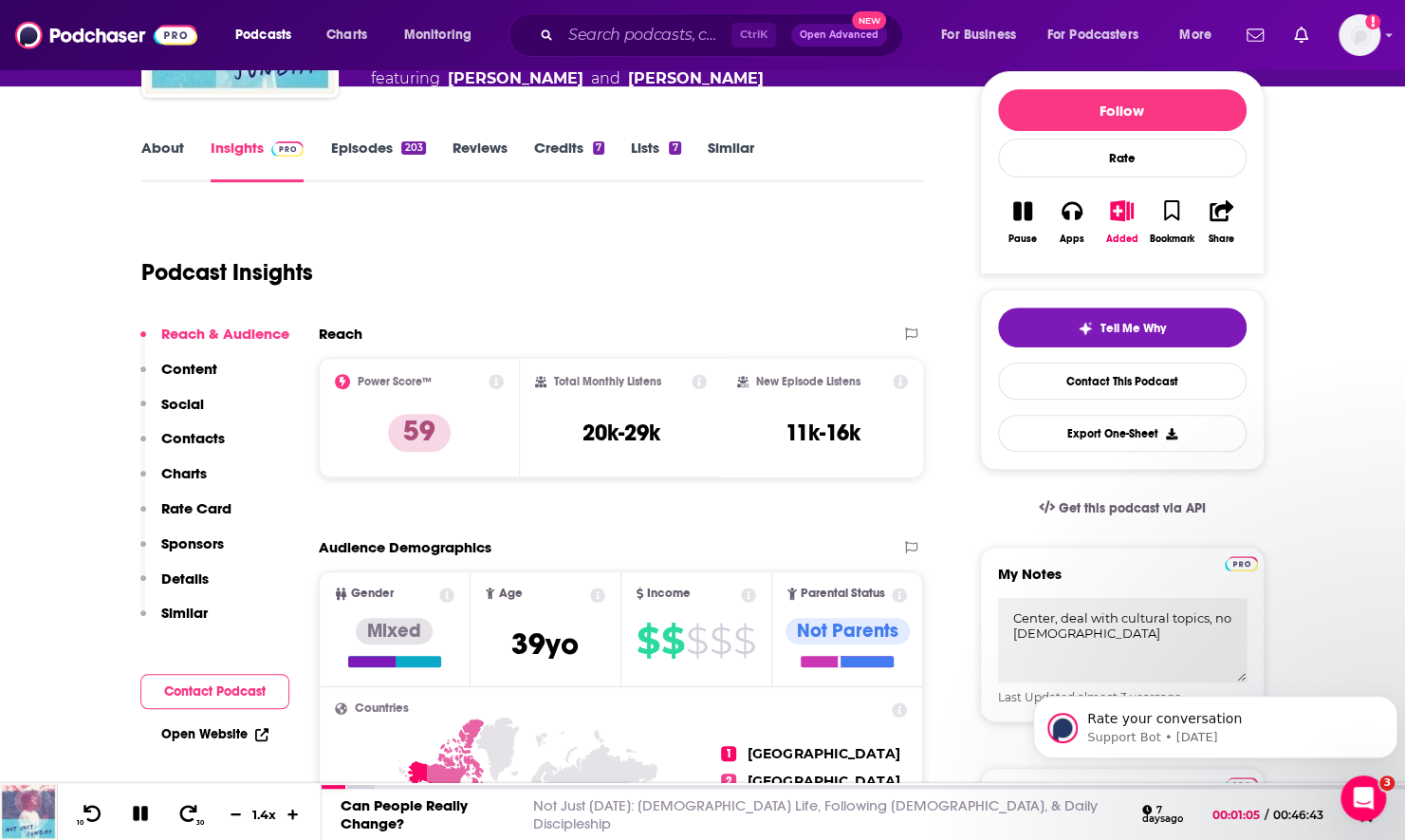
scroll to position [0, 0]
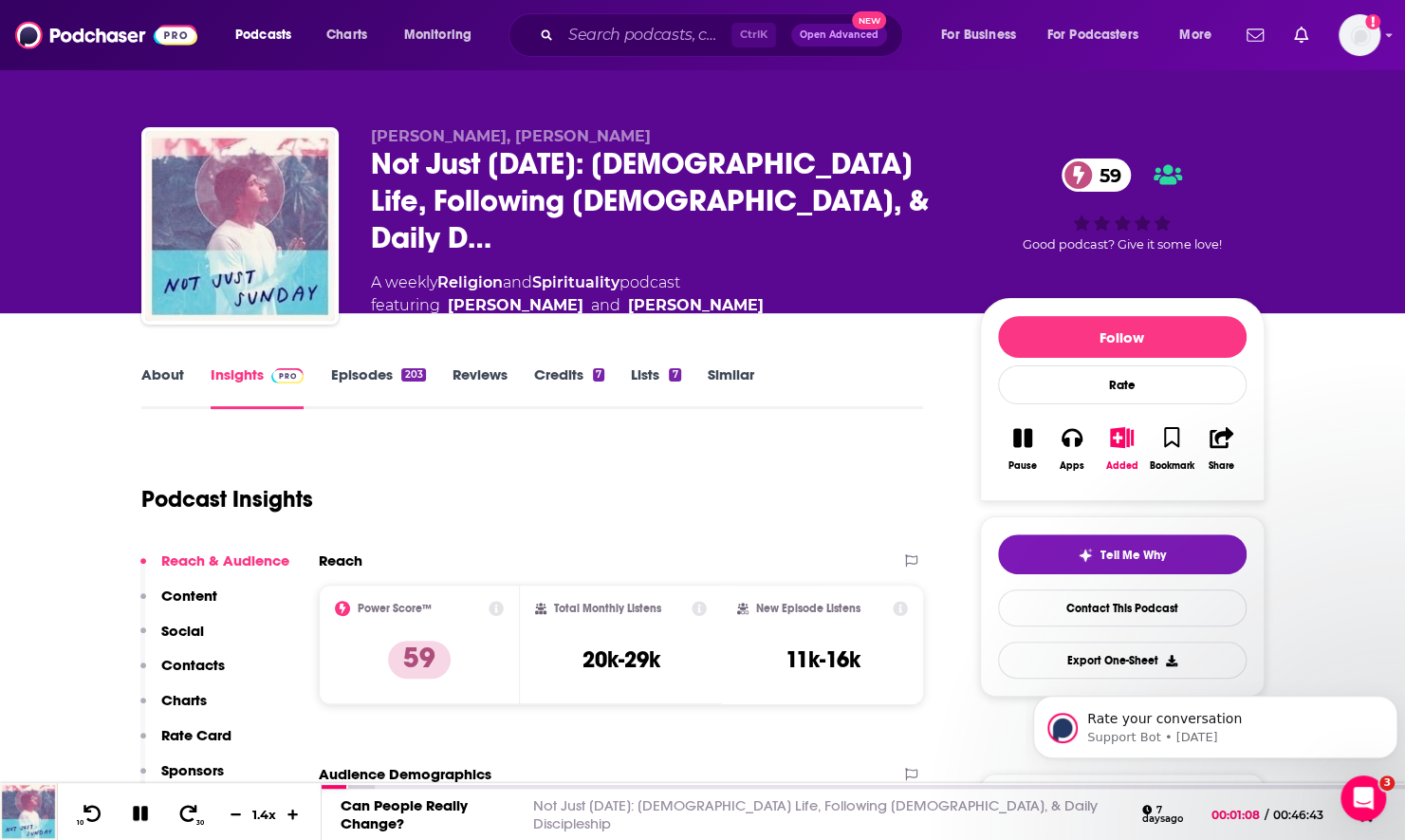
click at [145, 380] on link "About" at bounding box center [163, 387] width 43 height 44
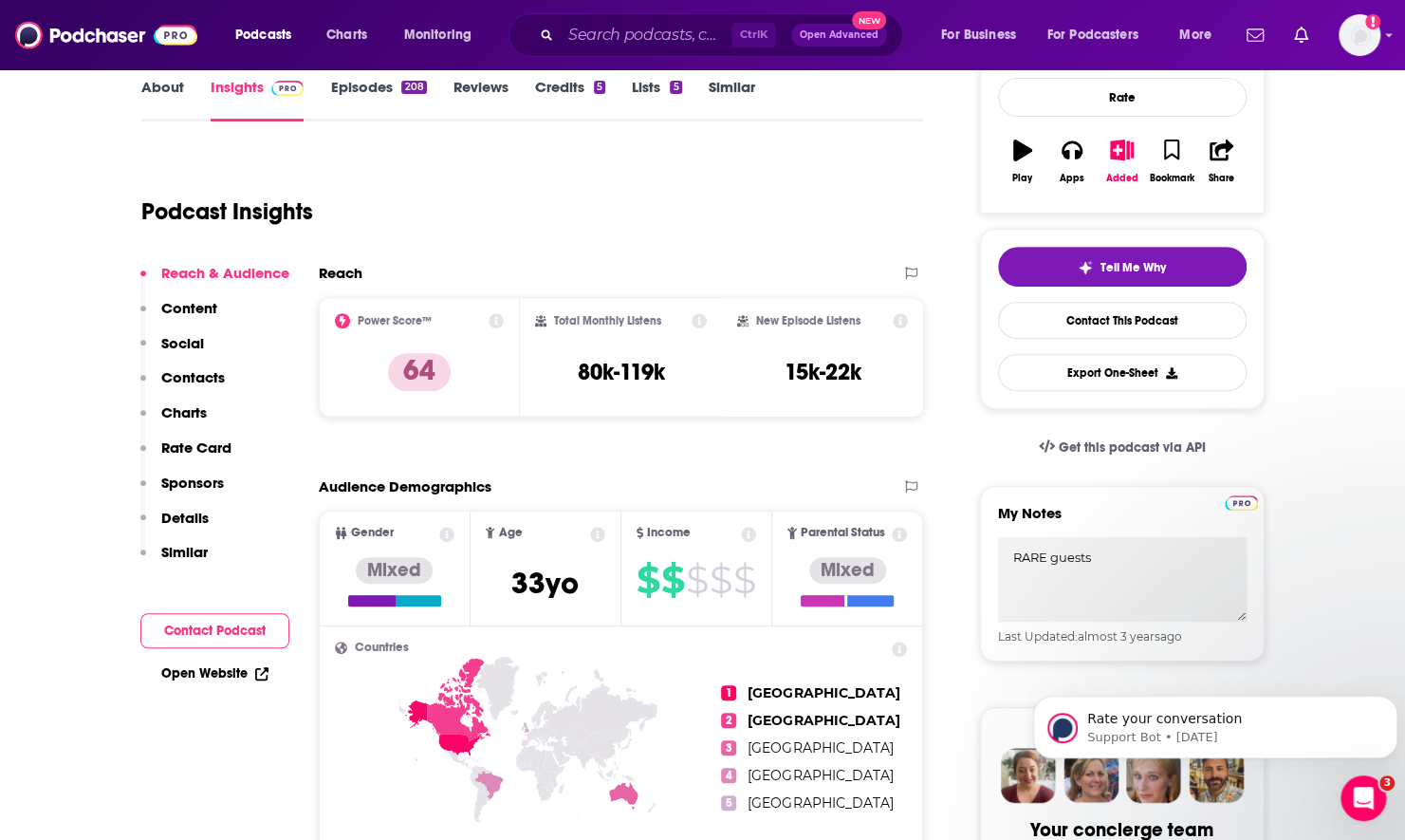
scroll to position [284, 0]
click at [170, 99] on link "About" at bounding box center [163, 99] width 43 height 44
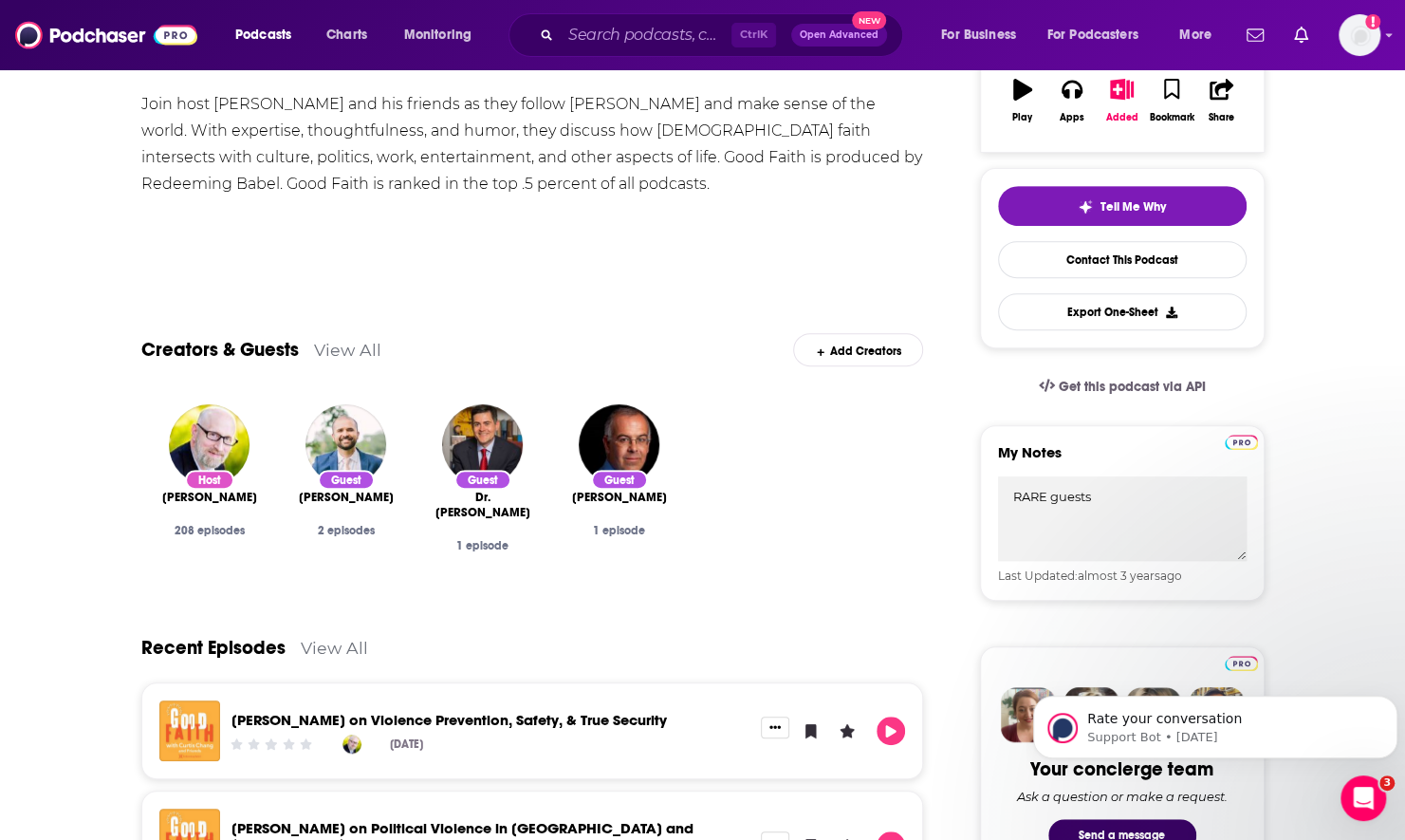
scroll to position [569, 0]
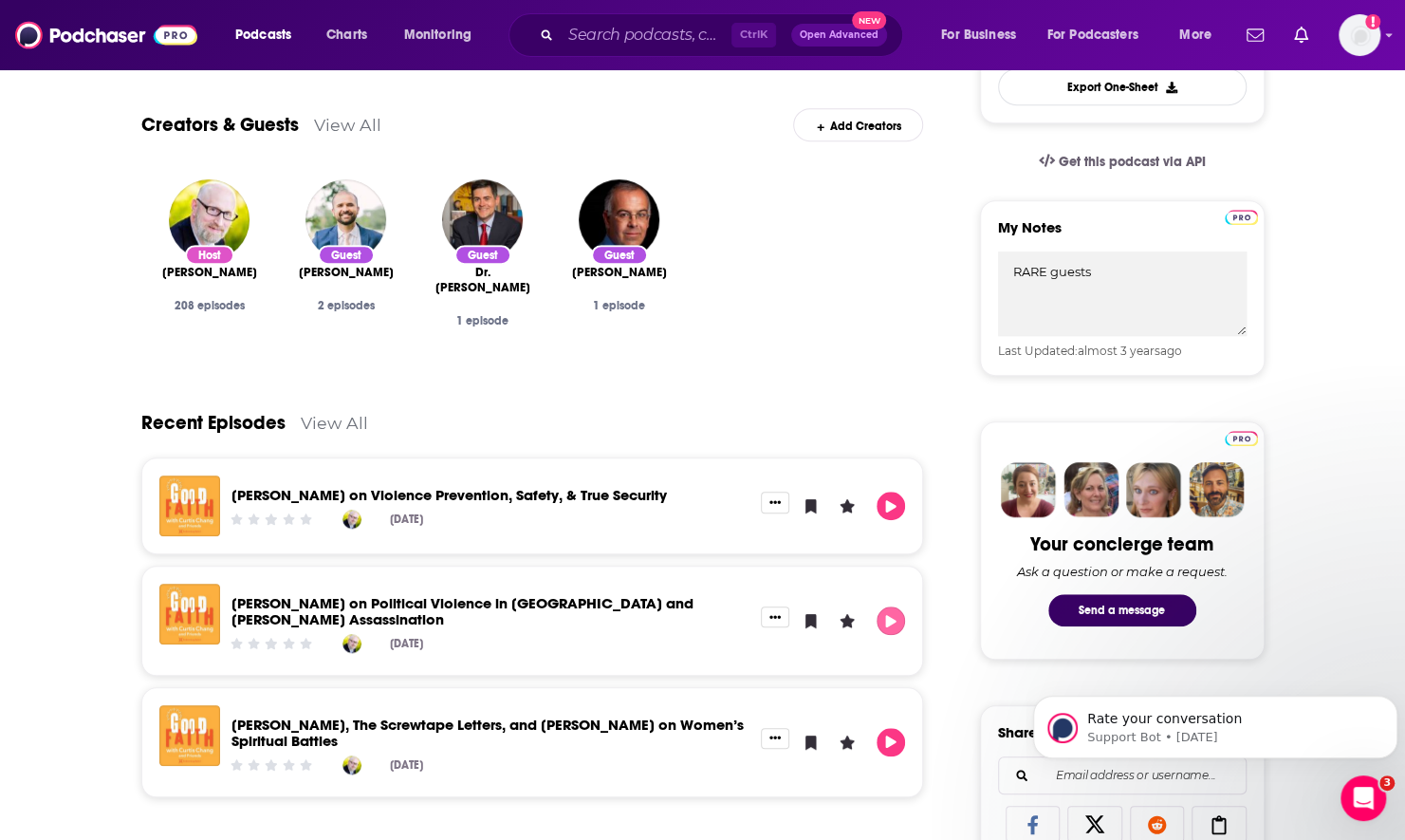
click at [884, 620] on icon "Play" at bounding box center [891, 621] width 15 height 12
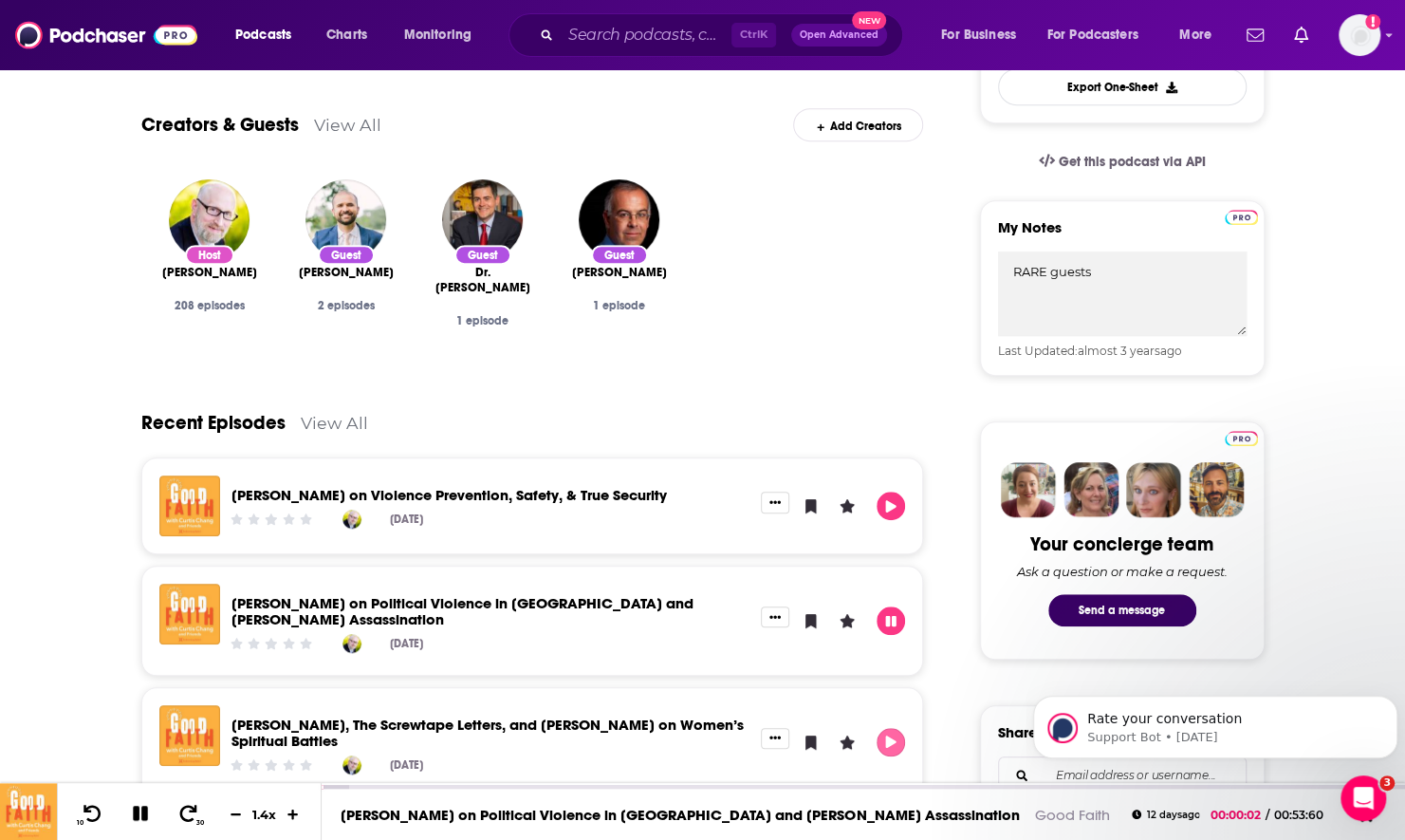
click at [884, 744] on icon "Play" at bounding box center [891, 741] width 15 height 12
click at [505, 787] on div "00:00:00" at bounding box center [863, 788] width 1083 height 8
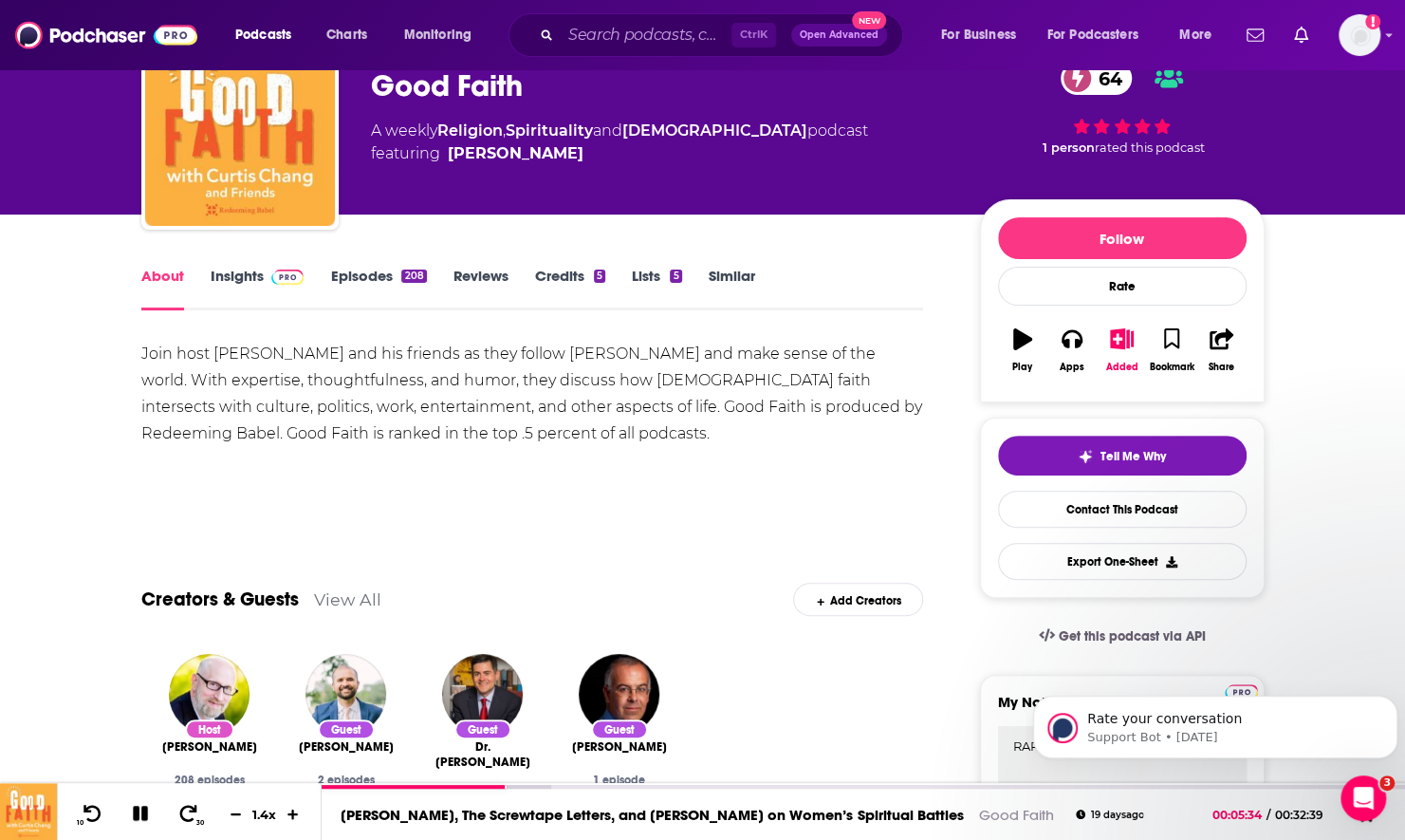
scroll to position [0, 0]
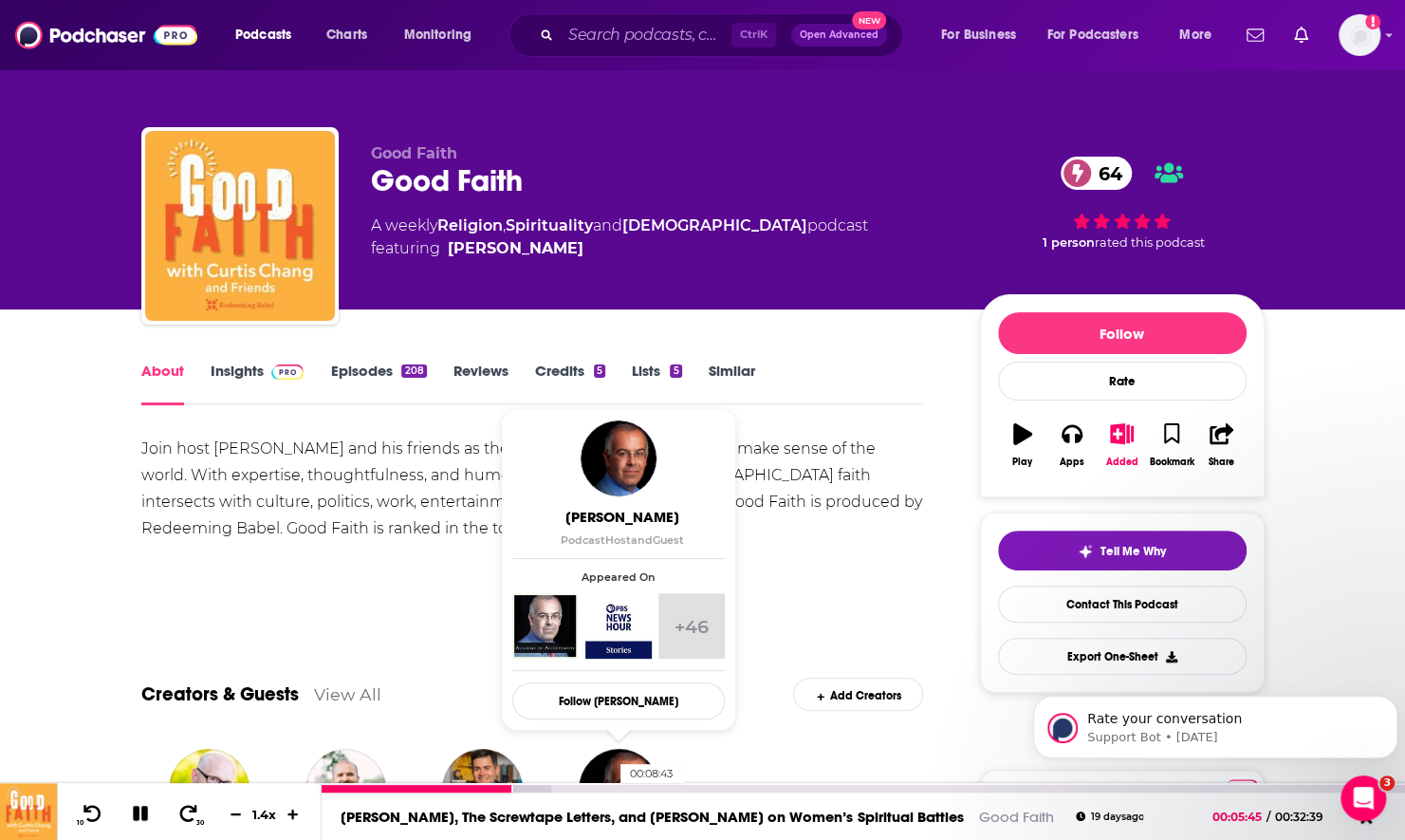
click at [611, 784] on div "00:08:43" at bounding box center [863, 788] width 1083 height 8
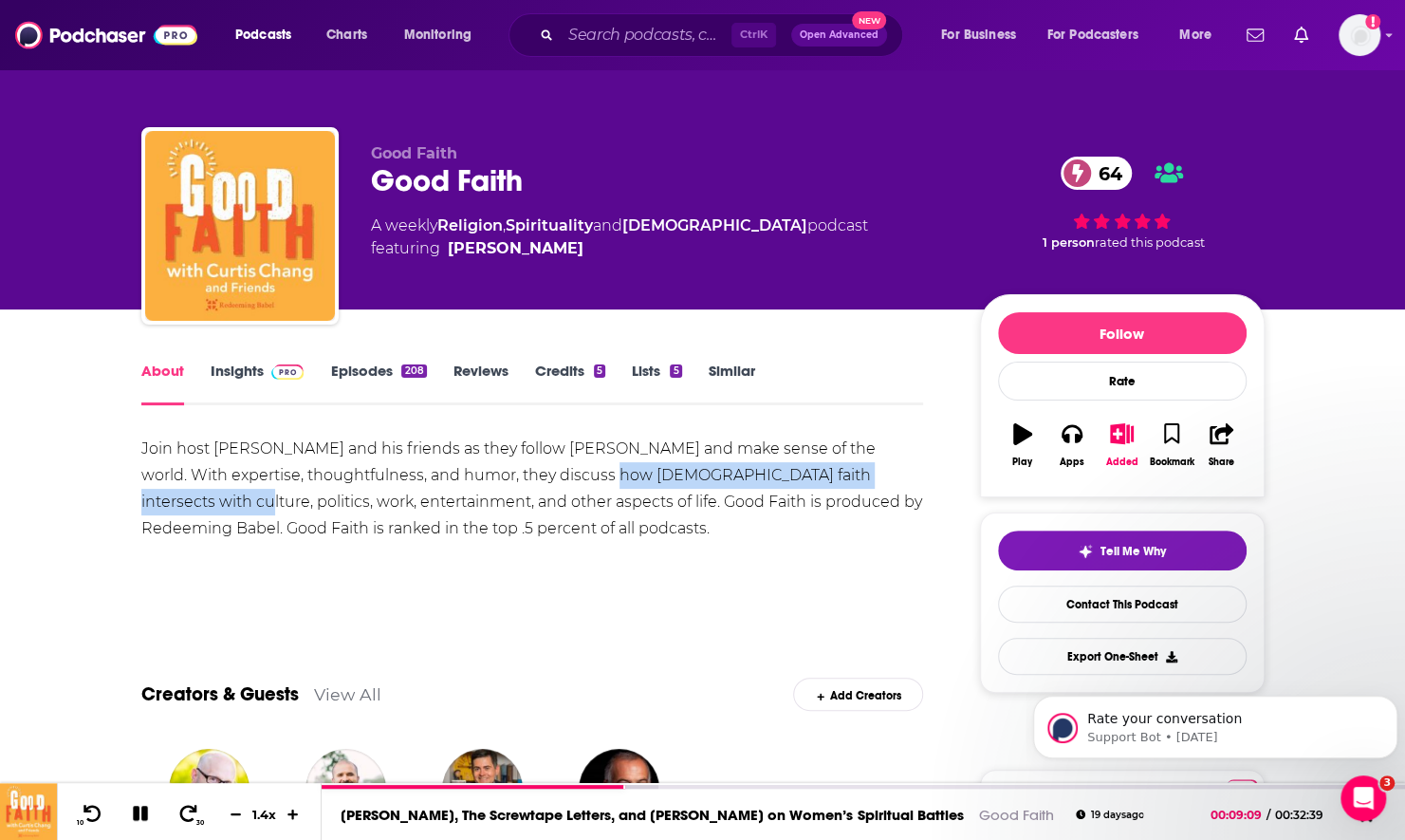
drag, startPoint x: 527, startPoint y: 474, endPoint x: 841, endPoint y: 478, distance: 314.0
click at [841, 478] on div "Join host [PERSON_NAME] and his friends as they follow [PERSON_NAME] and make s…" at bounding box center [533, 488] width 782 height 106
click at [1114, 435] on icon "button" at bounding box center [1122, 434] width 24 height 21
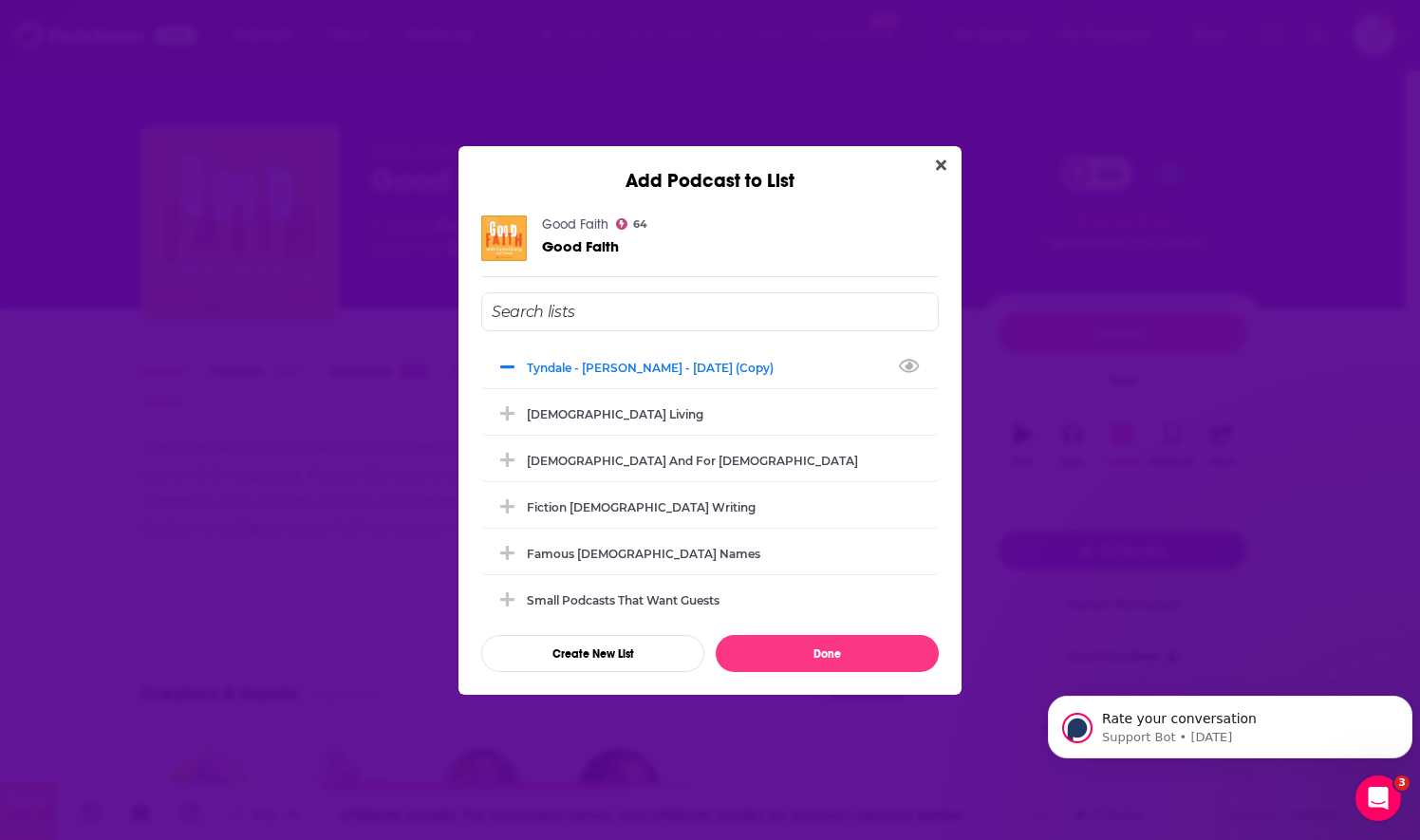
click at [613, 321] on input "Add Podcast To List" at bounding box center [710, 311] width 458 height 39
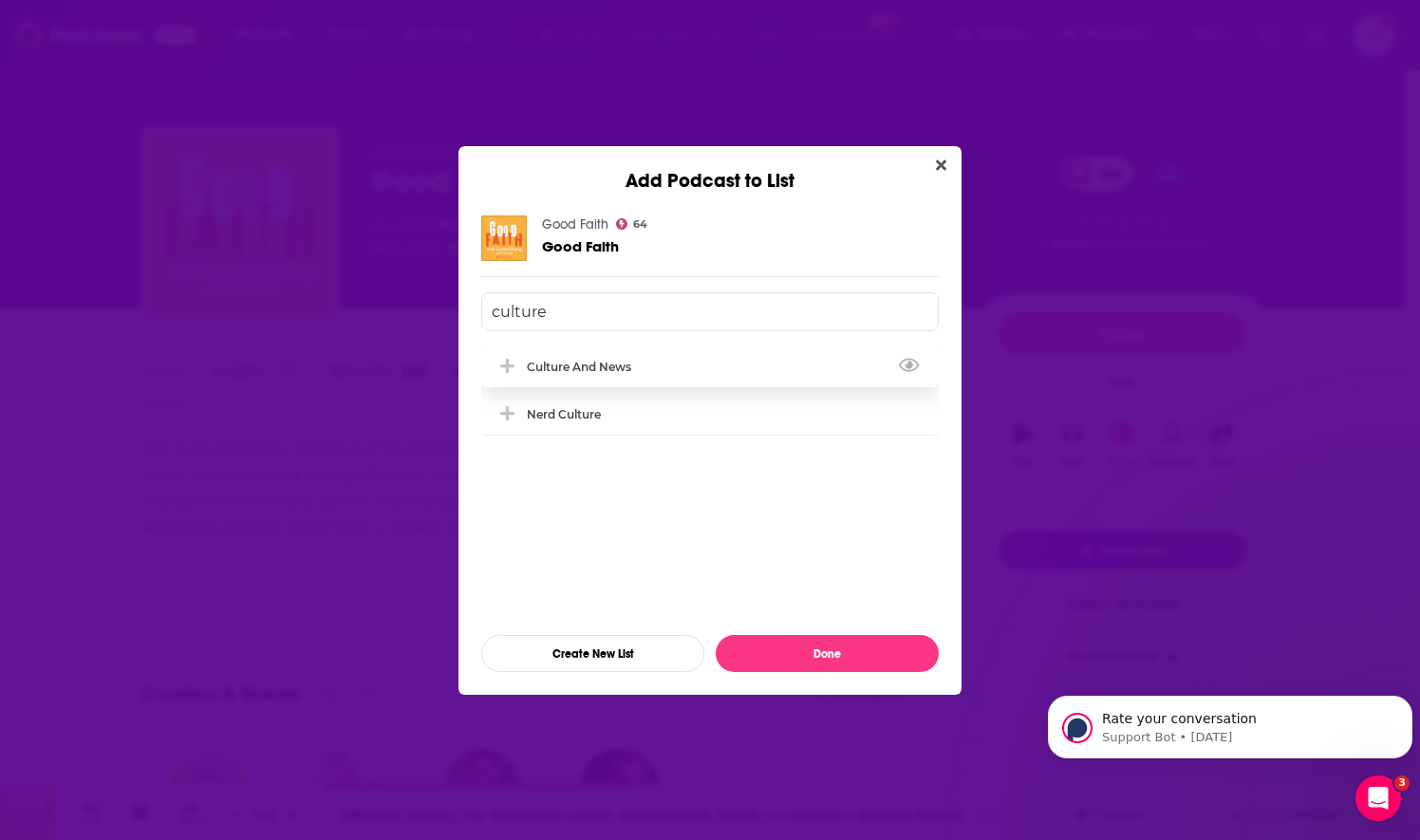
click at [569, 376] on div "Culture and News" at bounding box center [710, 367] width 458 height 42
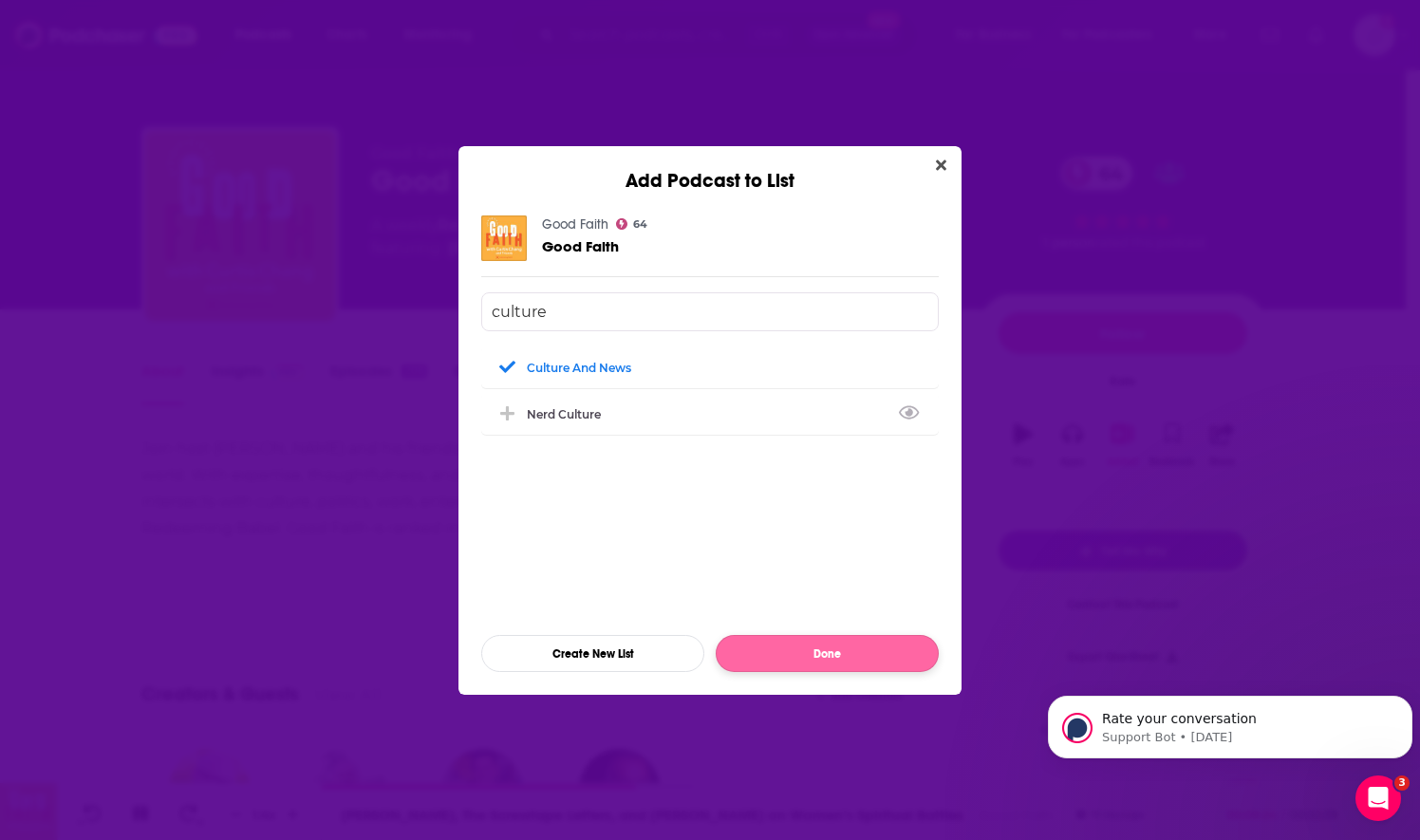
type input "culture"
click at [795, 648] on button "Done" at bounding box center [827, 653] width 223 height 37
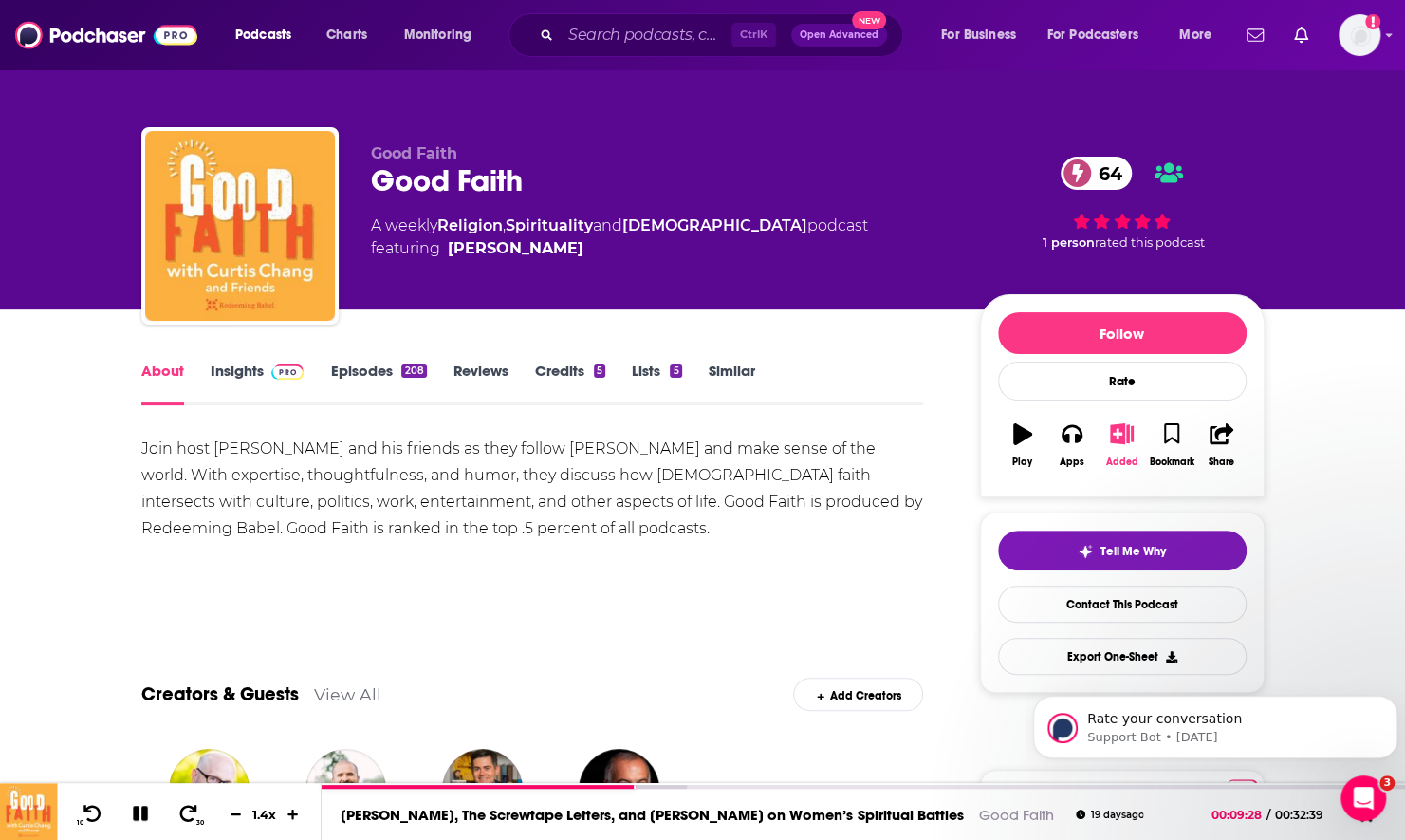
click at [1121, 436] on icon "button" at bounding box center [1122, 434] width 24 height 21
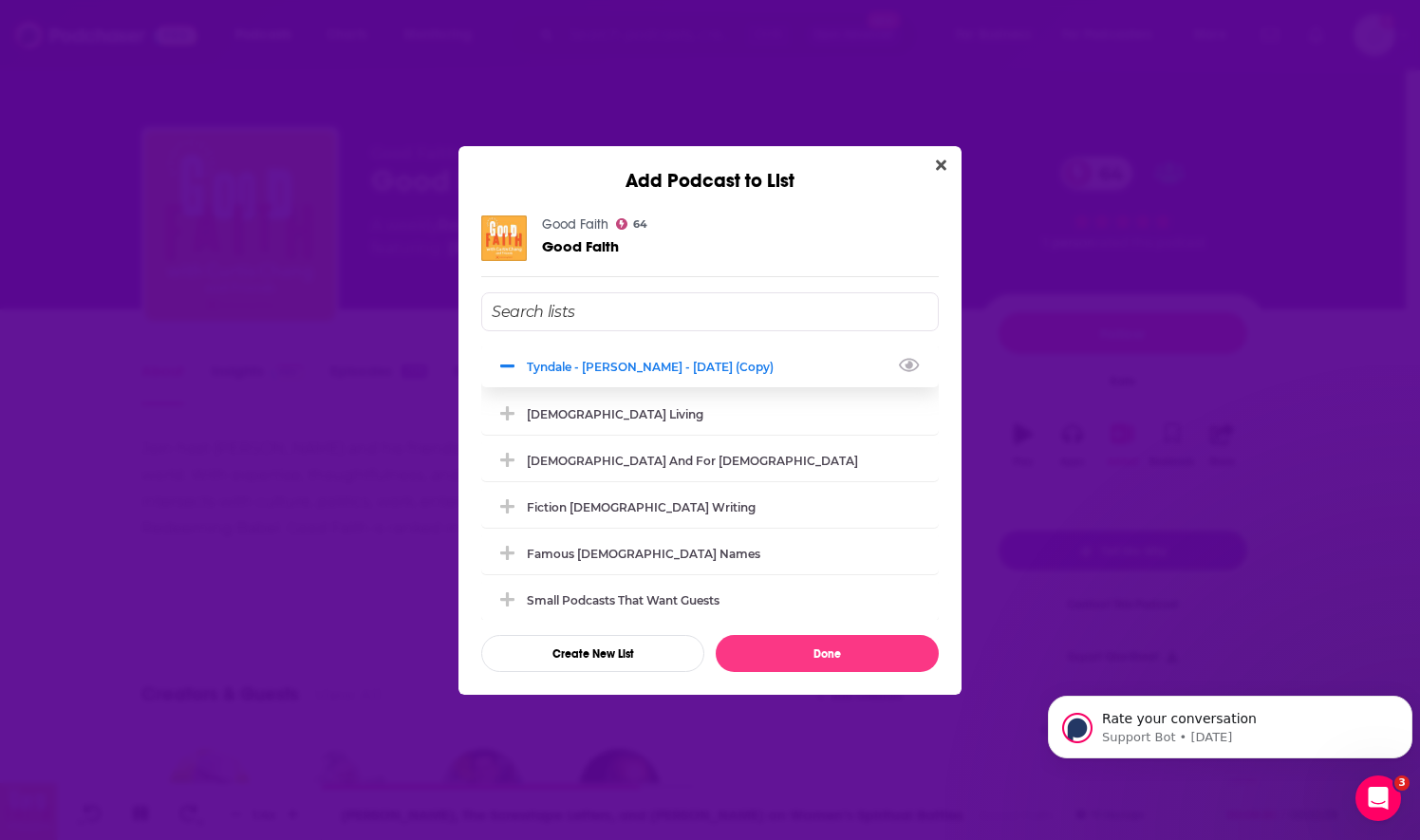
click at [498, 373] on span "Add Podcast To List" at bounding box center [507, 366] width 18 height 18
click at [559, 326] on input "Add Podcast To List" at bounding box center [710, 311] width 458 height 39
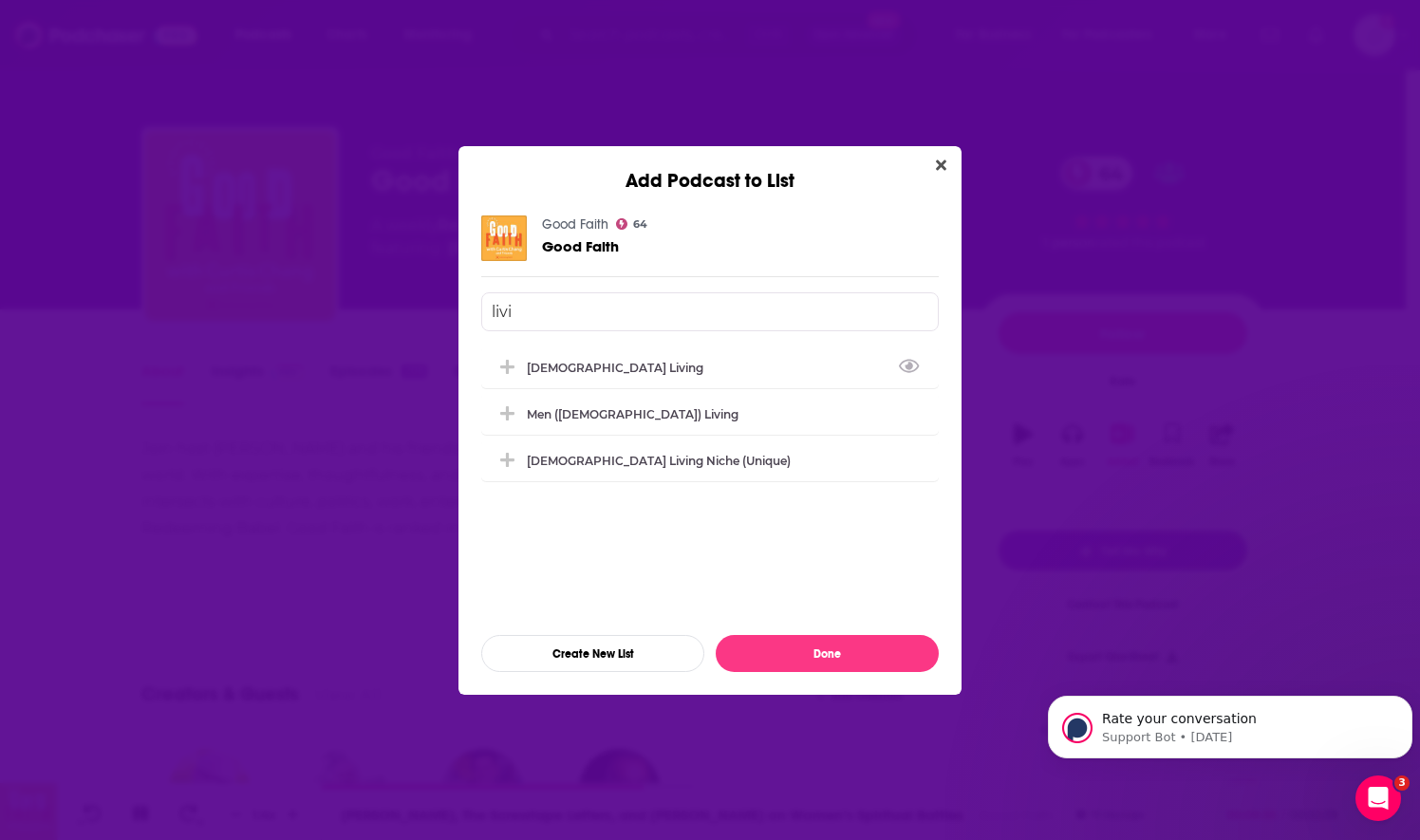
type input "livi"
click at [570, 387] on div "Christian Living Men (Christian) Living Christian Living Niche (Unique)" at bounding box center [710, 483] width 458 height 273
click at [576, 370] on div "[DEMOGRAPHIC_DATA] Living" at bounding box center [621, 366] width 188 height 14
click at [800, 653] on button "Done" at bounding box center [827, 653] width 223 height 37
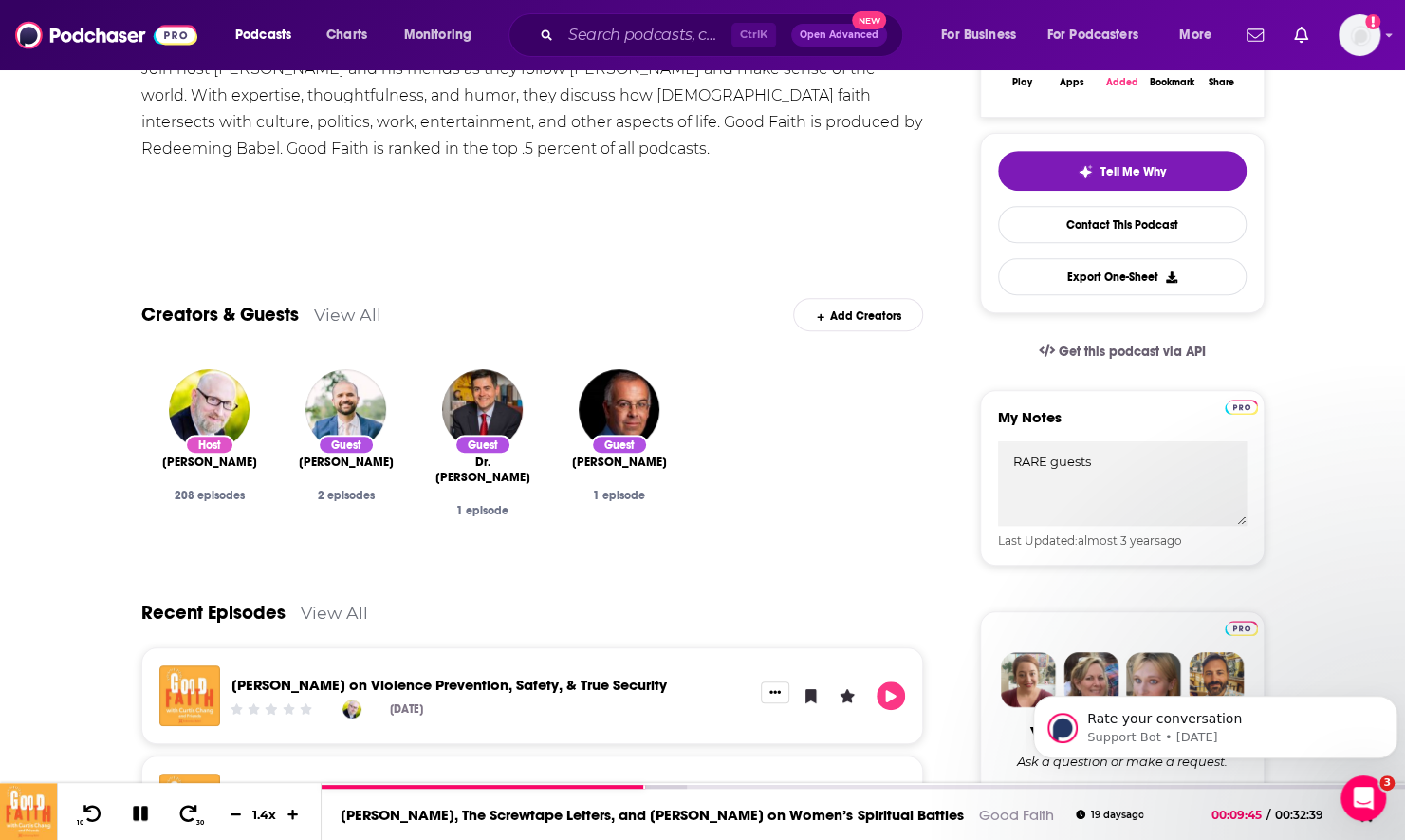
scroll to position [474, 0]
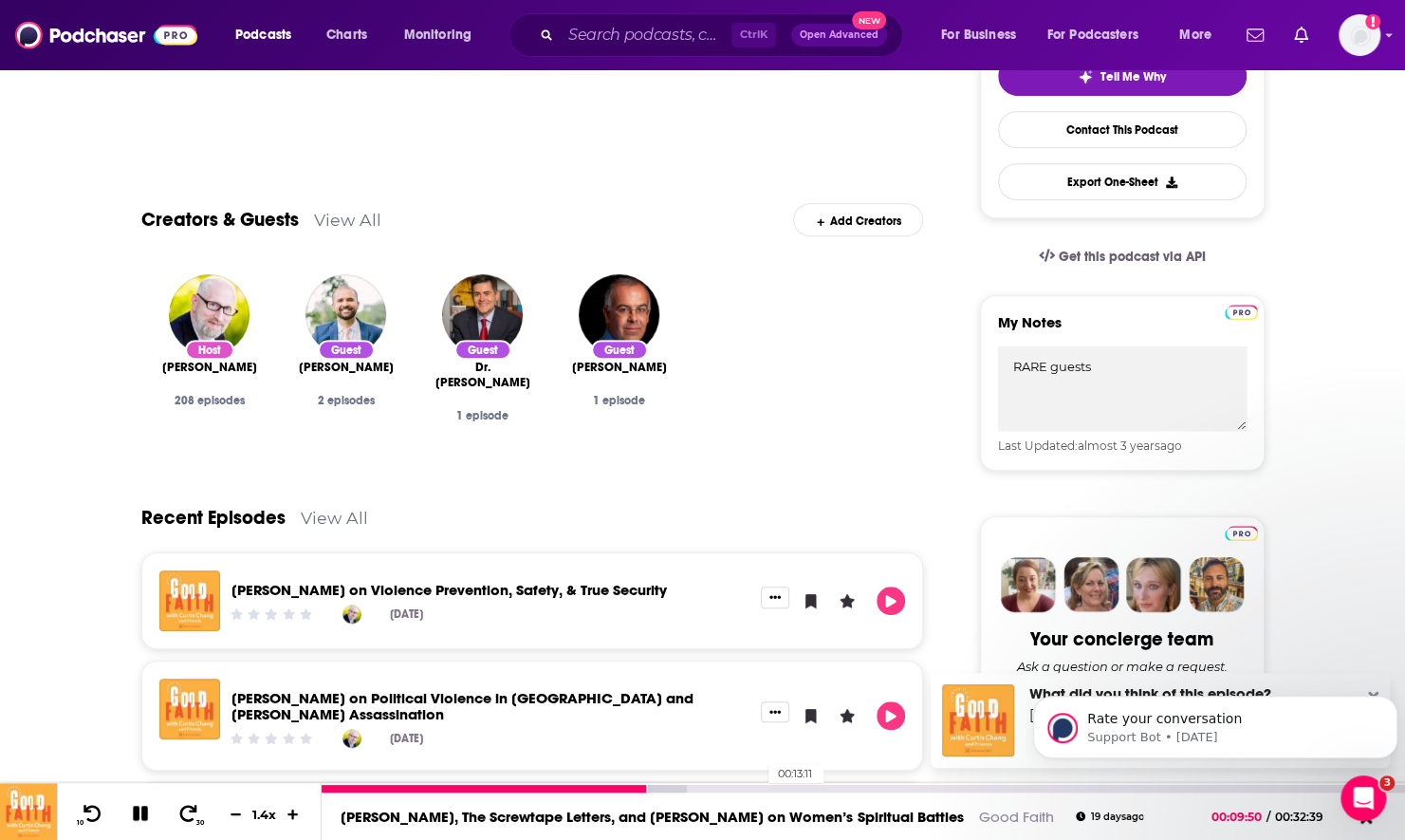
click at [759, 789] on div "00:13:11" at bounding box center [863, 788] width 1083 height 8
click at [867, 785] on div "00:16:26" at bounding box center [863, 788] width 1083 height 8
click at [881, 719] on button "Play" at bounding box center [891, 715] width 29 height 29
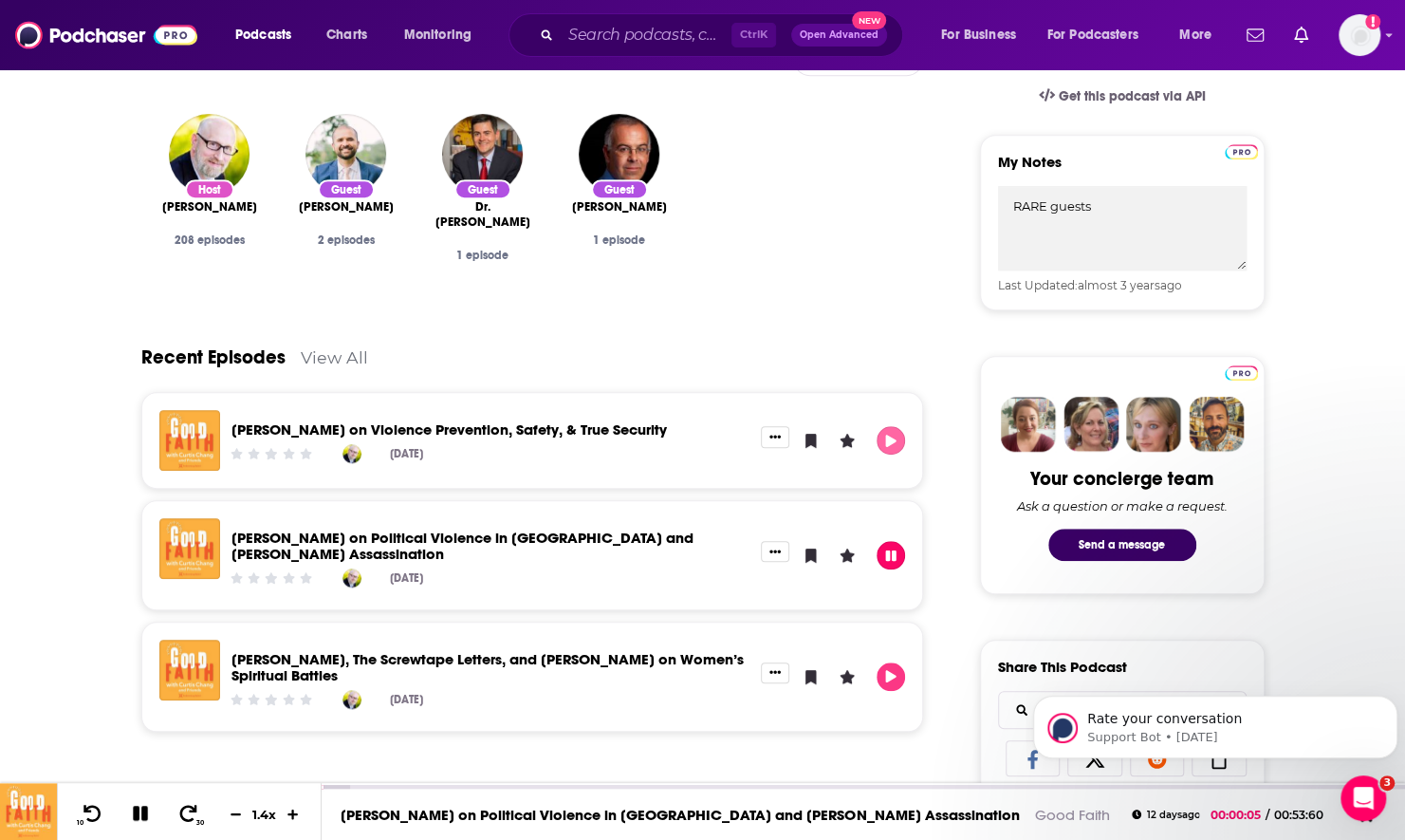
scroll to position [664, 0]
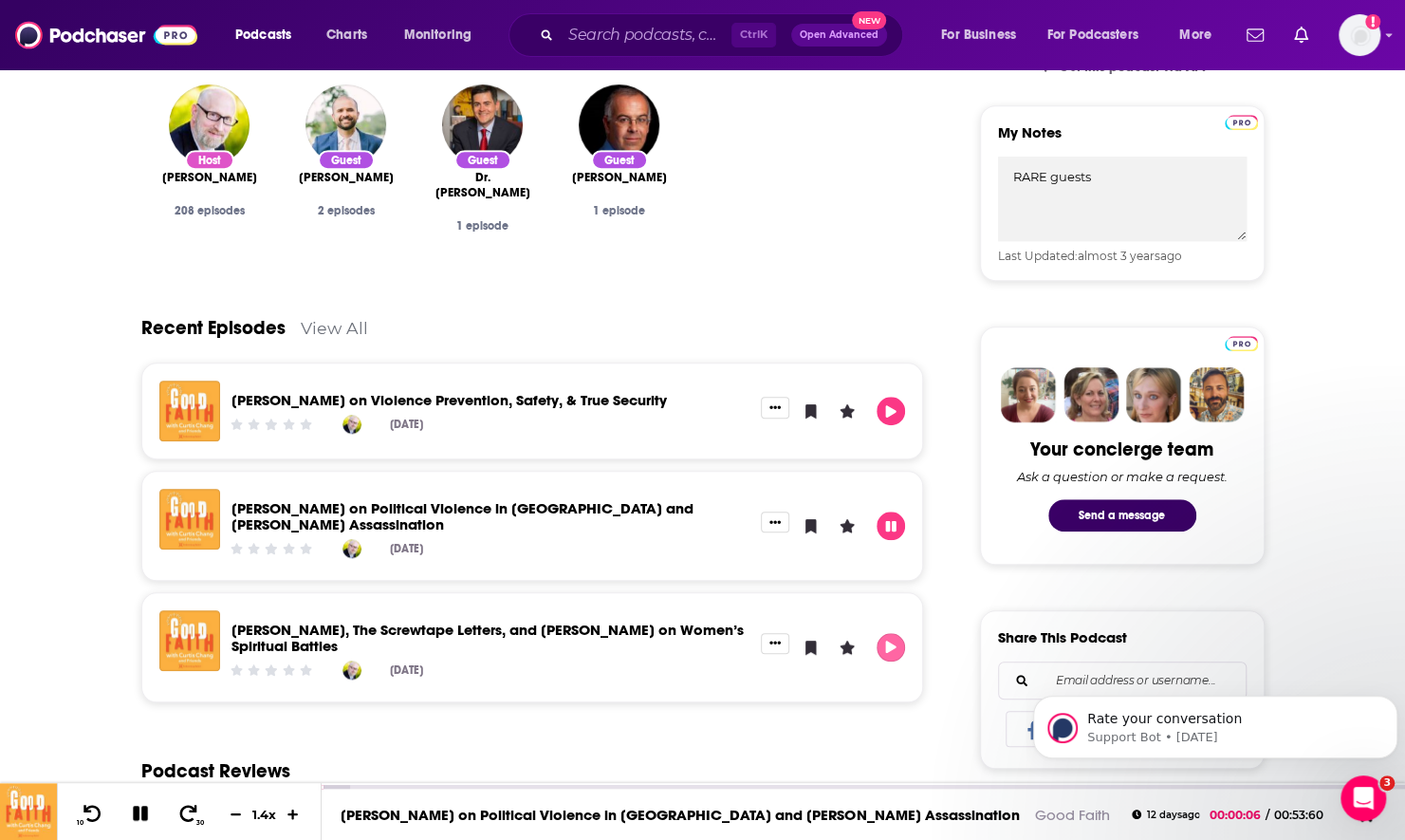
click at [895, 655] on button "Play" at bounding box center [891, 647] width 29 height 29
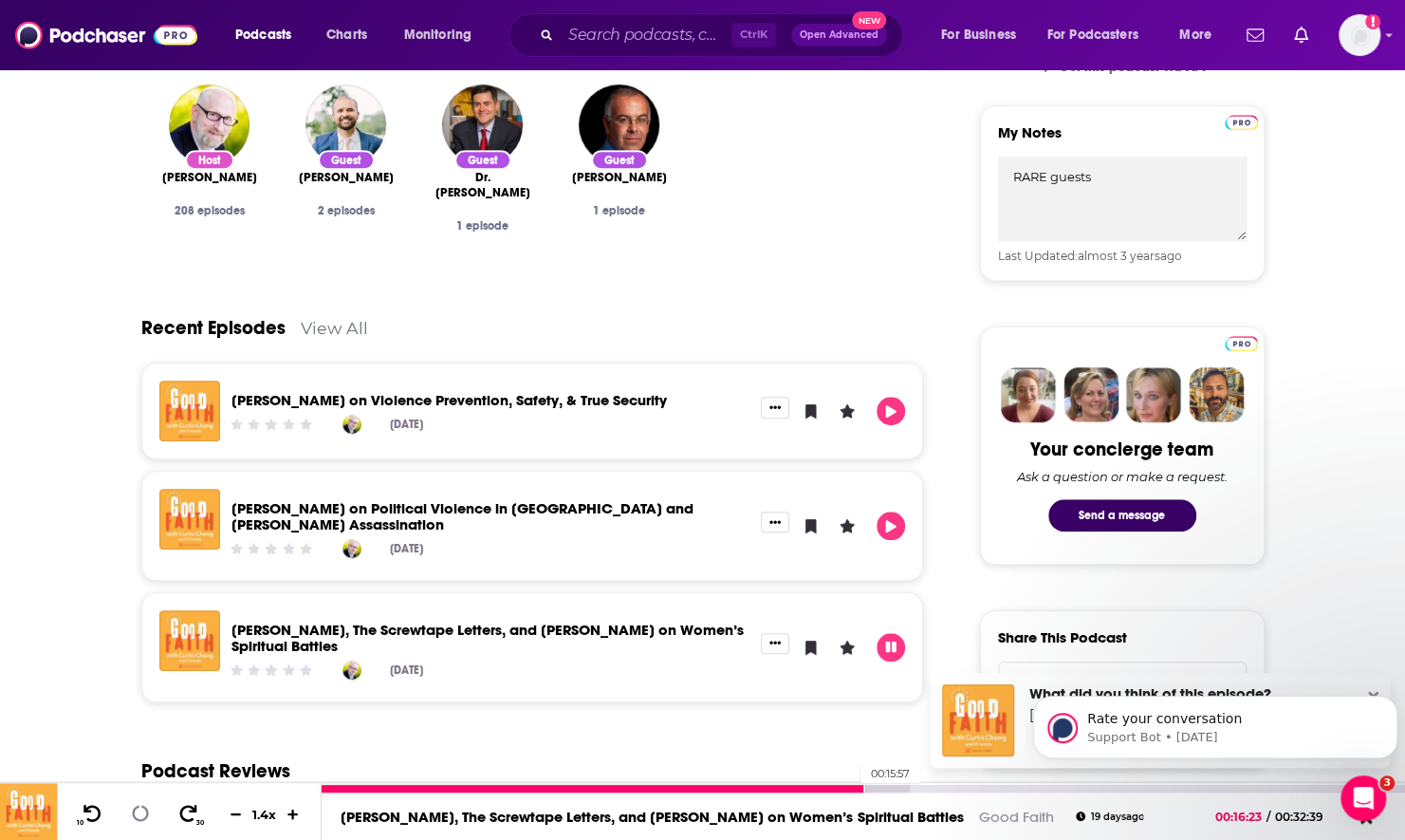
click at [850, 787] on div at bounding box center [594, 788] width 544 height 8
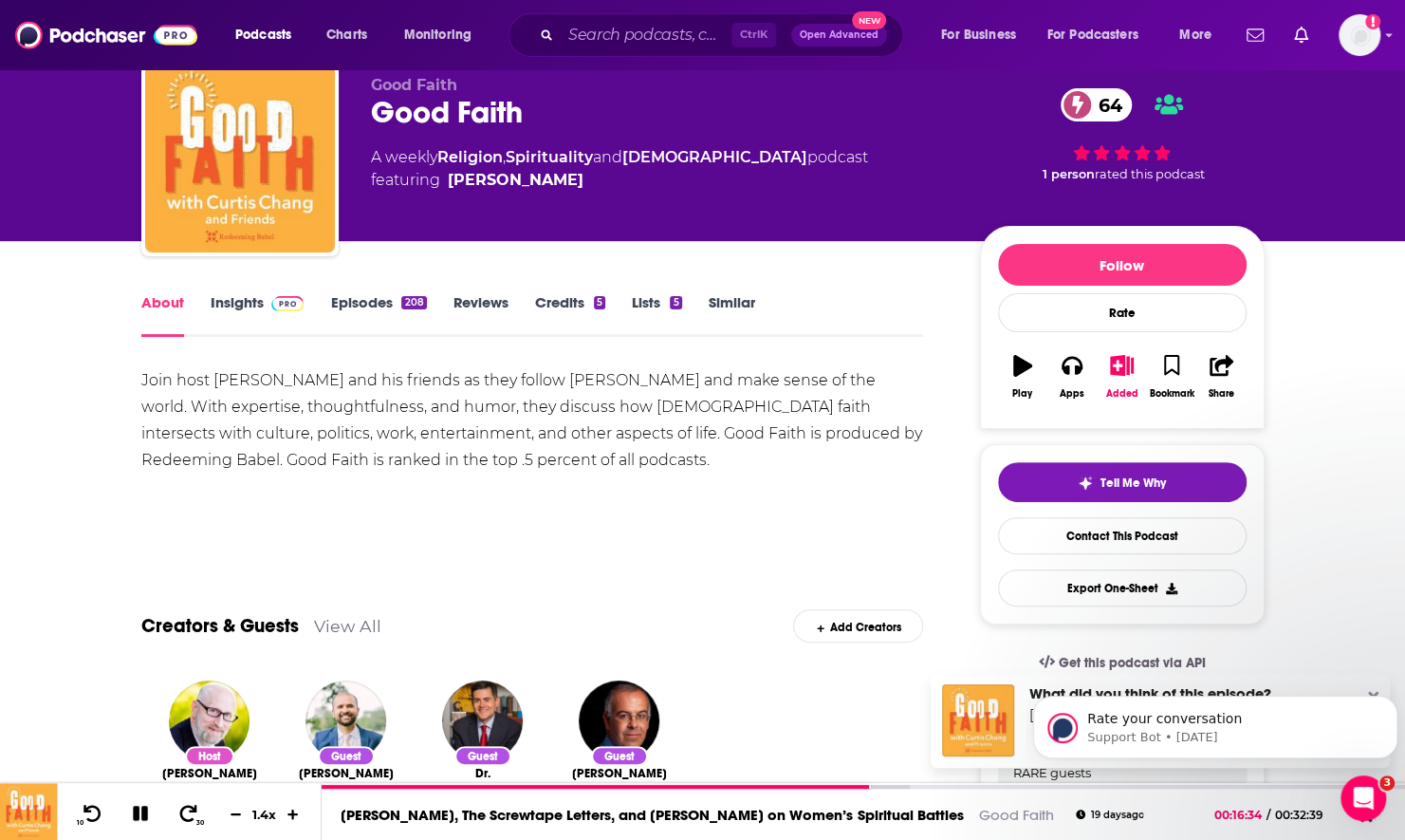
scroll to position [284, 0]
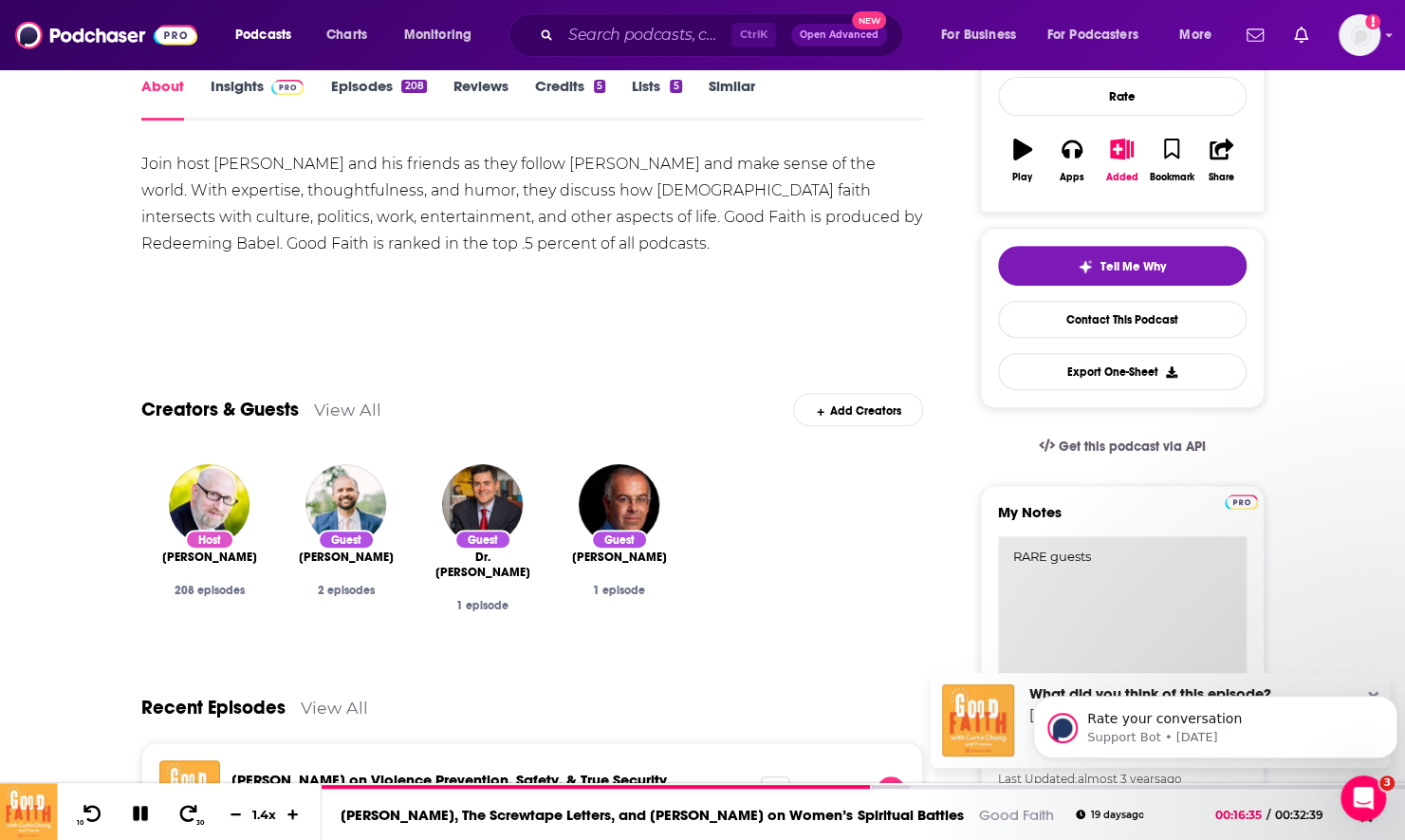
click at [1122, 575] on textarea "RARE guests" at bounding box center [1122, 650] width 249 height 228
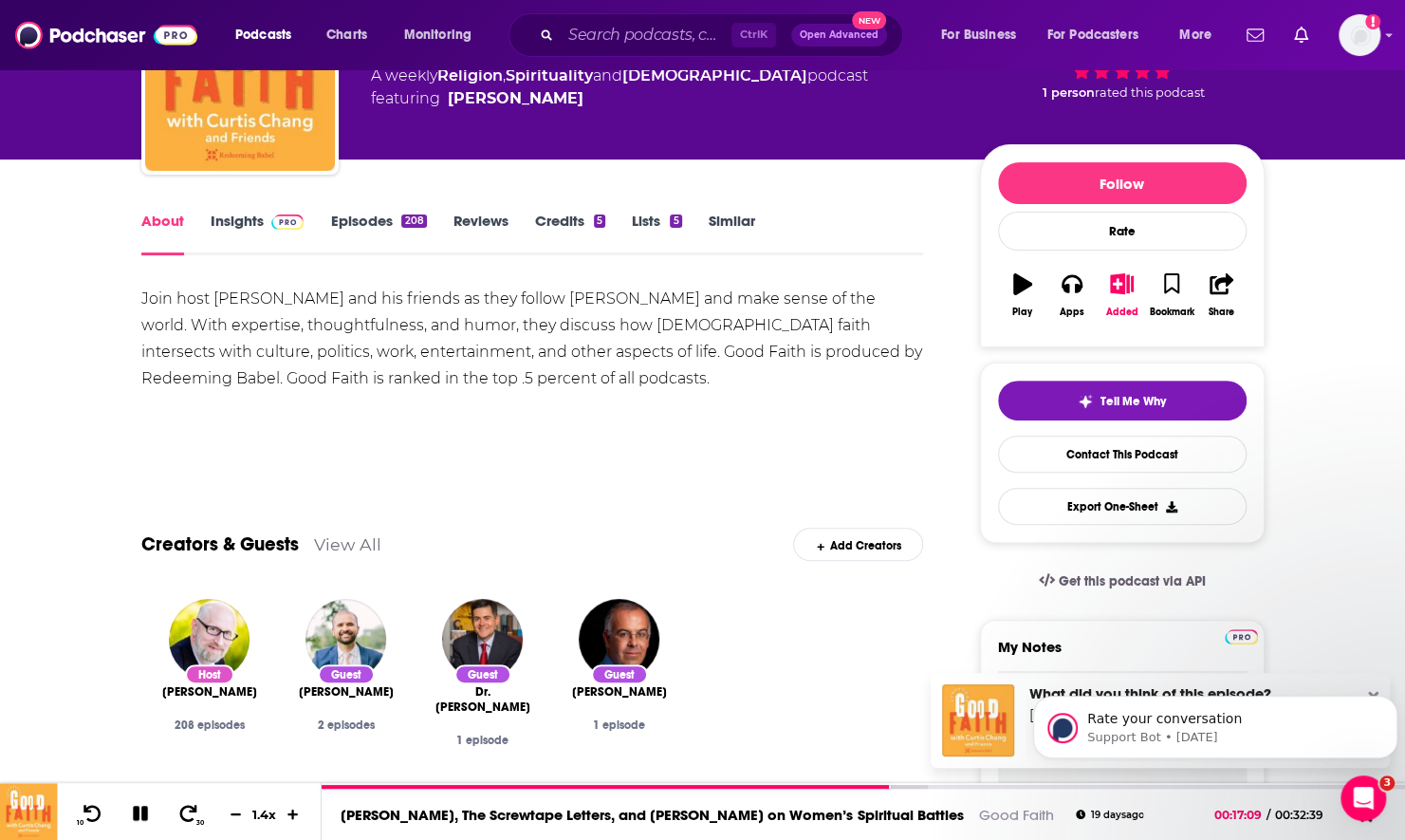
scroll to position [0, 0]
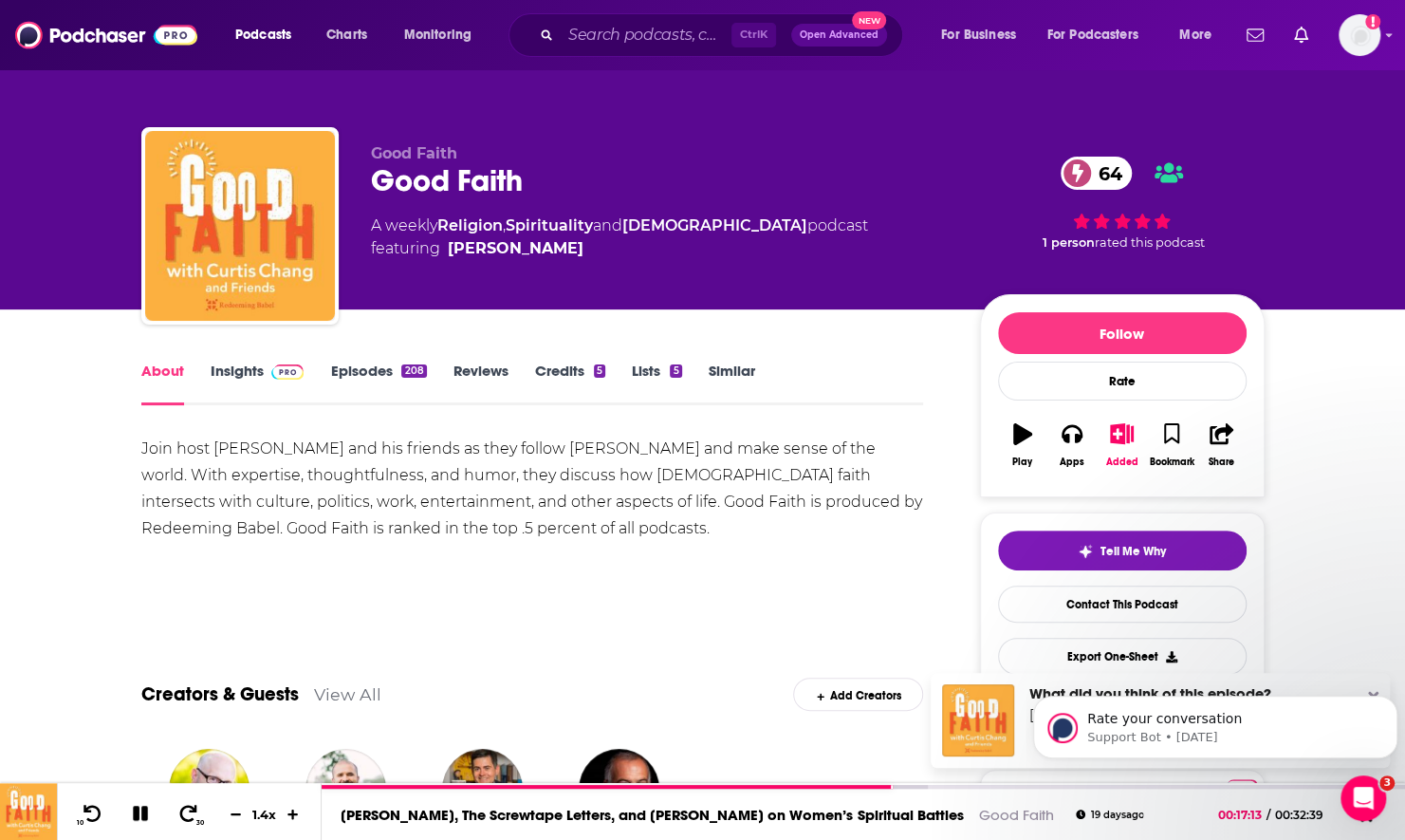
type textarea "RARE guests, walking with one another in faith (culture, Christian living, etc.)"
click at [231, 367] on link "Insights" at bounding box center [258, 383] width 94 height 44
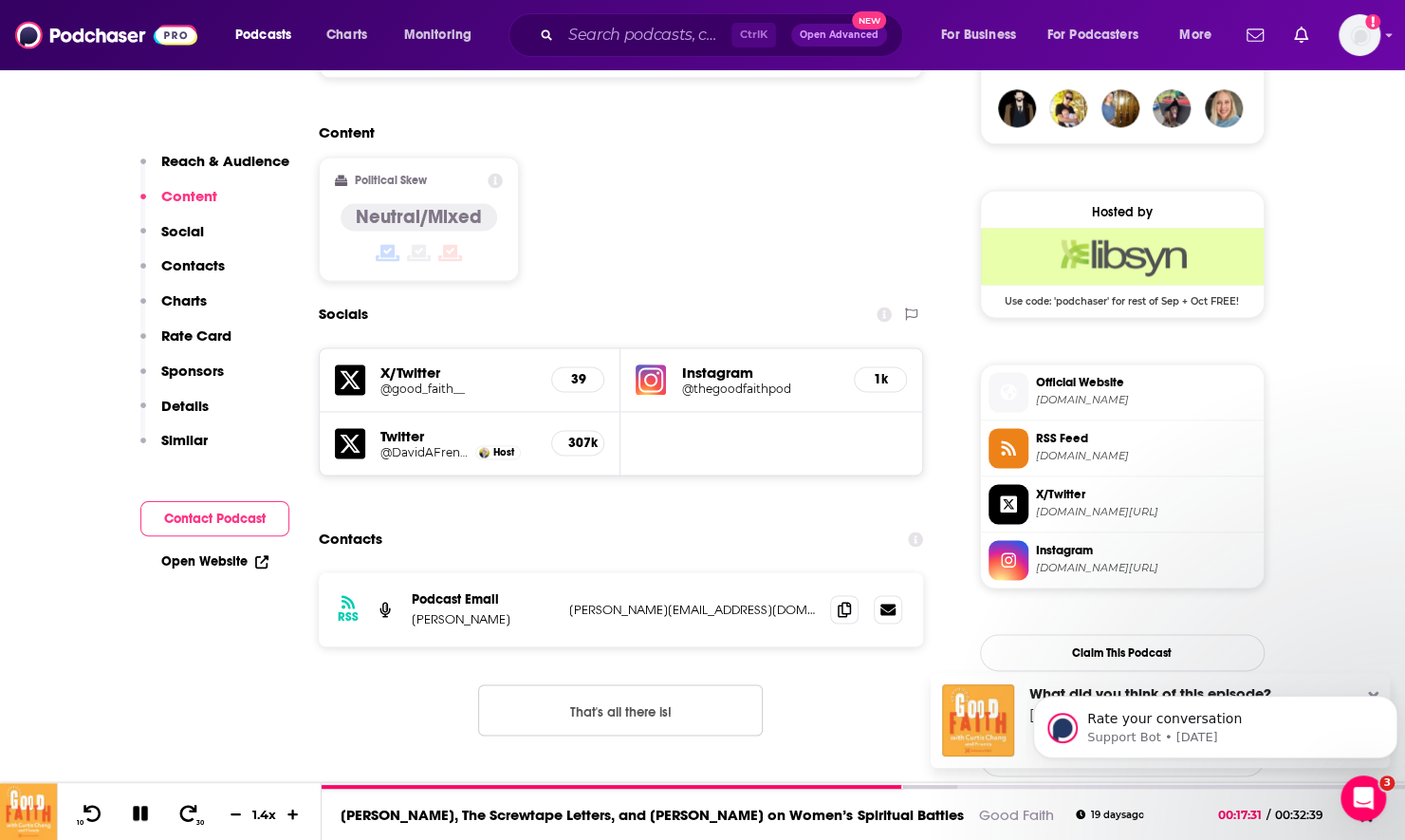
scroll to position [1518, 0]
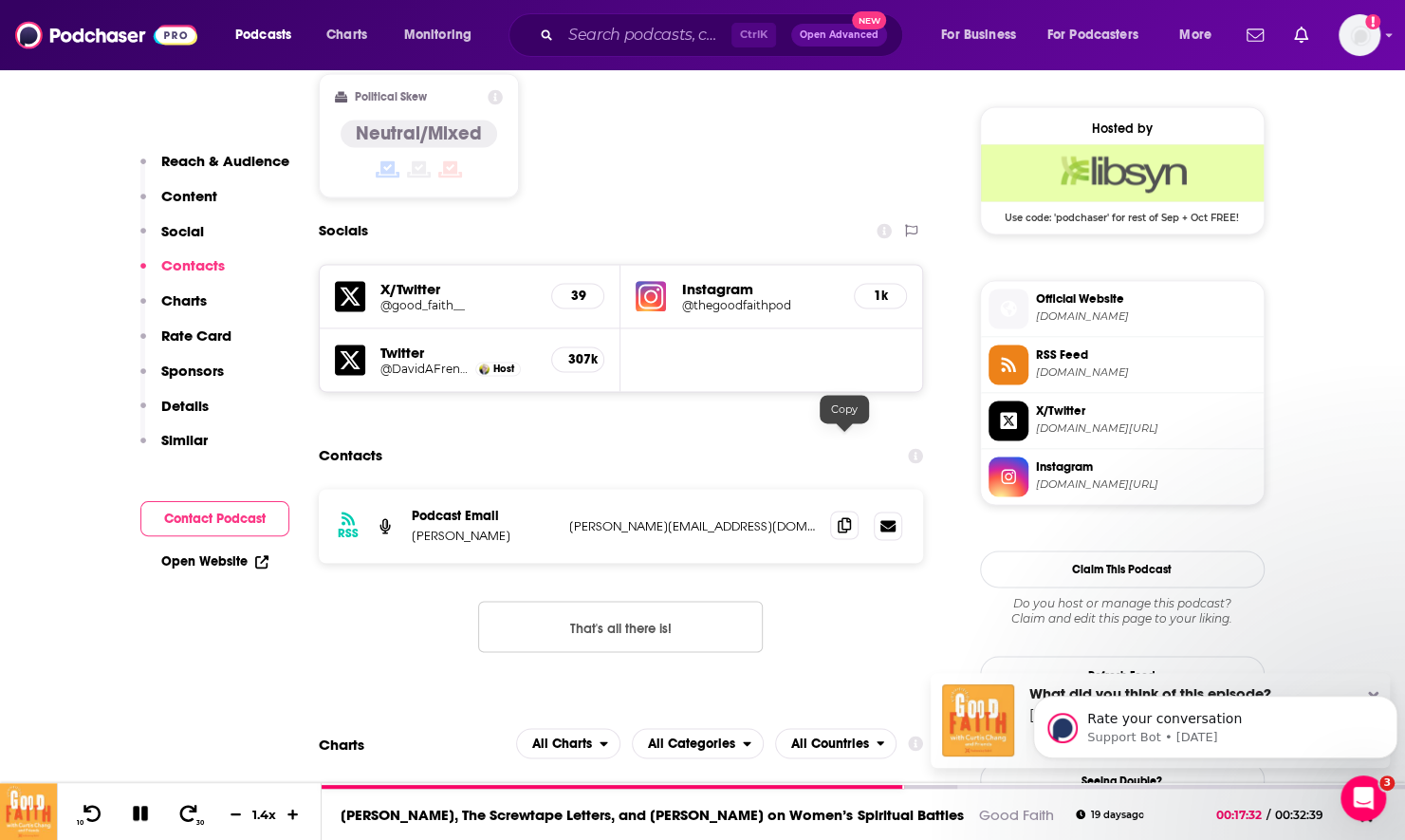
click at [842, 511] on span at bounding box center [845, 525] width 29 height 29
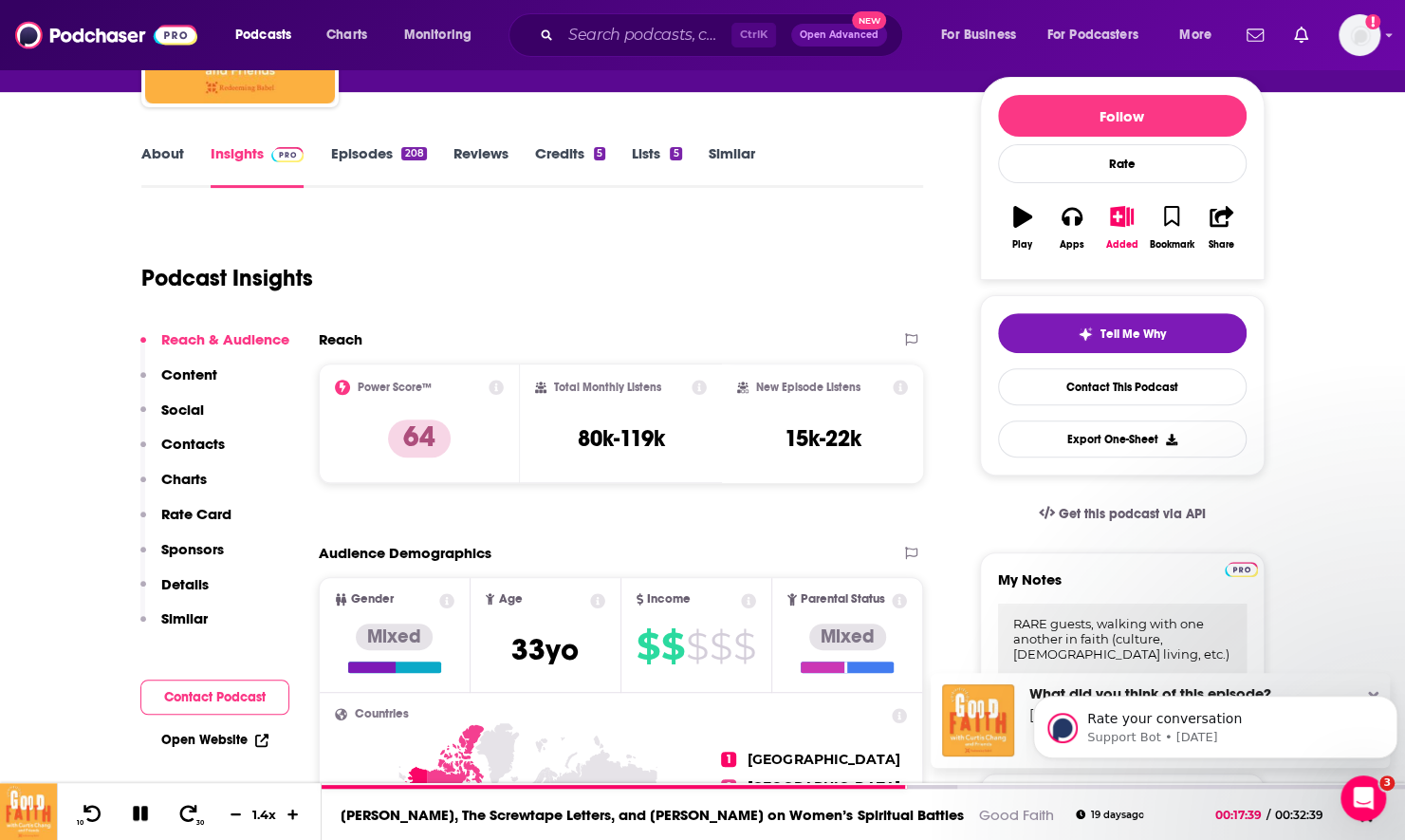
scroll to position [0, 0]
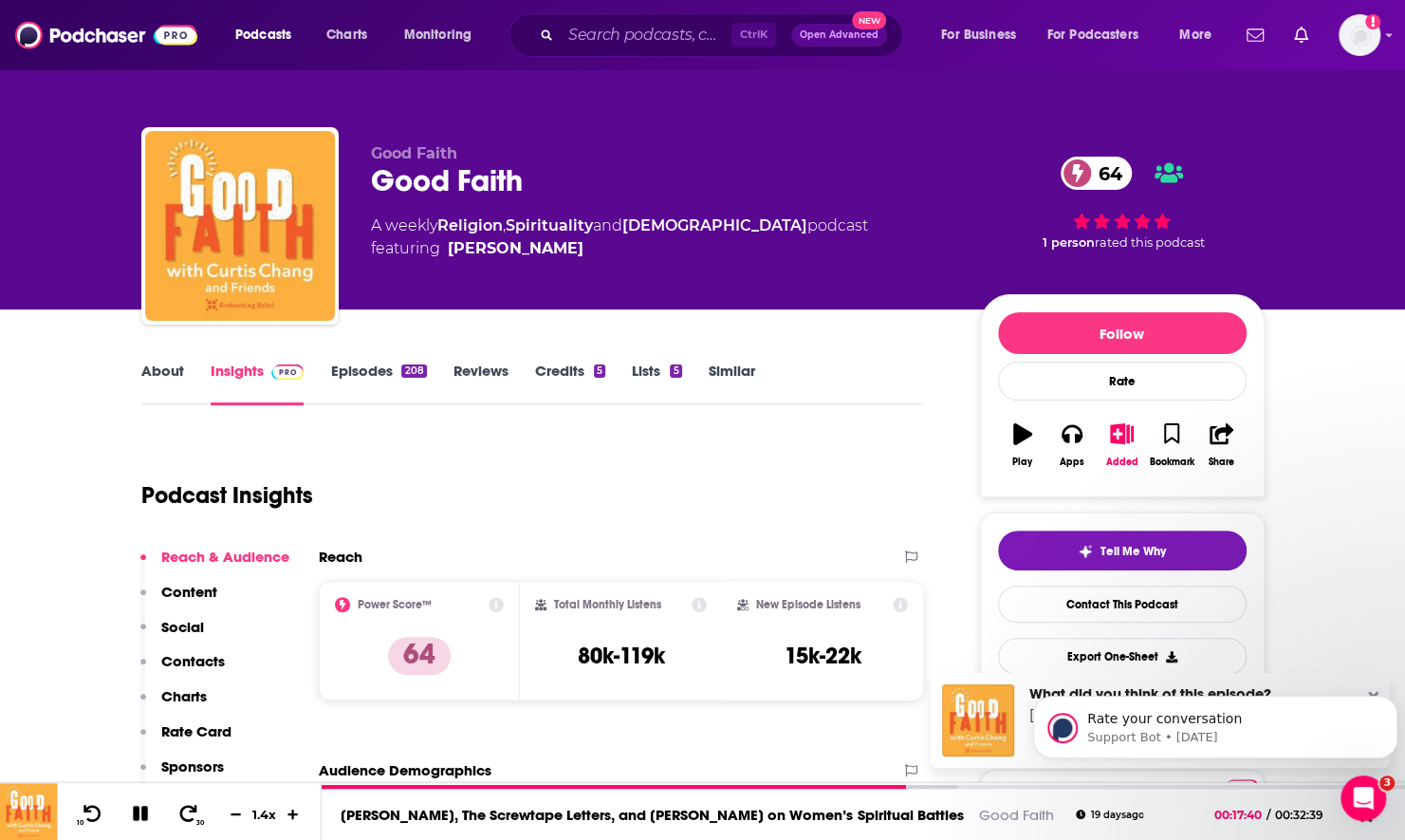
click at [169, 370] on link "About" at bounding box center [163, 383] width 43 height 44
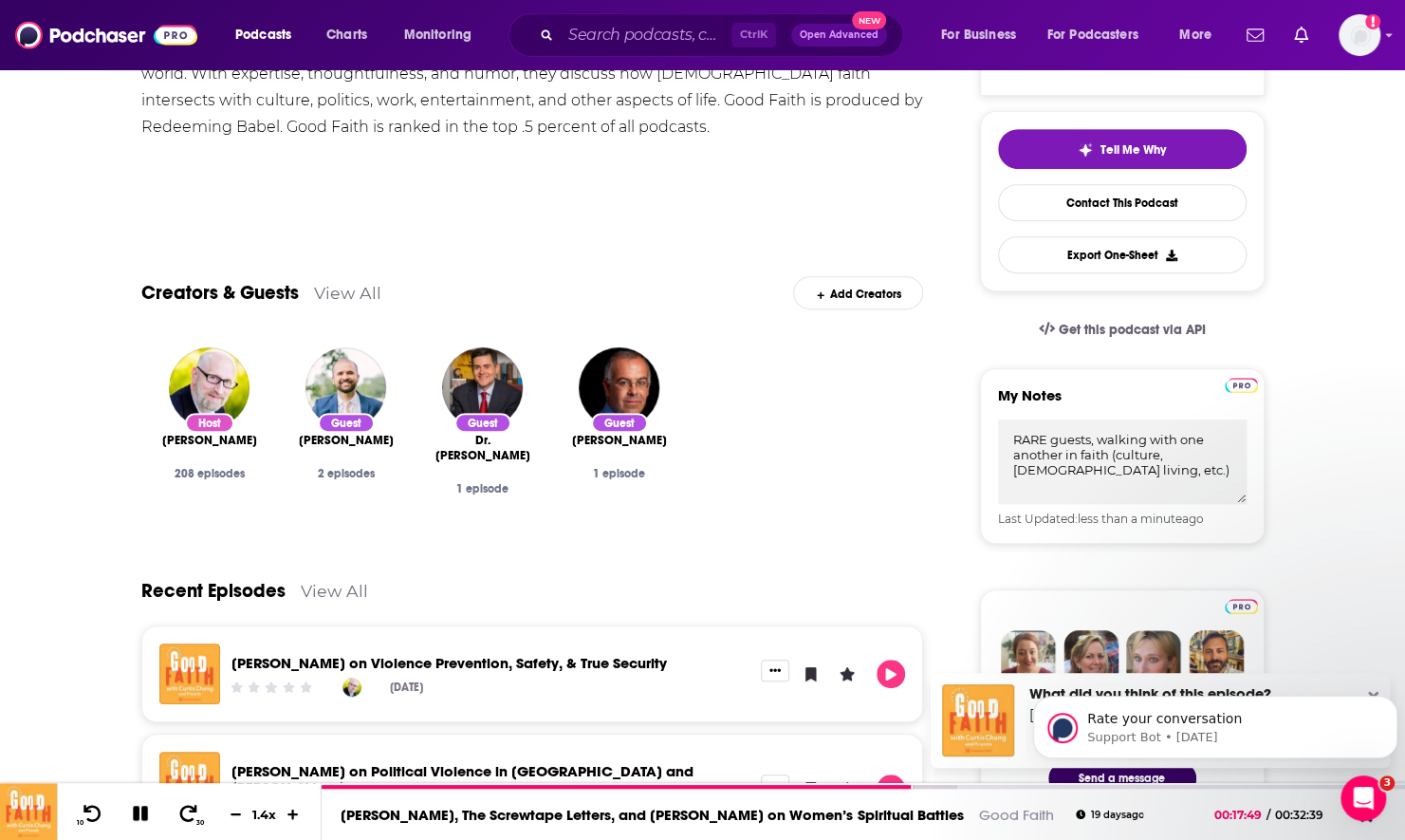
scroll to position [664, 0]
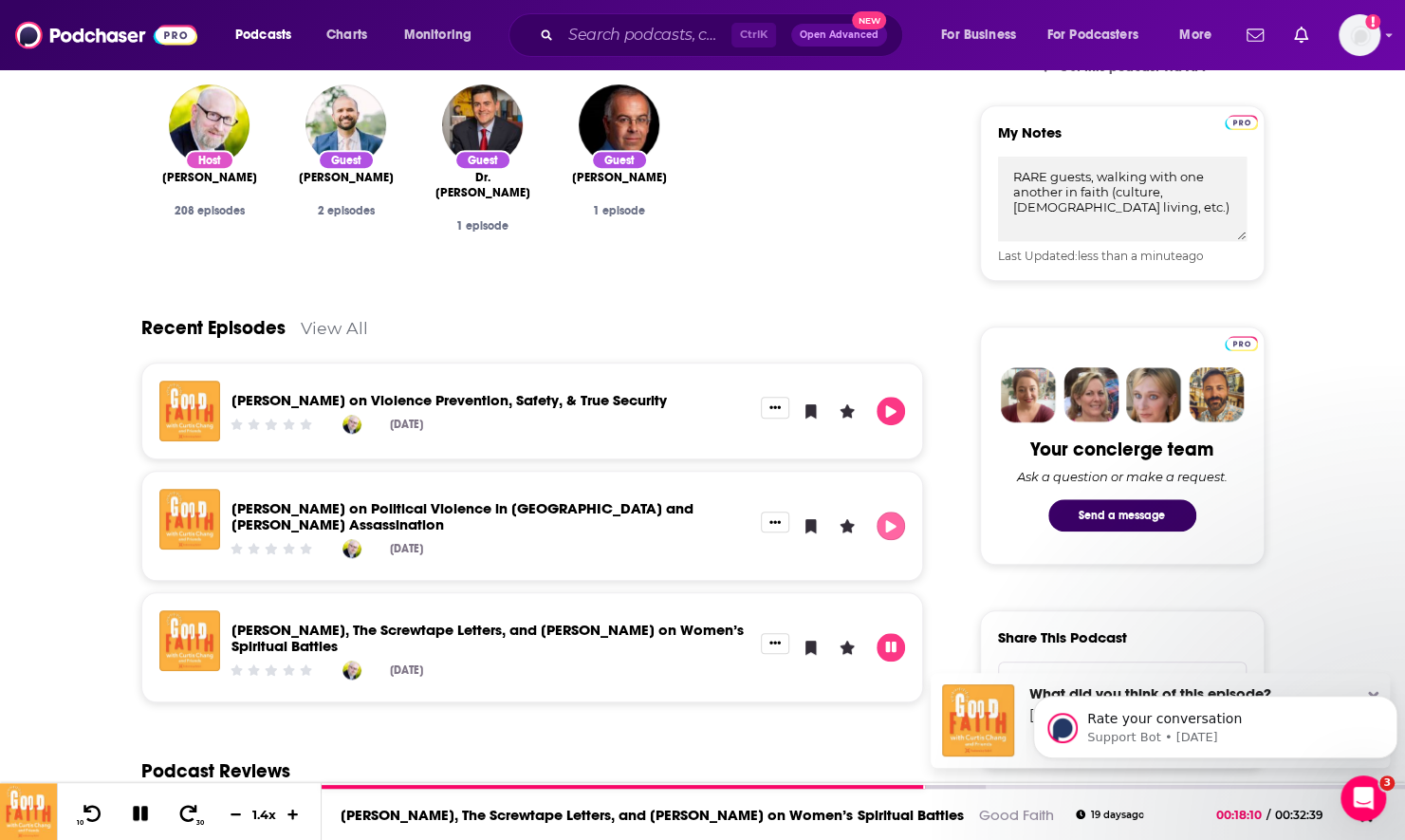
click at [894, 534] on button "Play" at bounding box center [891, 526] width 29 height 29
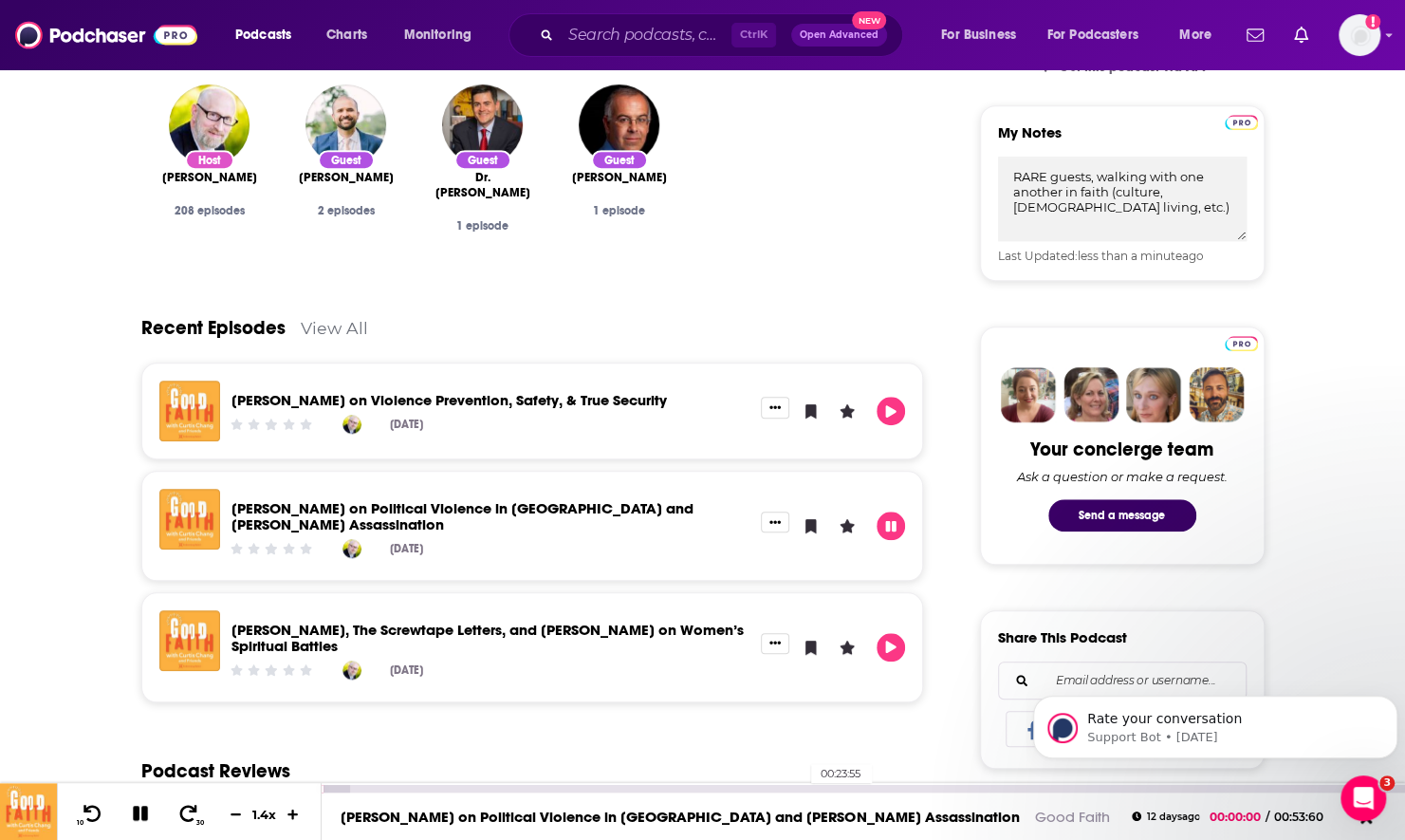
click at [801, 787] on div "00:23:55" at bounding box center [863, 788] width 1083 height 8
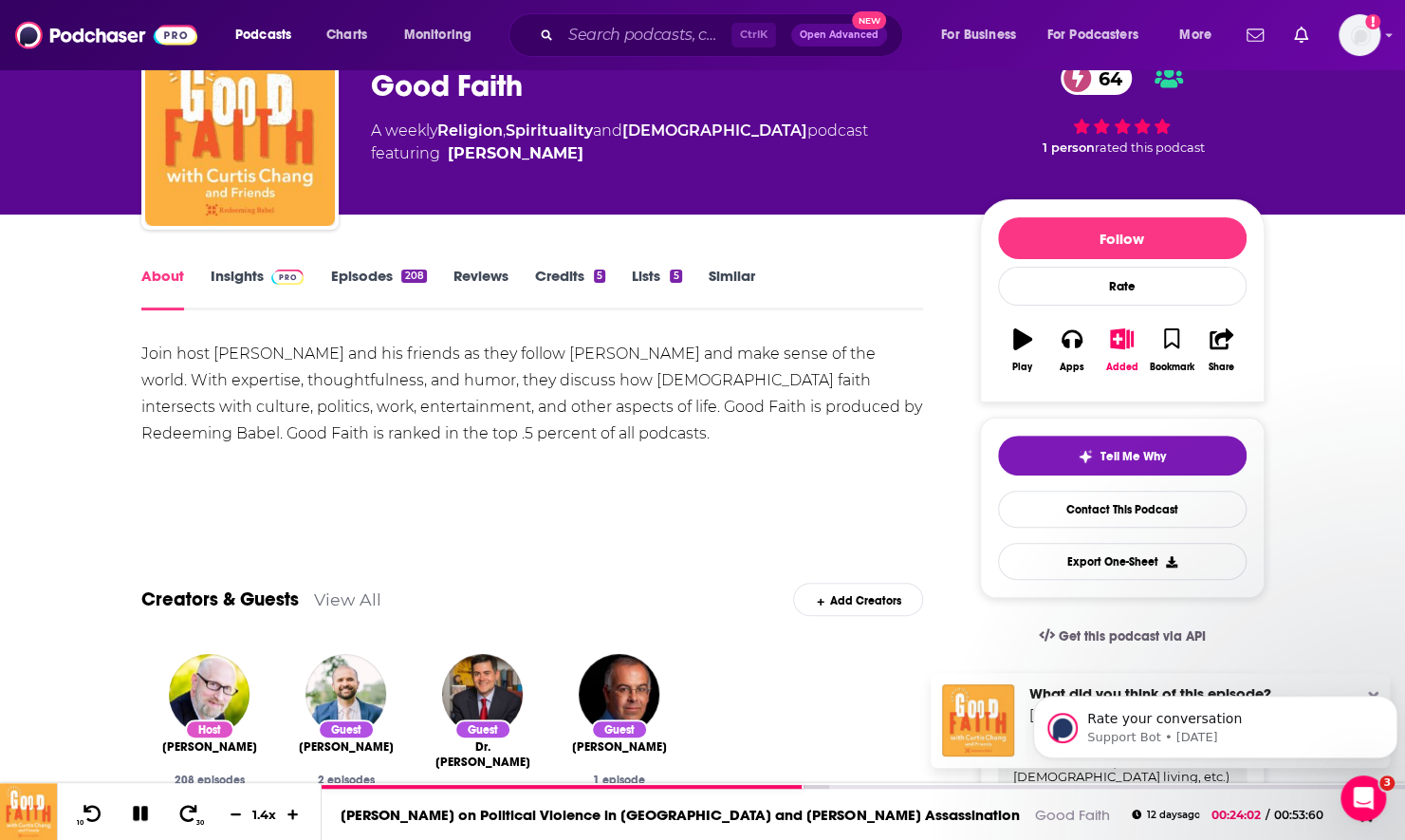
scroll to position [0, 0]
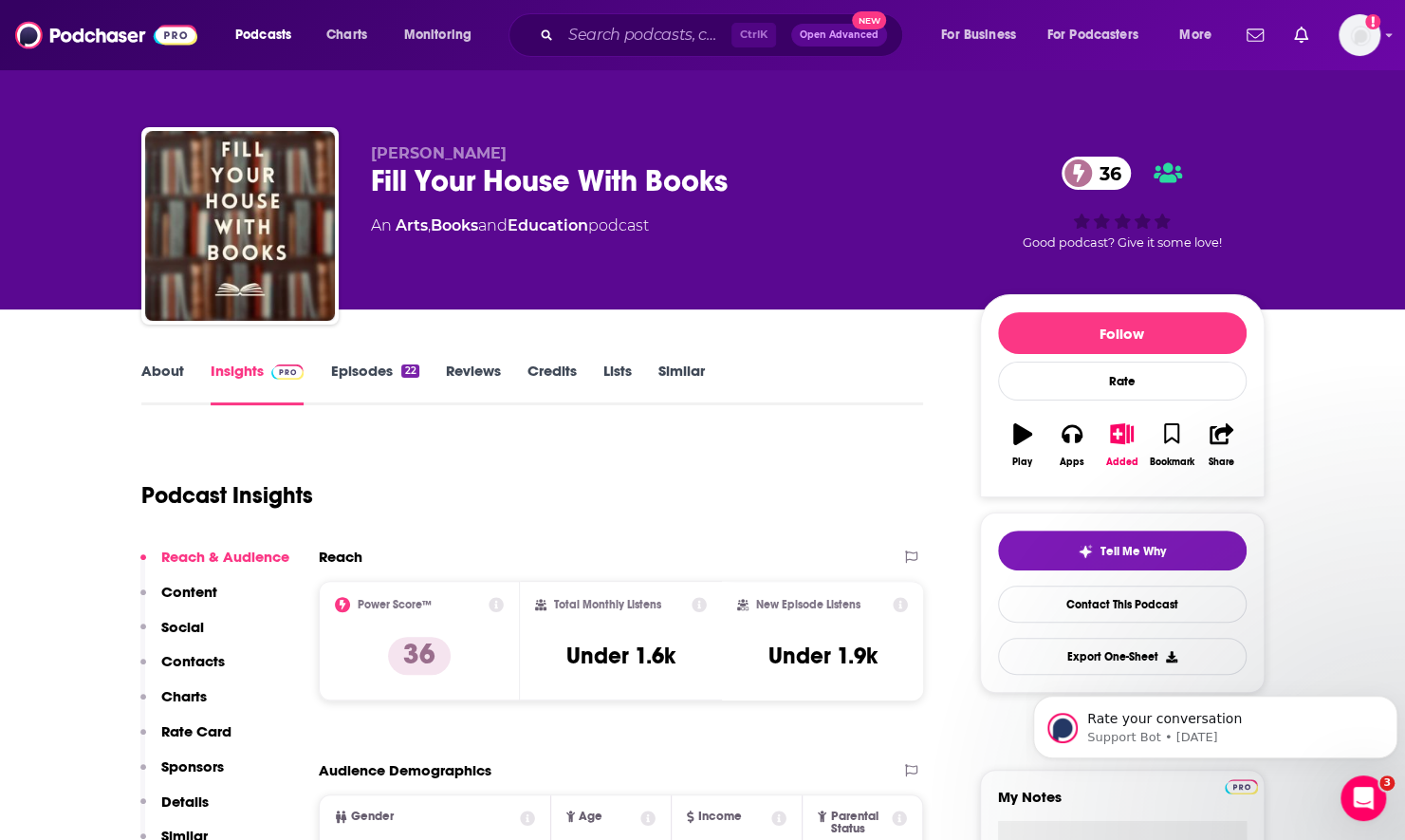
click at [149, 374] on link "About" at bounding box center [163, 383] width 43 height 44
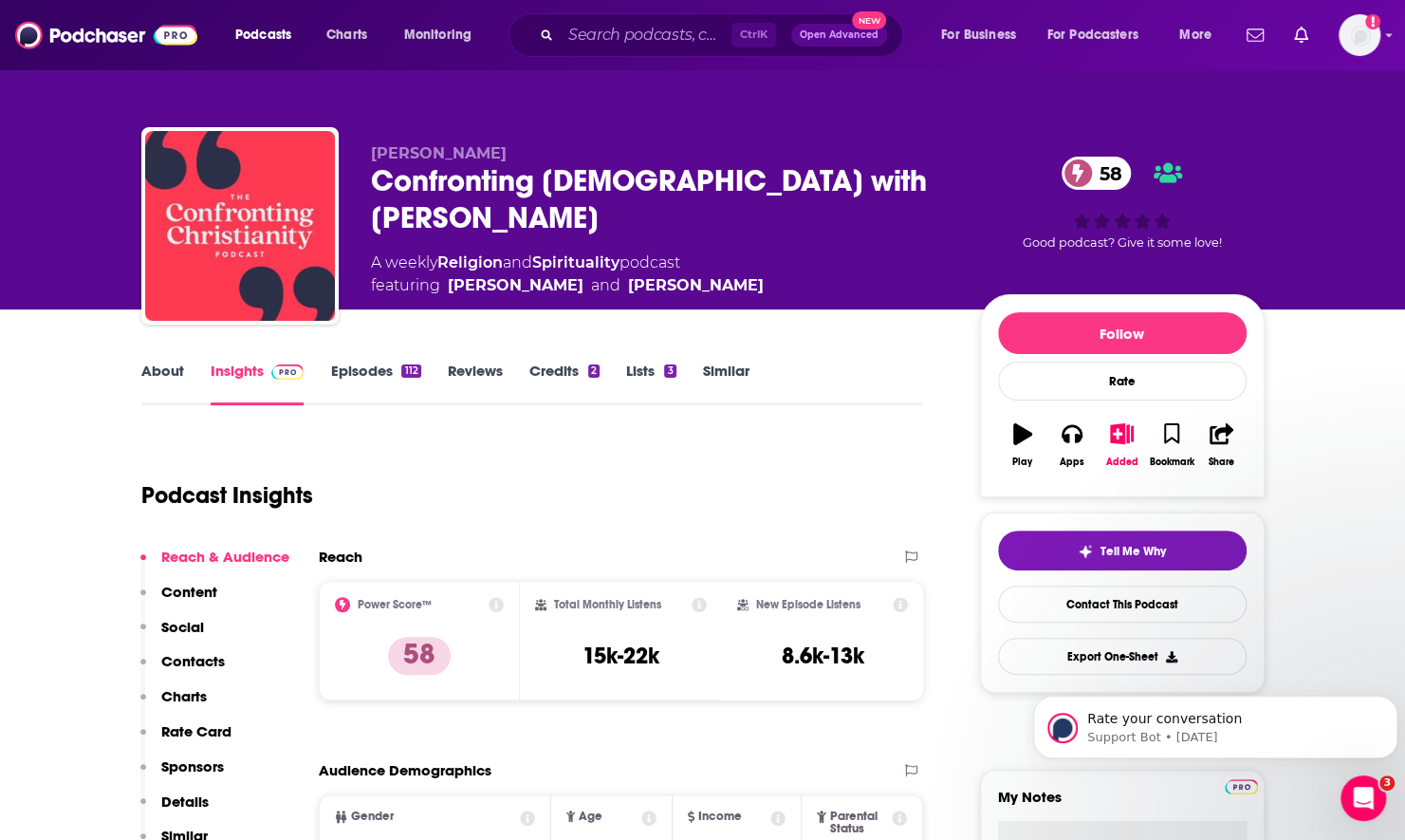
click at [153, 378] on link "About" at bounding box center [163, 383] width 43 height 44
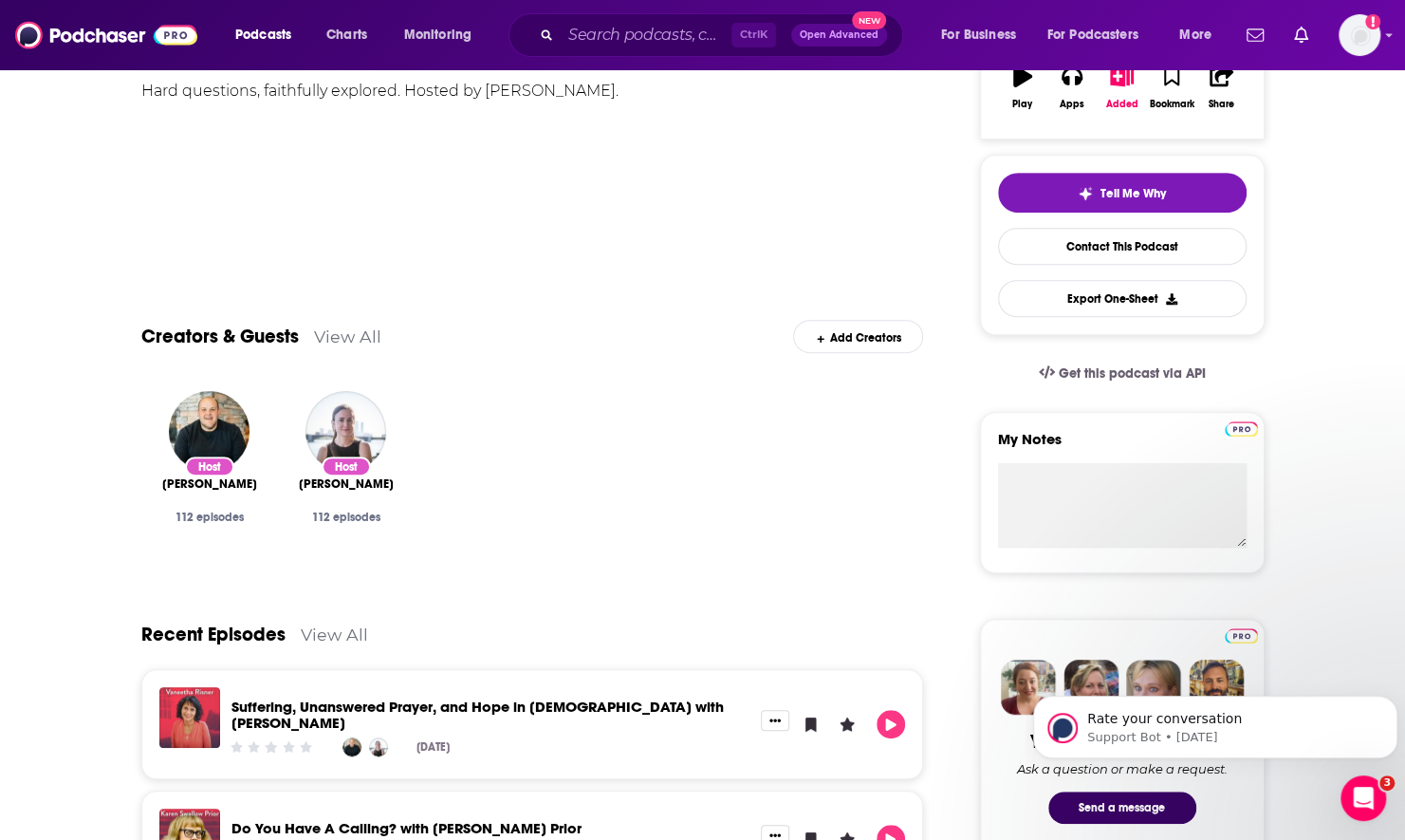
scroll to position [379, 0]
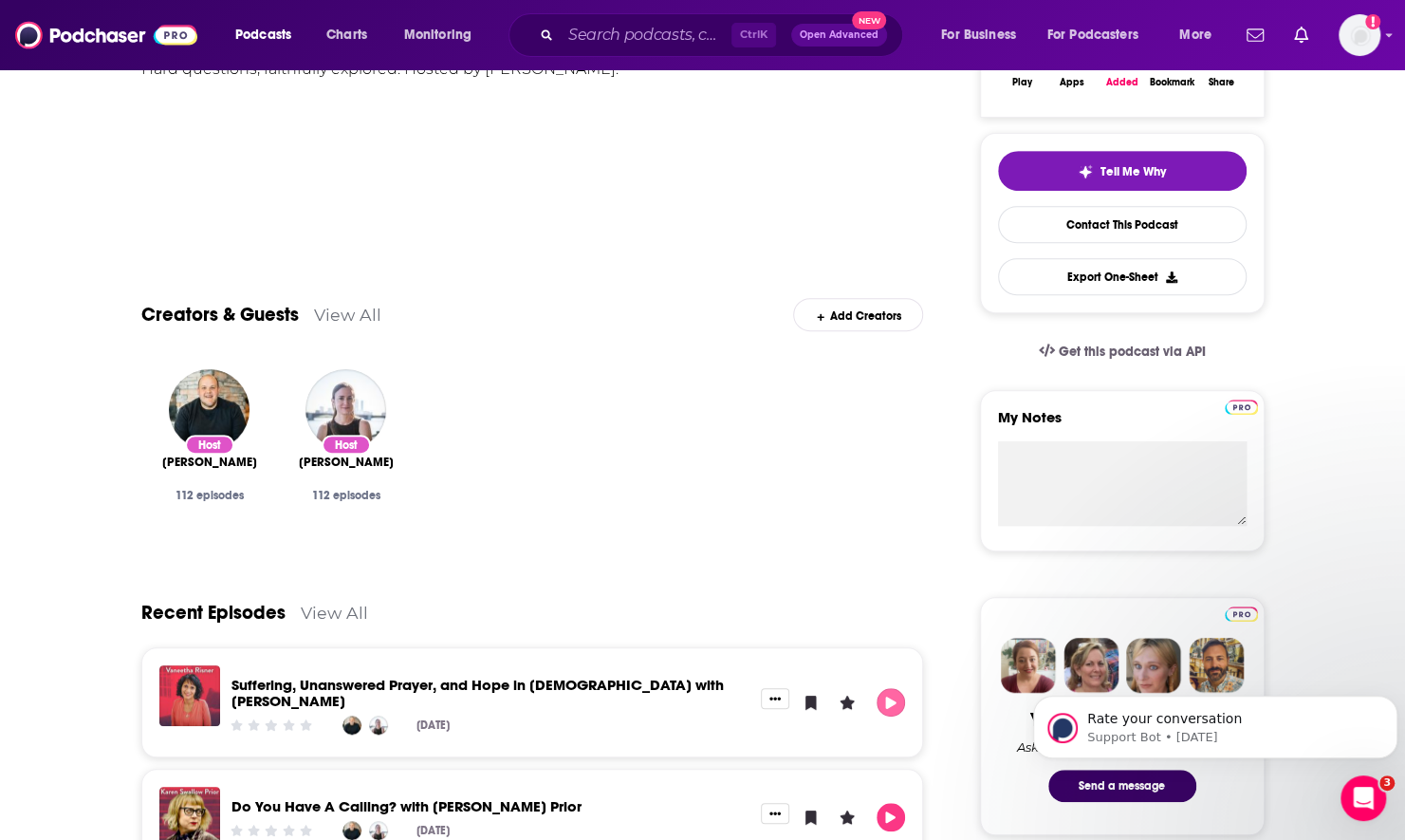
click at [894, 701] on button "Play" at bounding box center [891, 702] width 29 height 29
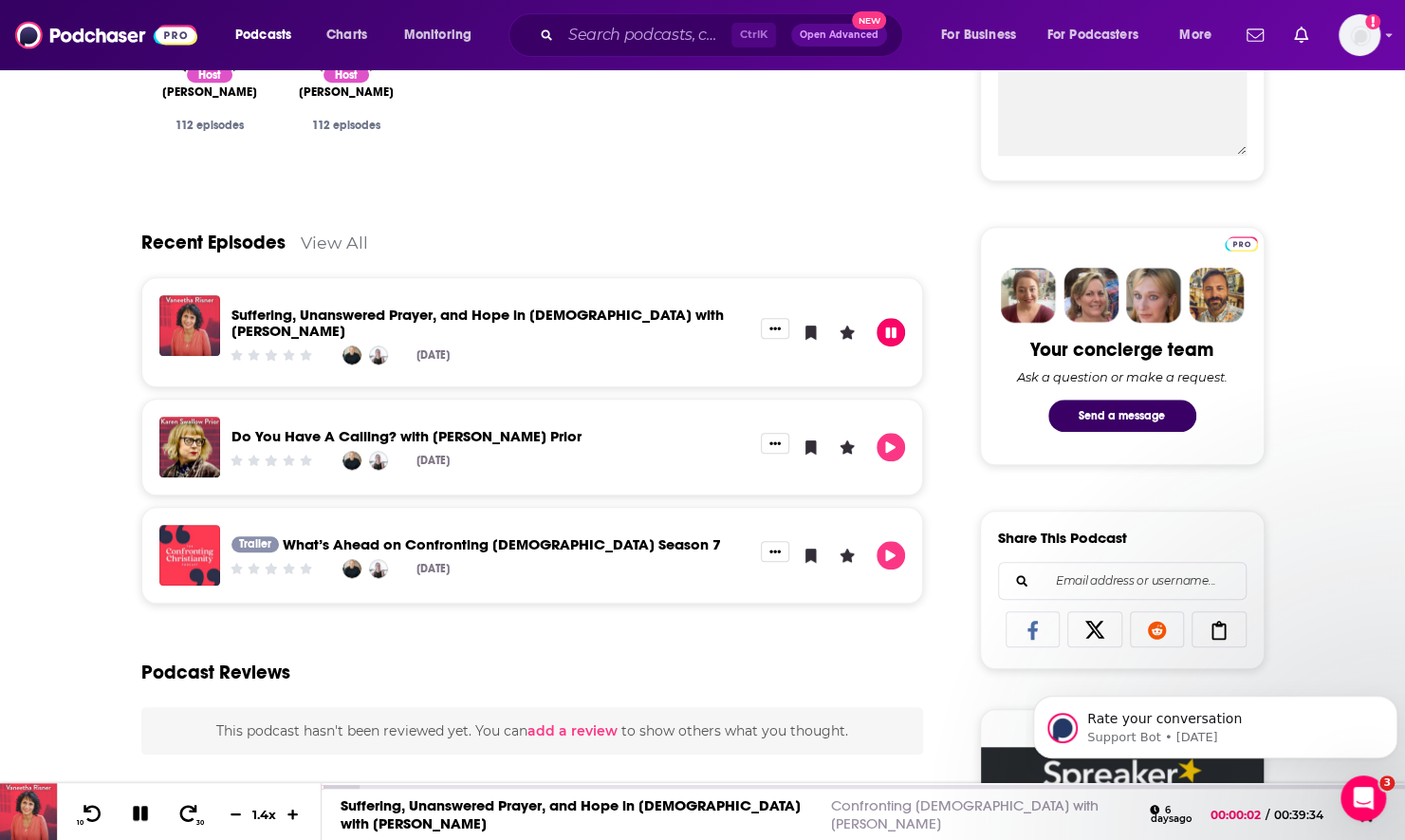
scroll to position [760, 0]
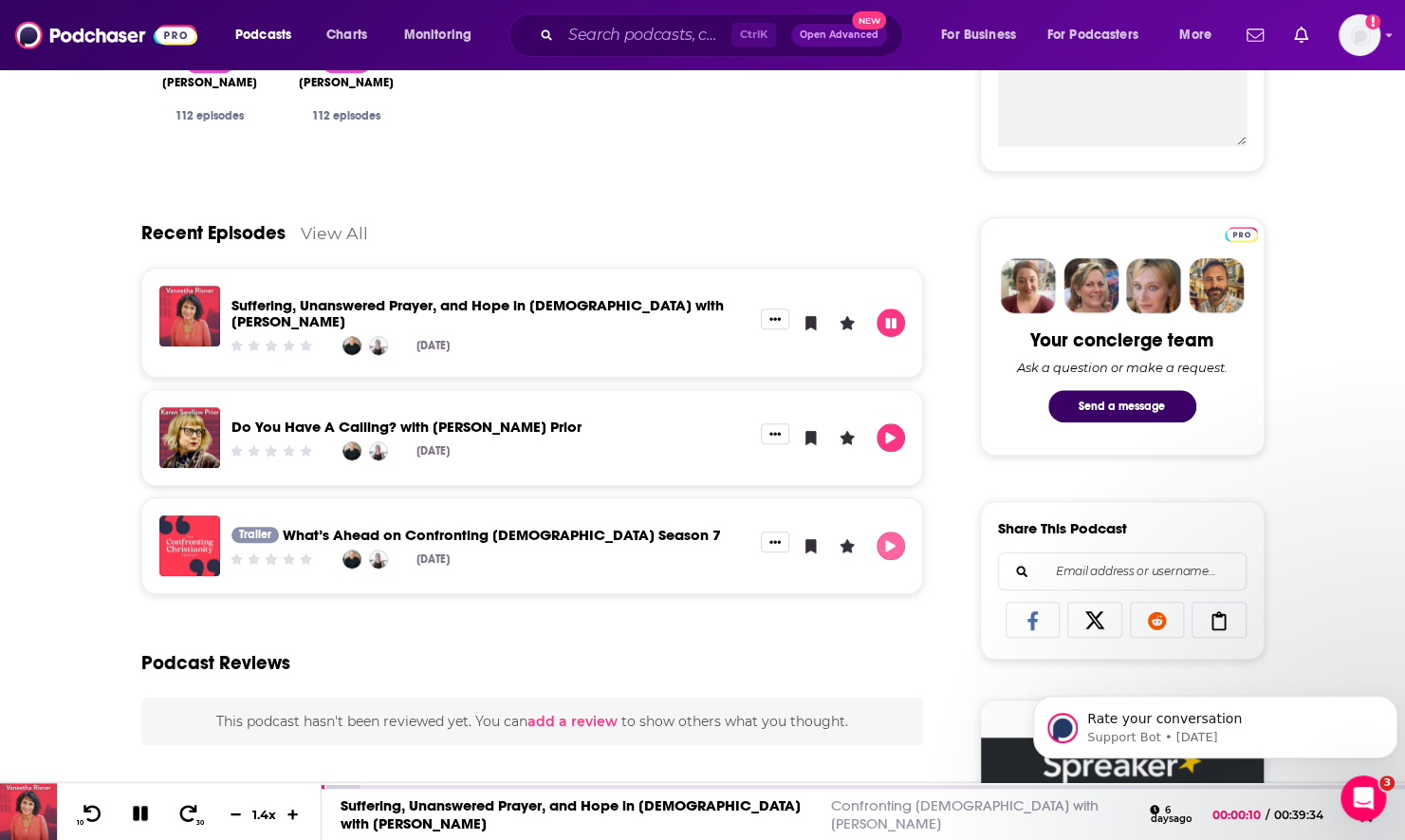
click at [897, 540] on icon "Play" at bounding box center [891, 546] width 15 height 12
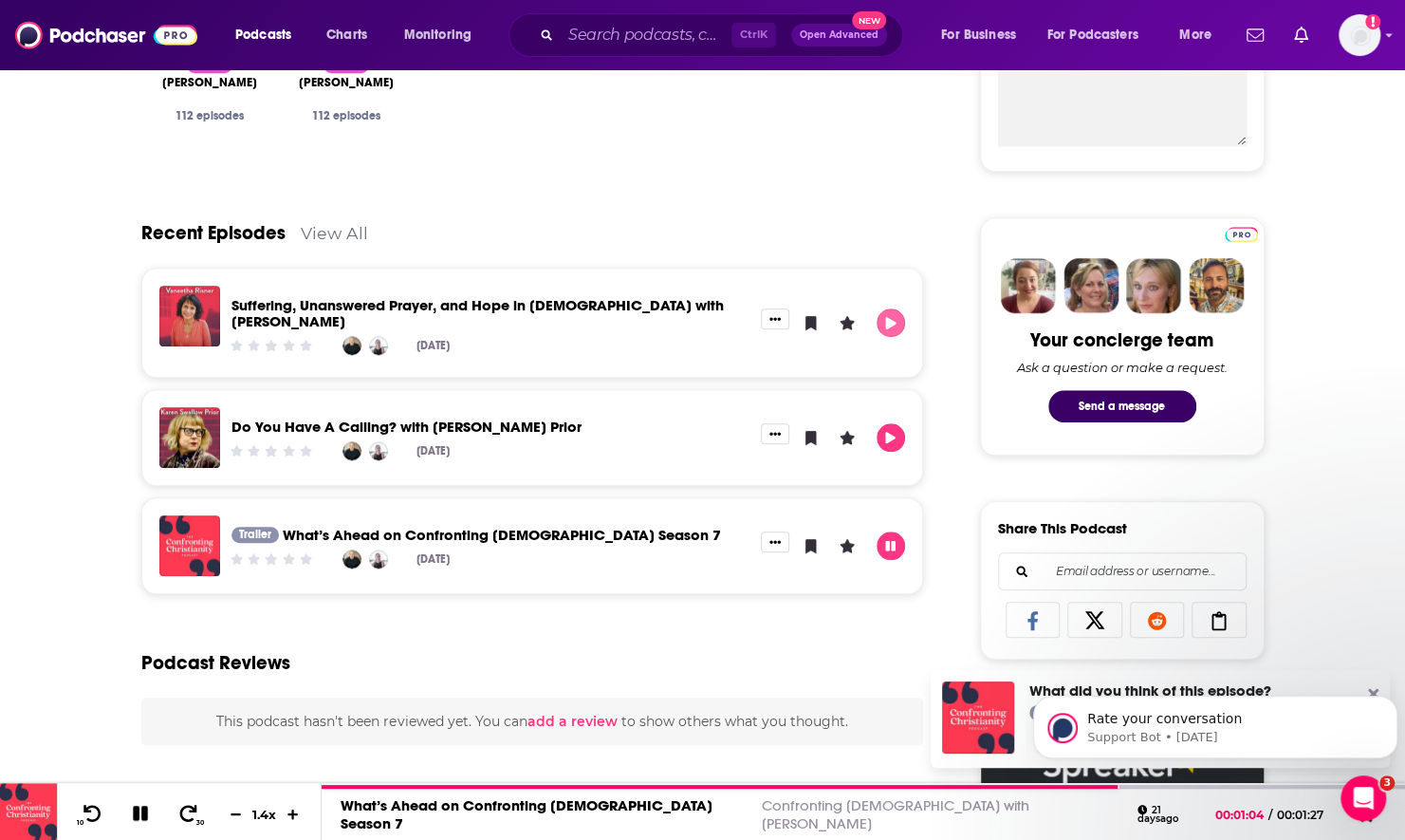
click at [891, 317] on icon "Play" at bounding box center [891, 323] width 11 height 12
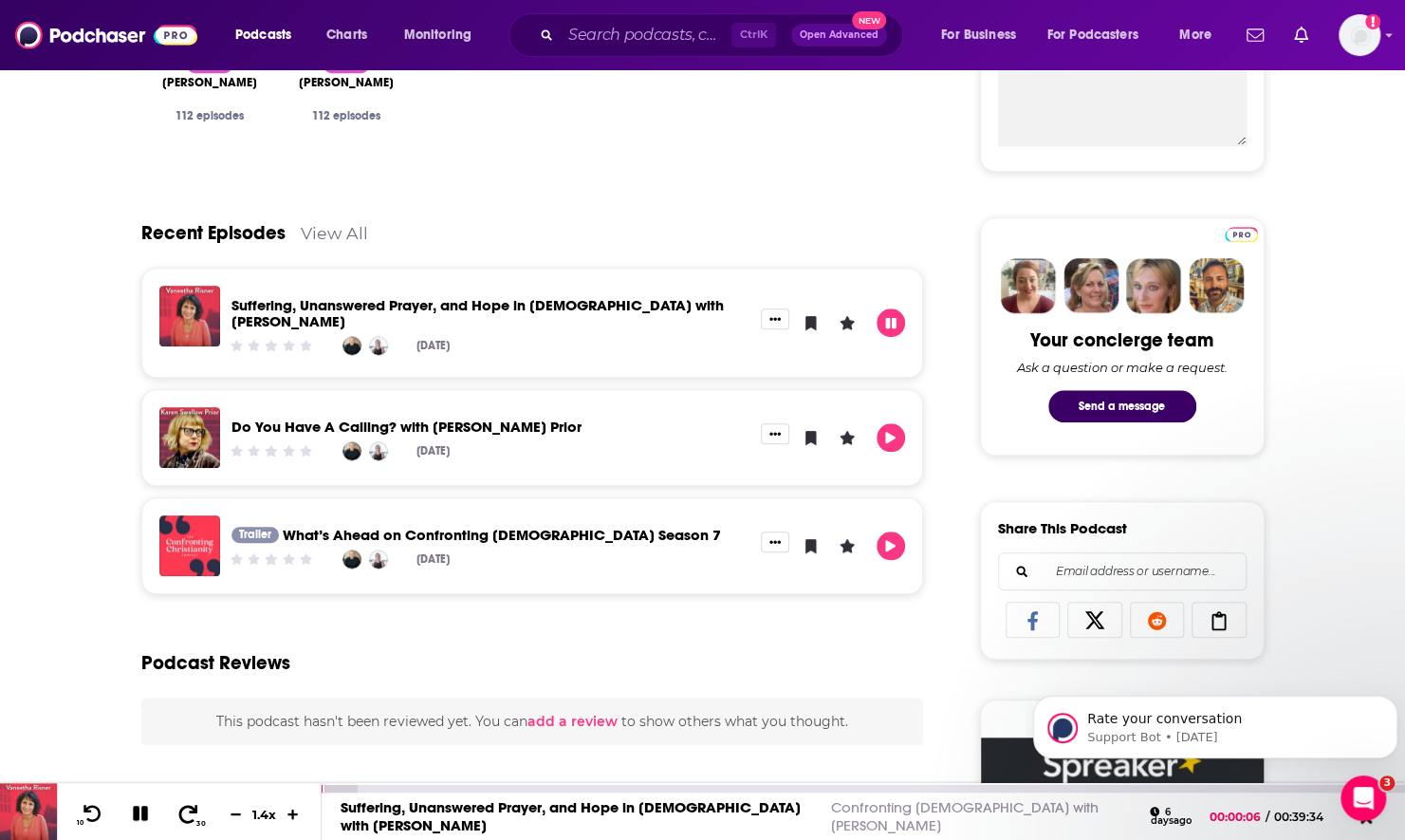
click at [192, 816] on icon at bounding box center [188, 813] width 24 height 19
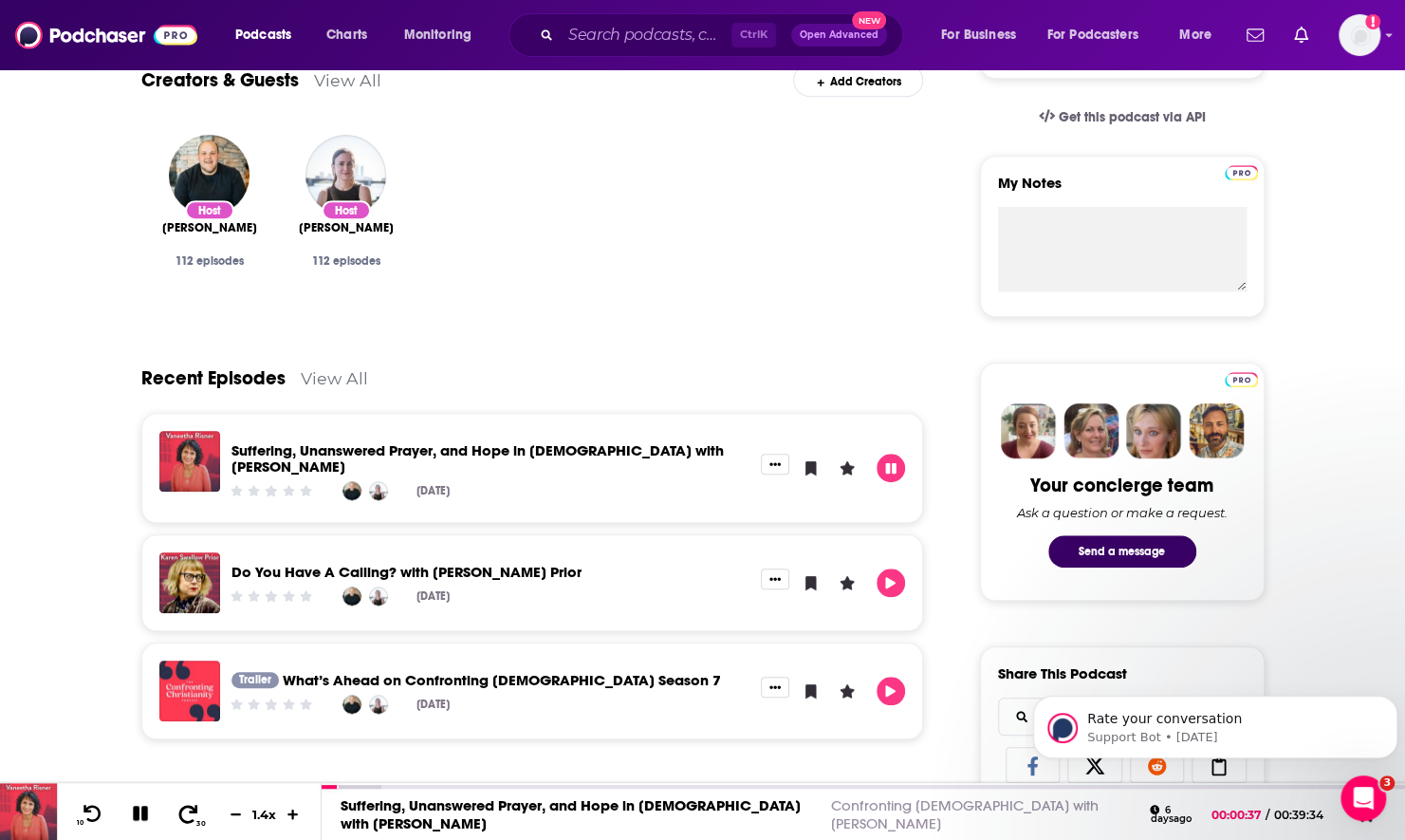
scroll to position [474, 0]
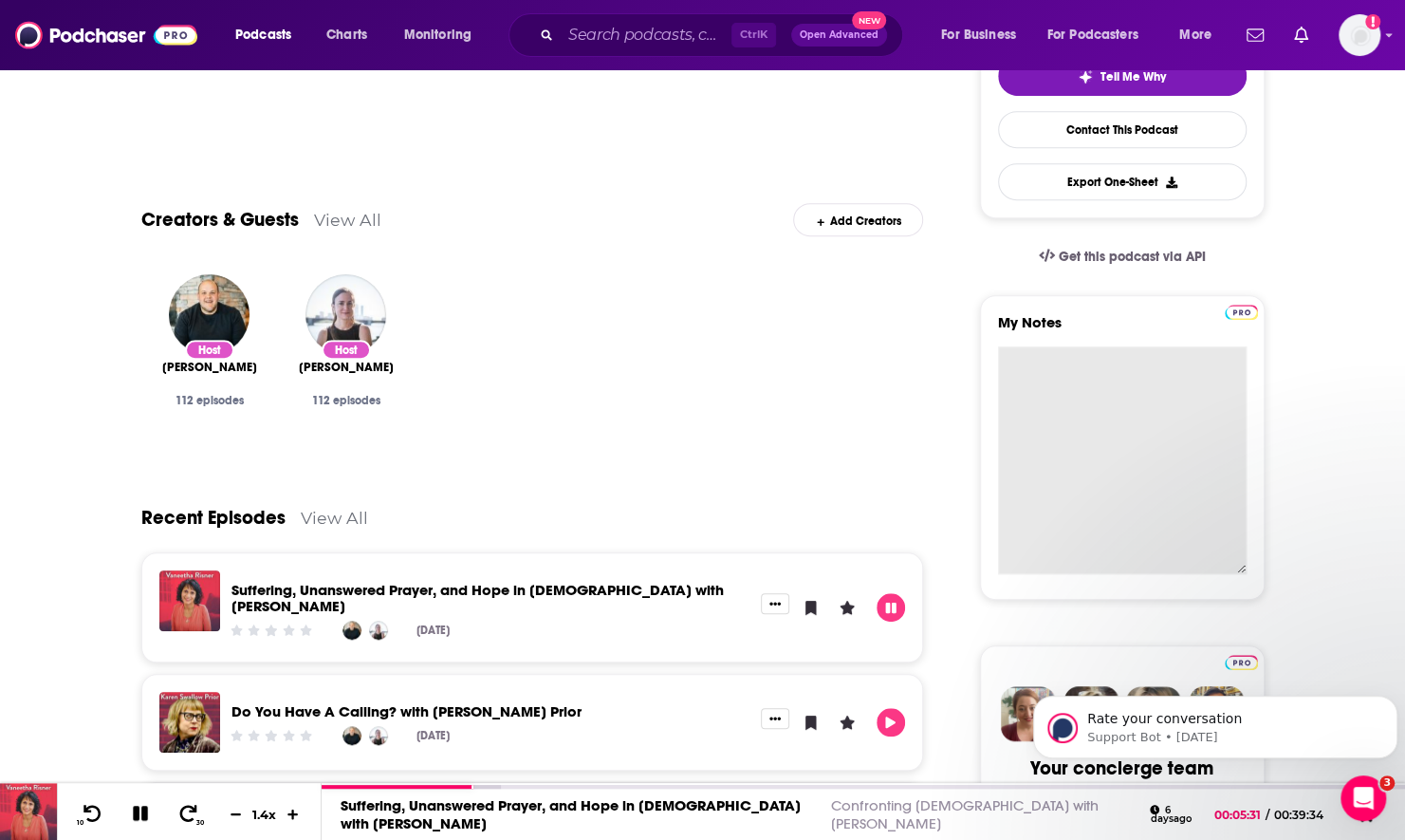
click at [1216, 383] on textarea "My Notes" at bounding box center [1122, 461] width 249 height 228
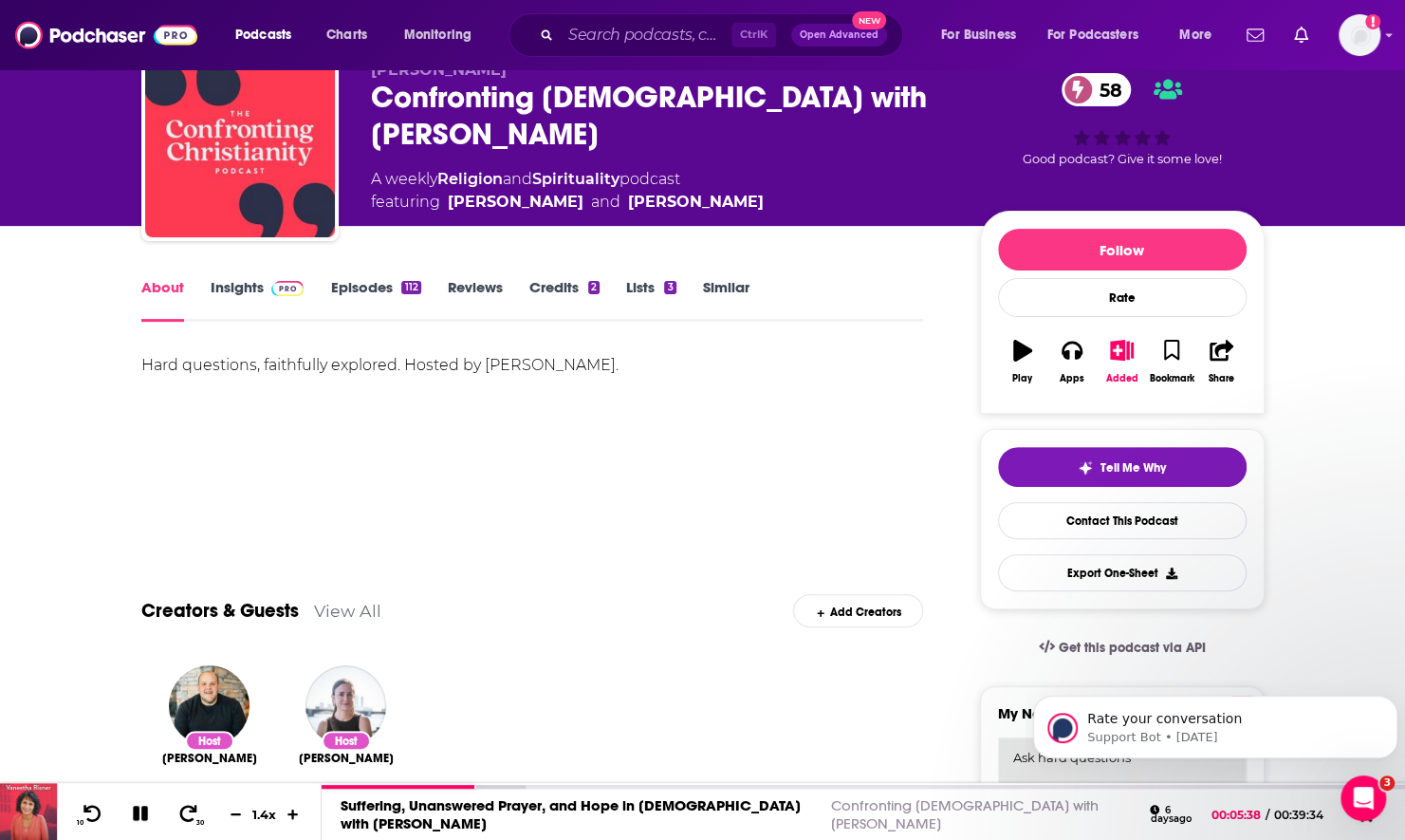
scroll to position [0, 0]
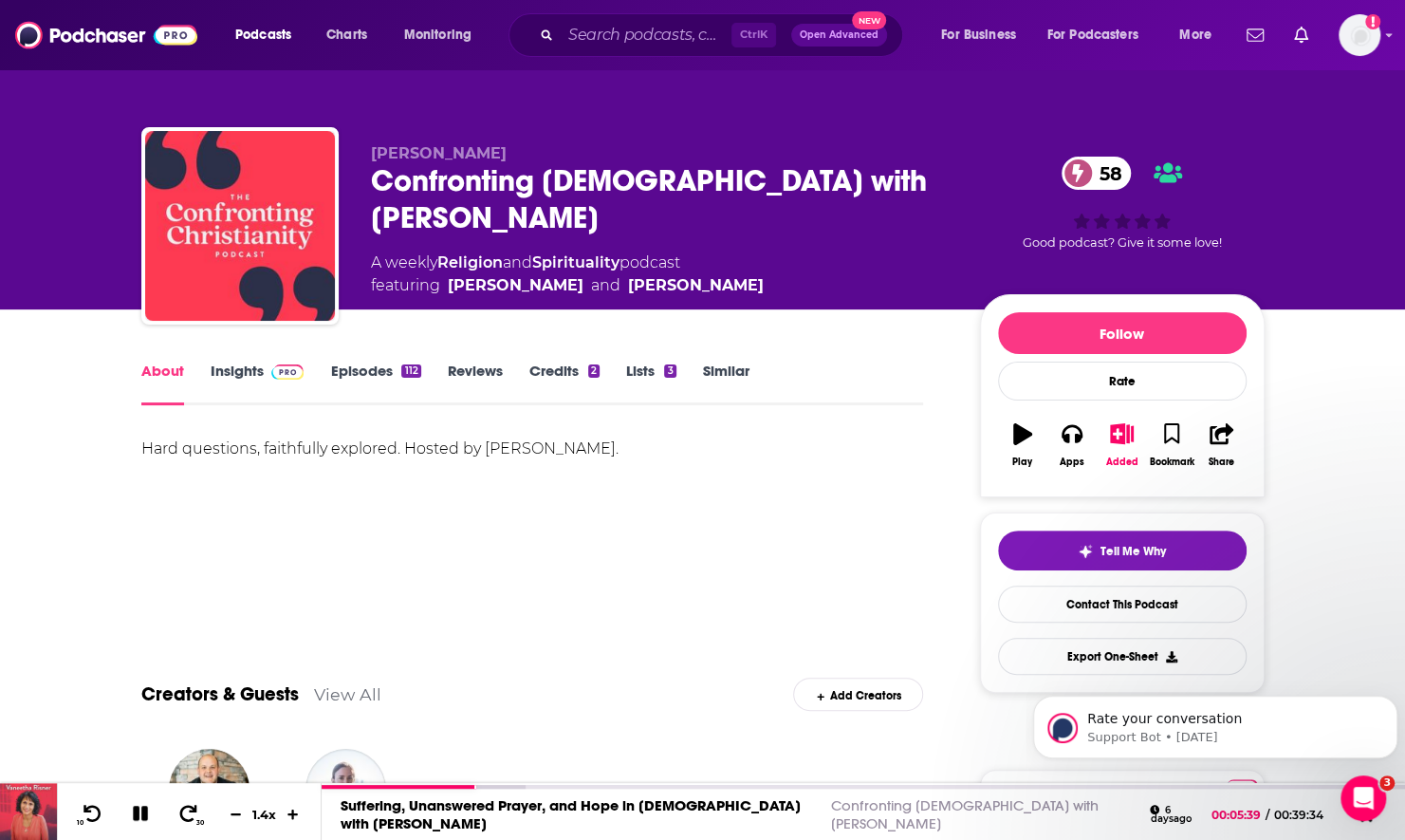
type textarea "Ask hard questions"
click at [1129, 441] on icon "button" at bounding box center [1122, 434] width 24 height 21
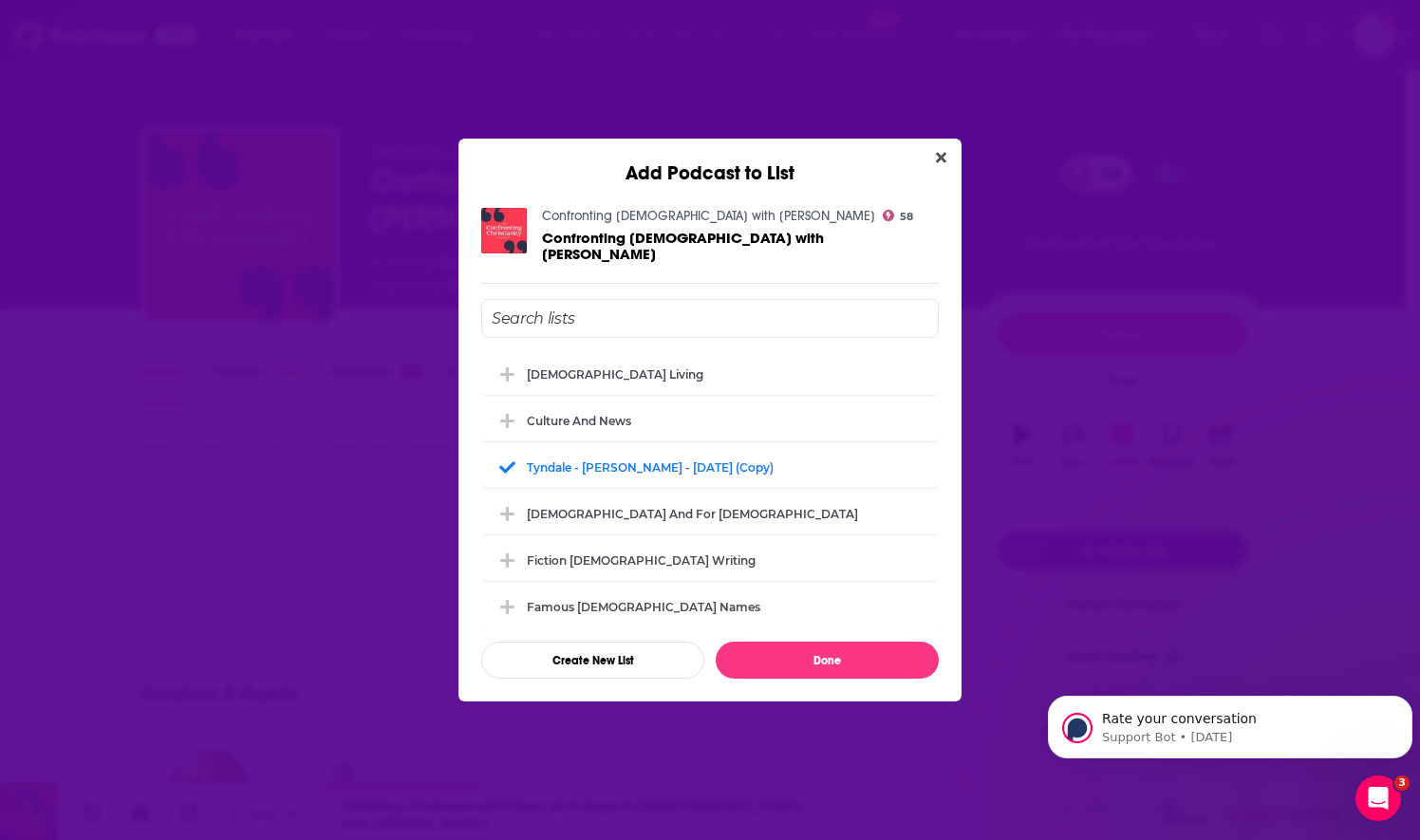
click at [644, 301] on input "Add Podcast To List" at bounding box center [710, 318] width 458 height 39
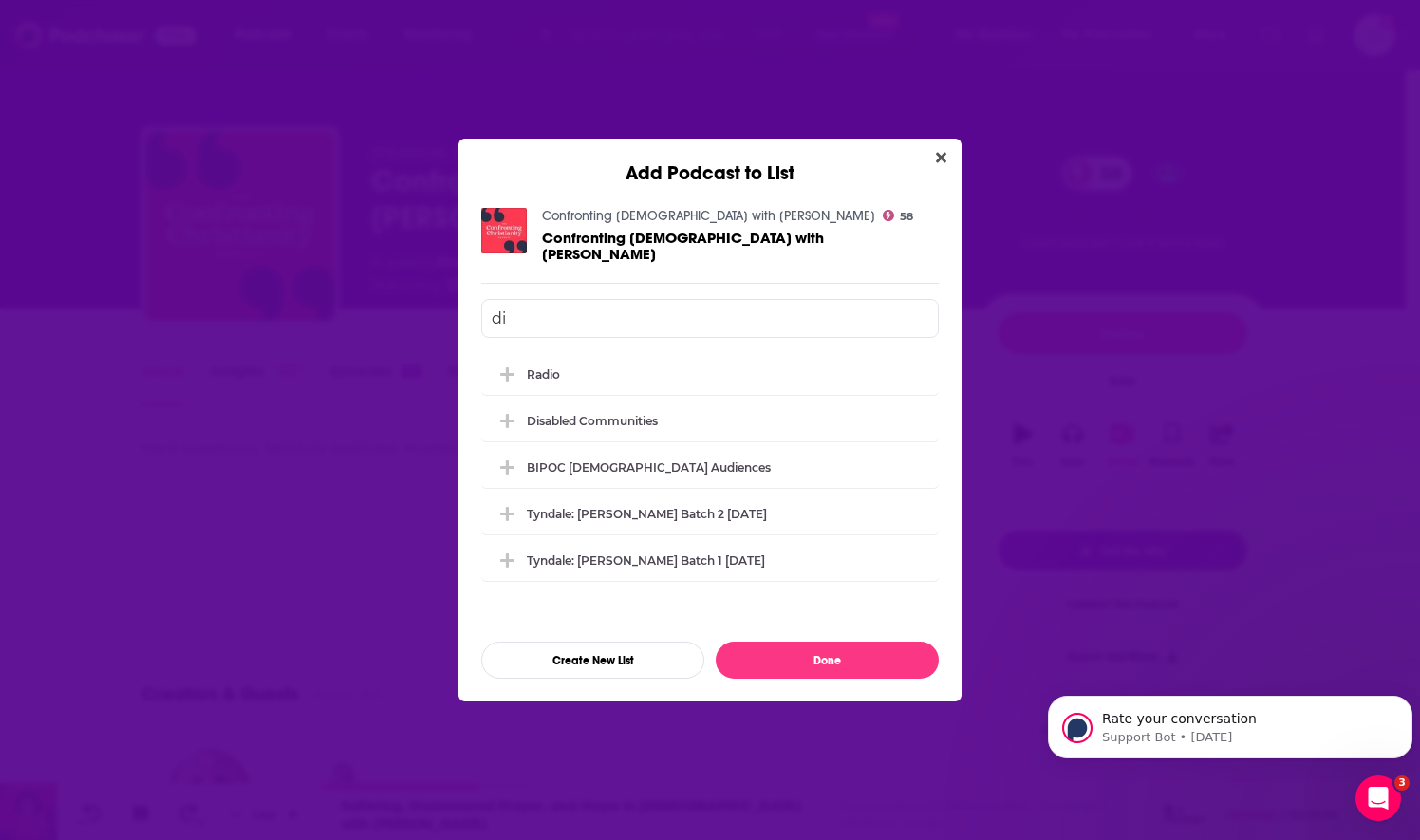
type input "d"
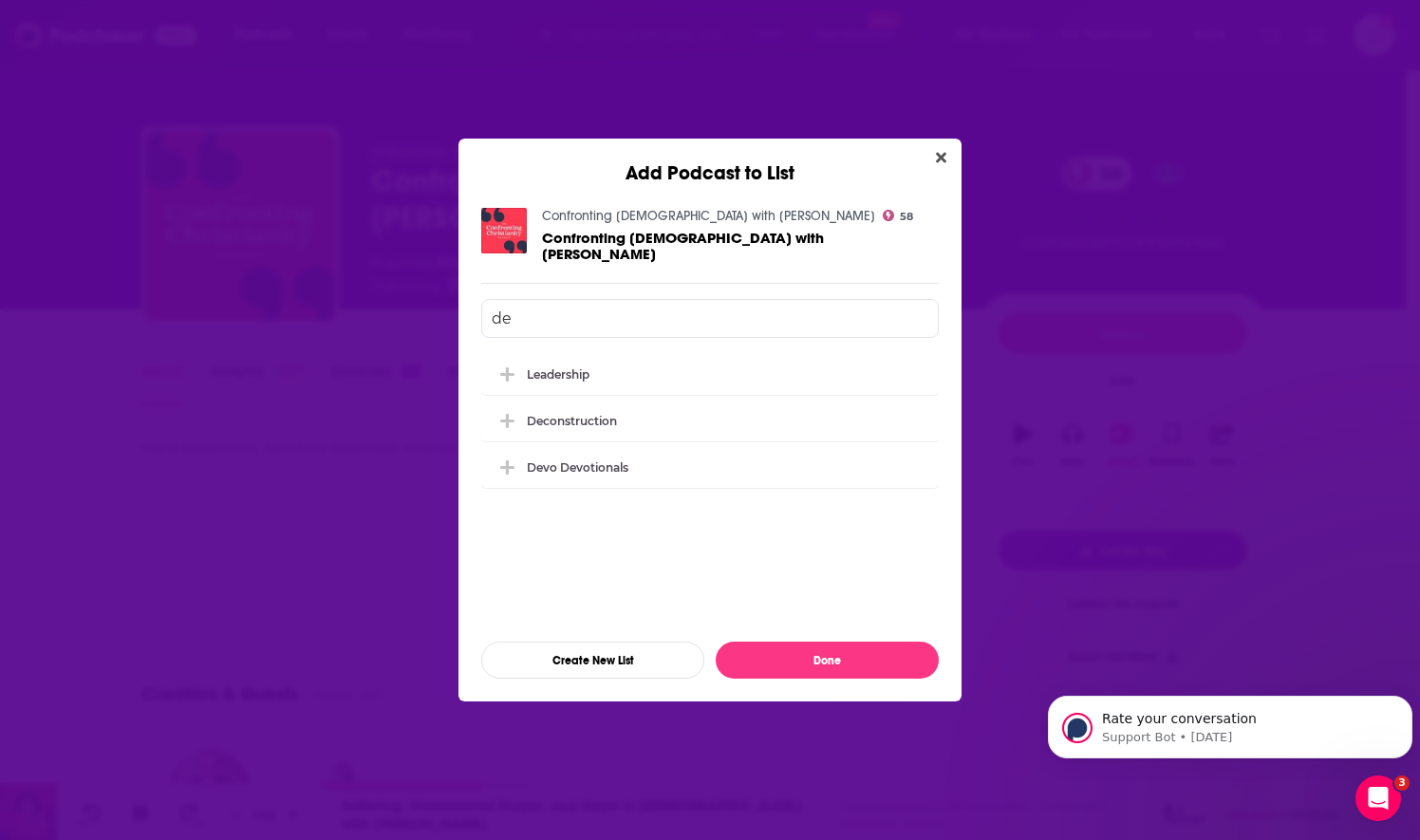
type input "dec"
click at [533, 366] on div "Deconstruction" at bounding box center [578, 373] width 102 height 14
click at [532, 315] on input "dec" at bounding box center [710, 318] width 458 height 39
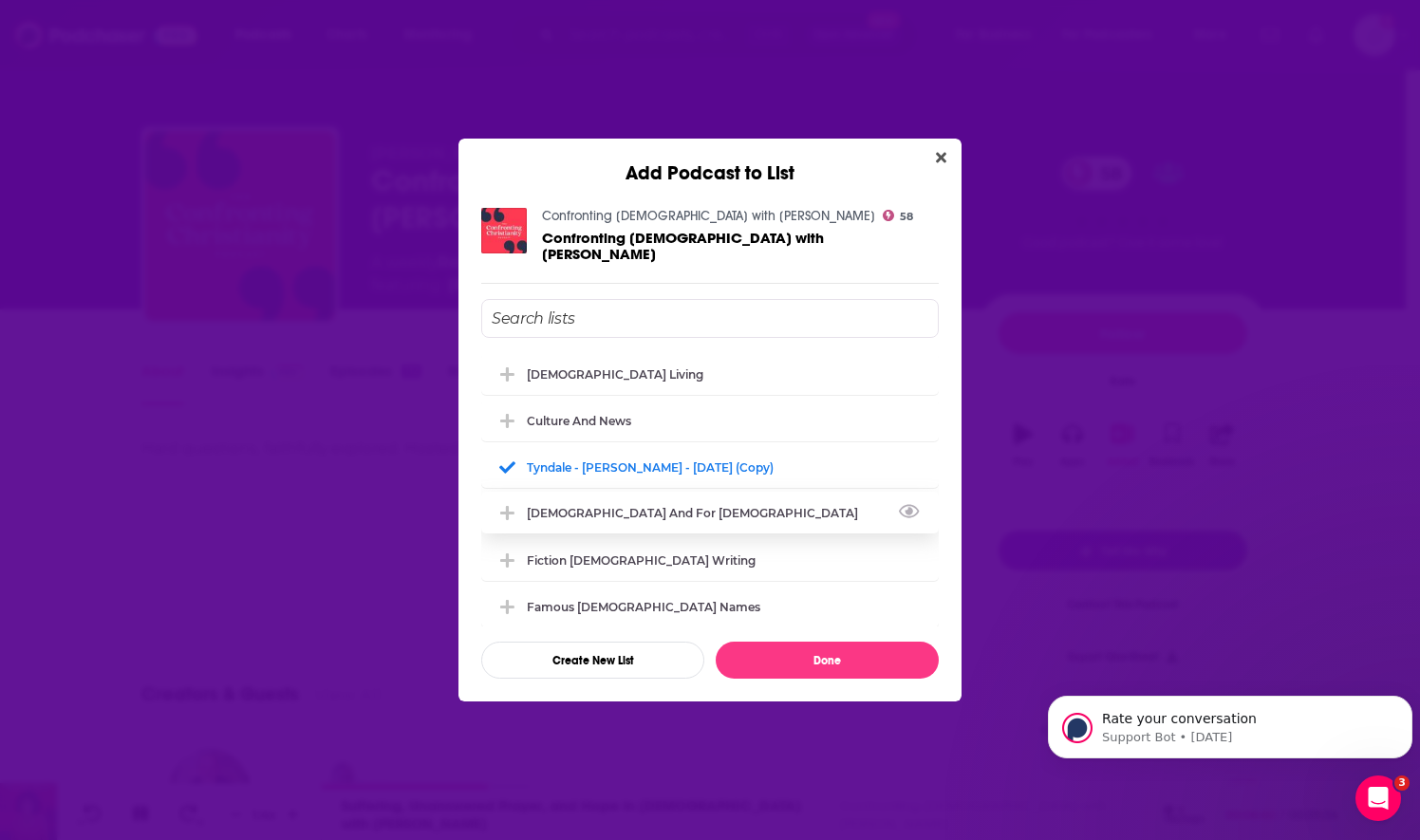
click at [509, 506] on icon "Add Podcast To List" at bounding box center [507, 512] width 14 height 14
click at [509, 465] on icon "Add Podcast To List" at bounding box center [507, 465] width 14 height 3
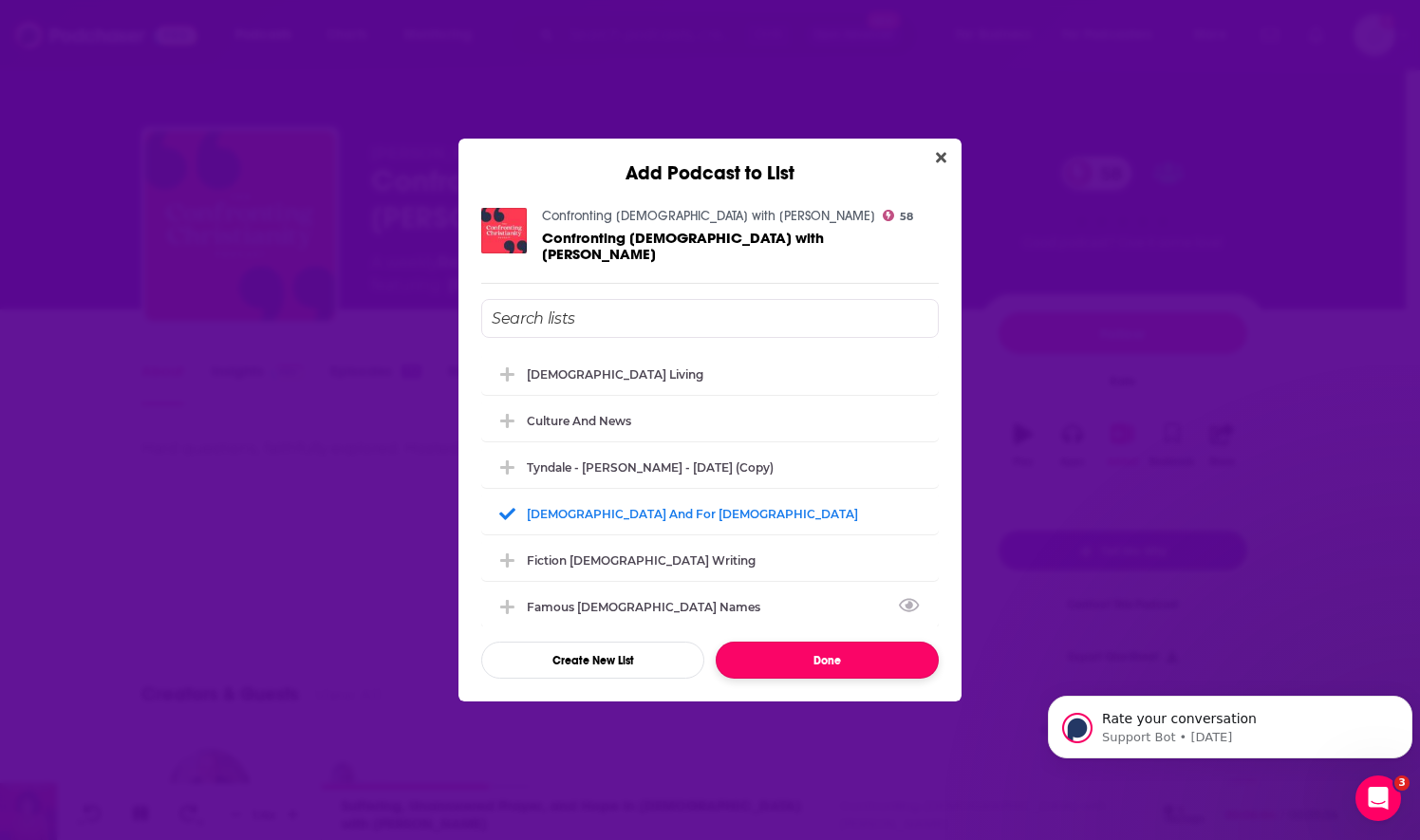
click at [758, 646] on button "Done" at bounding box center [827, 660] width 223 height 37
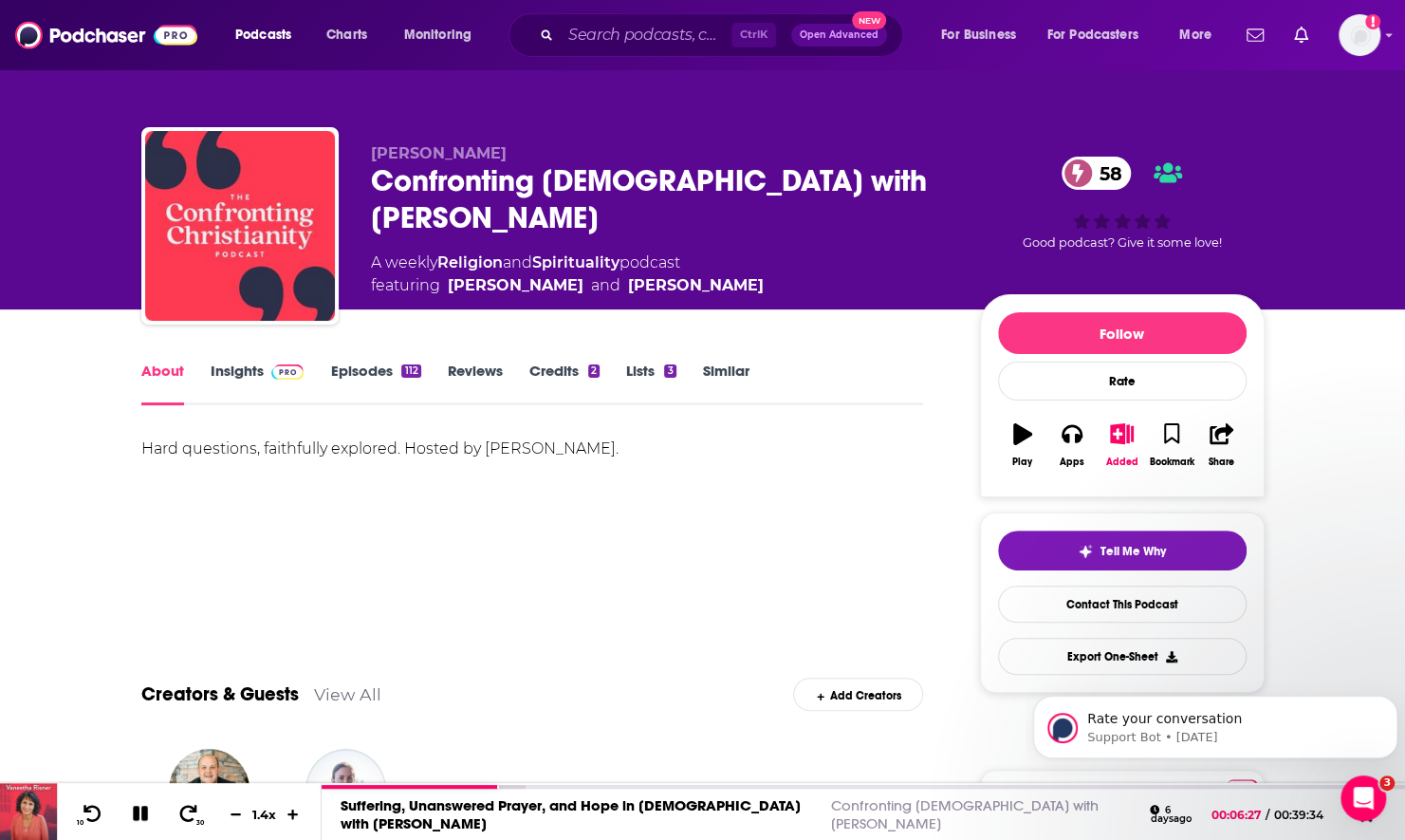
click at [255, 366] on link "Insights" at bounding box center [258, 383] width 94 height 44
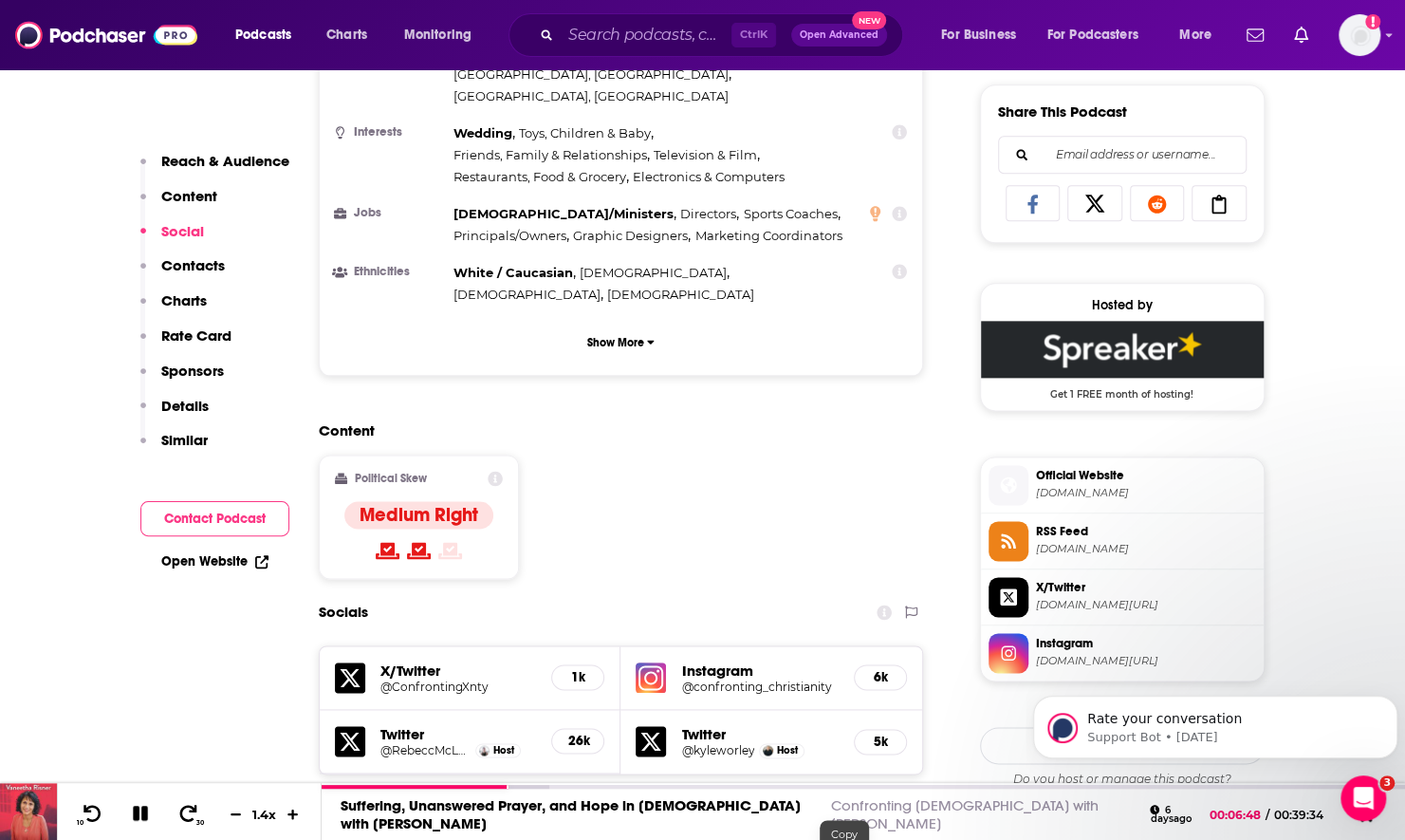
scroll to position [1423, 0]
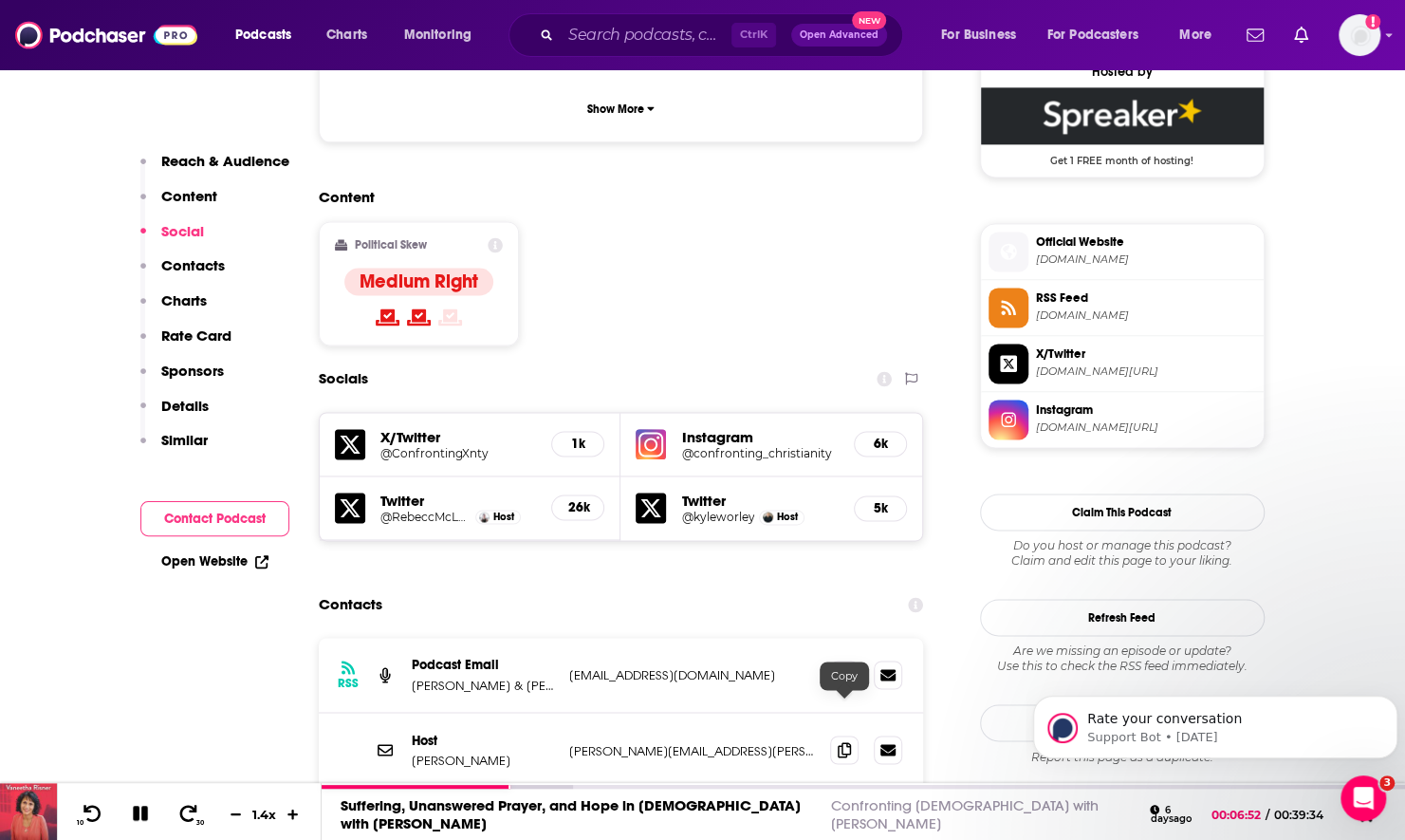
click at [841, 816] on icon at bounding box center [845, 824] width 13 height 15
drag, startPoint x: 847, startPoint y: 558, endPoint x: 847, endPoint y: 535, distance: 23.0
click at [847, 667] on icon at bounding box center [845, 674] width 13 height 15
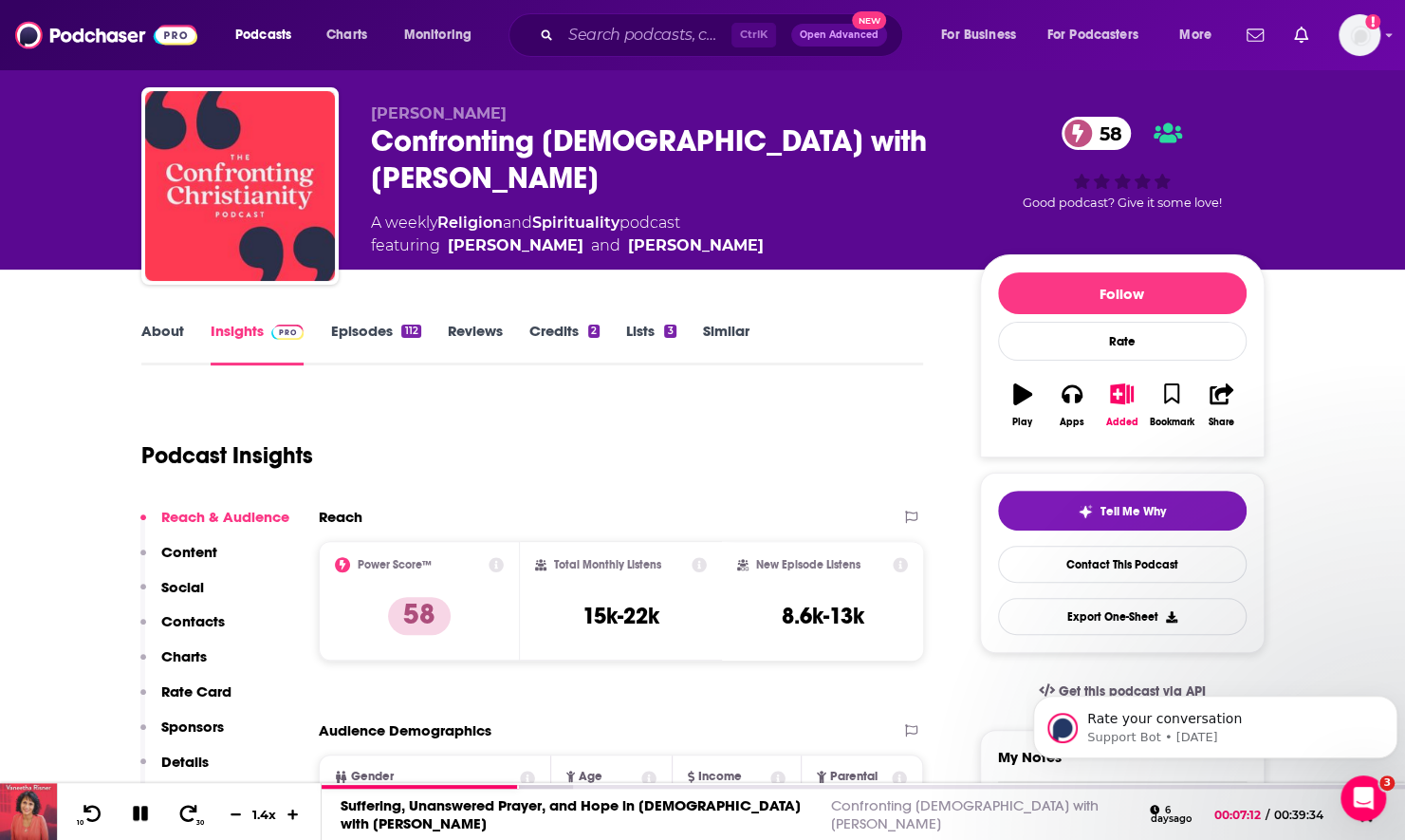
scroll to position [0, 0]
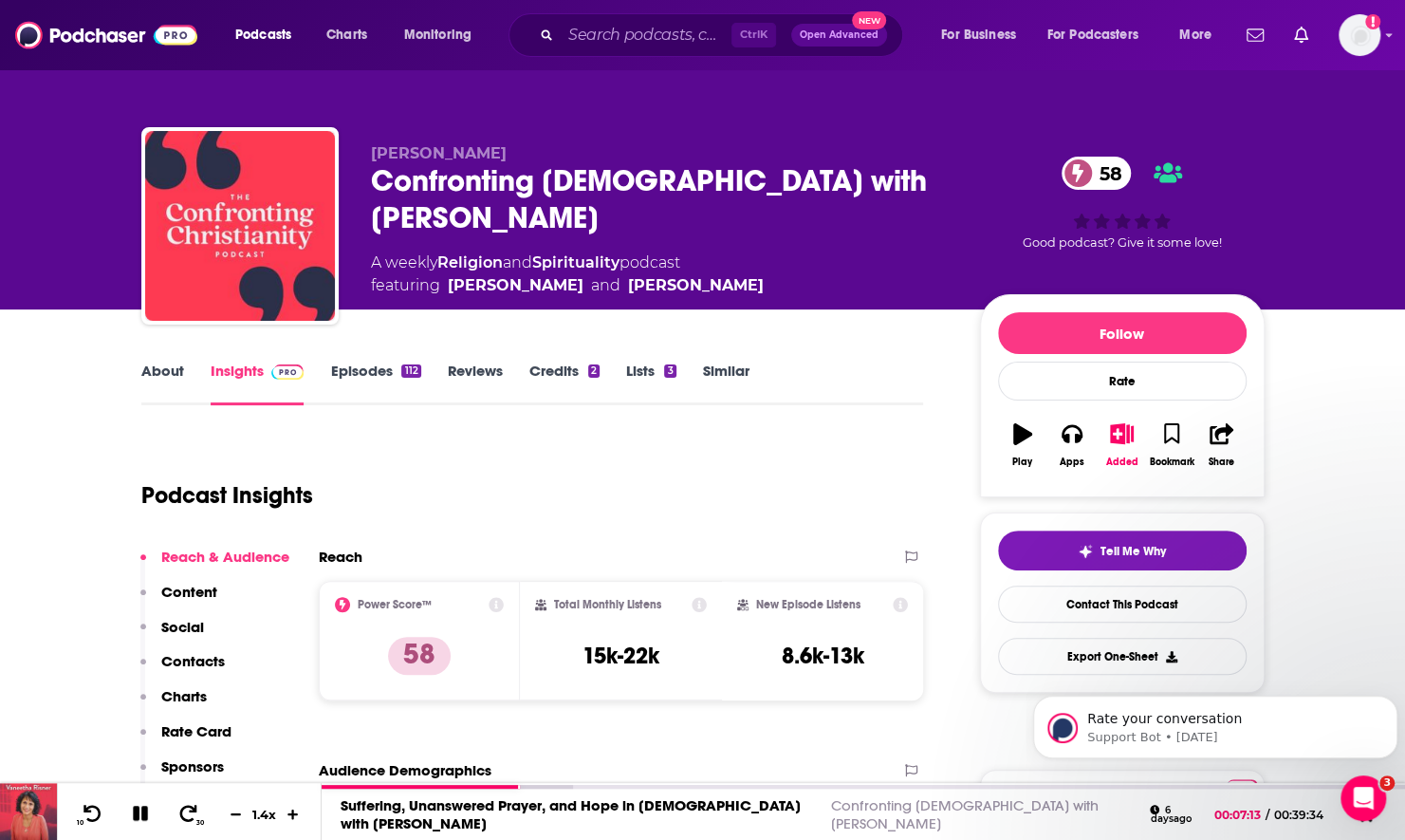
click at [362, 379] on link "Episodes 112" at bounding box center [375, 383] width 90 height 44
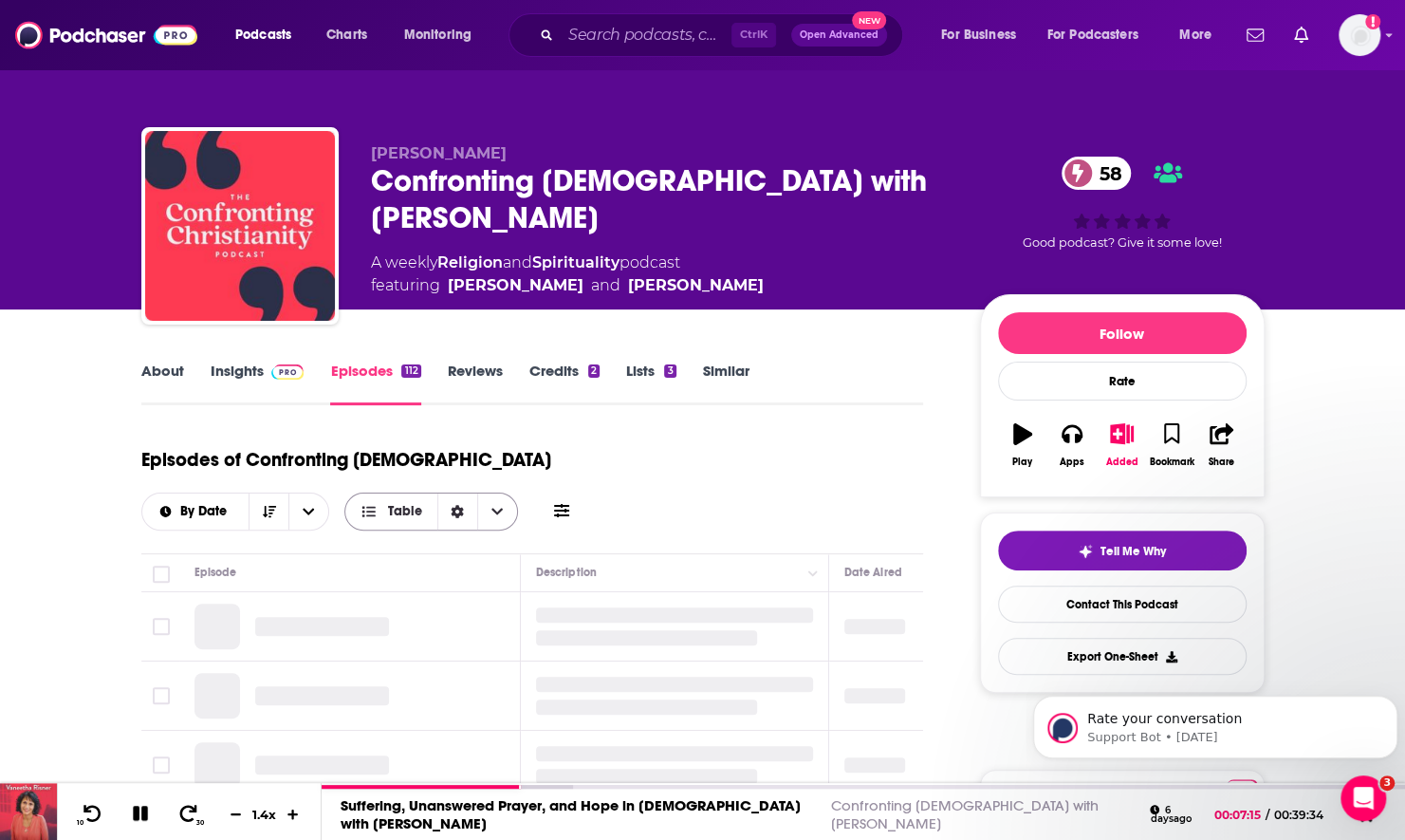
click at [569, 503] on icon at bounding box center [562, 511] width 15 height 15
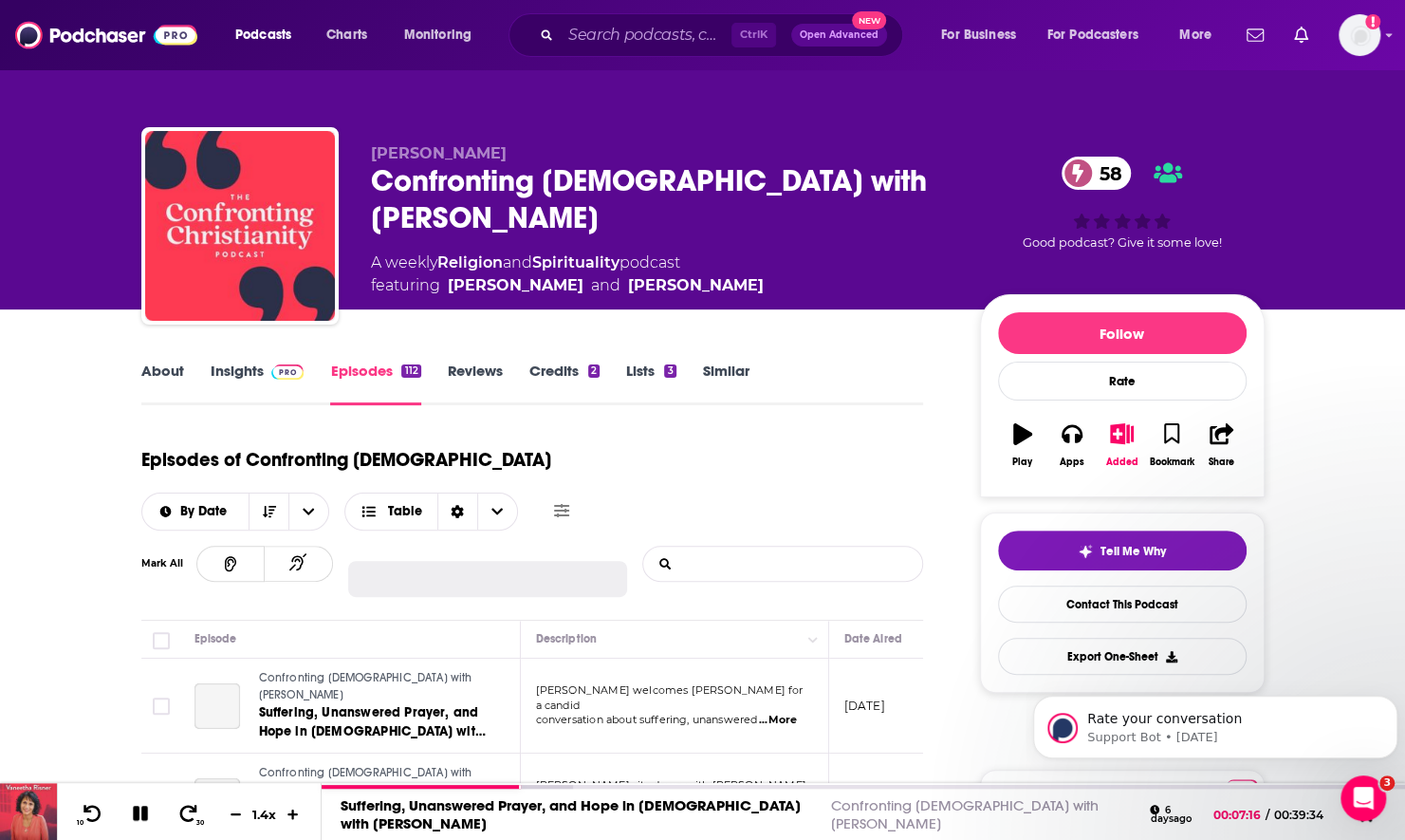
click at [727, 547] on input "List Search Input" at bounding box center [742, 564] width 198 height 34
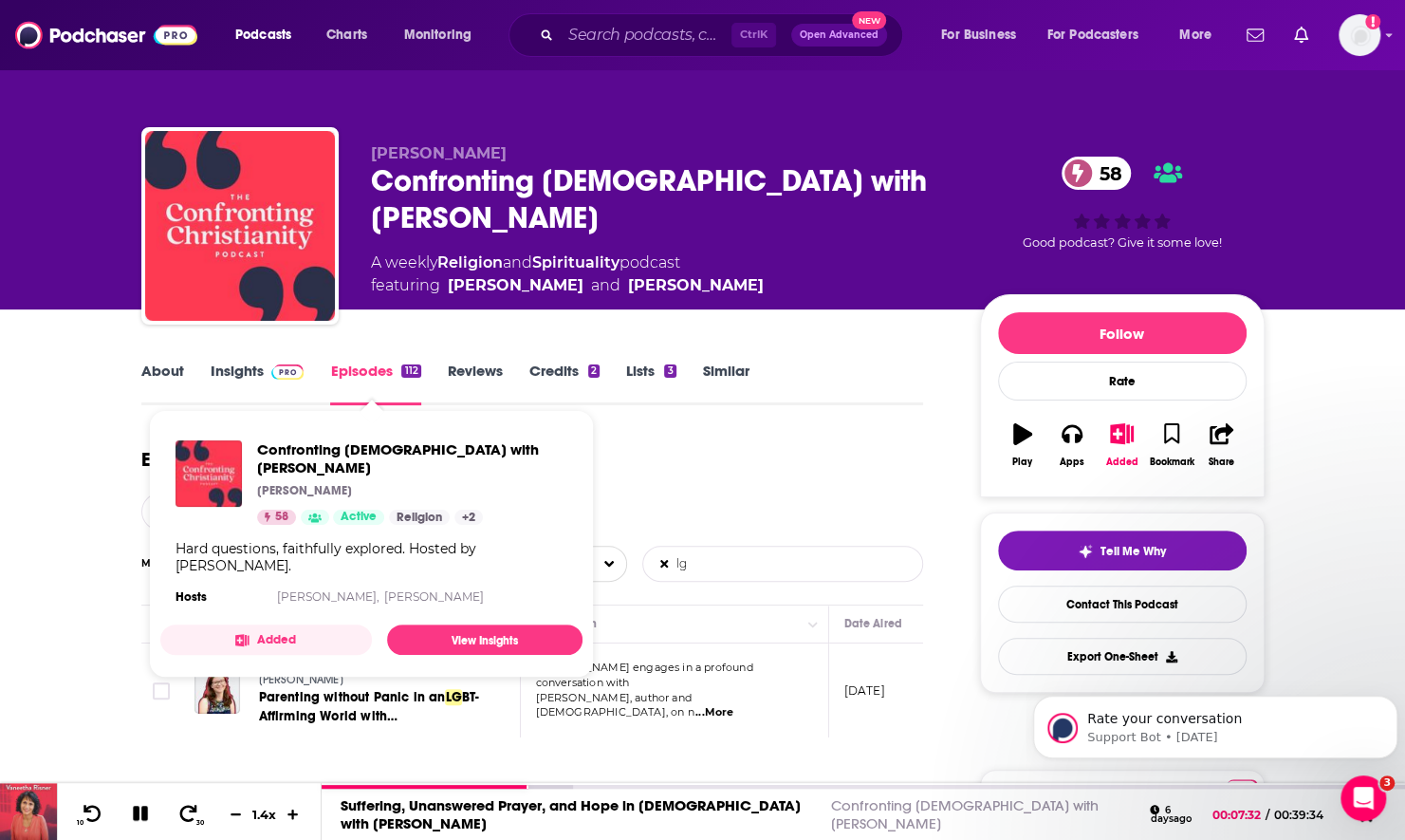
type input "lg"
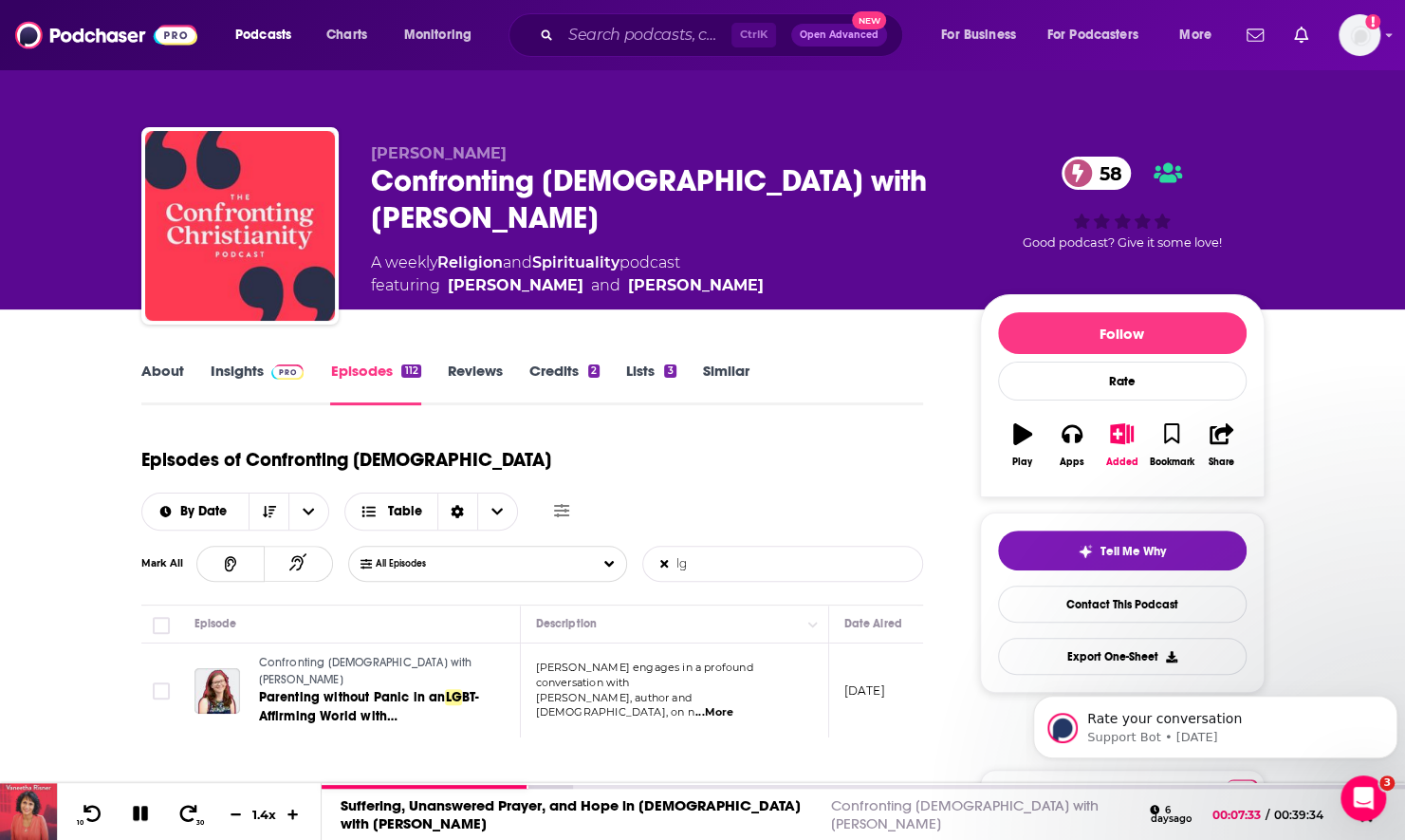
click at [754, 661] on span "Rebecca engages in a profound conversation with" at bounding box center [645, 675] width 217 height 29
click at [734, 705] on span "...More" at bounding box center [714, 713] width 38 height 15
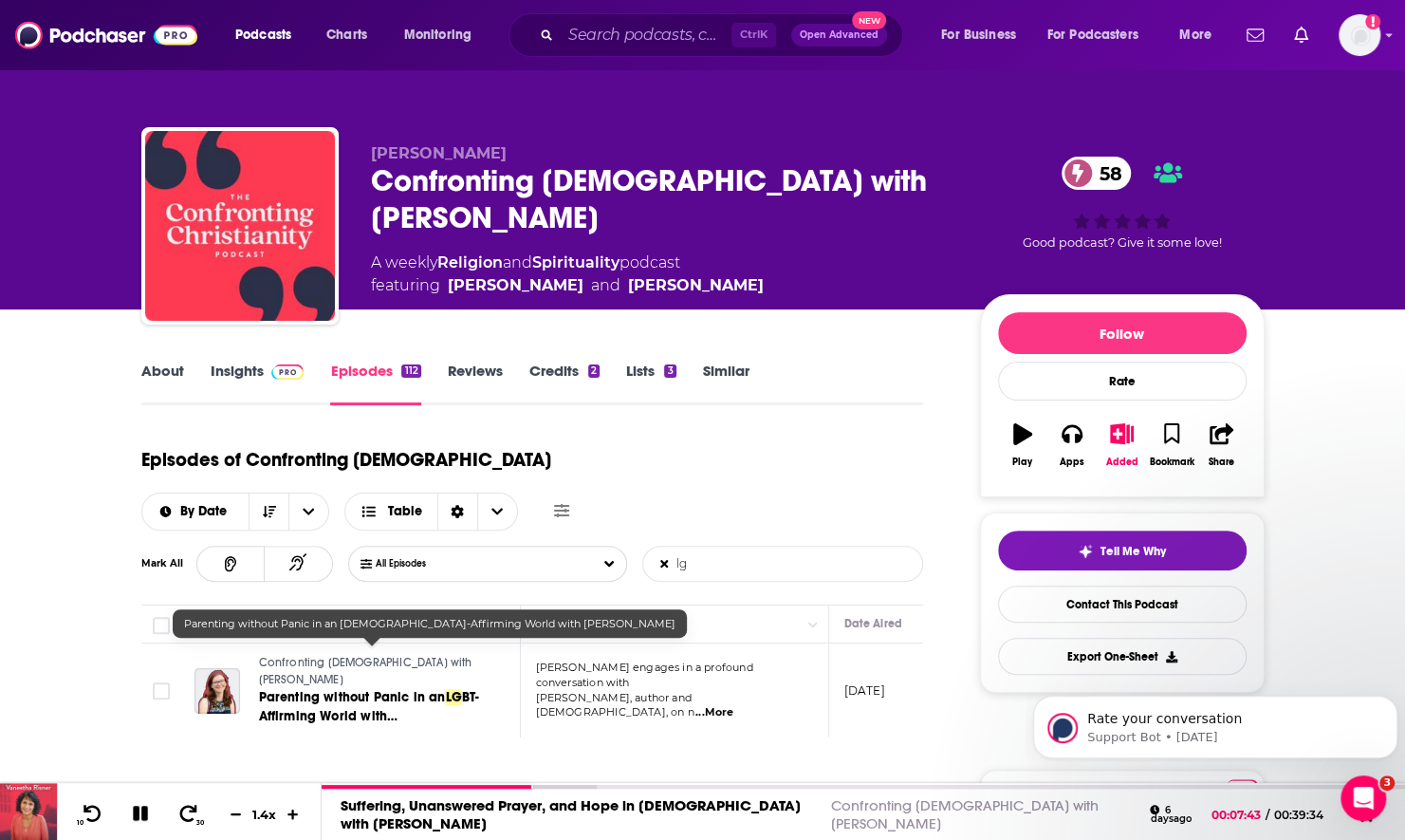
click at [294, 689] on span "Parenting without Panic in an" at bounding box center [351, 696] width 187 height 16
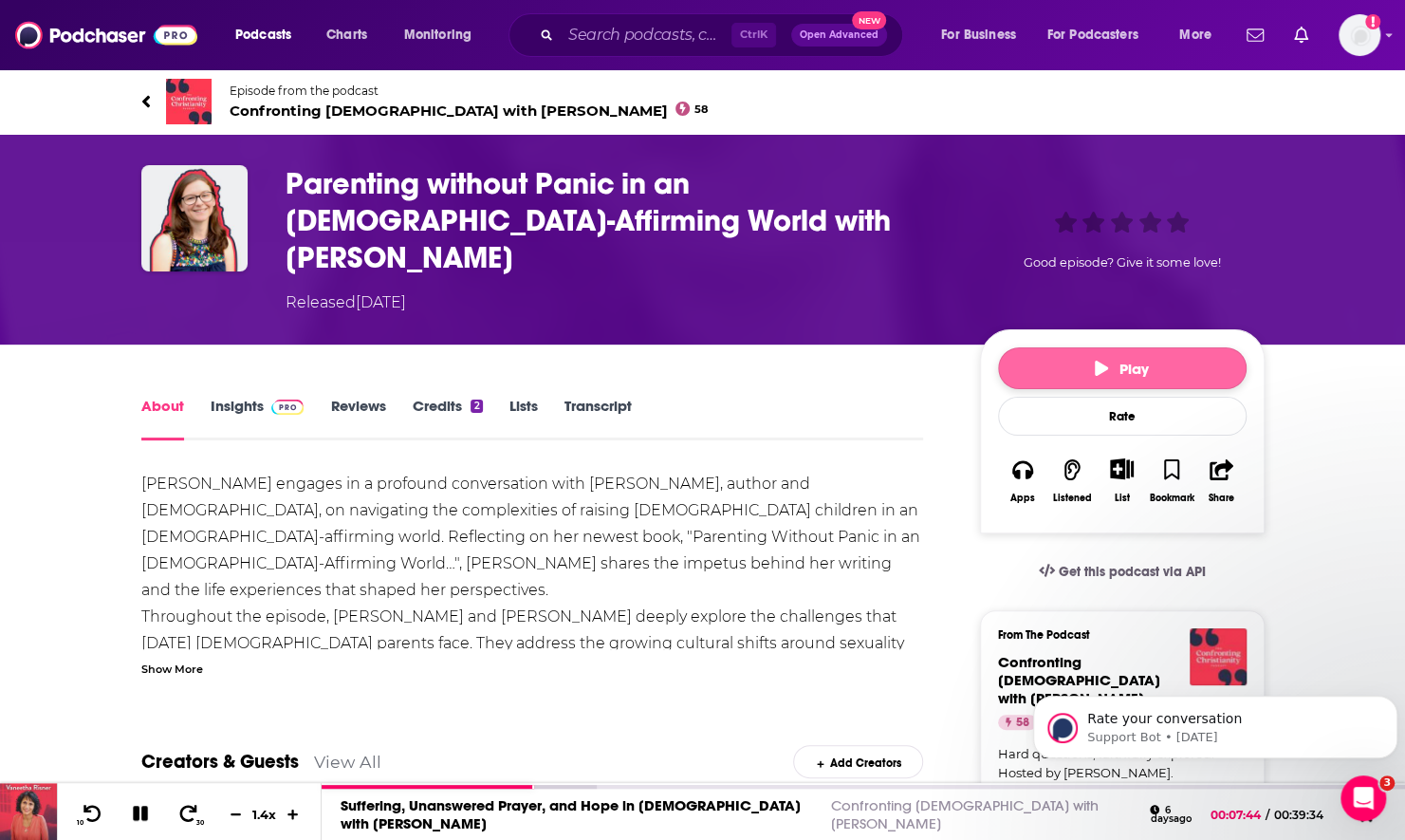
click at [1143, 359] on span "Play" at bounding box center [1122, 368] width 54 height 18
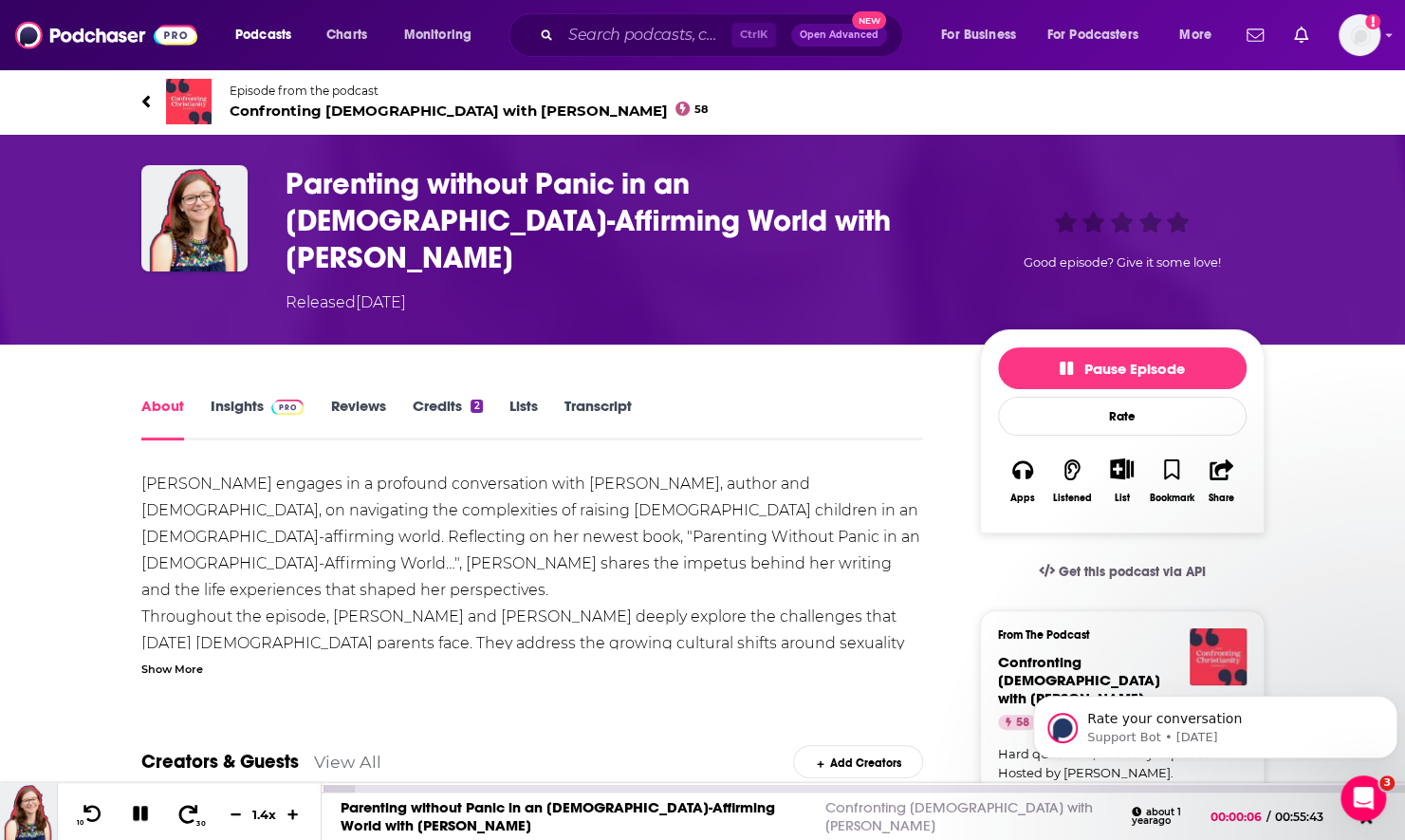
click at [193, 824] on span at bounding box center [188, 814] width 24 height 23
click at [148, 102] on icon at bounding box center [147, 102] width 10 height 19
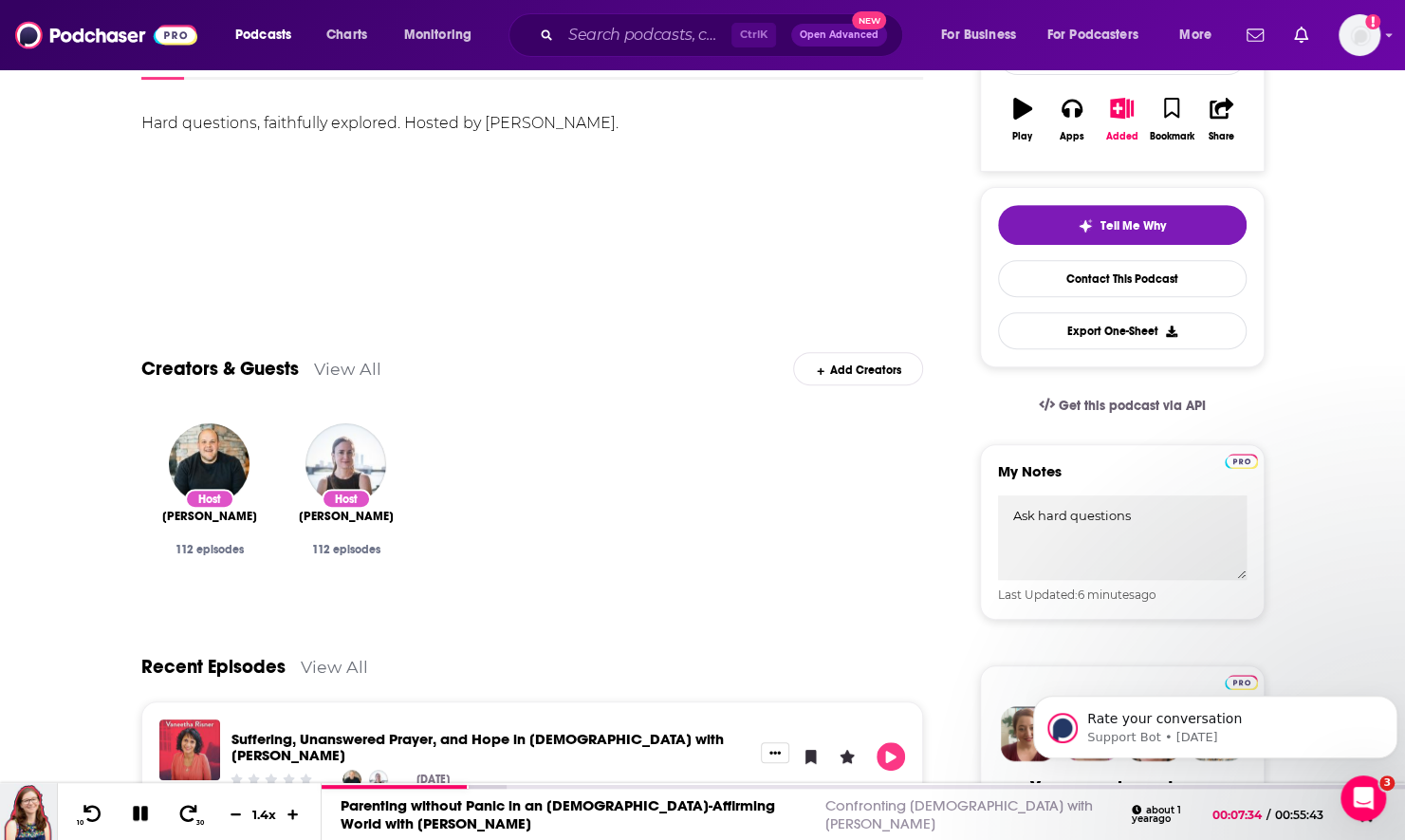
scroll to position [379, 0]
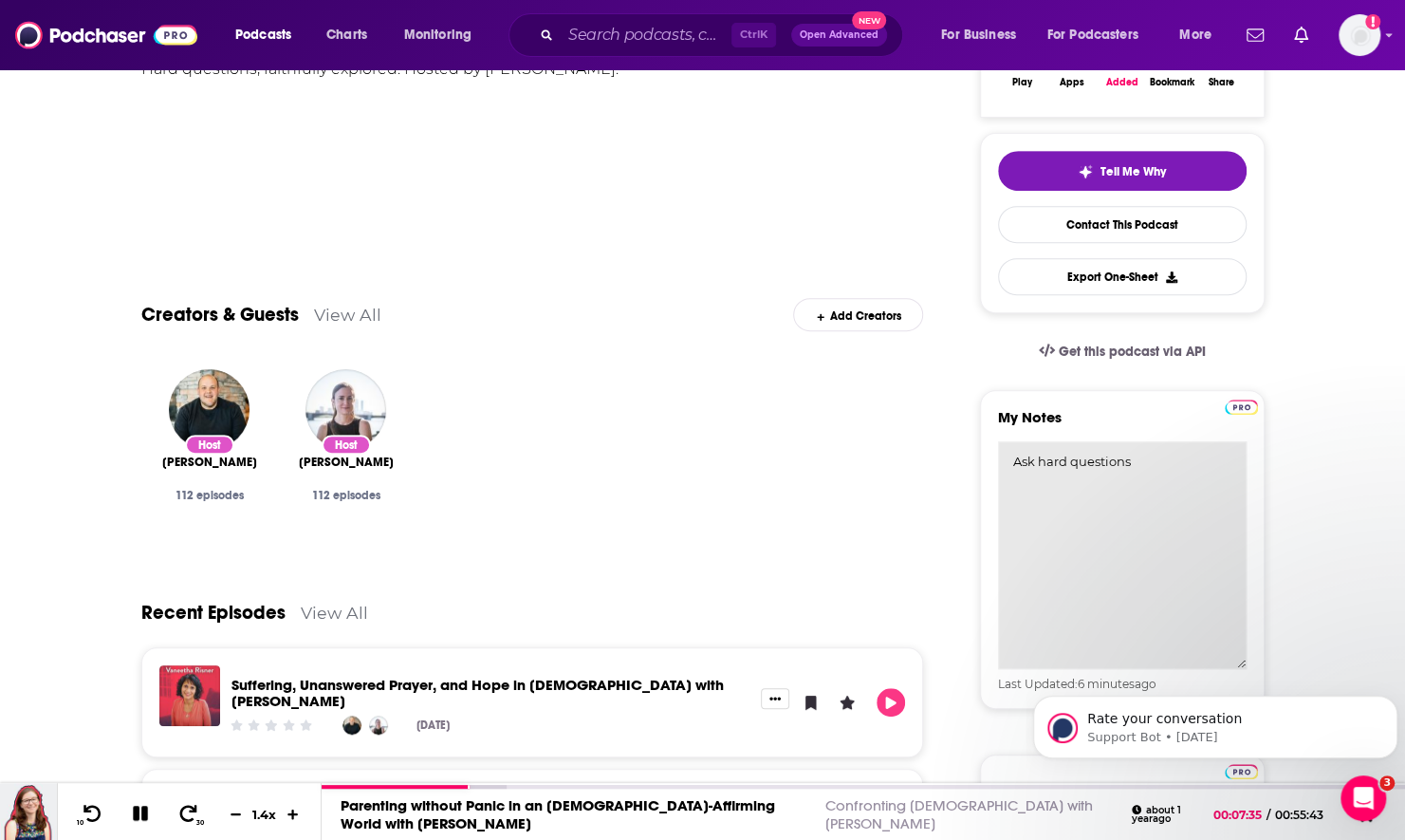
click at [1154, 454] on textarea "Ask hard questions" at bounding box center [1122, 556] width 249 height 228
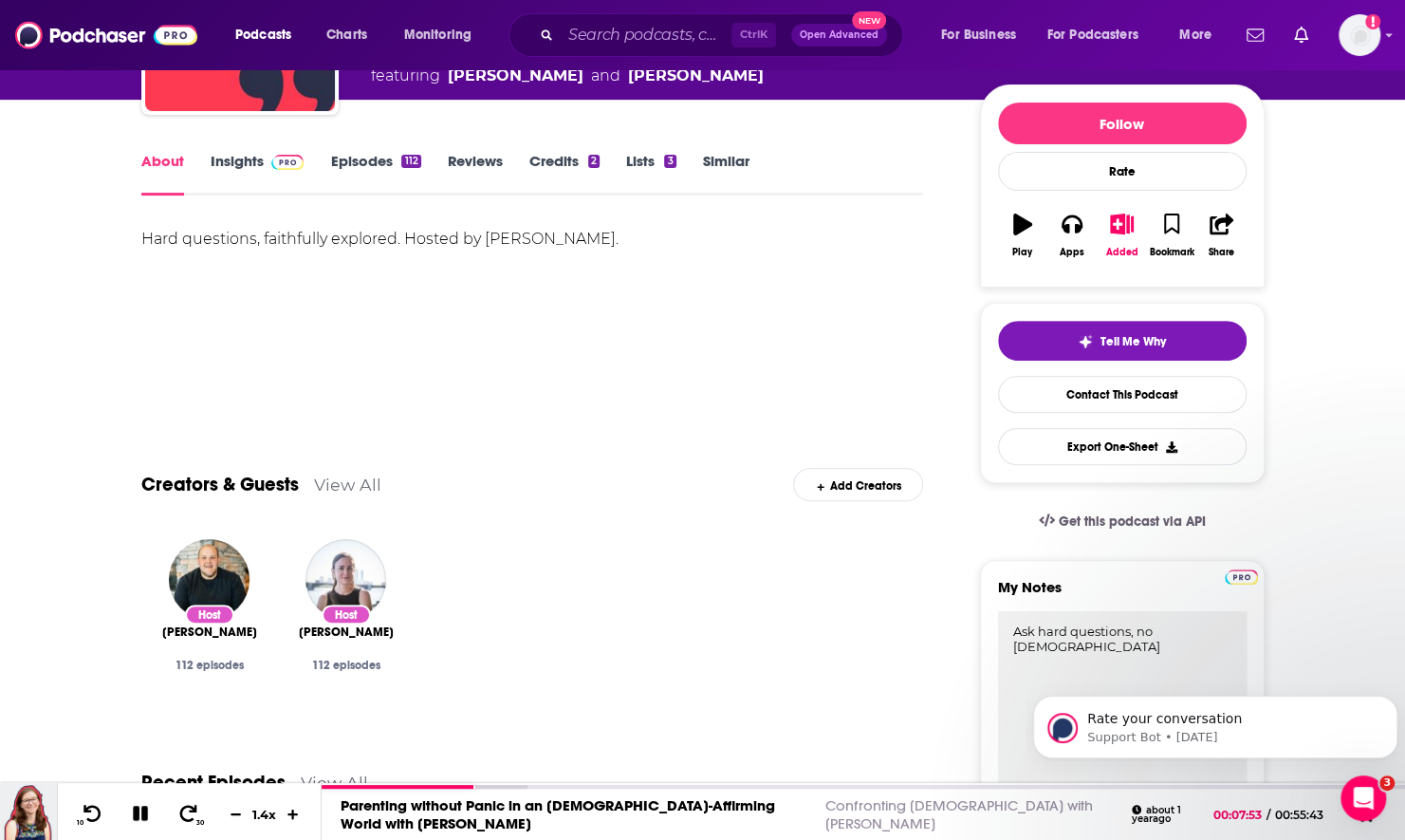
scroll to position [0, 0]
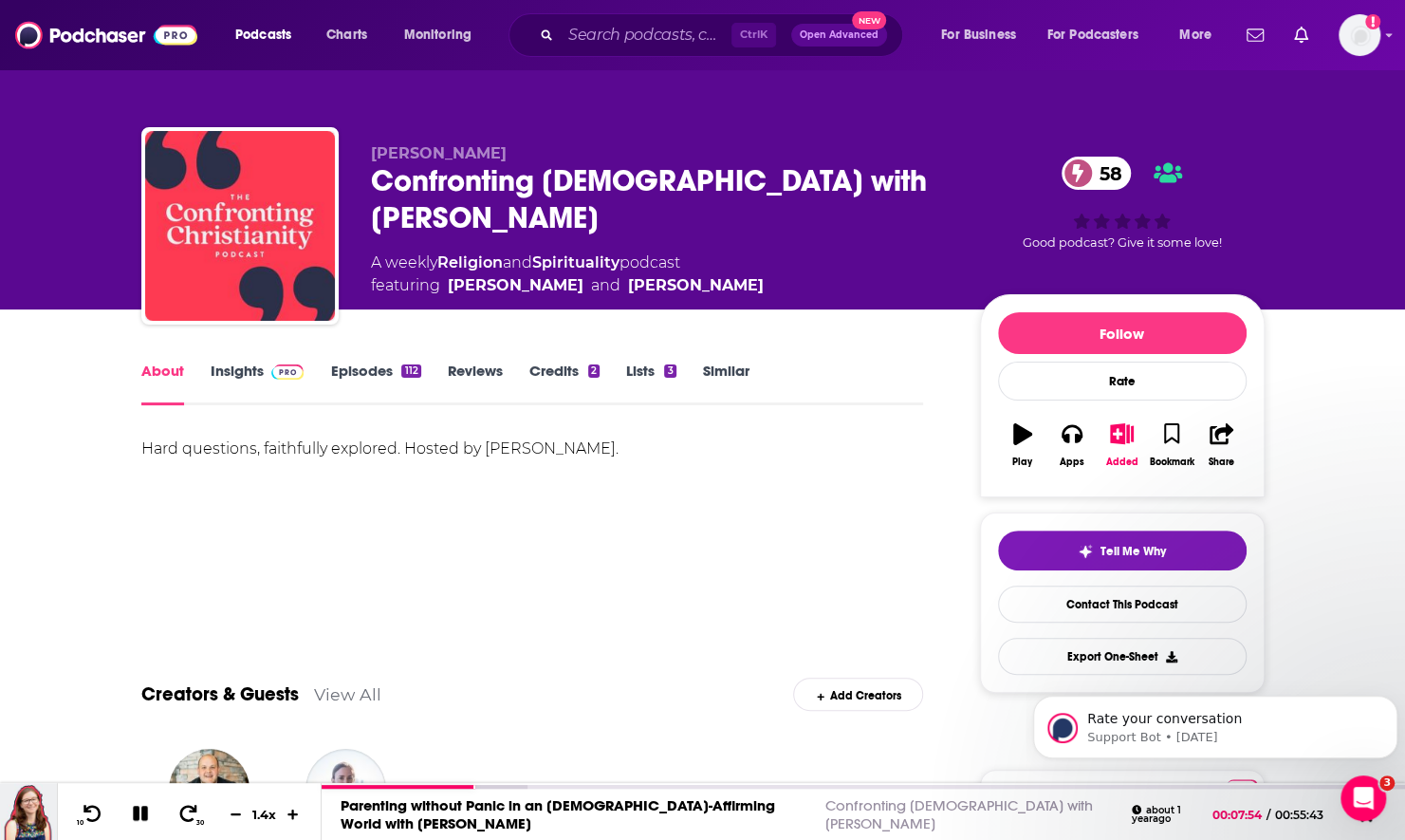
type textarea "Ask hard questions, no LGBTQ"
click at [269, 381] on link "Insights" at bounding box center [258, 383] width 94 height 44
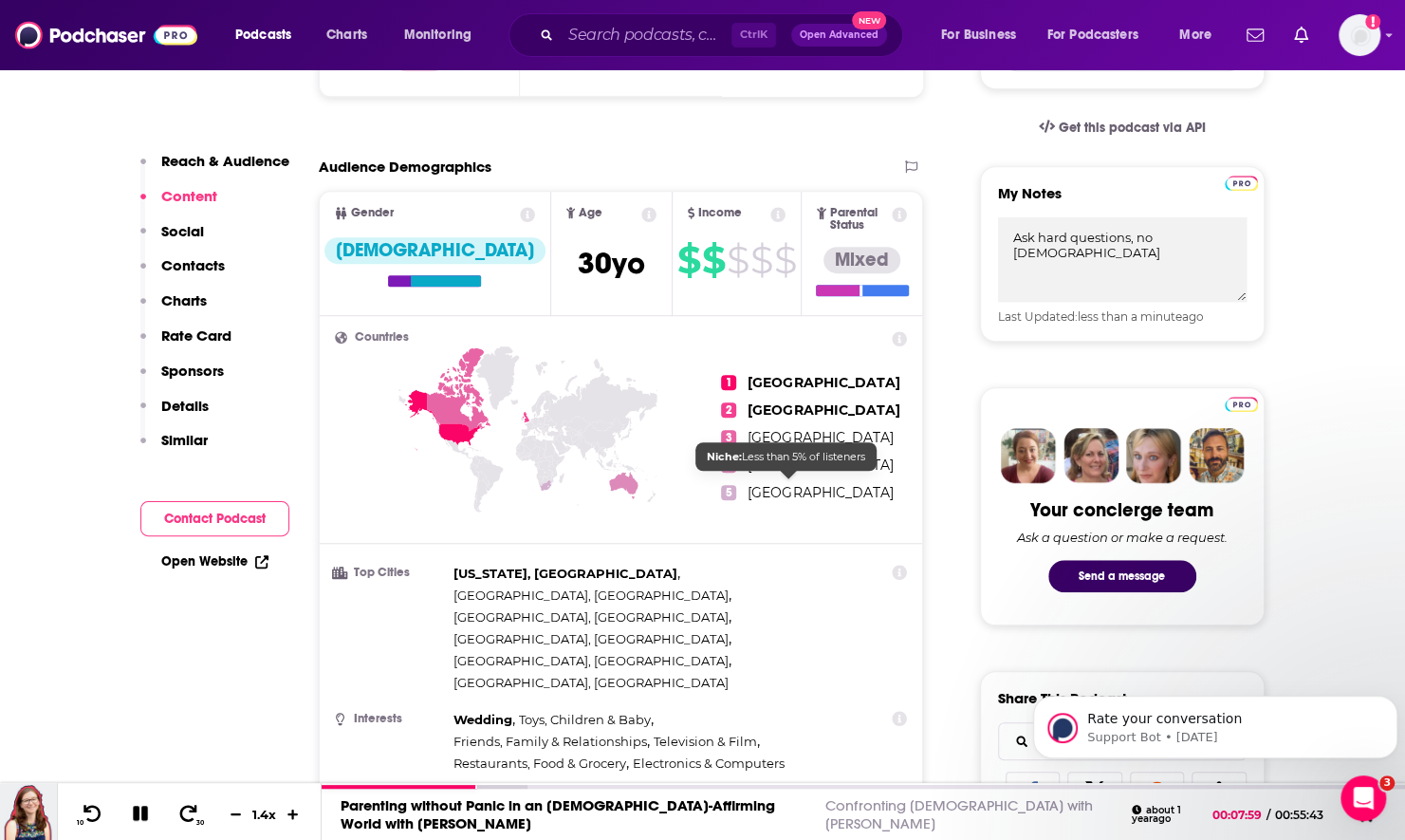
scroll to position [379, 0]
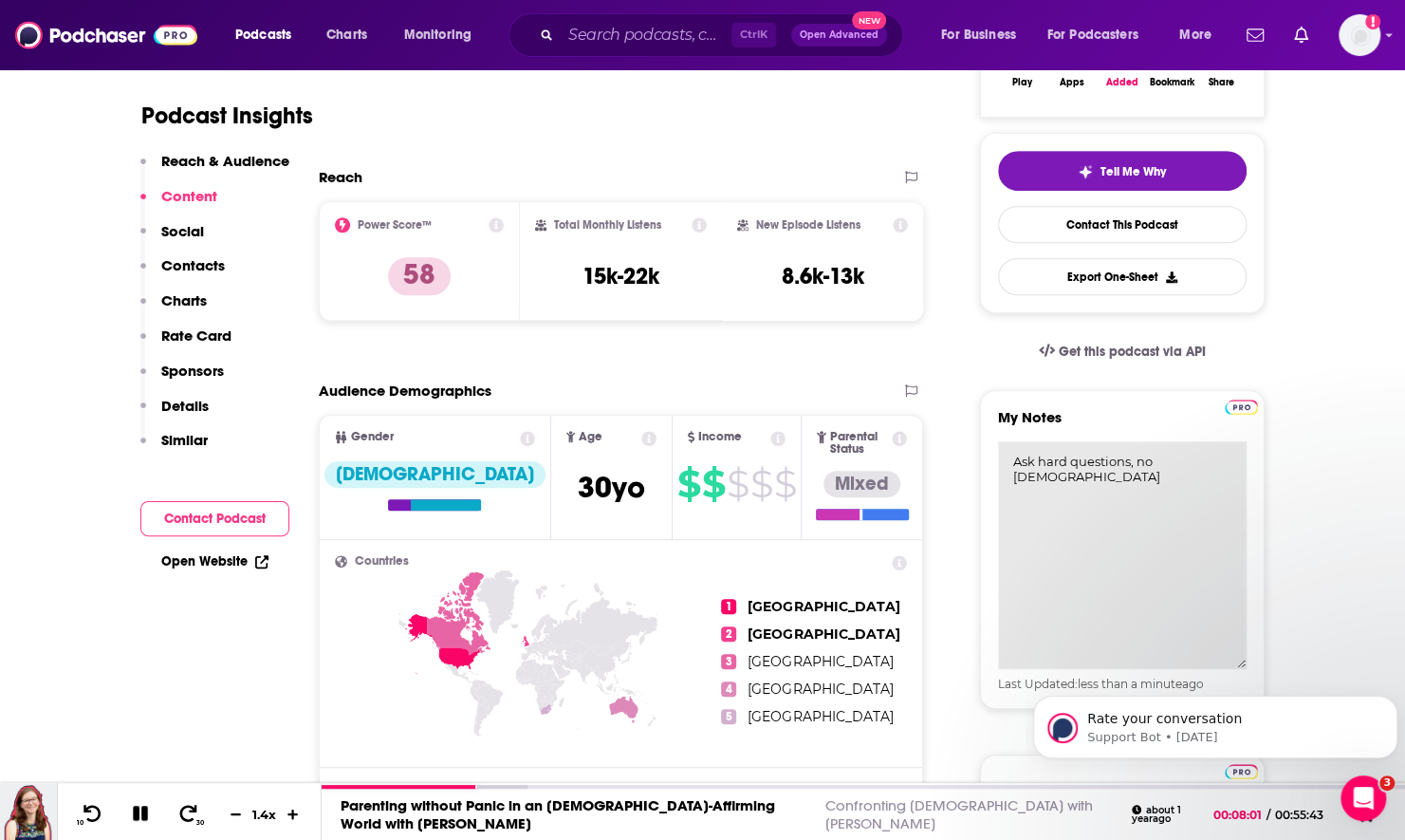
click at [1205, 472] on textarea "Ask hard questions, no LGBTQ" at bounding box center [1122, 556] width 249 height 228
type textarea "Ask hard questions, no LGBTQ, right leaning"
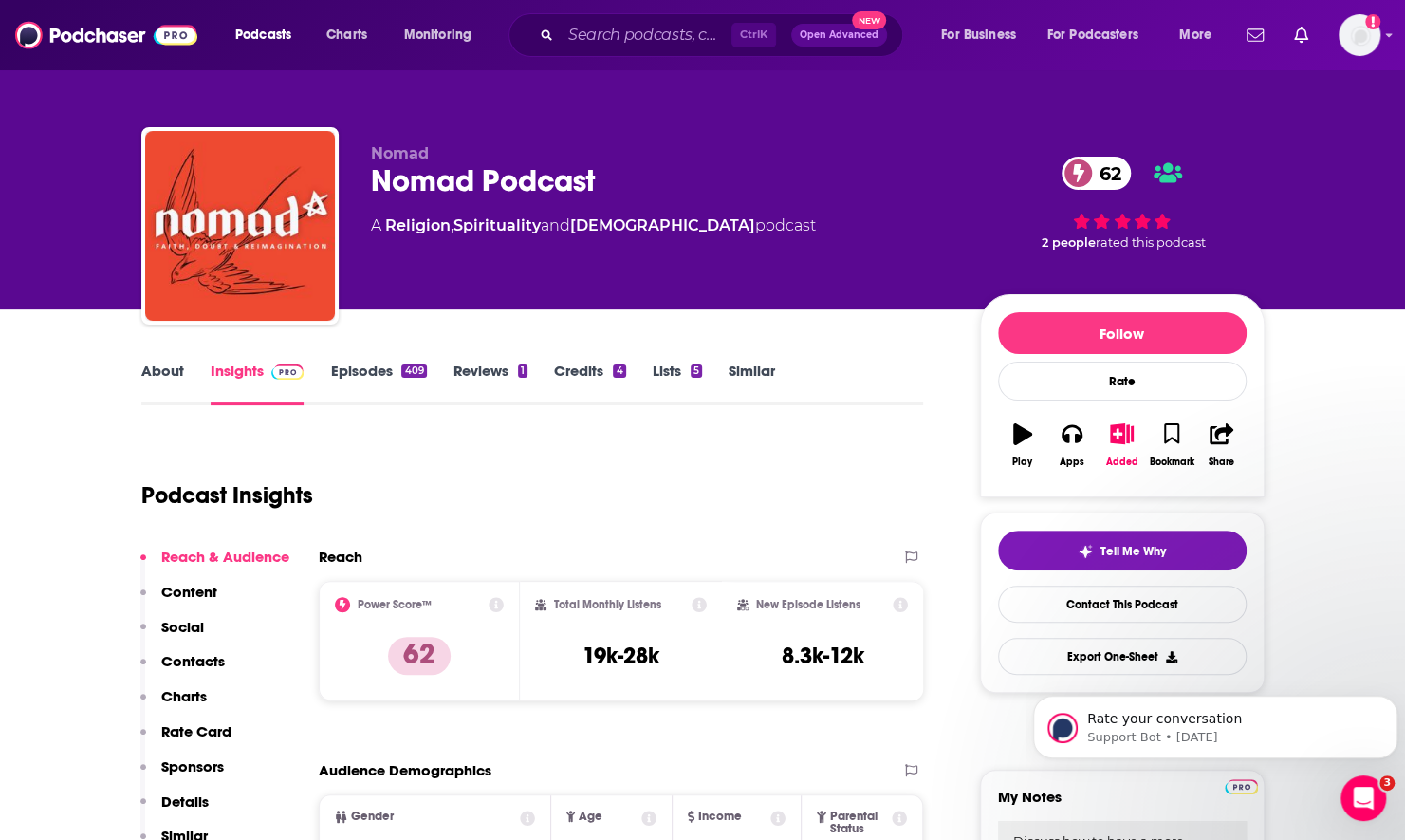
click at [180, 374] on link "About" at bounding box center [163, 383] width 43 height 44
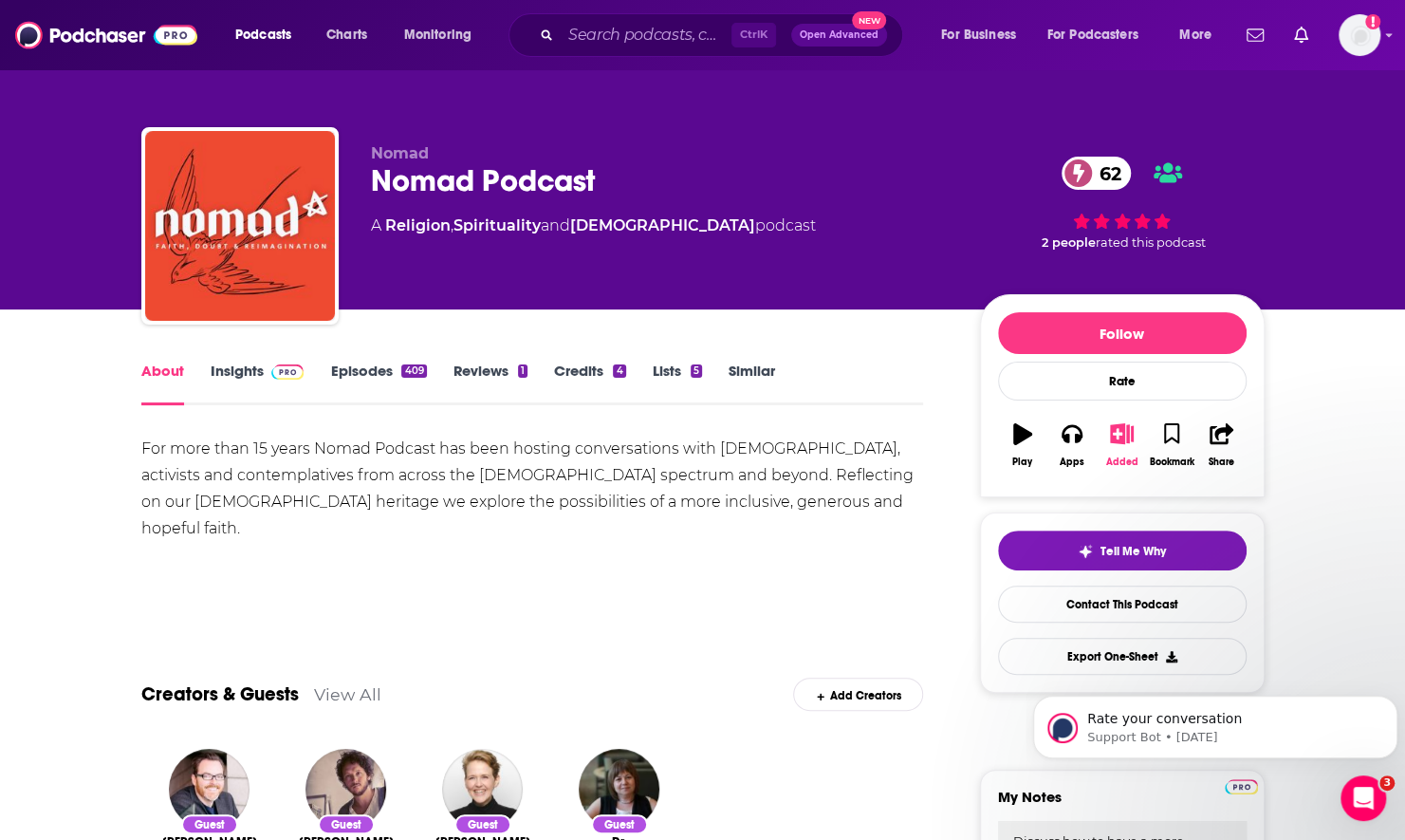
click at [1125, 427] on icon "button" at bounding box center [1122, 434] width 24 height 21
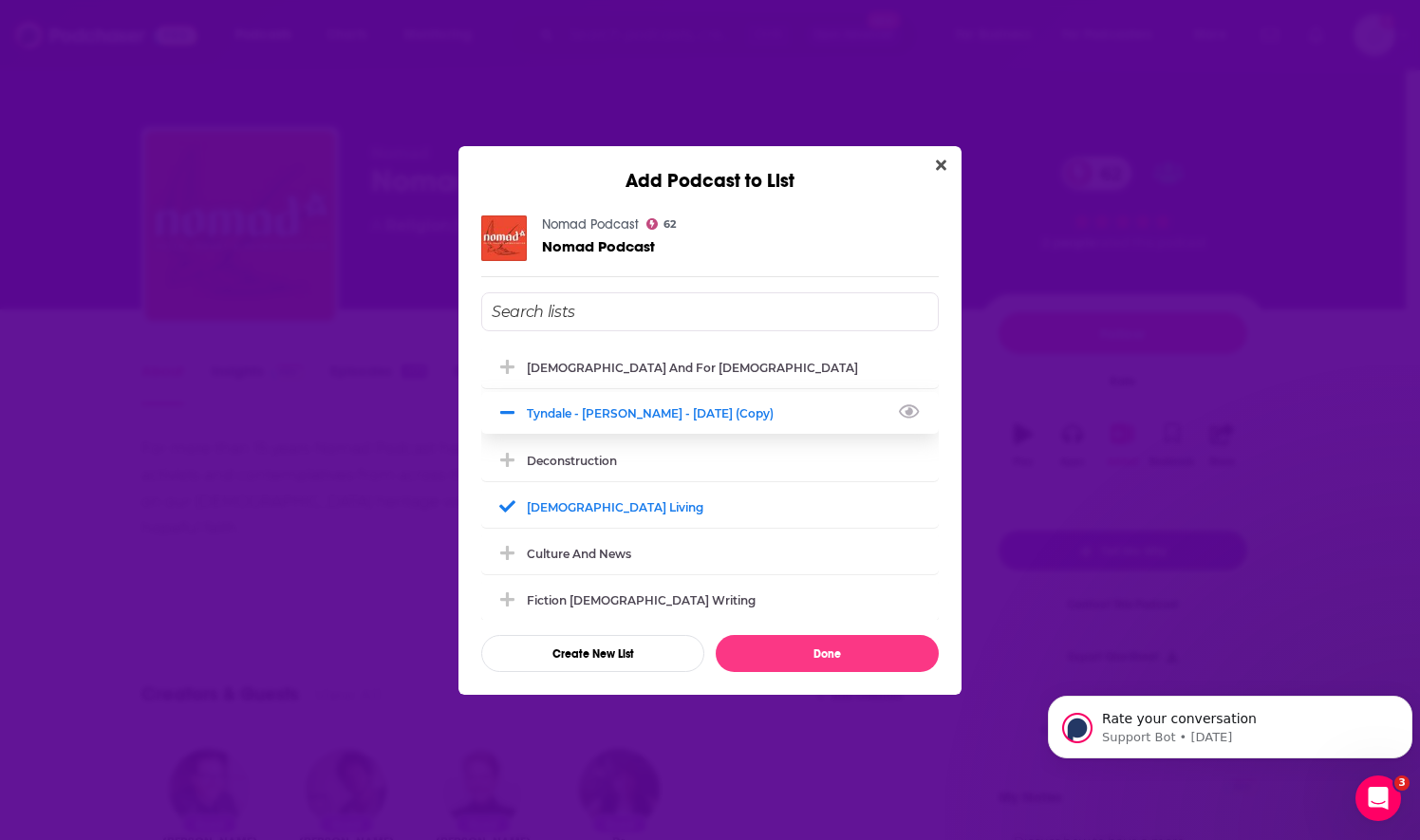
click at [509, 407] on icon "Add Podcast To List" at bounding box center [507, 413] width 14 height 17
click at [944, 166] on icon "Close" at bounding box center [941, 165] width 11 height 15
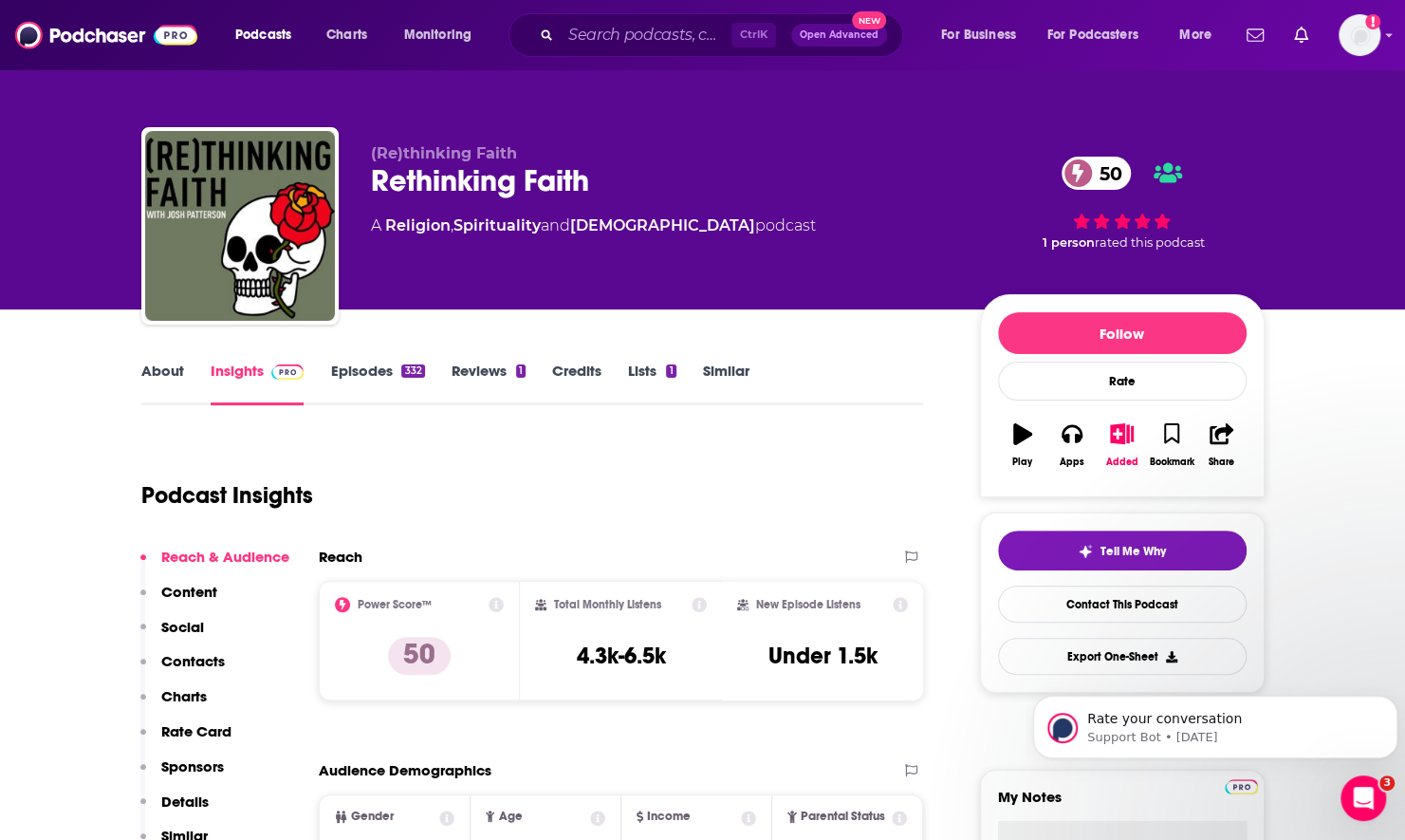
click at [171, 367] on link "About" at bounding box center [163, 383] width 43 height 44
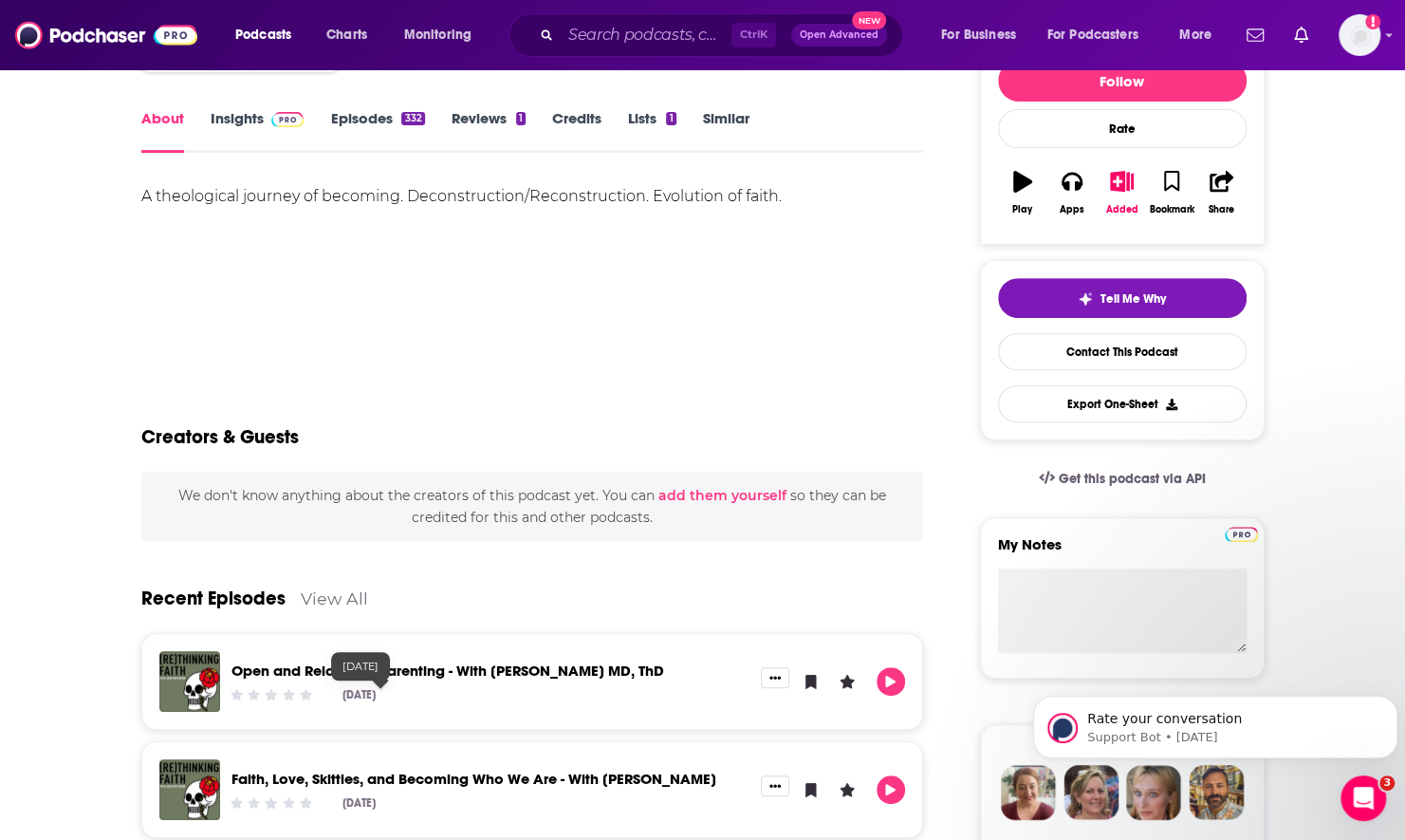
scroll to position [379, 0]
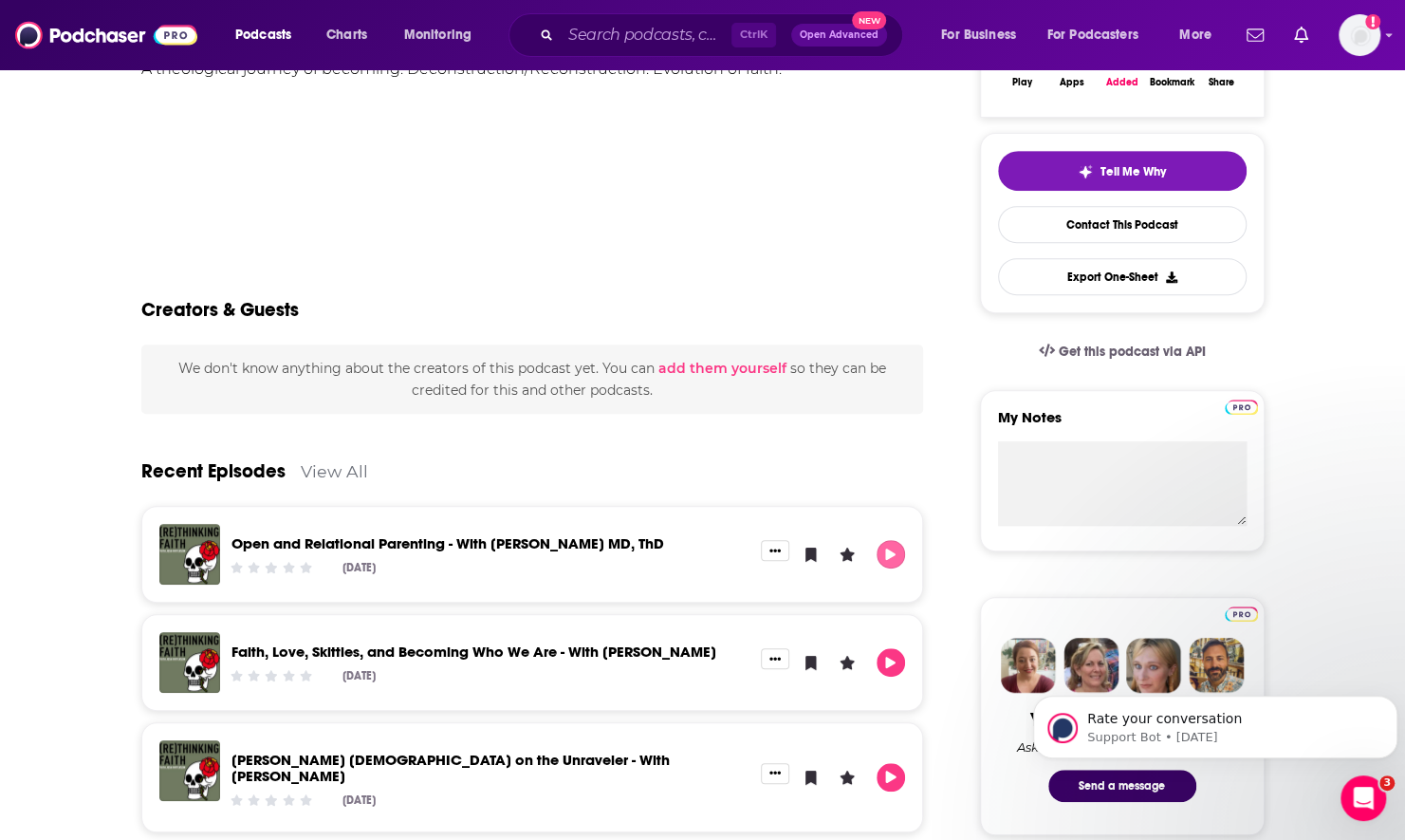
click at [883, 549] on icon "Play" at bounding box center [891, 555] width 15 height 12
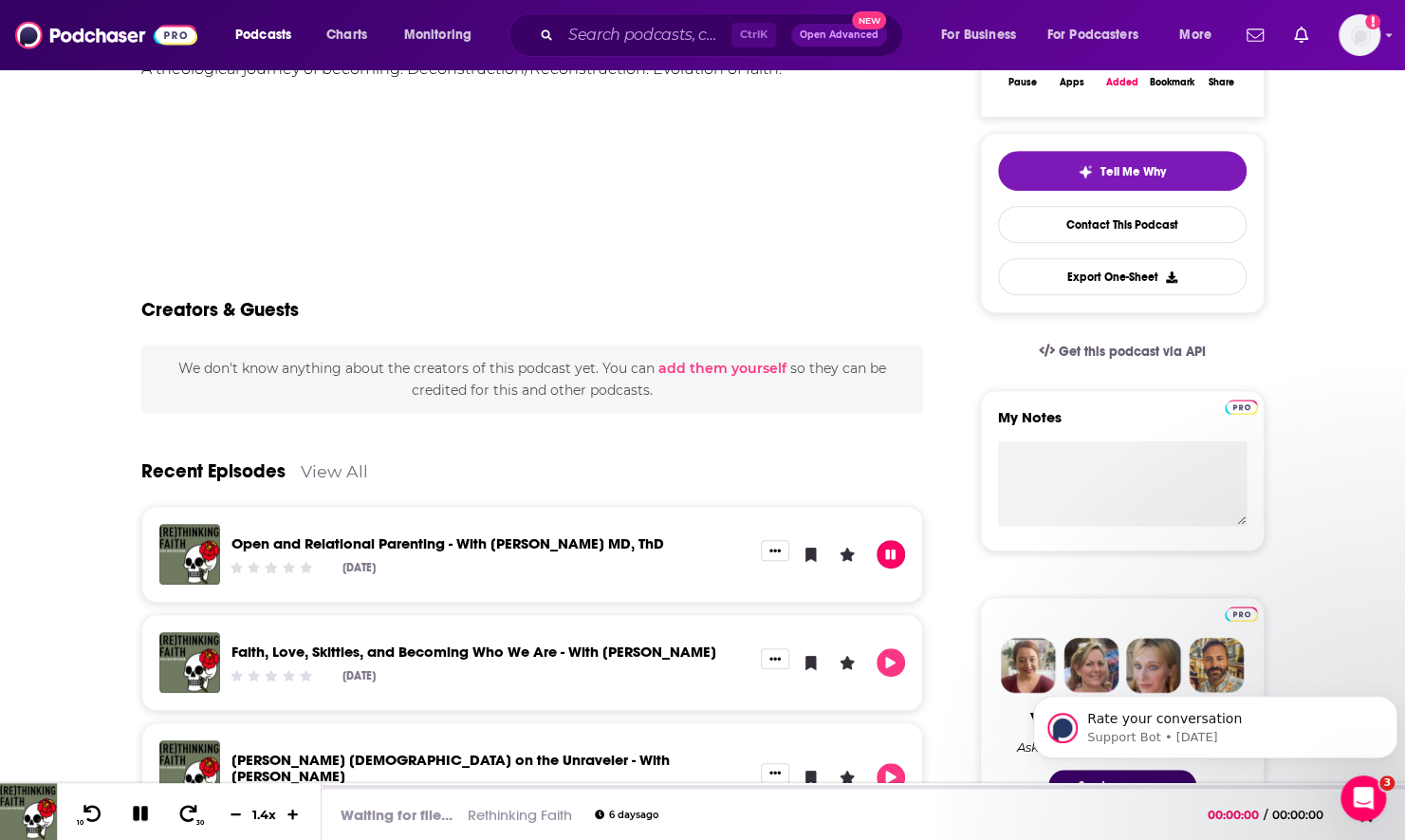
scroll to position [0, 0]
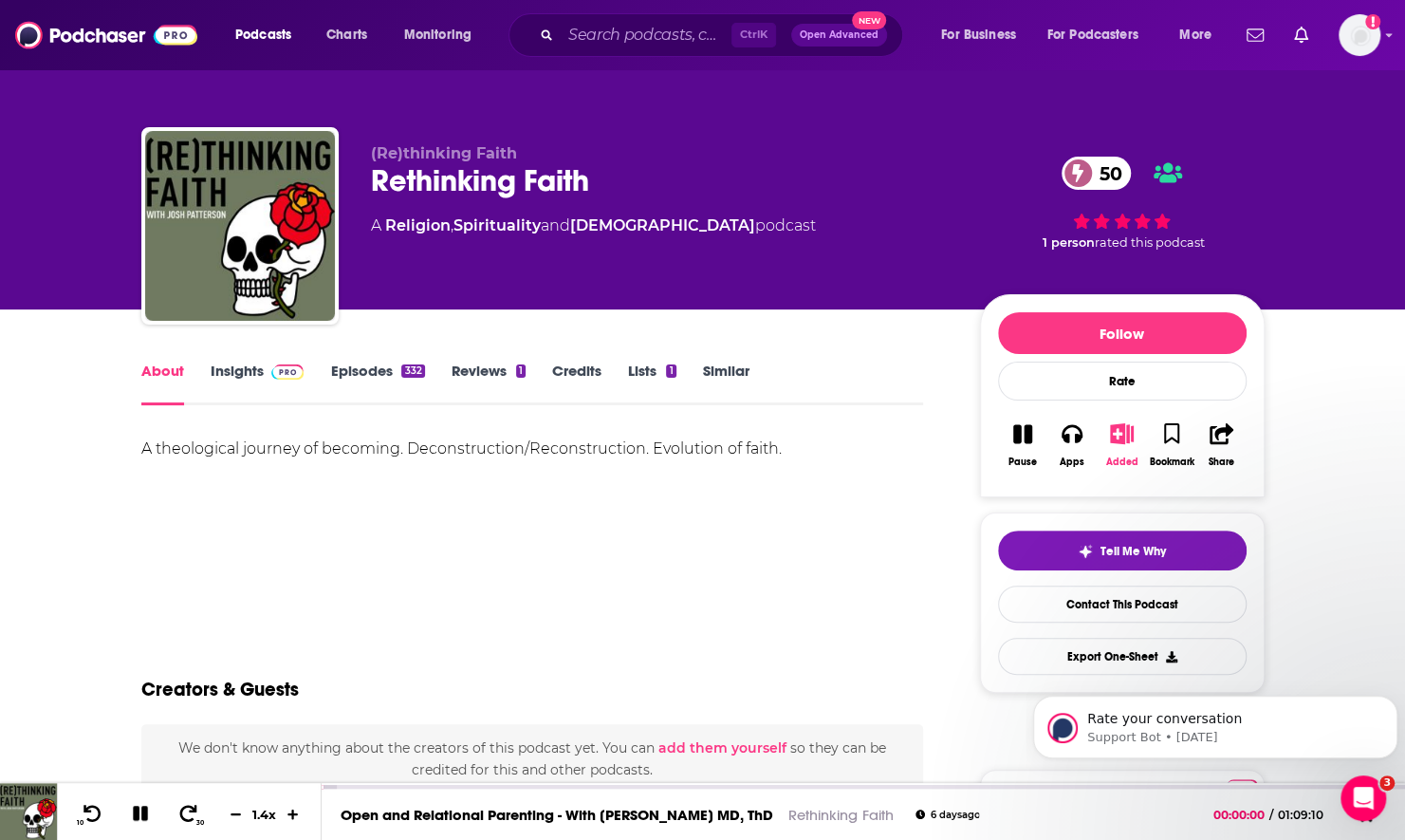
click at [1130, 431] on icon "button" at bounding box center [1122, 434] width 24 height 21
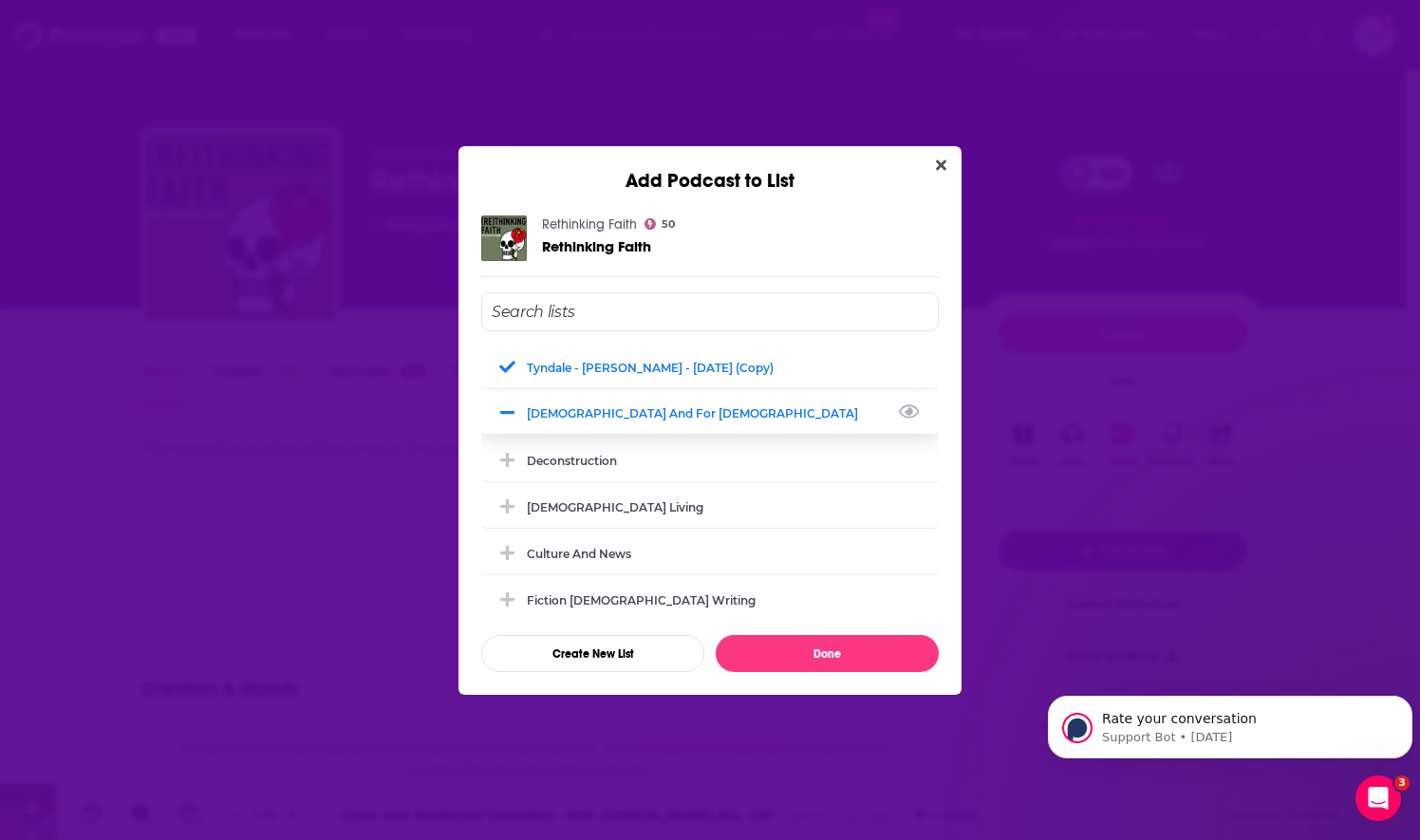
click at [526, 416] on button "Add Podcast To List" at bounding box center [510, 413] width 34 height 20
click at [498, 375] on div "Tyndale - [PERSON_NAME] - [DATE] (Copy)" at bounding box center [710, 367] width 458 height 42
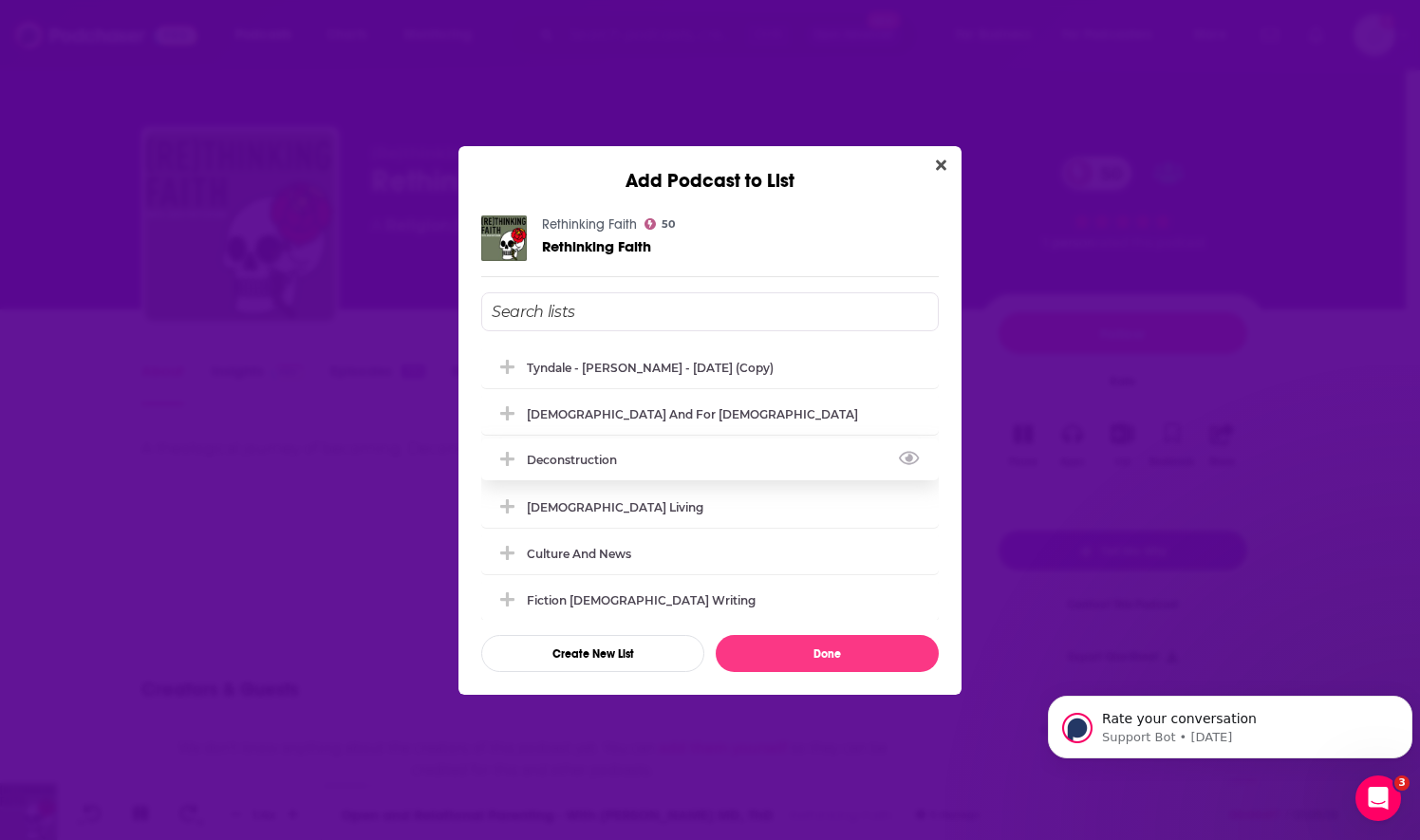
click at [510, 463] on icon "Add Podcast To List" at bounding box center [507, 460] width 14 height 17
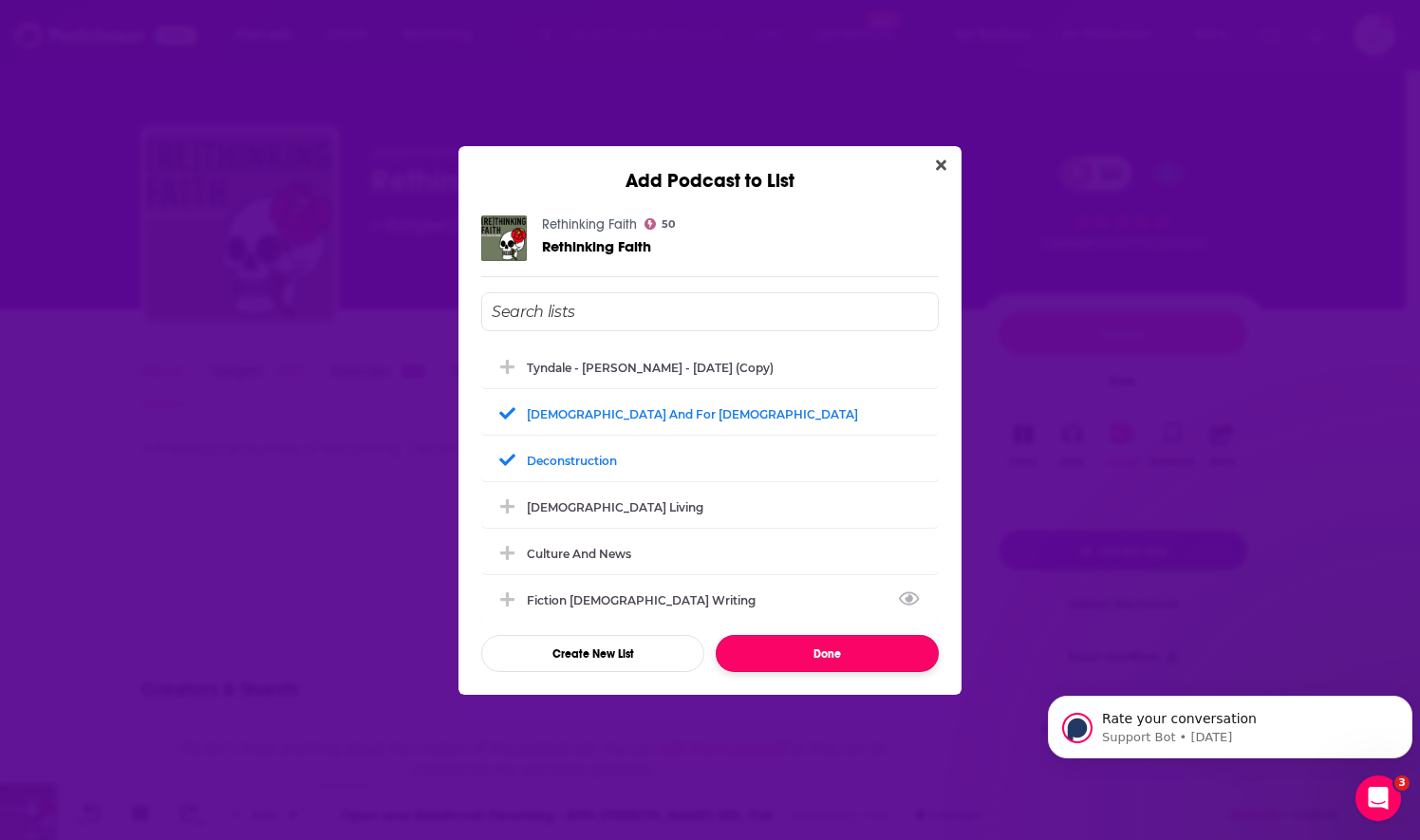
click at [793, 649] on button "Done" at bounding box center [827, 653] width 223 height 37
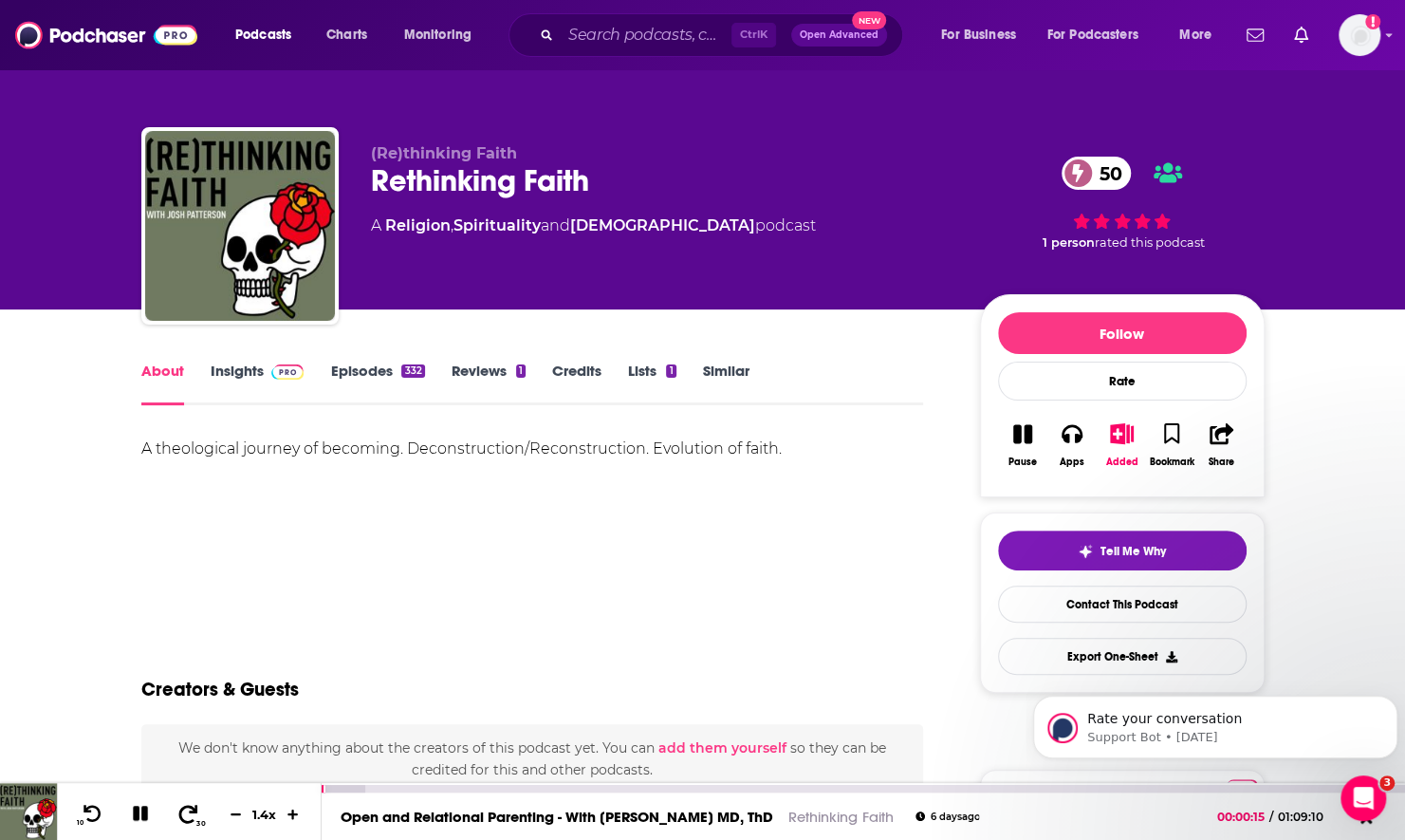
click at [192, 814] on icon at bounding box center [188, 813] width 24 height 19
click at [194, 810] on icon at bounding box center [189, 812] width 19 height 18
click at [188, 812] on icon at bounding box center [188, 813] width 24 height 19
click at [87, 810] on icon at bounding box center [92, 813] width 24 height 19
click at [196, 822] on span "30" at bounding box center [200, 823] width 9 height 9
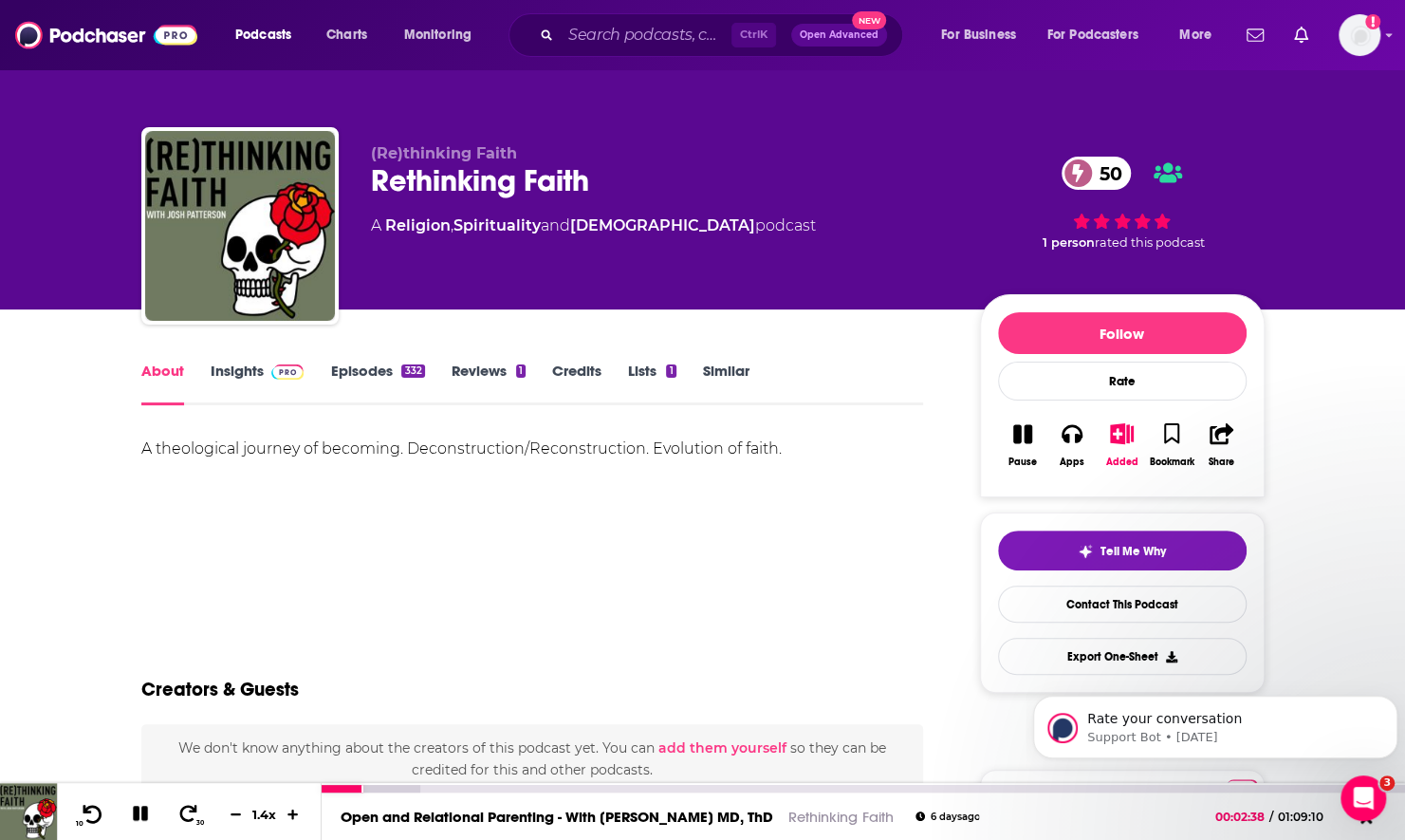
click at [87, 818] on icon at bounding box center [92, 813] width 24 height 19
click at [241, 379] on link "Insights" at bounding box center [258, 383] width 94 height 44
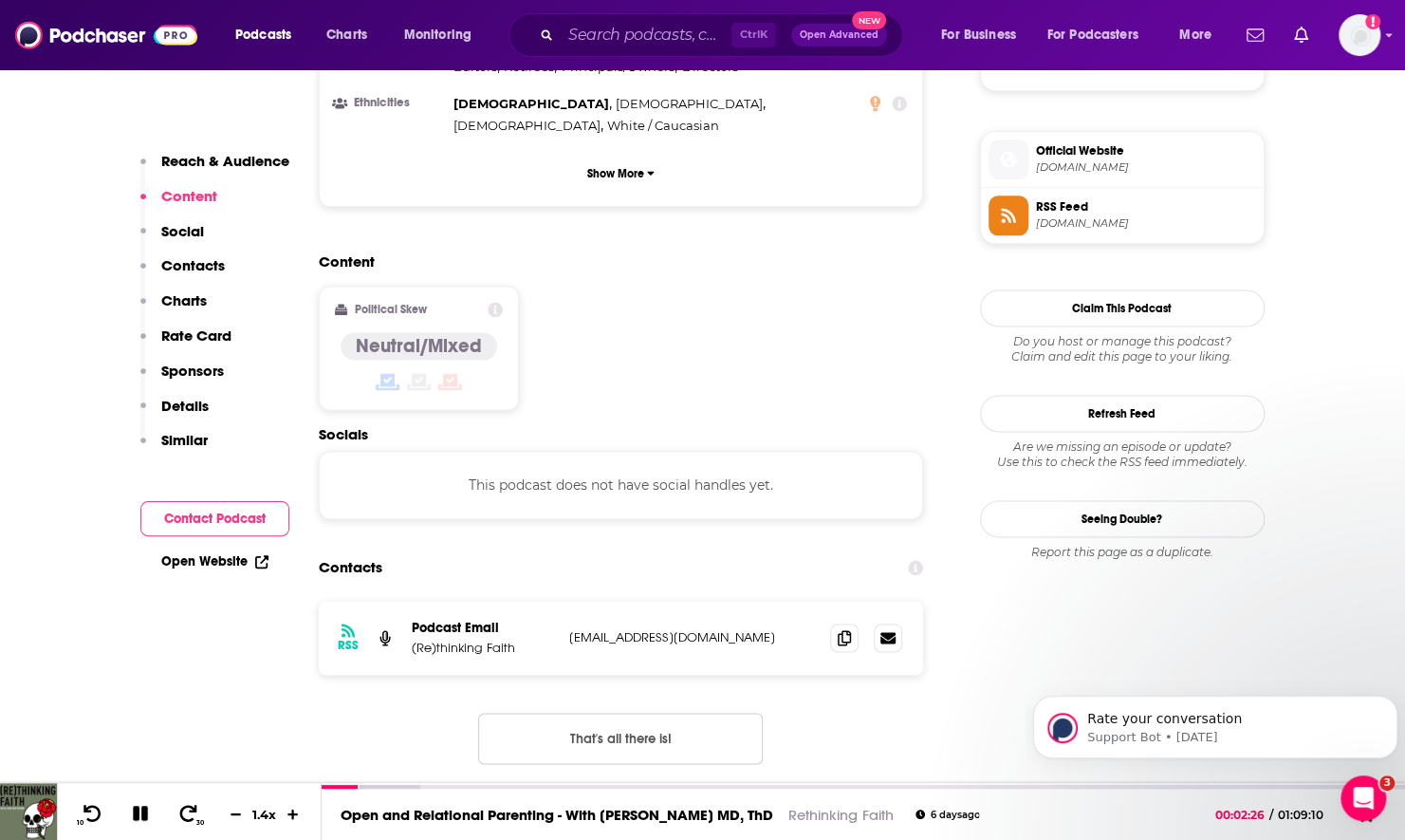
scroll to position [1328, 0]
click at [843, 628] on icon at bounding box center [845, 636] width 13 height 15
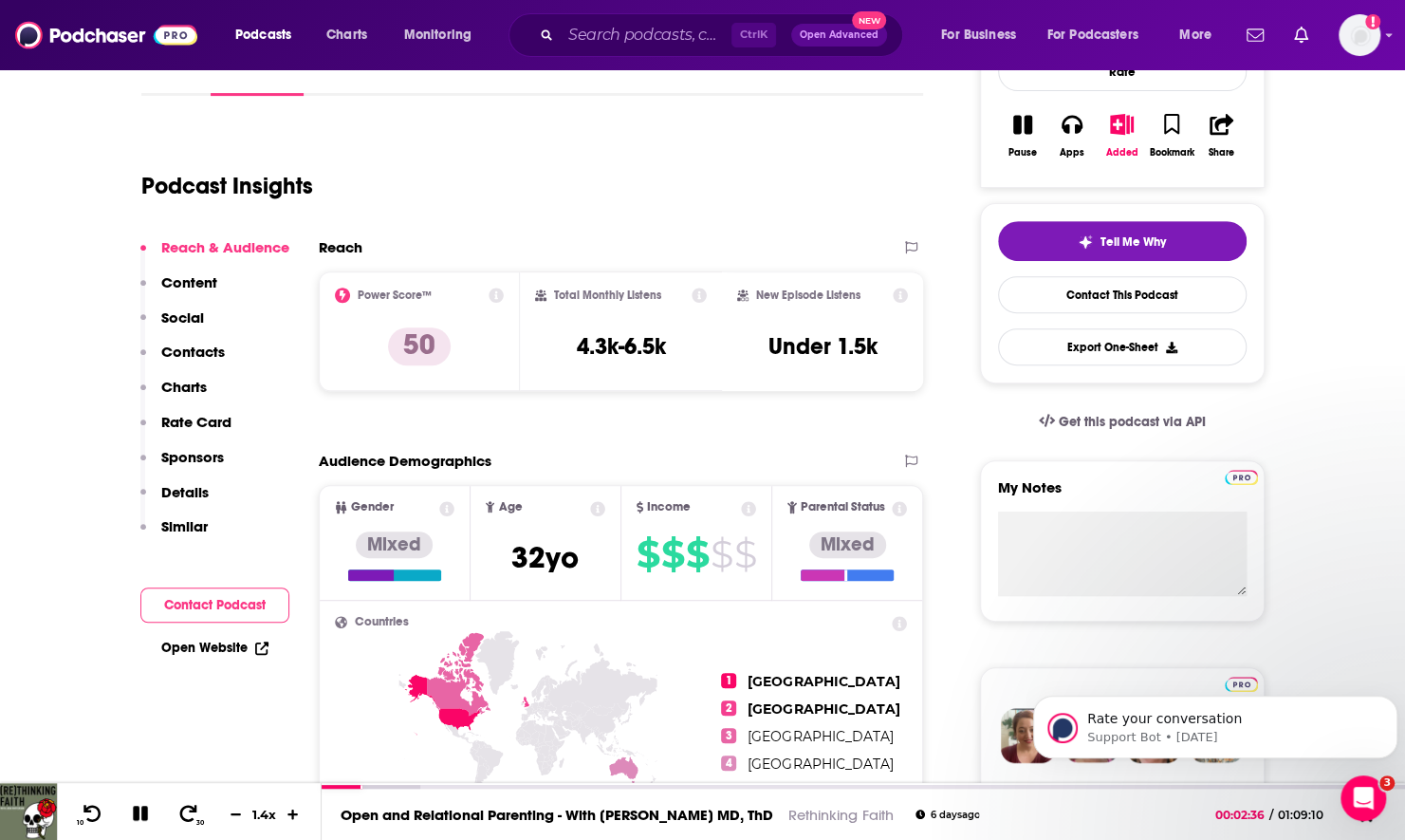
scroll to position [284, 0]
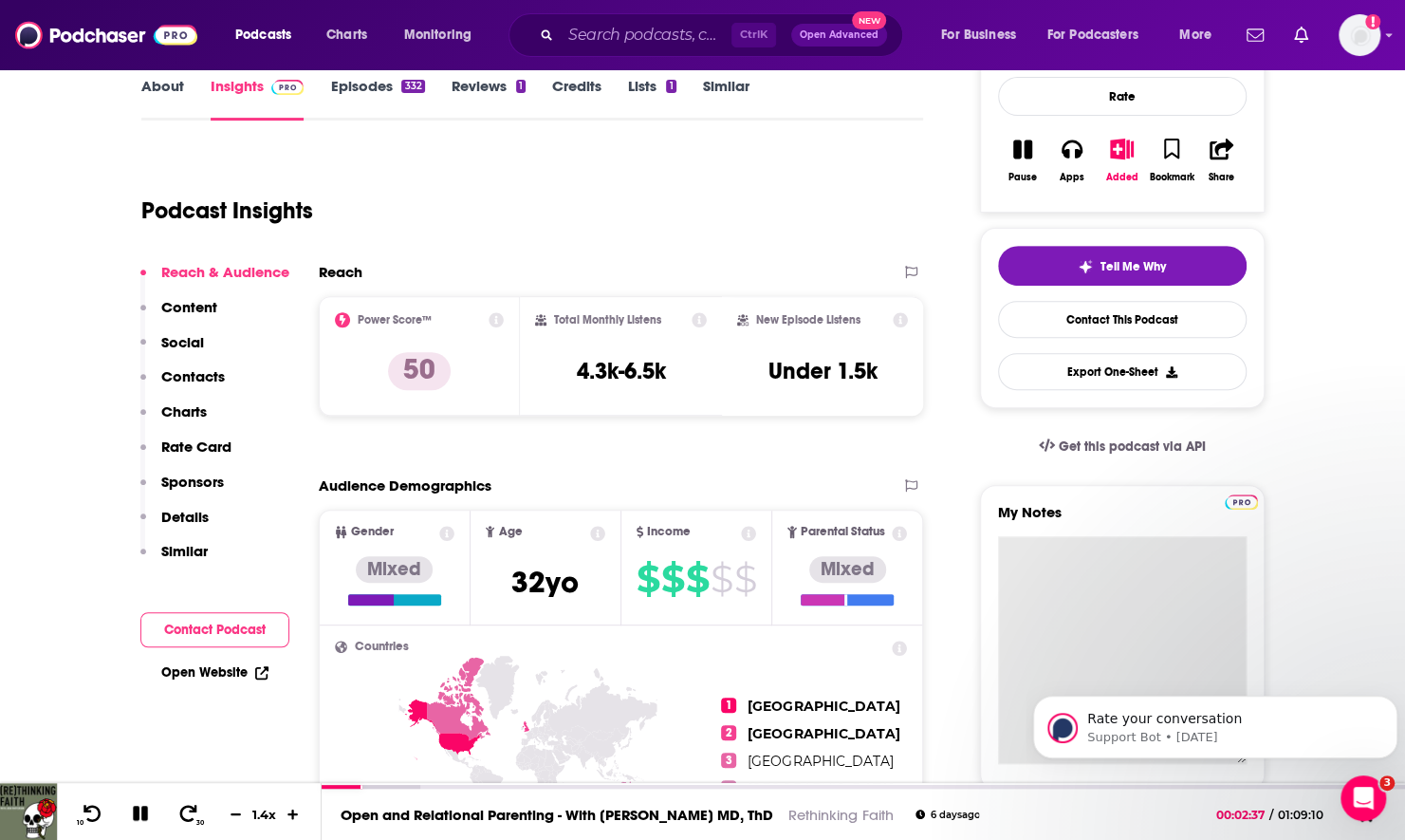
click at [1034, 563] on textarea "My Notes" at bounding box center [1122, 650] width 249 height 228
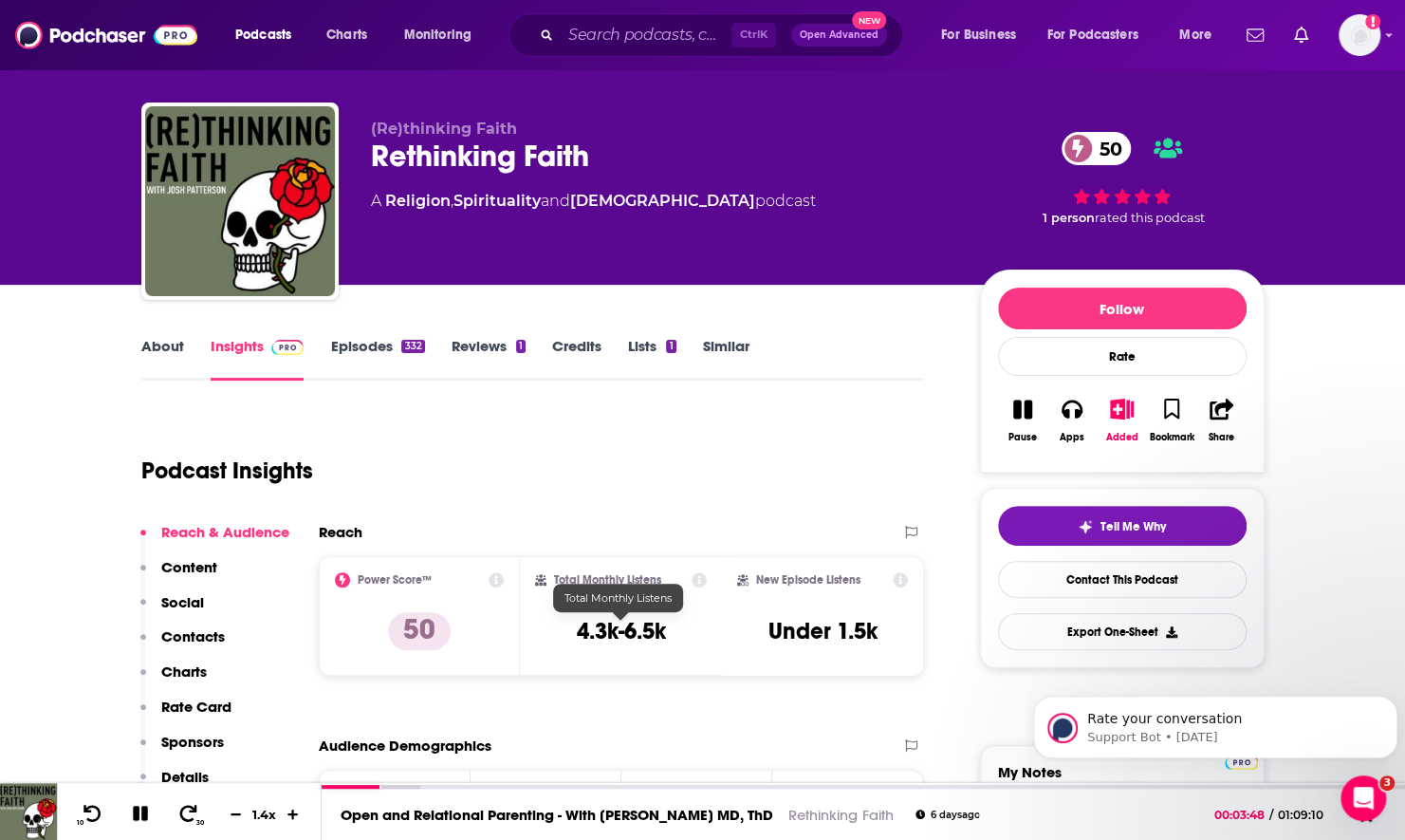
scroll to position [0, 0]
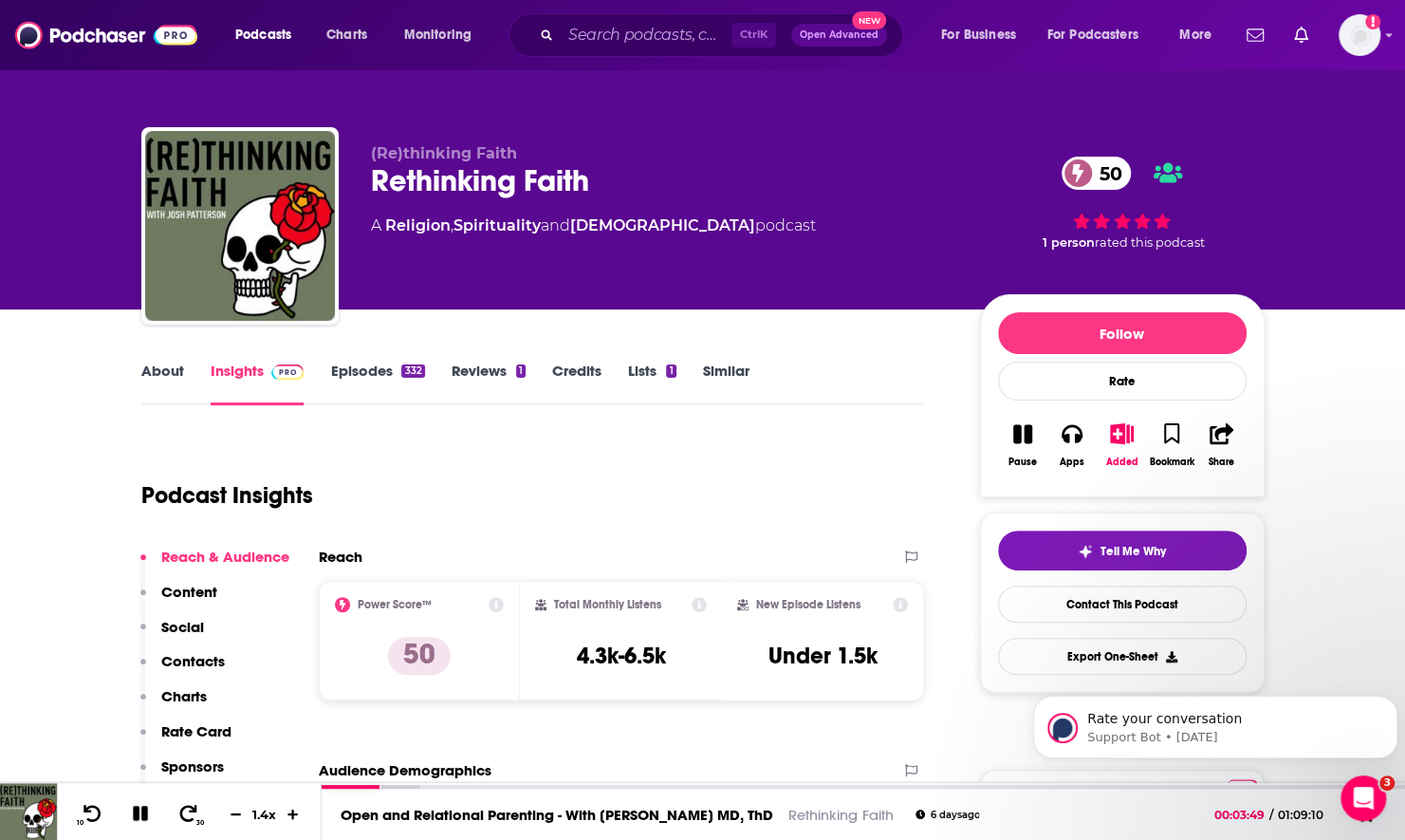
type textarea "Hosted by a former pastor, he does not going to believe in everything Christian…"
click at [388, 389] on link "Episodes 332" at bounding box center [377, 383] width 94 height 44
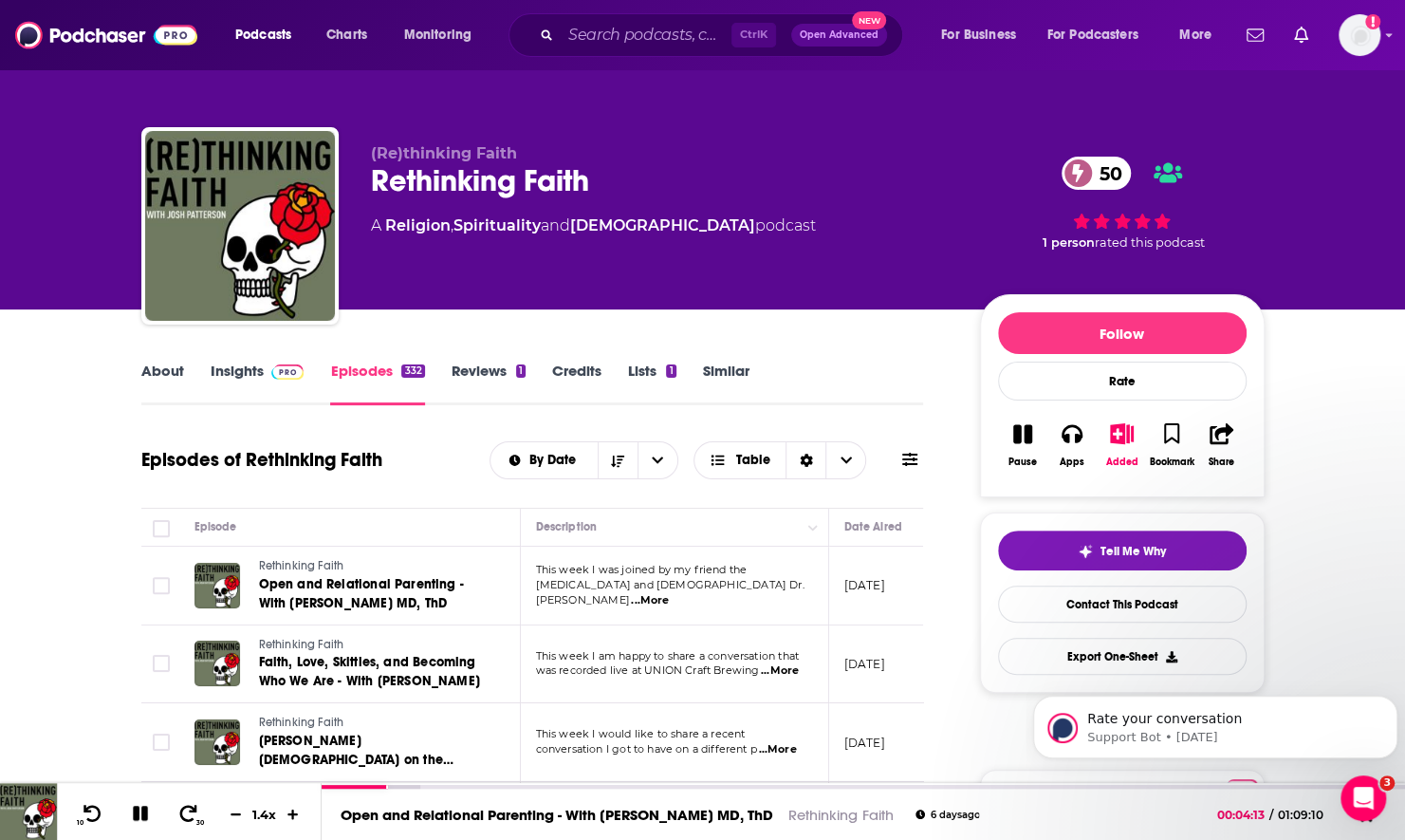
click at [171, 383] on link "About" at bounding box center [163, 383] width 43 height 44
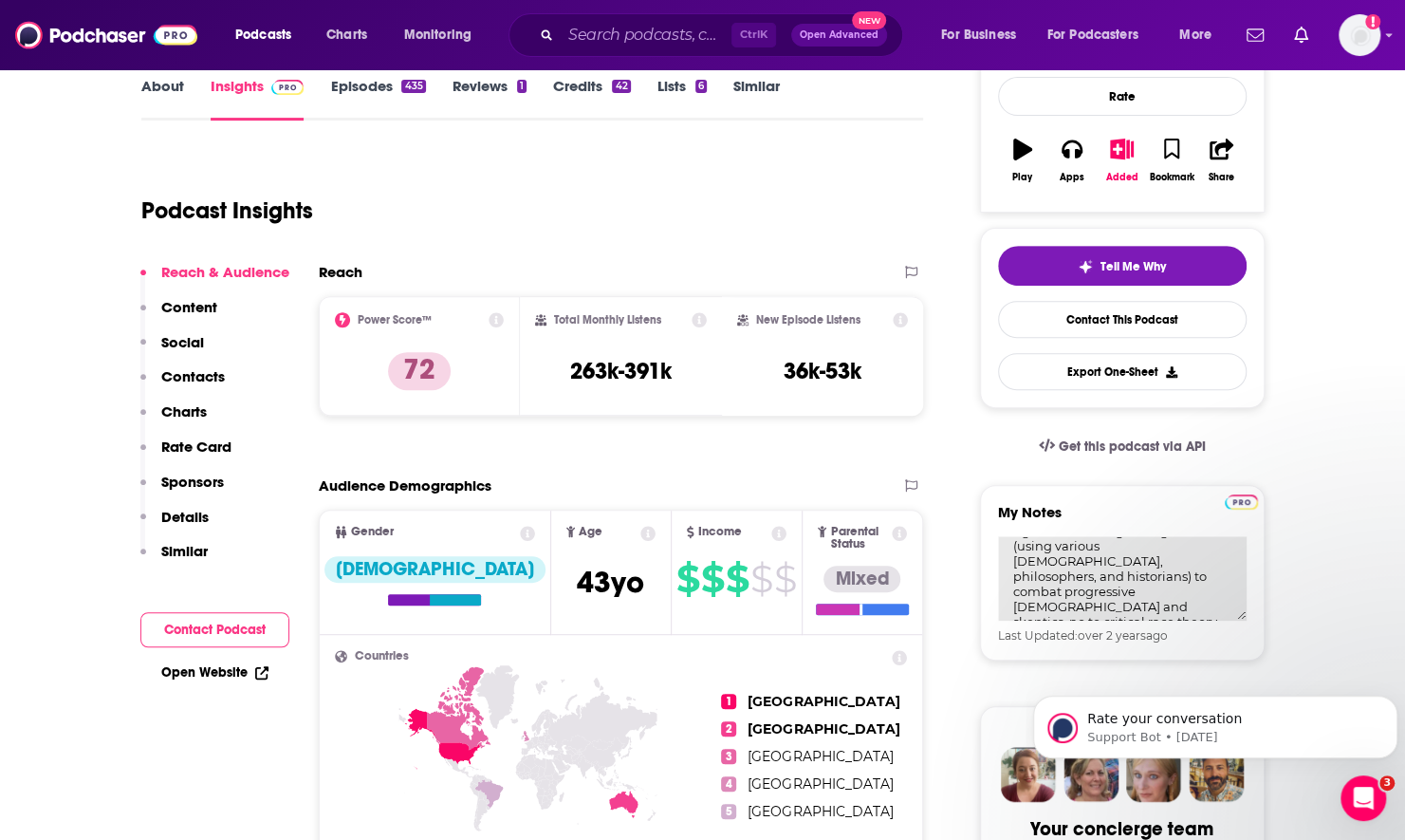
scroll to position [42, 0]
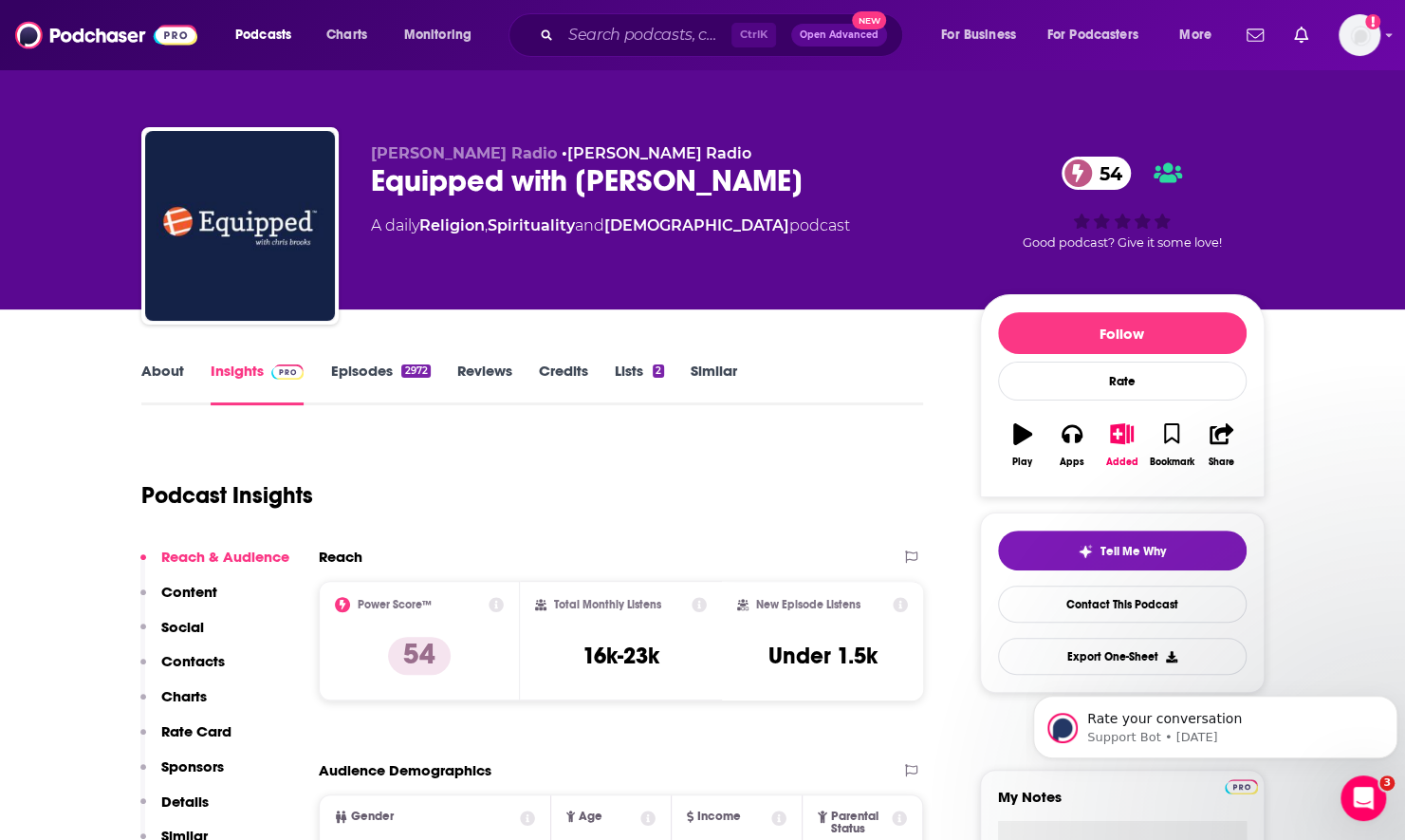
click at [150, 389] on link "About" at bounding box center [163, 383] width 43 height 44
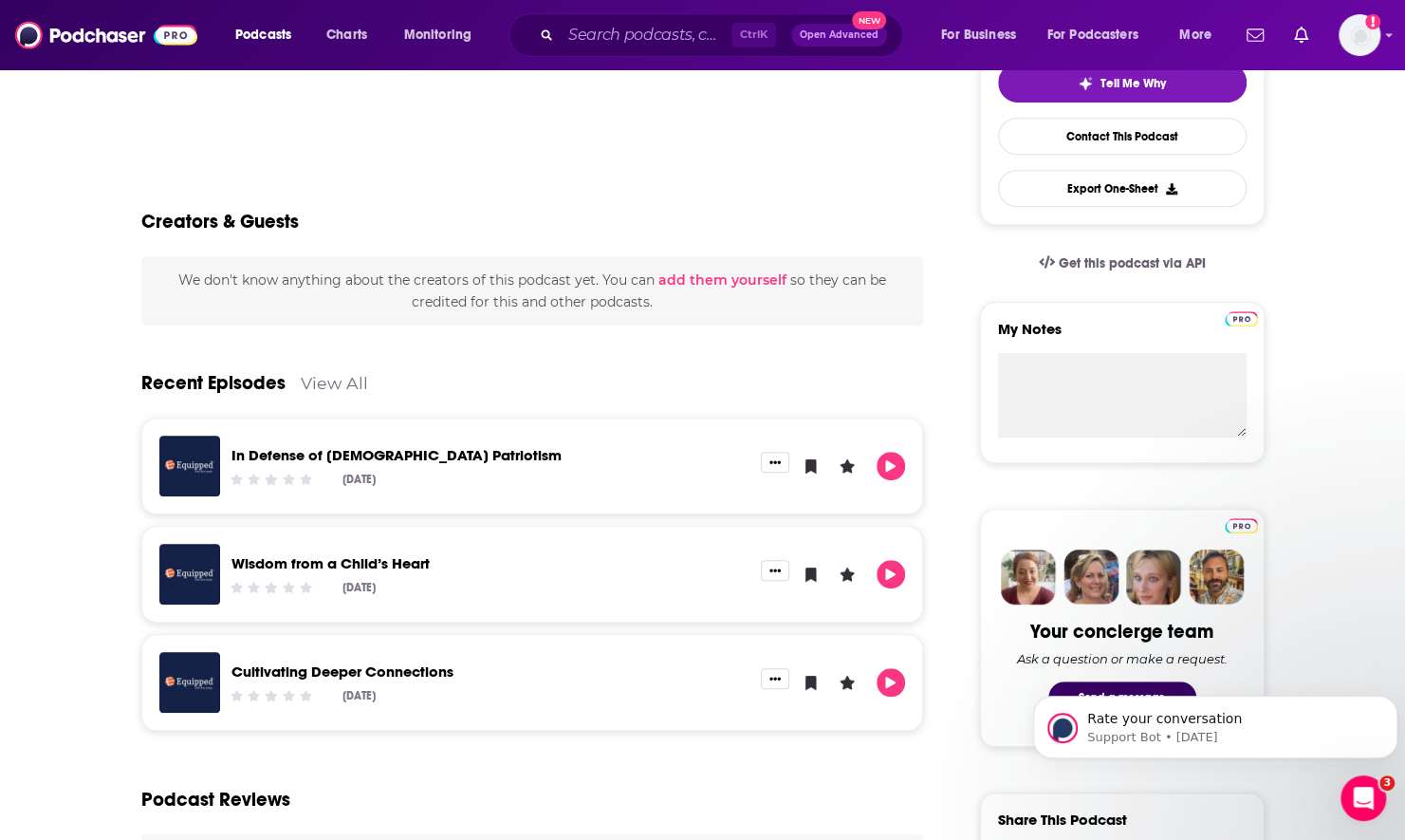
scroll to position [474, 0]
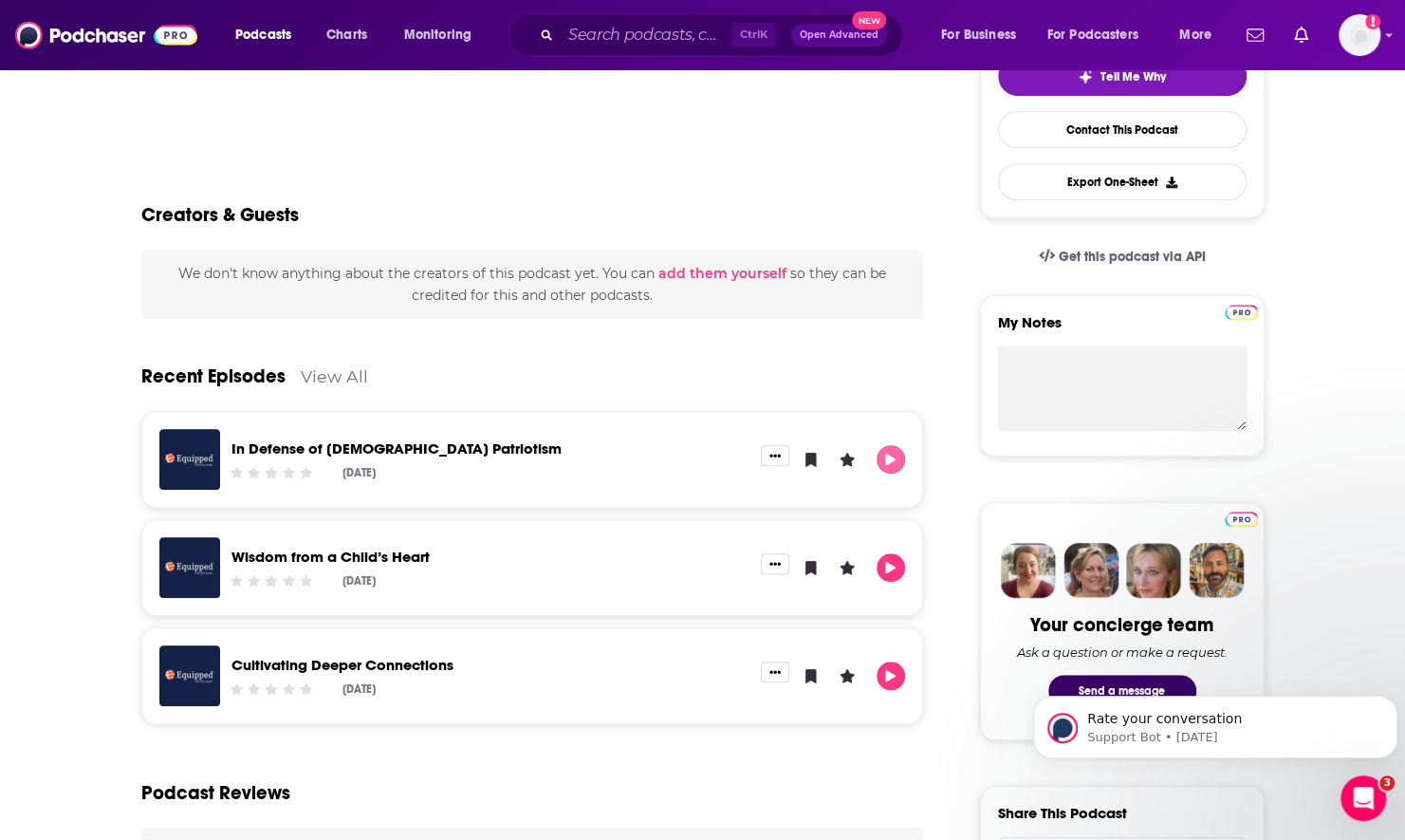
click at [894, 460] on icon "Play" at bounding box center [891, 460] width 15 height 12
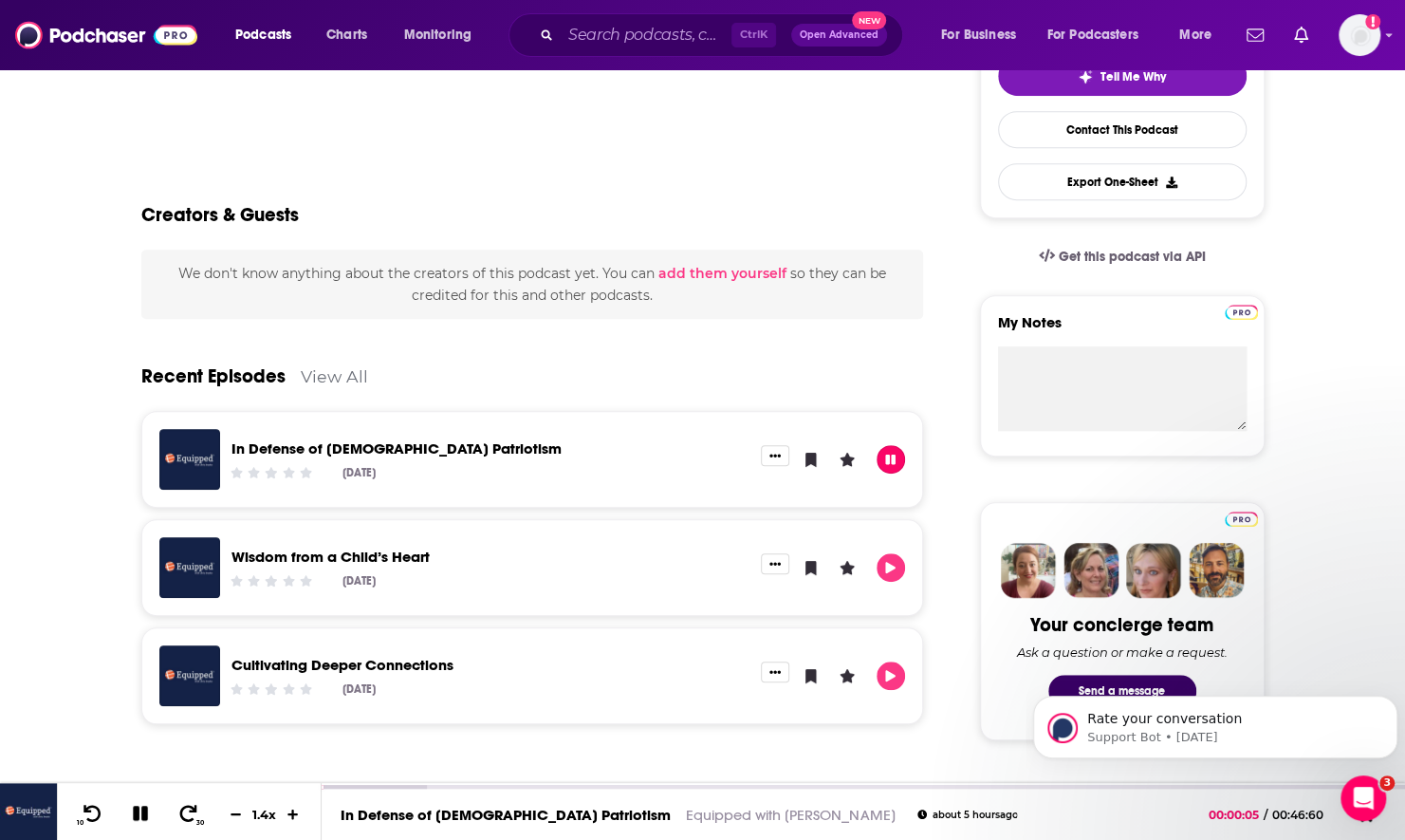
scroll to position [95, 0]
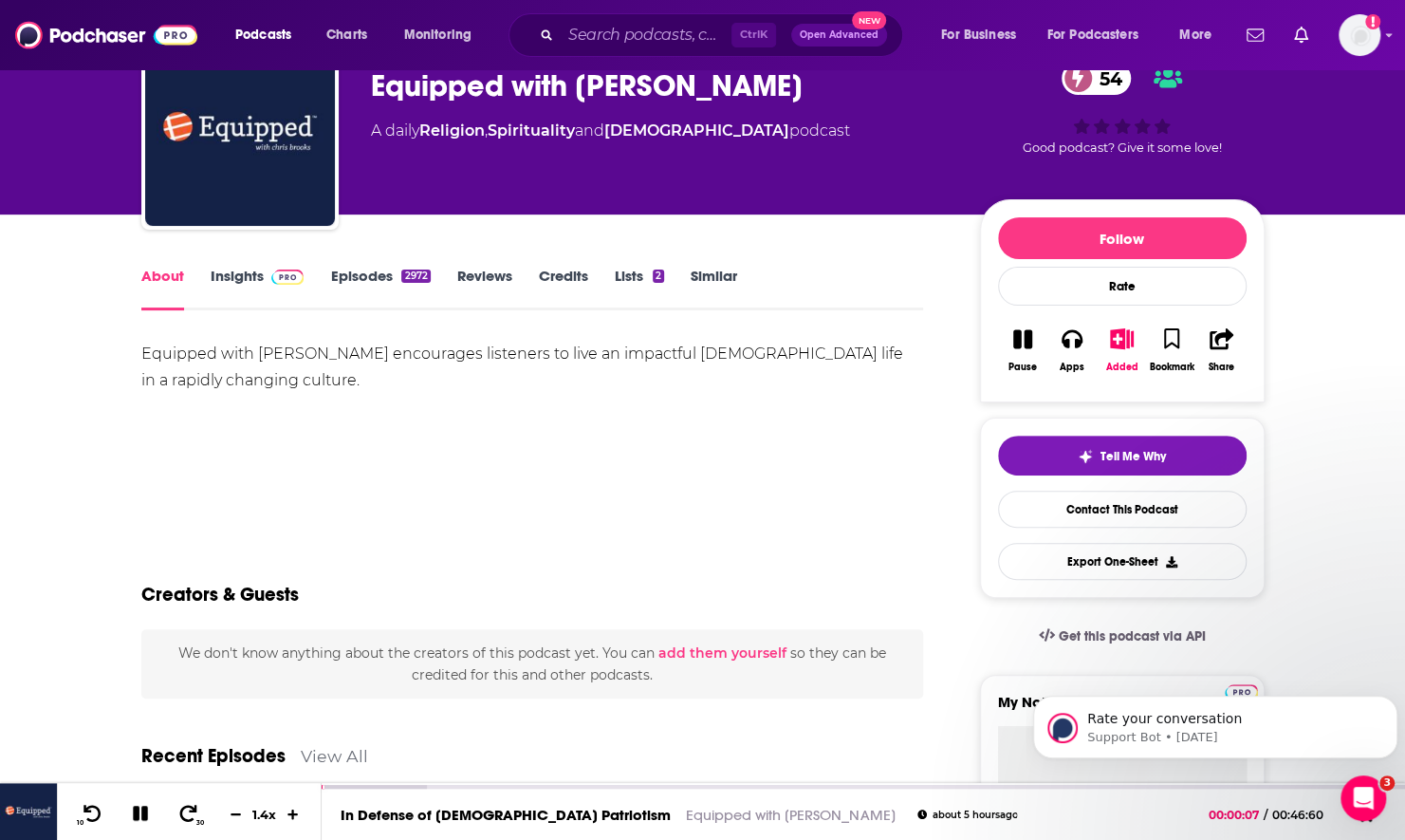
click at [232, 288] on link "Insights" at bounding box center [258, 288] width 94 height 44
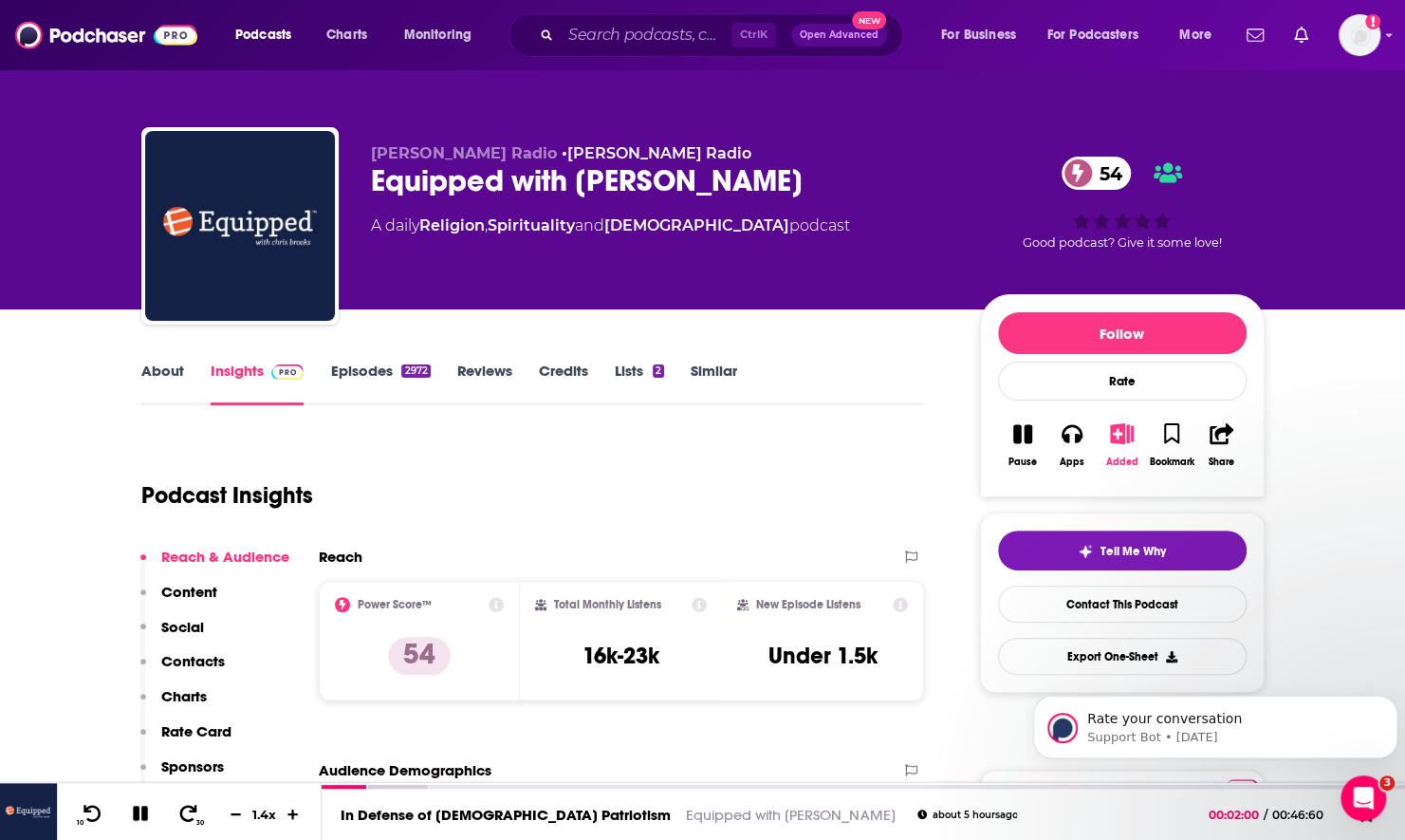
click at [1120, 426] on icon "button" at bounding box center [1122, 434] width 24 height 21
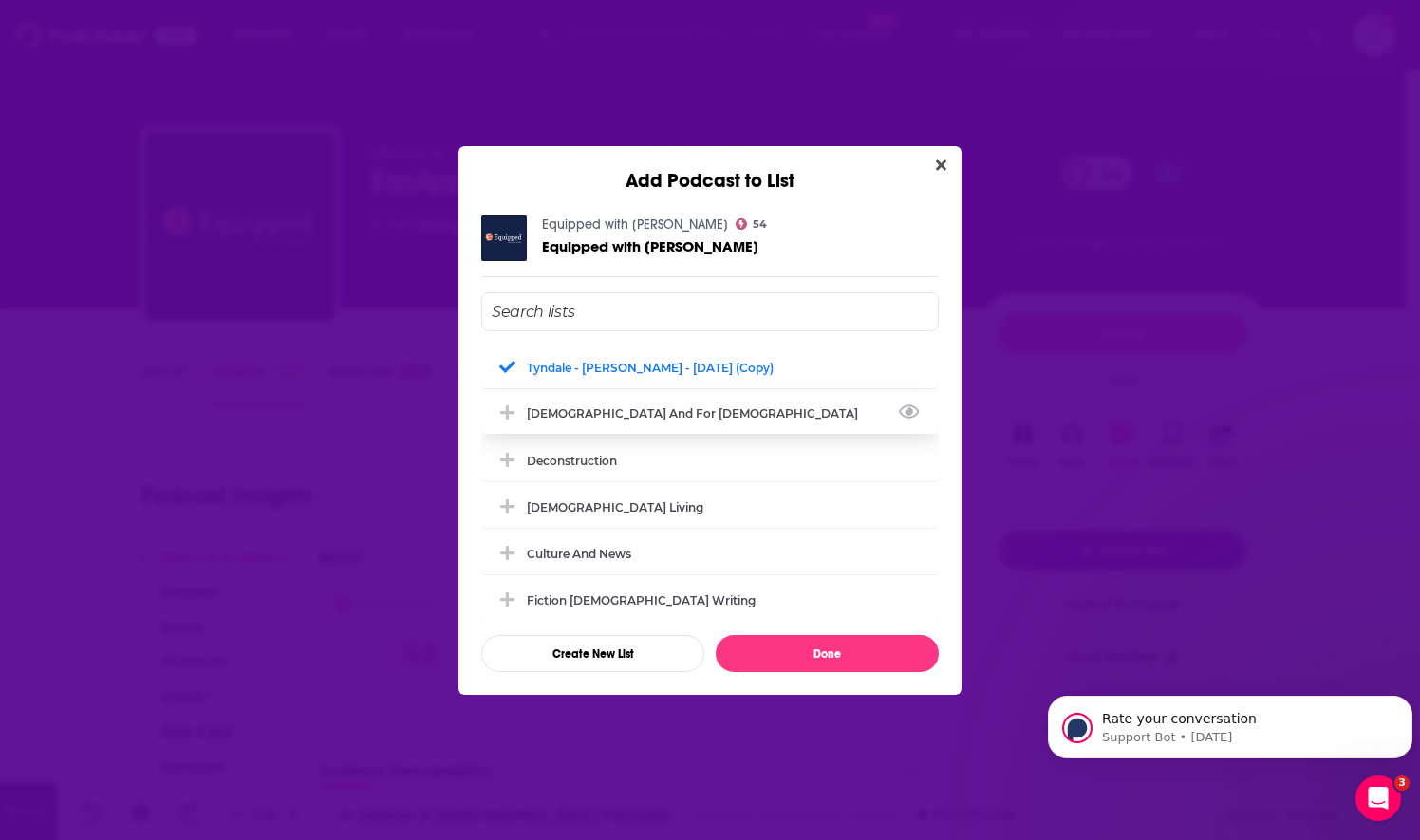
click at [754, 421] on div "[DEMOGRAPHIC_DATA] and For [DEMOGRAPHIC_DATA]" at bounding box center [710, 413] width 458 height 42
click at [789, 677] on div "Equipped with [PERSON_NAME] 54 Equipped with [PERSON_NAME] [PERSON_NAME] - [PER…" at bounding box center [709, 443] width 503 height 502
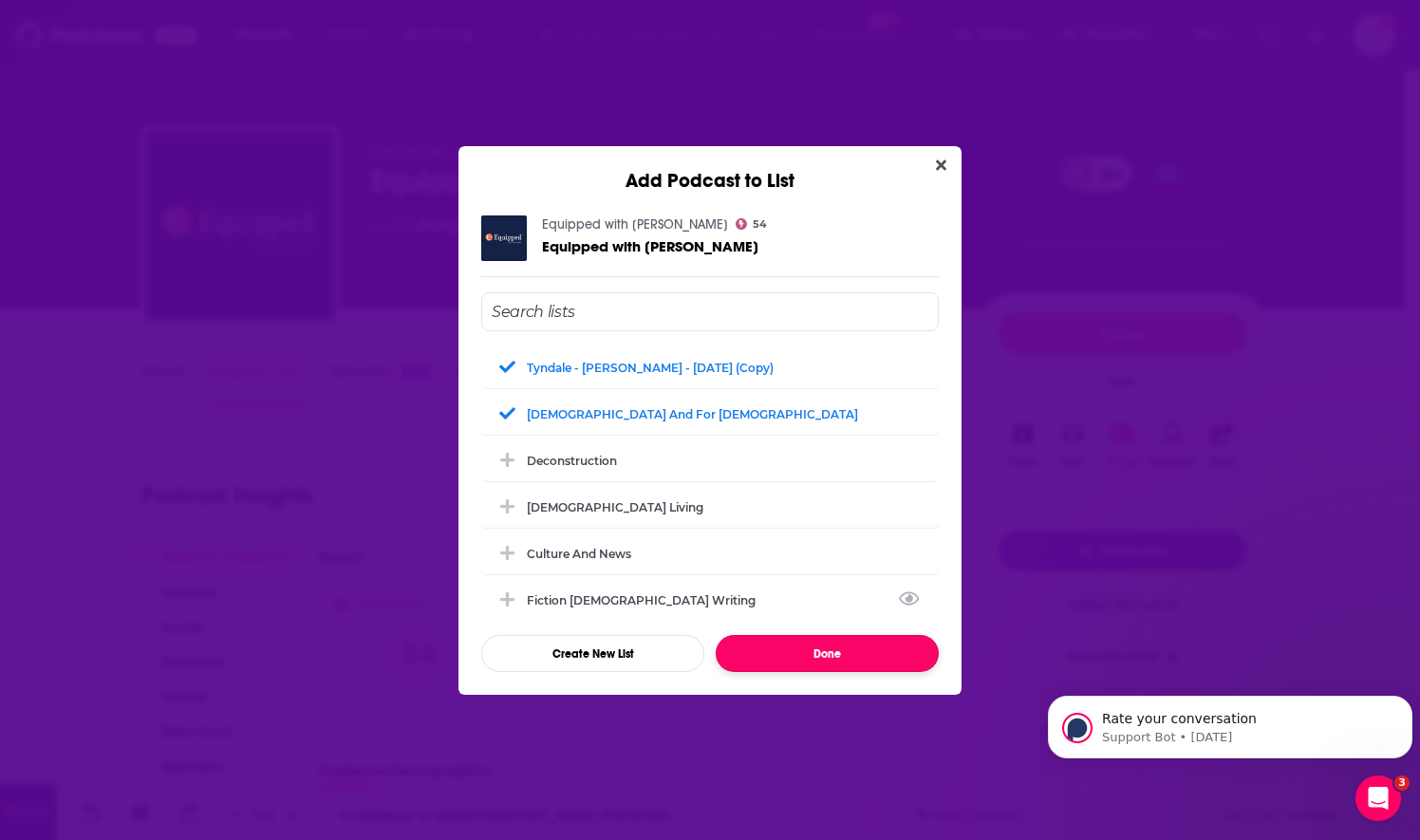
click at [784, 661] on button "Done" at bounding box center [827, 653] width 223 height 37
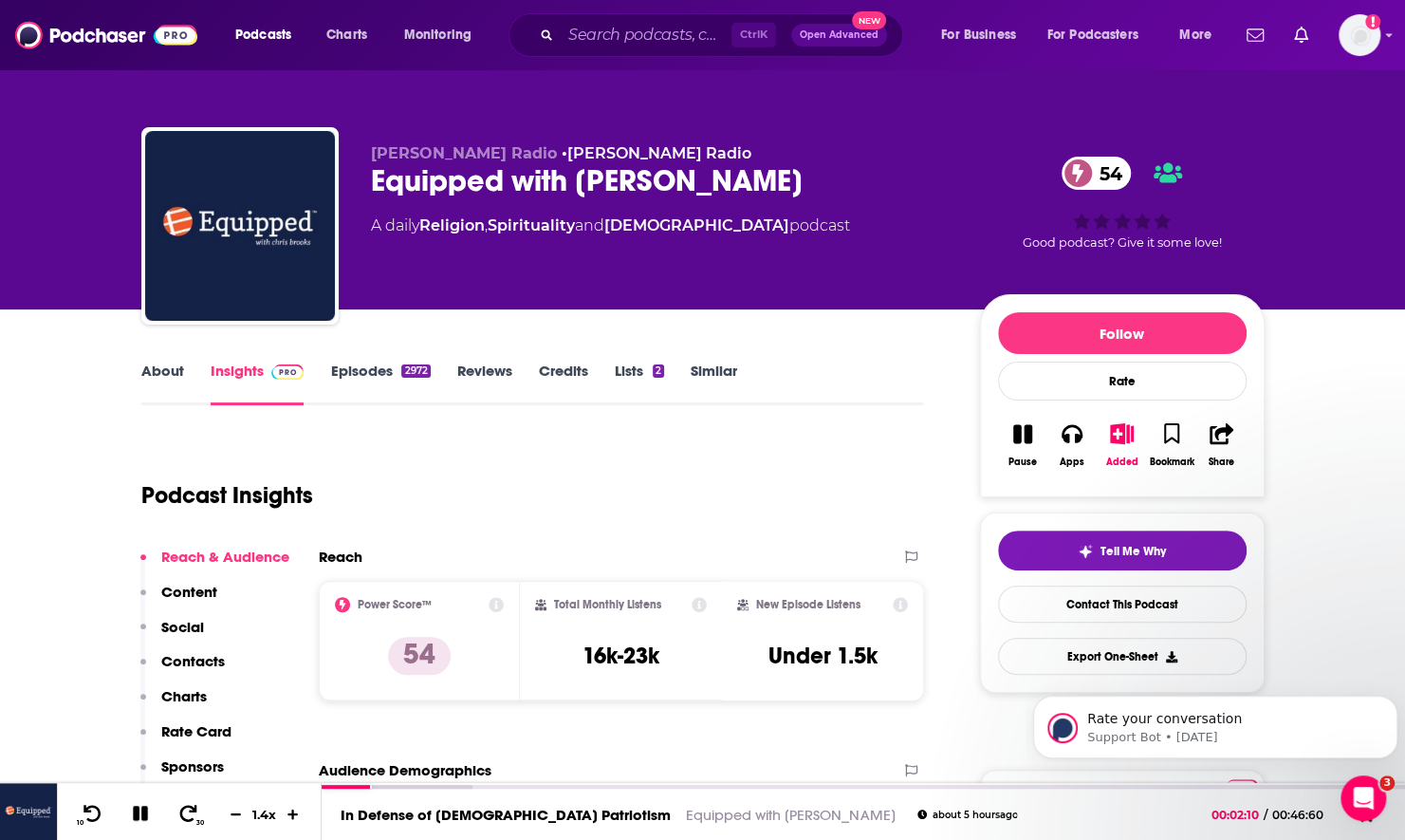
click at [177, 383] on link "About" at bounding box center [163, 383] width 43 height 44
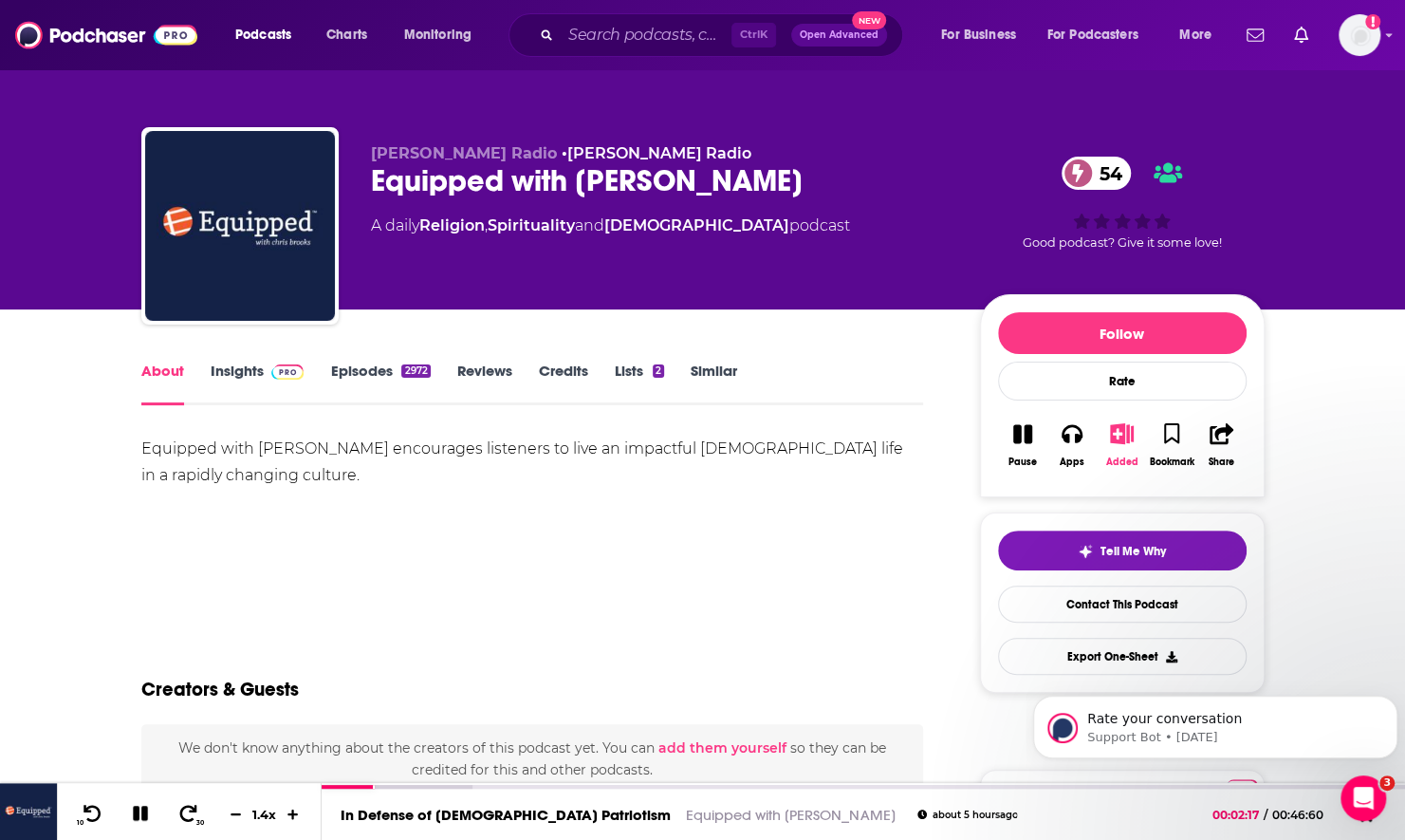
click at [1118, 436] on icon "button" at bounding box center [1122, 434] width 24 height 21
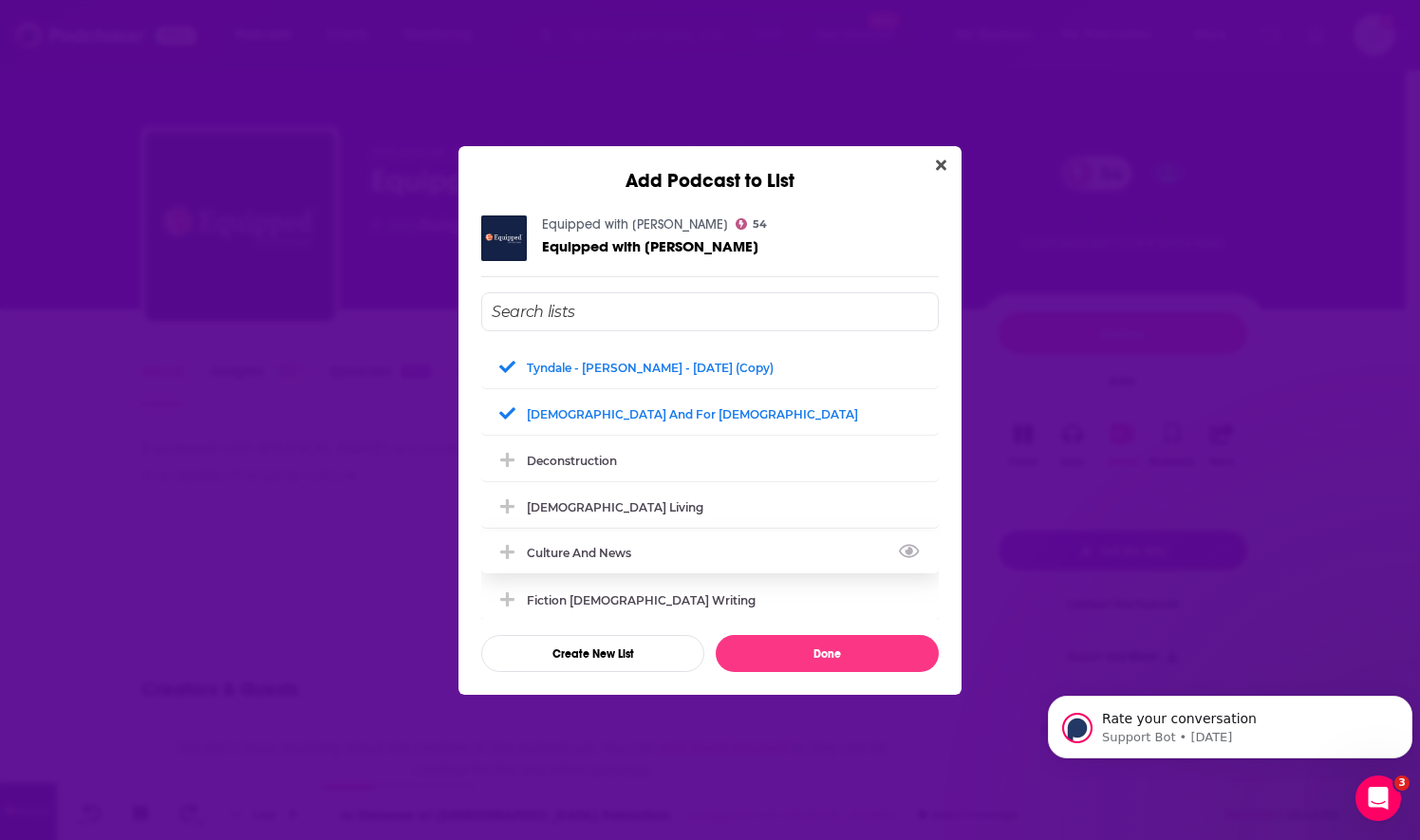
click at [634, 559] on div "Culture and News" at bounding box center [710, 553] width 458 height 42
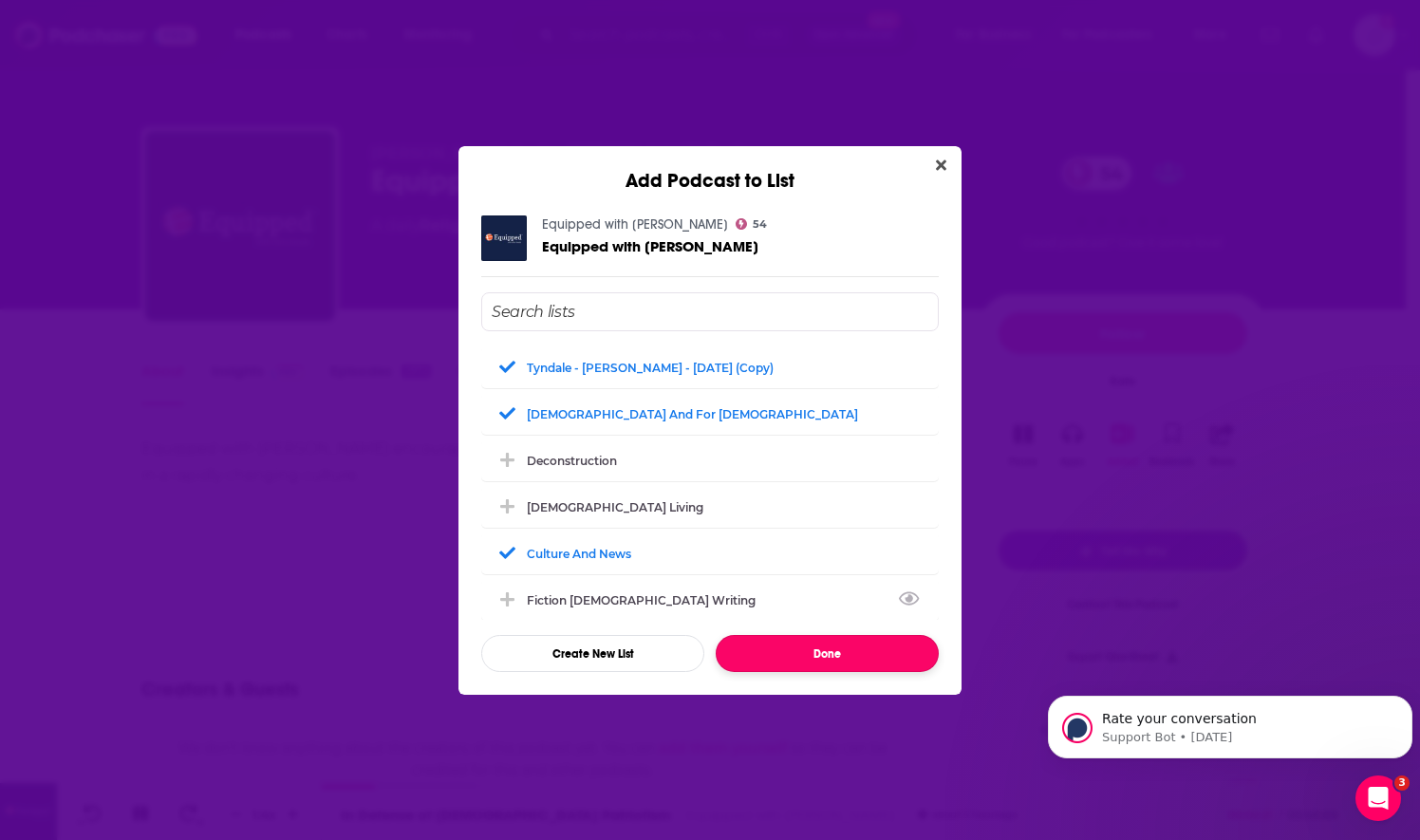
click at [781, 661] on button "Done" at bounding box center [827, 653] width 223 height 37
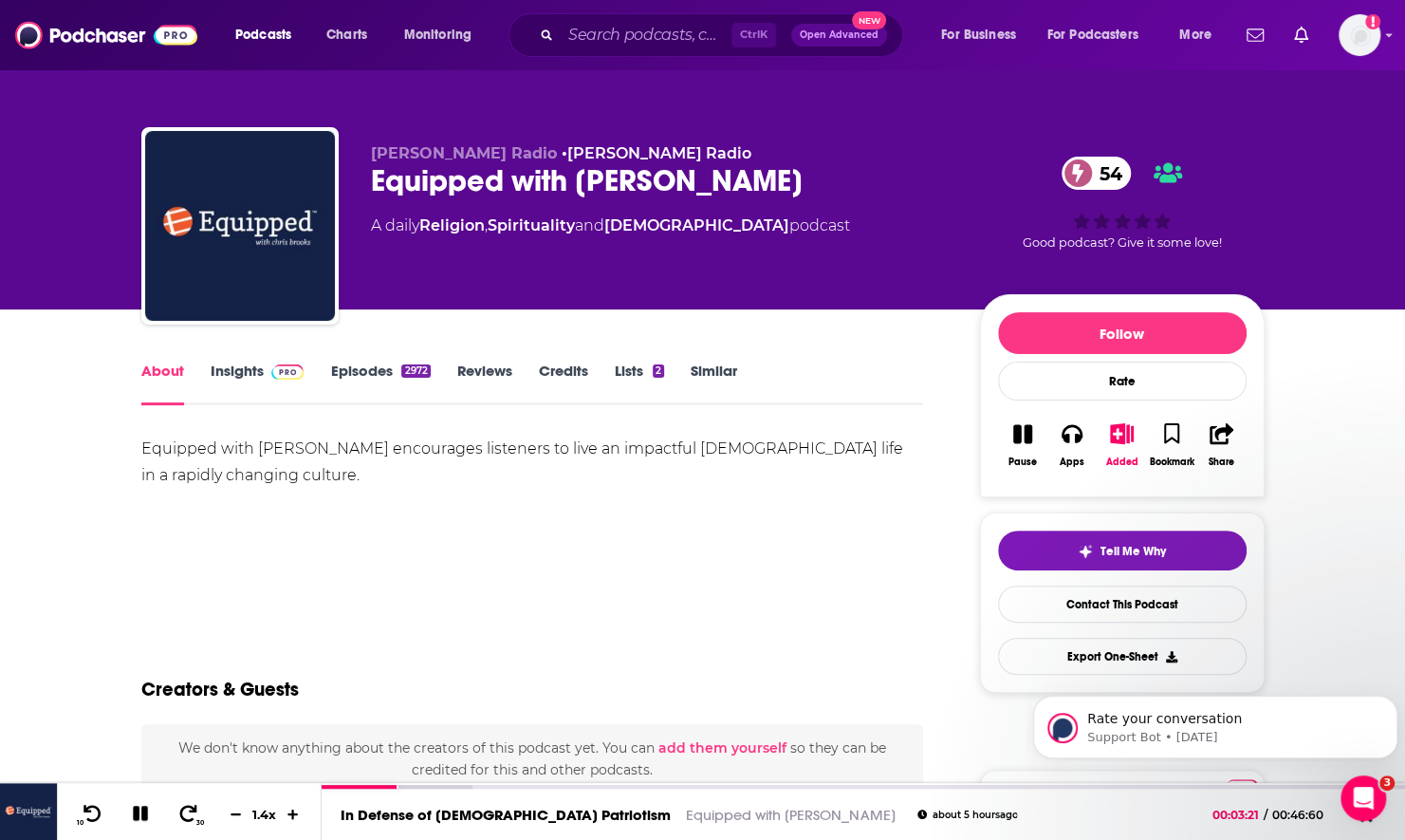
click at [238, 373] on link "Insights" at bounding box center [258, 383] width 94 height 44
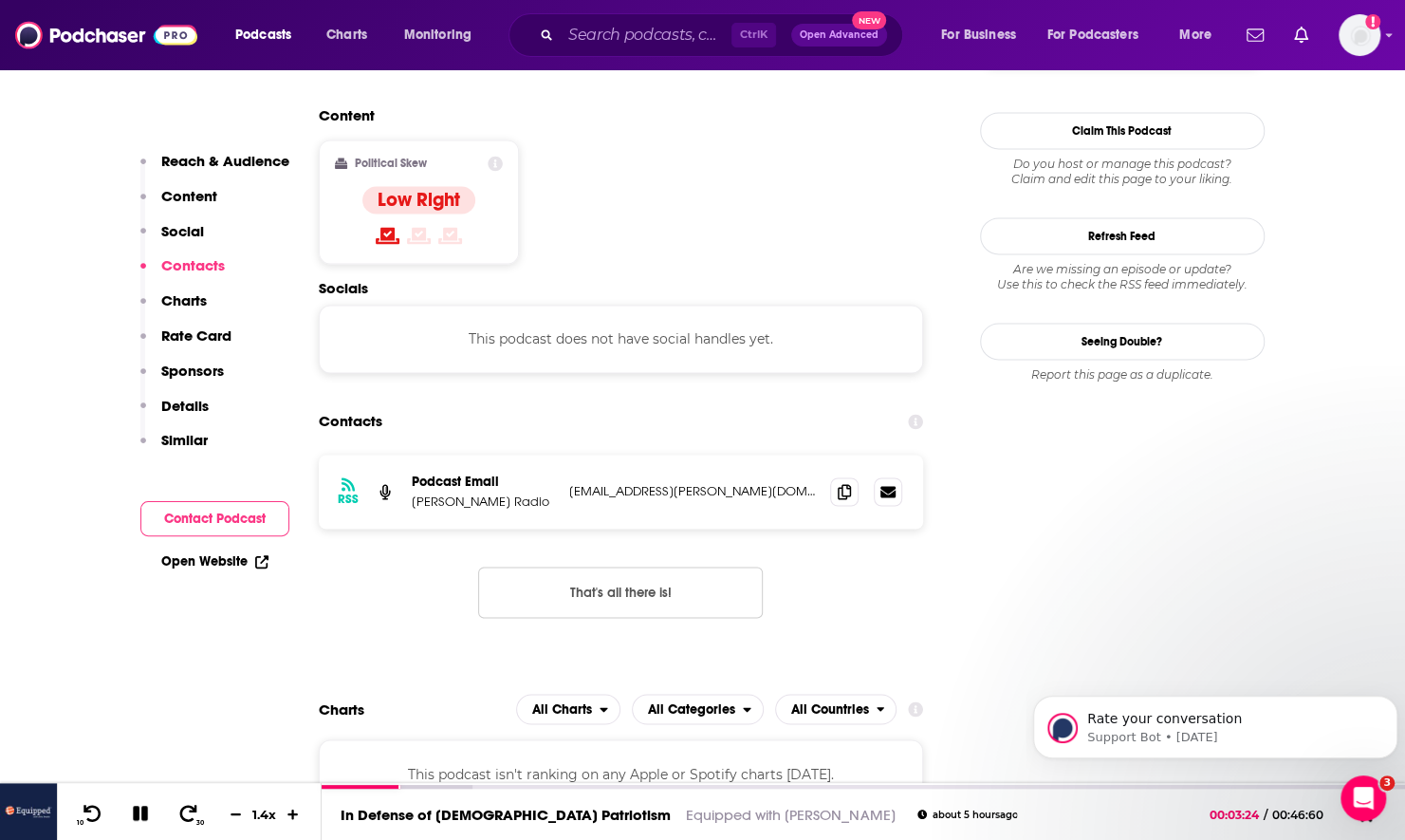
scroll to position [1518, 0]
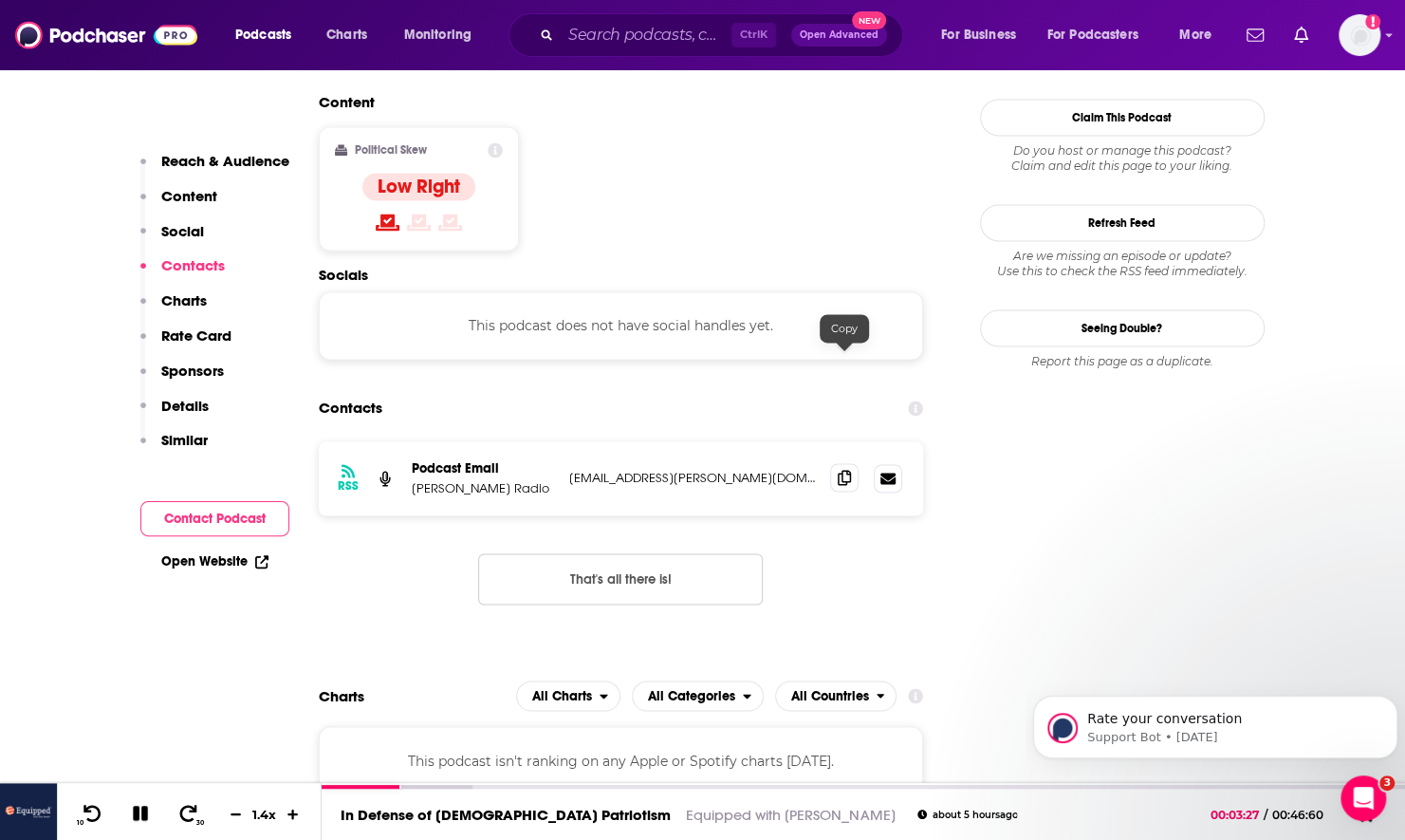
click at [836, 463] on span at bounding box center [845, 477] width 29 height 29
